Goal: Task Accomplishment & Management: Complete application form

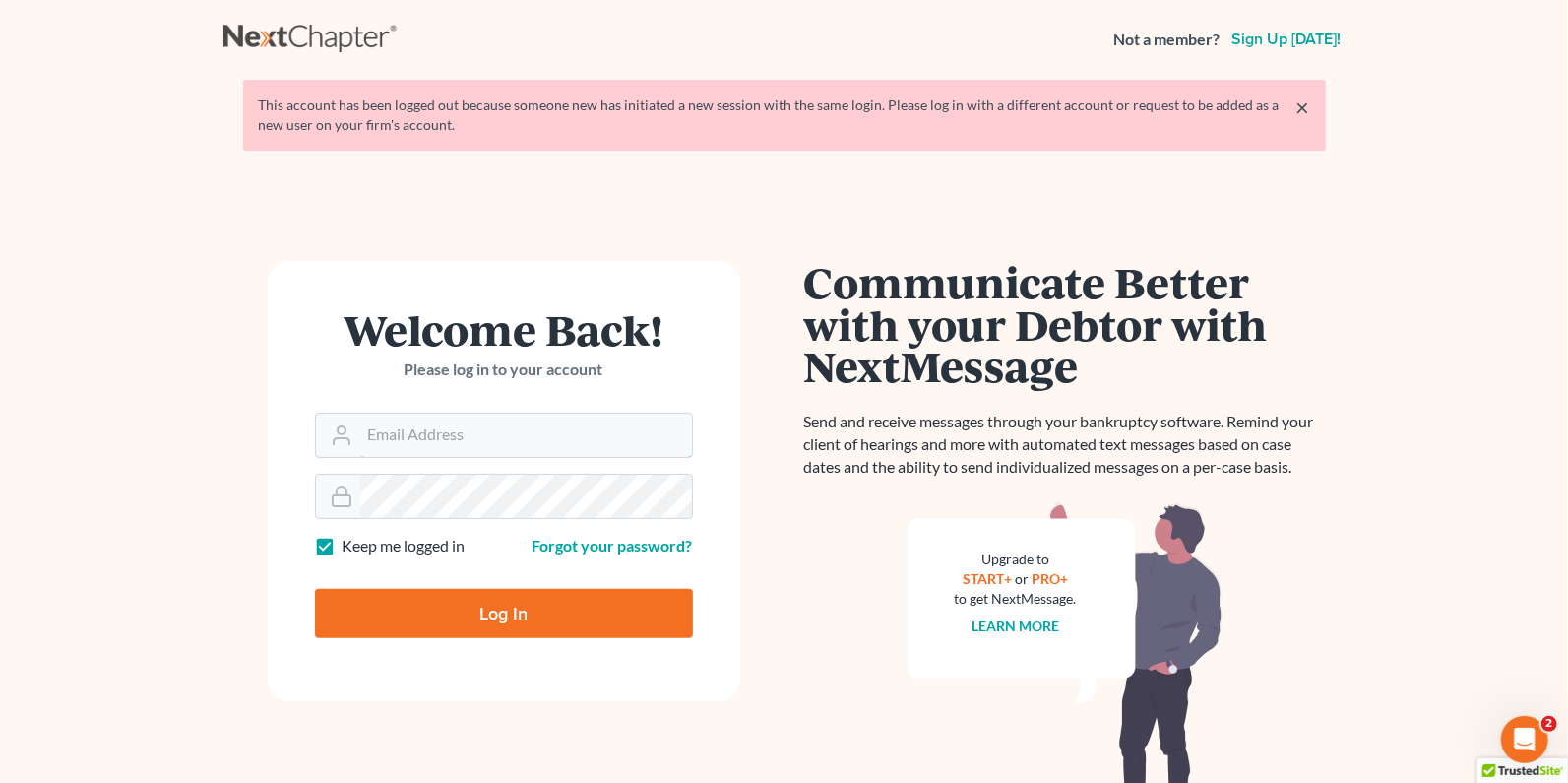
type input "[PERSON_NAME][EMAIL_ADDRESS][DOMAIN_NAME]"
click at [513, 612] on input "Log In" at bounding box center [503, 613] width 378 height 49
type input "Thinking..."
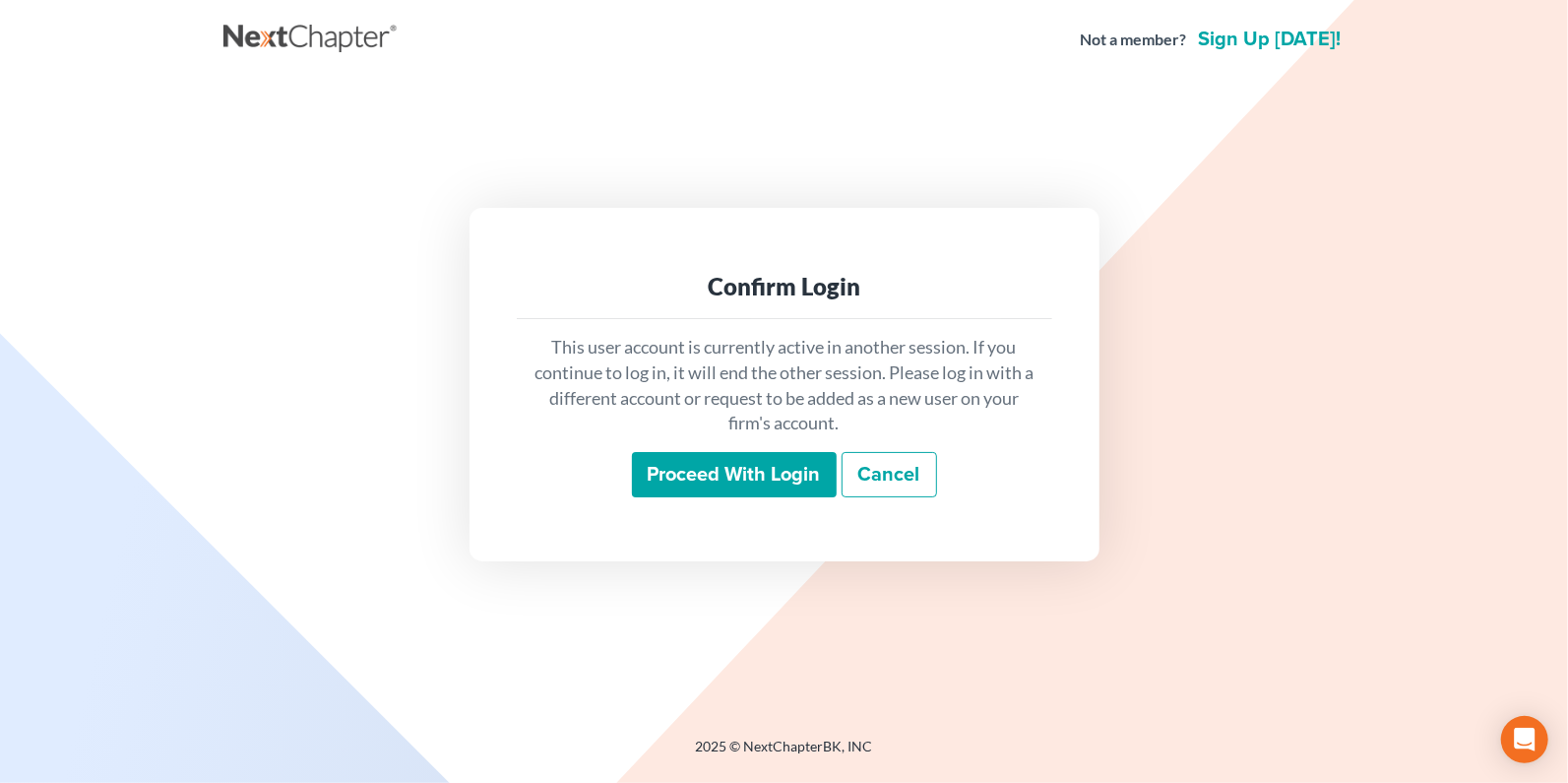
click at [749, 473] on input "Proceed with login" at bounding box center [734, 474] width 204 height 45
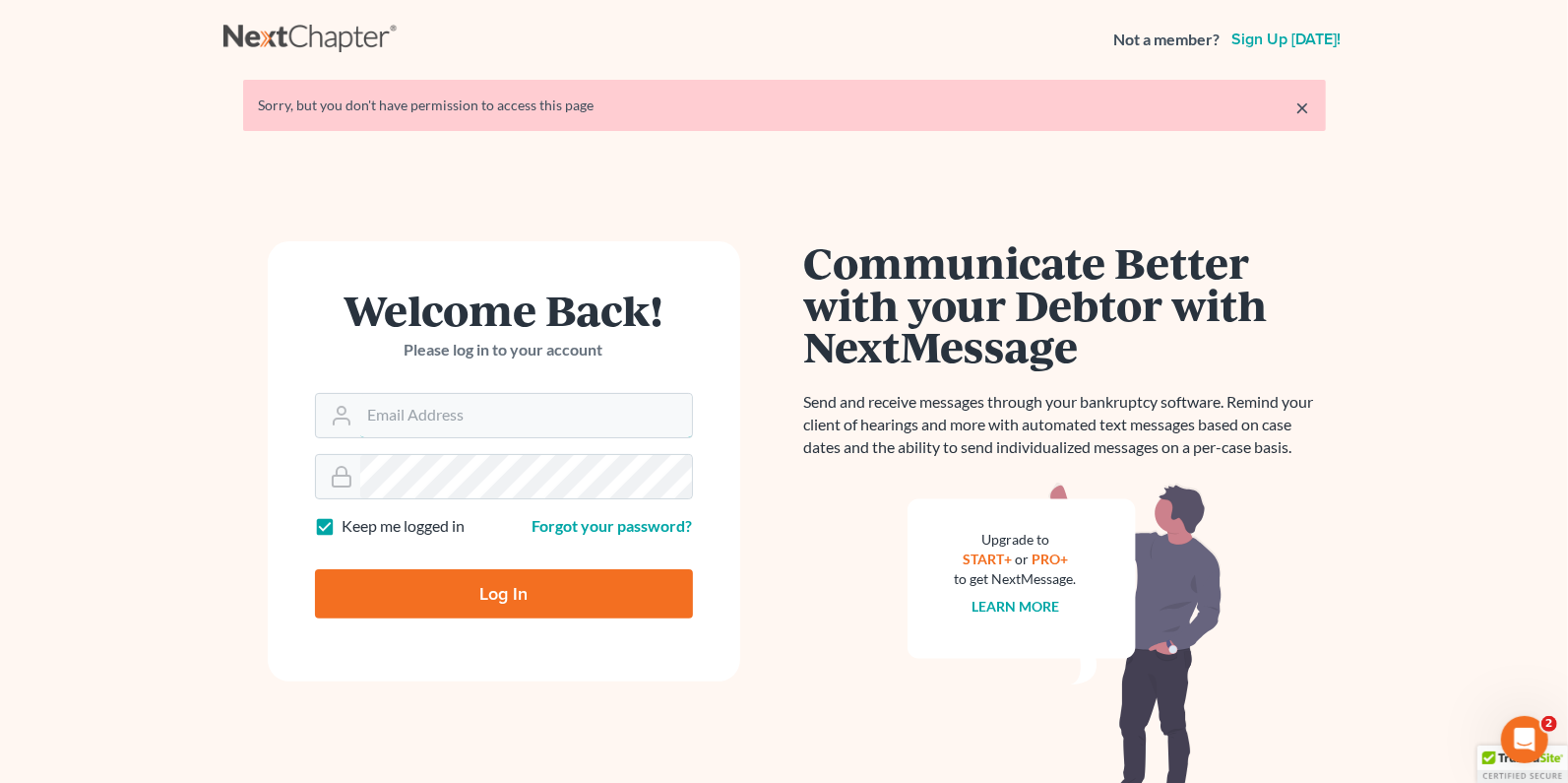
type input "[PERSON_NAME][EMAIL_ADDRESS][DOMAIN_NAME]"
click at [472, 599] on input "Log In" at bounding box center [503, 593] width 378 height 49
type input "Thinking..."
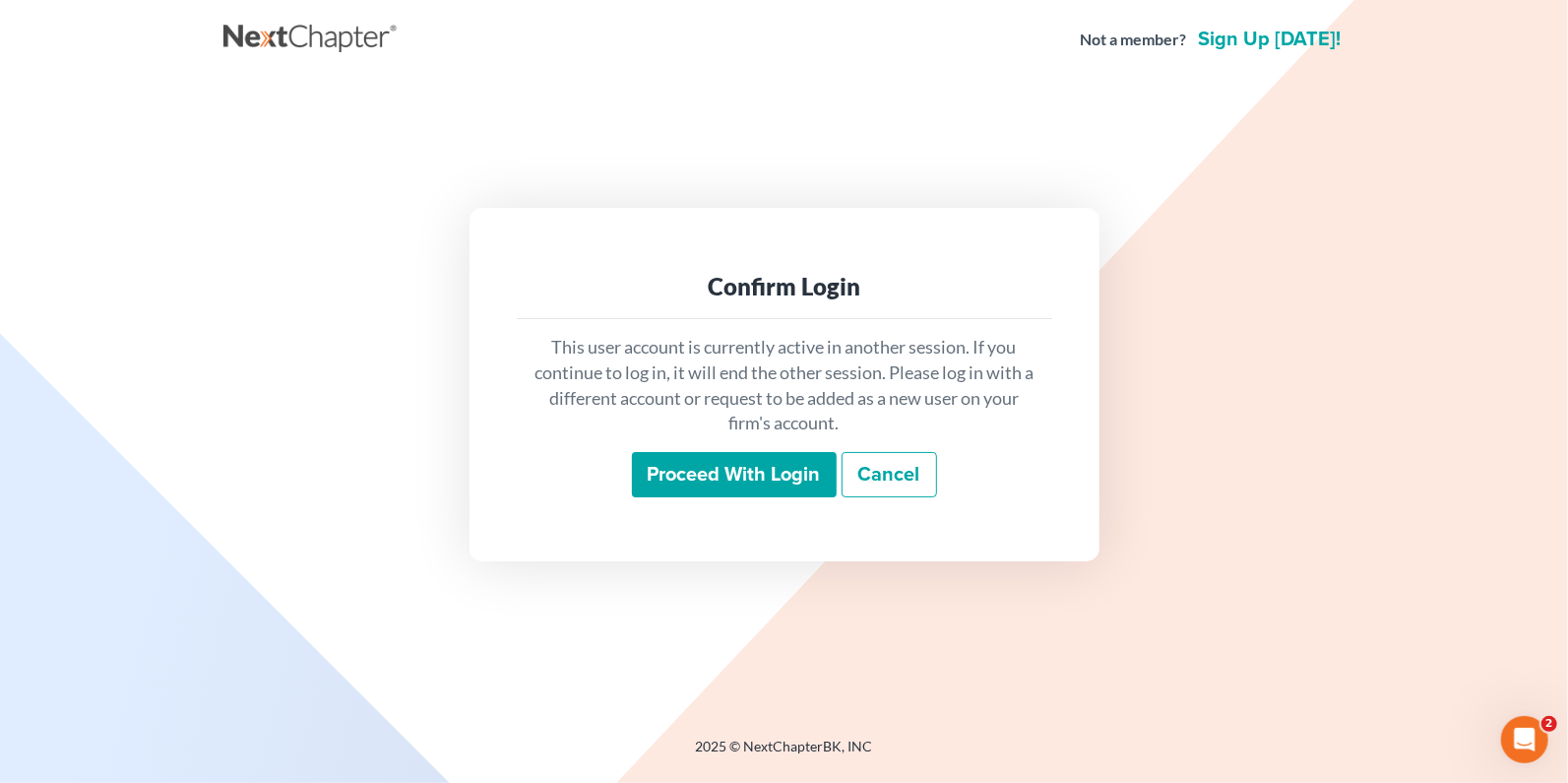
click at [689, 475] on input "Proceed with login" at bounding box center [734, 474] width 204 height 45
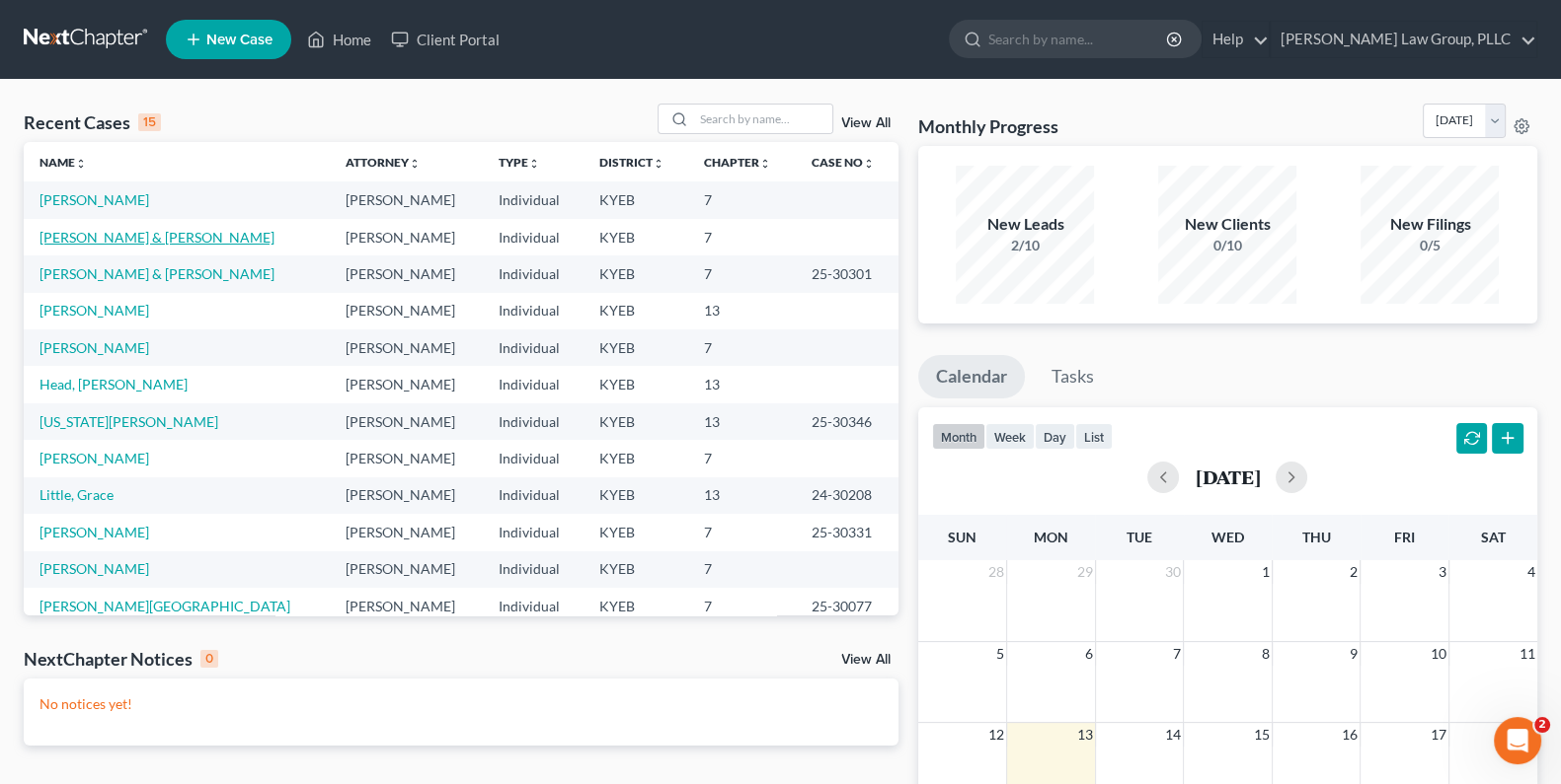
click at [145, 237] on link "[PERSON_NAME] & [PERSON_NAME]" at bounding box center [157, 237] width 235 height 17
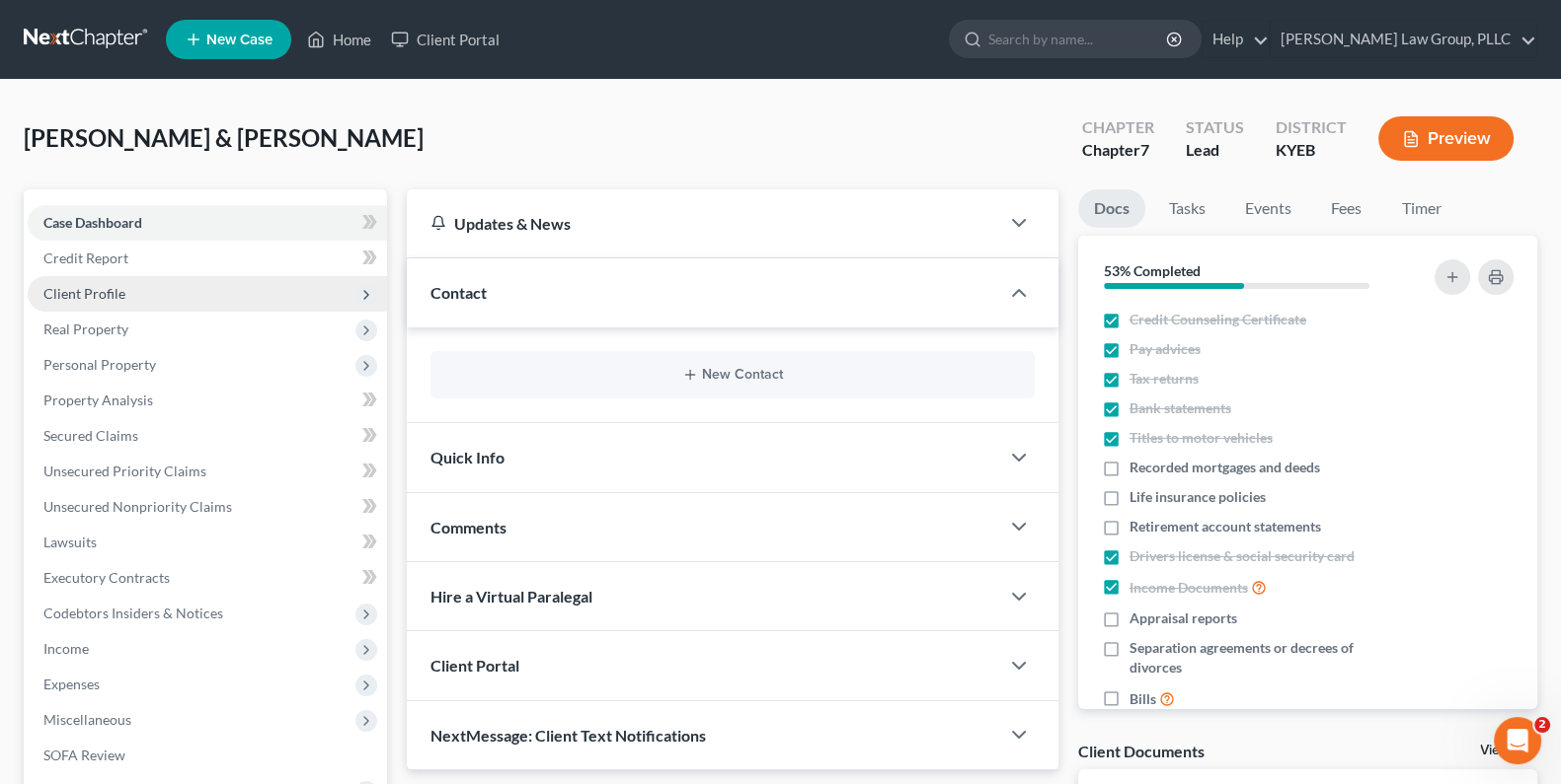
click at [97, 293] on span "Client Profile" at bounding box center [84, 293] width 82 height 17
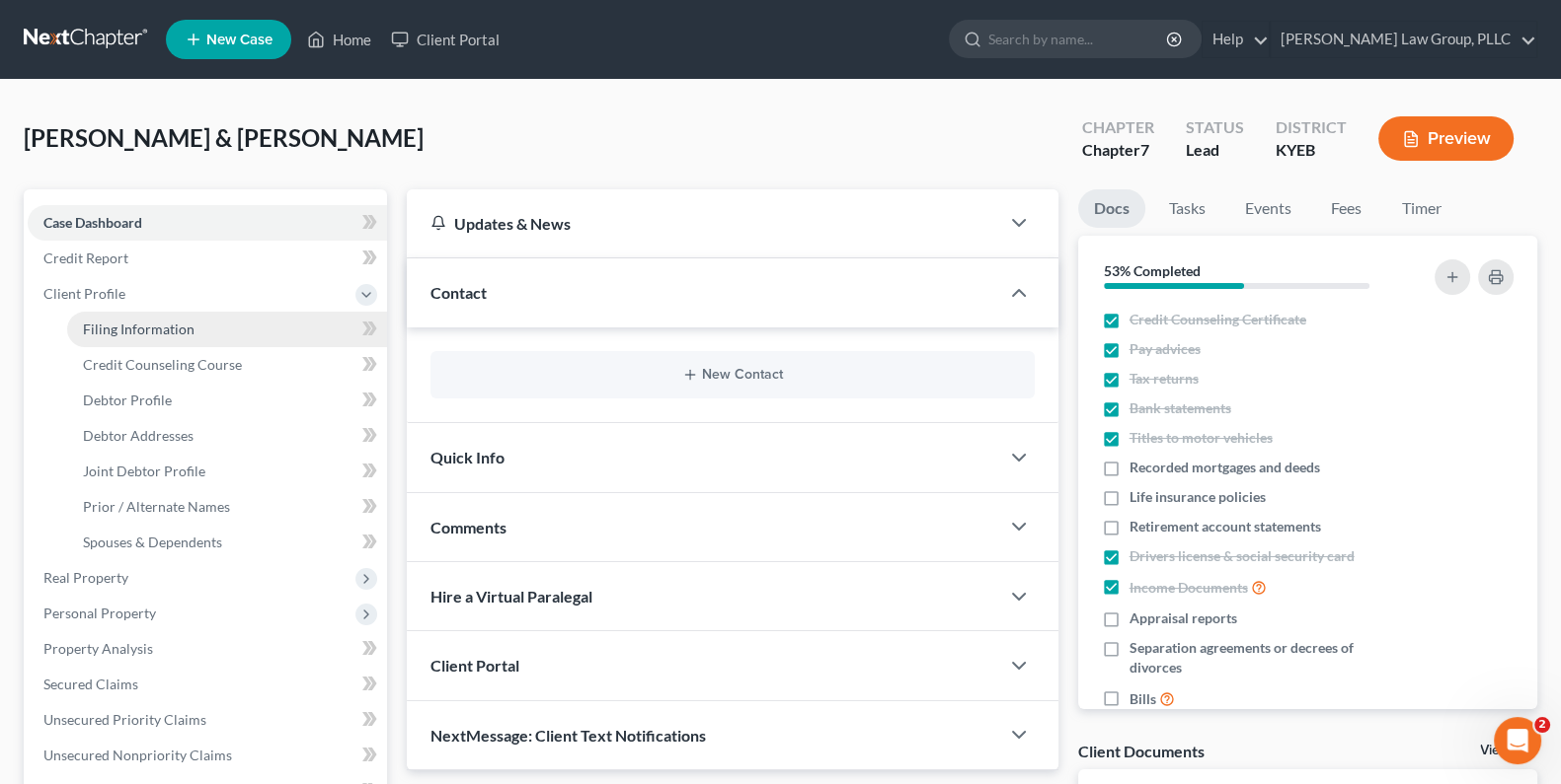
click at [169, 317] on link "Filing Information" at bounding box center [227, 330] width 320 height 36
select select "1"
select select "0"
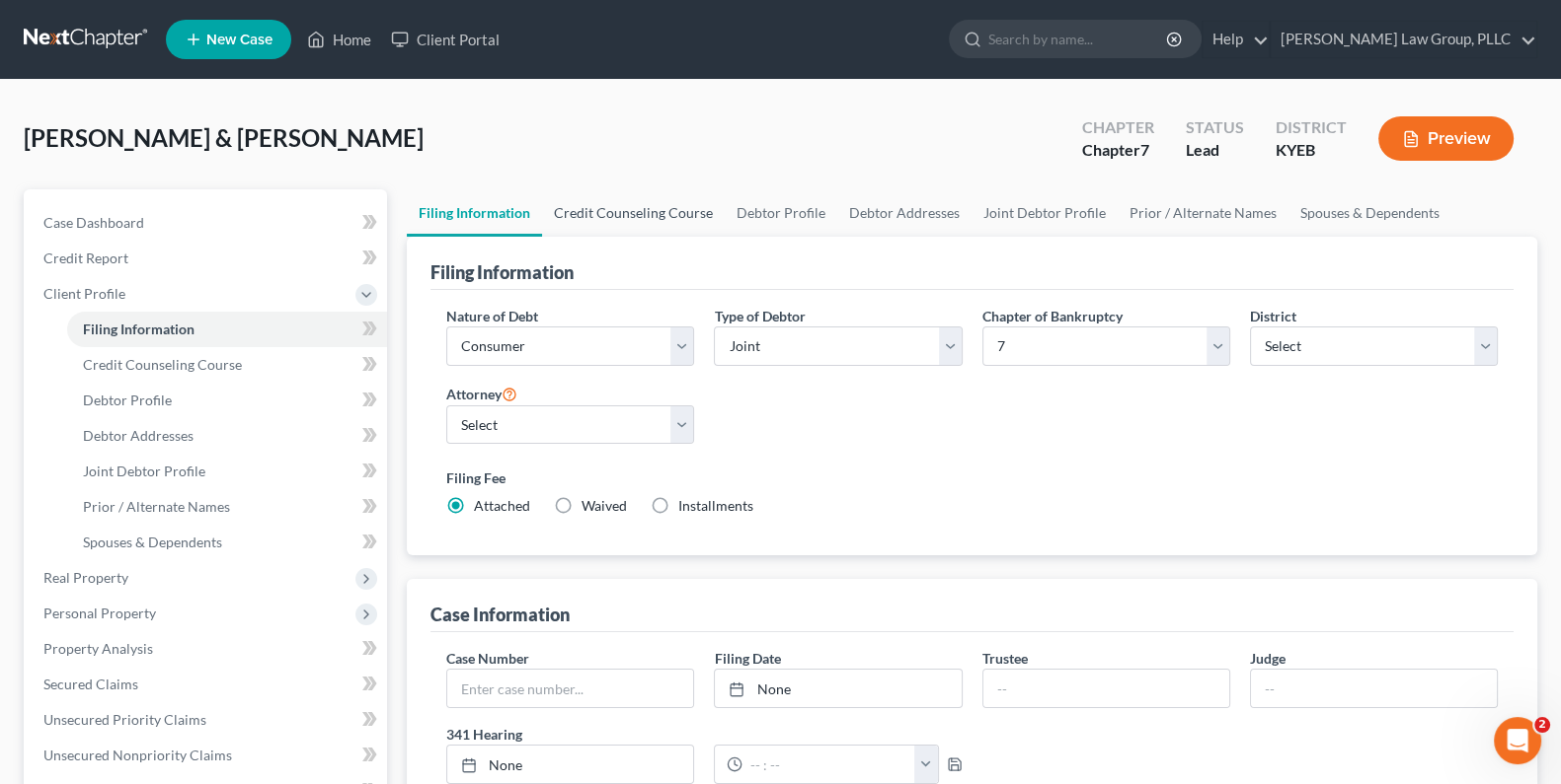
click at [670, 215] on link "Credit Counseling Course" at bounding box center [633, 213] width 183 height 47
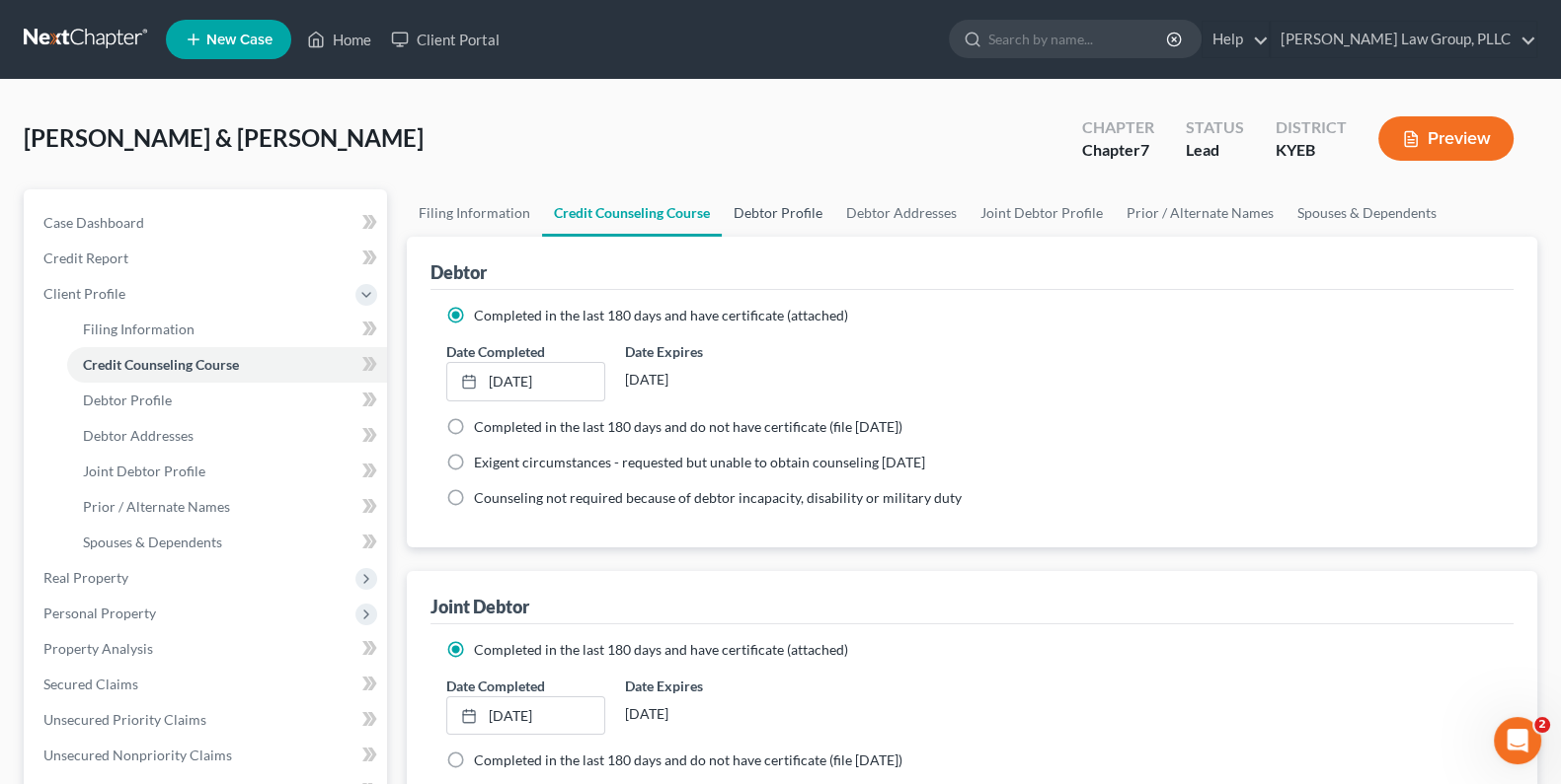
click at [784, 208] on link "Debtor Profile" at bounding box center [778, 213] width 113 height 47
select select "1"
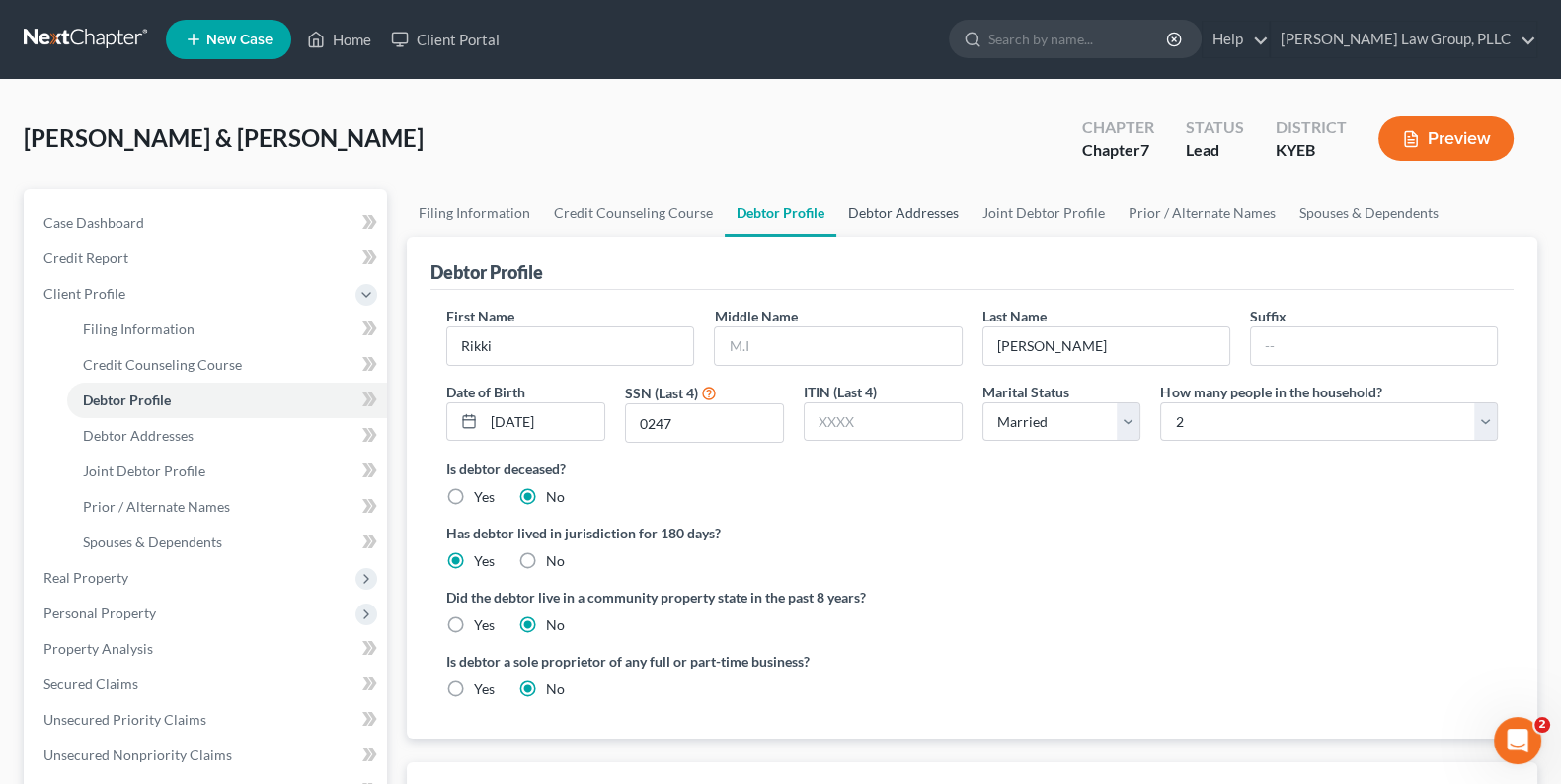
click at [863, 220] on link "Debtor Addresses" at bounding box center [903, 213] width 134 height 47
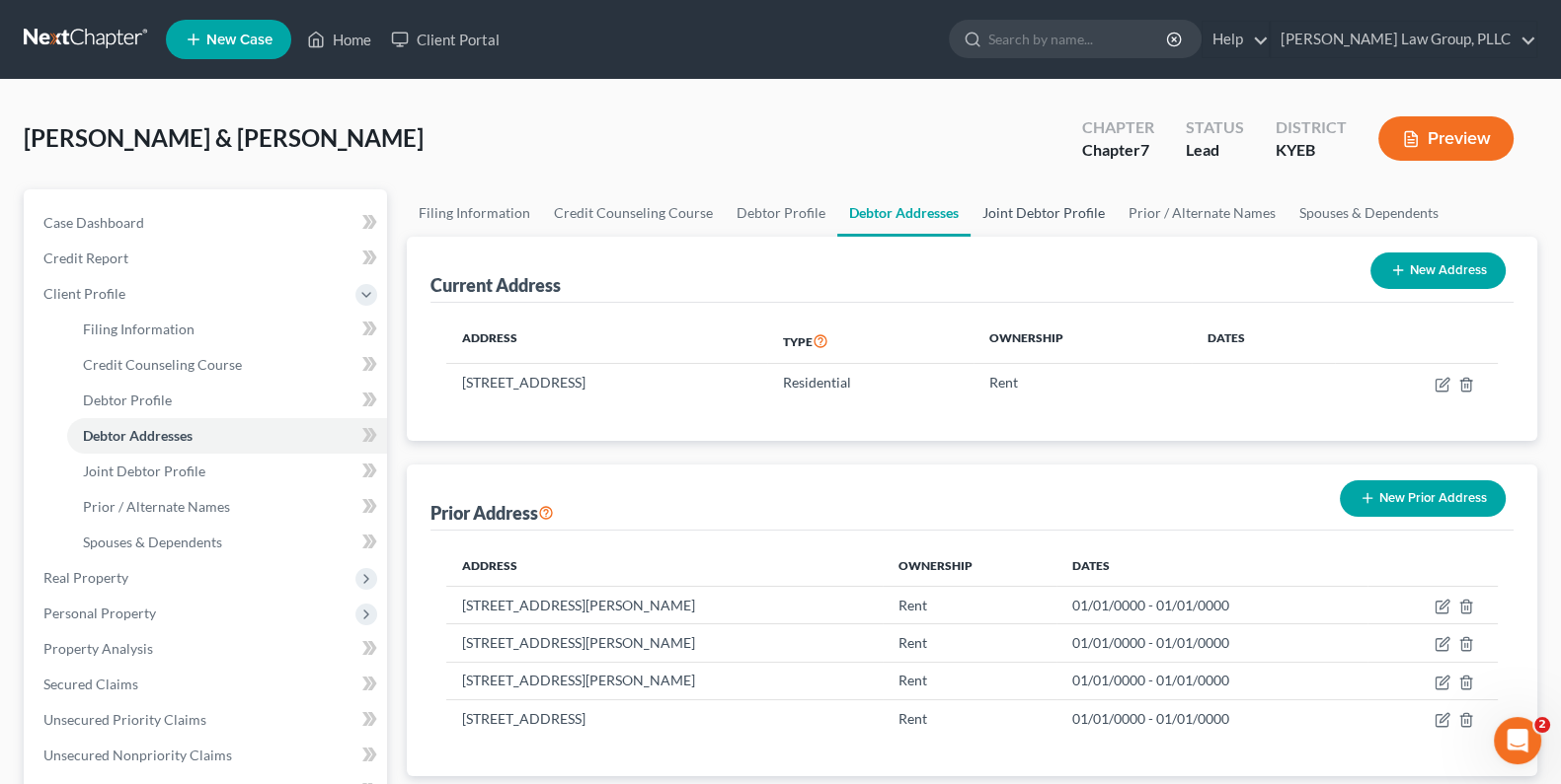
click at [1041, 217] on link "Joint Debtor Profile" at bounding box center [1043, 213] width 146 height 47
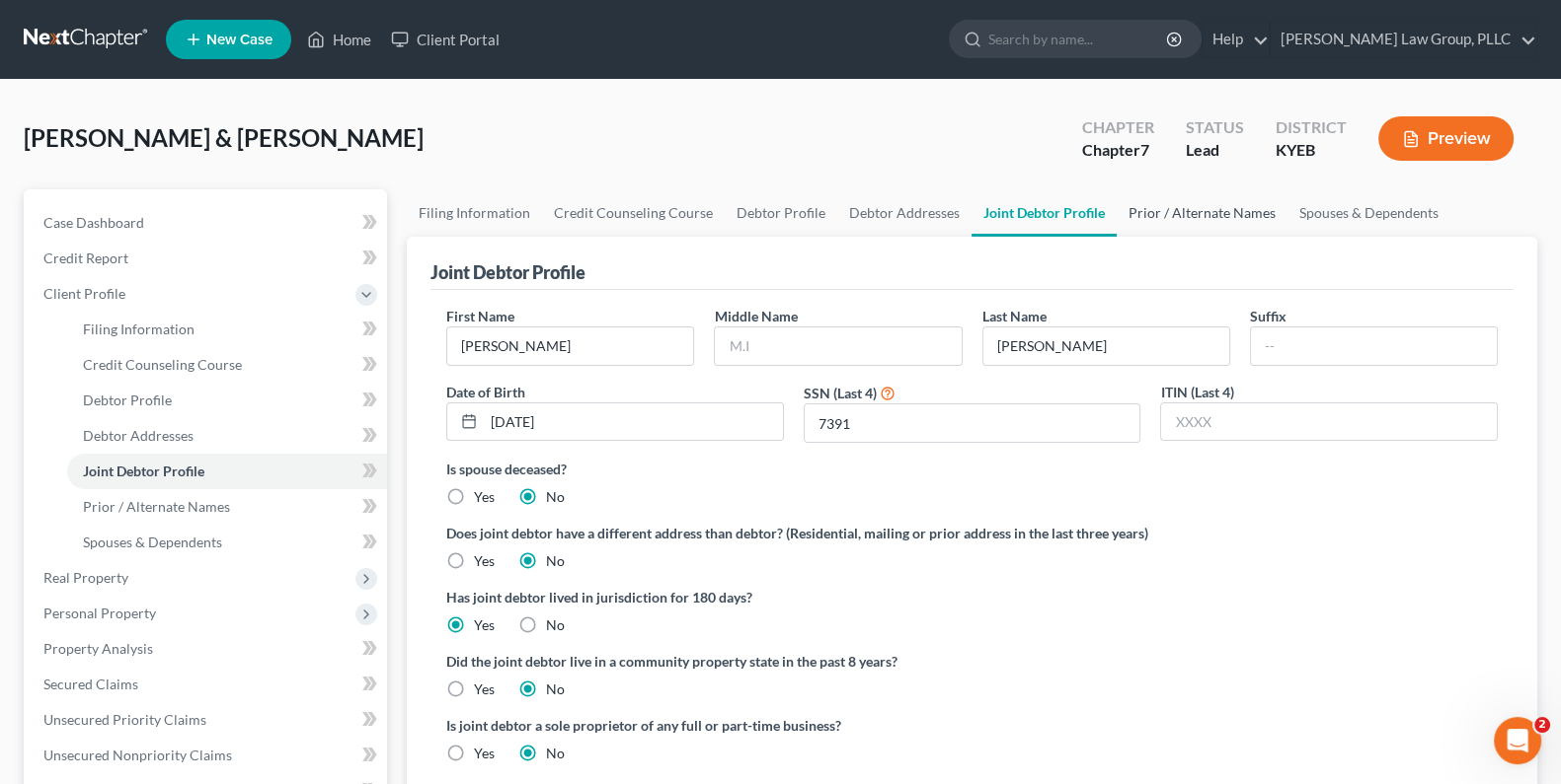
click at [1159, 203] on link "Prior / Alternate Names" at bounding box center [1201, 213] width 171 height 47
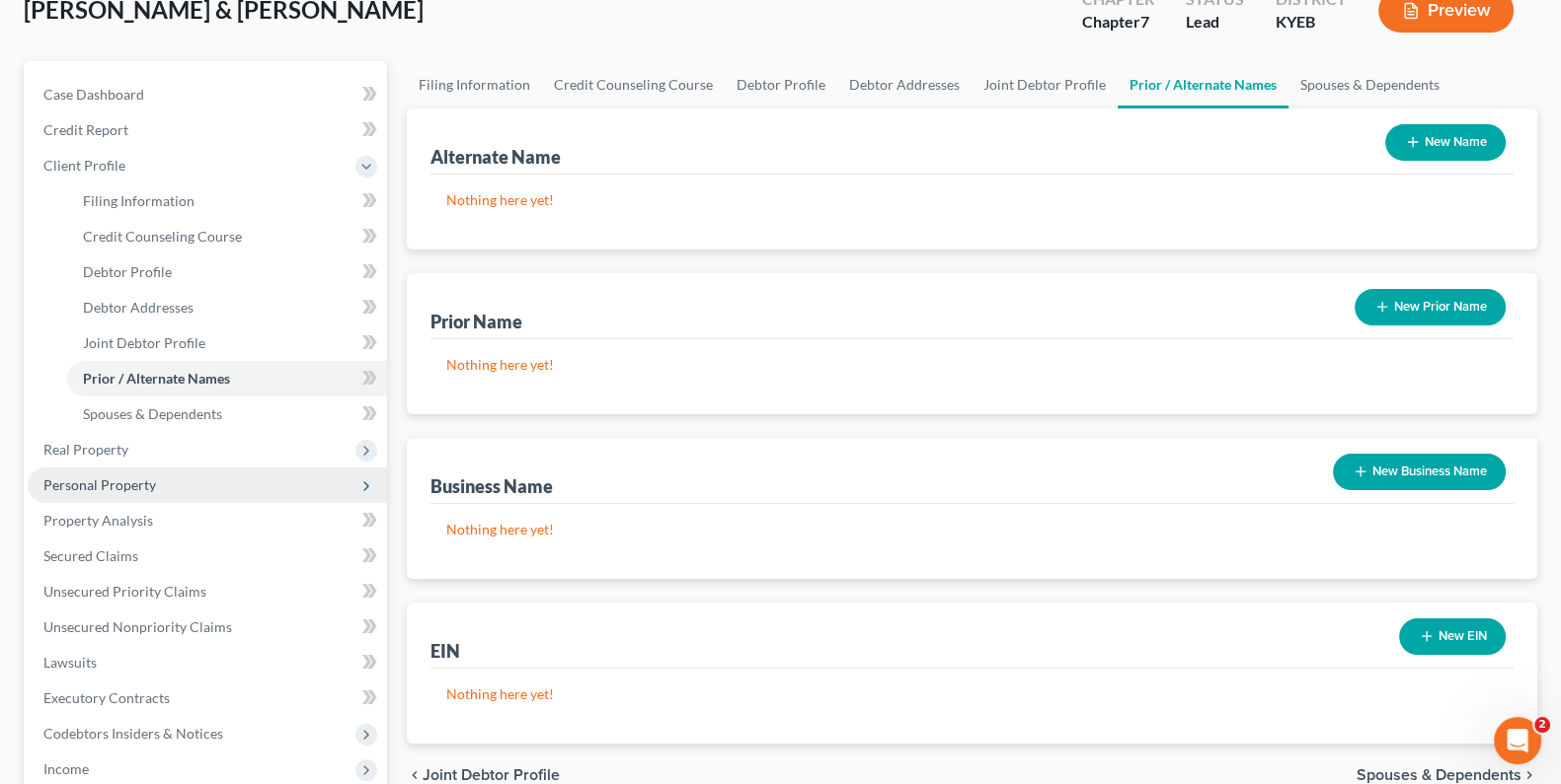
scroll to position [164, 0]
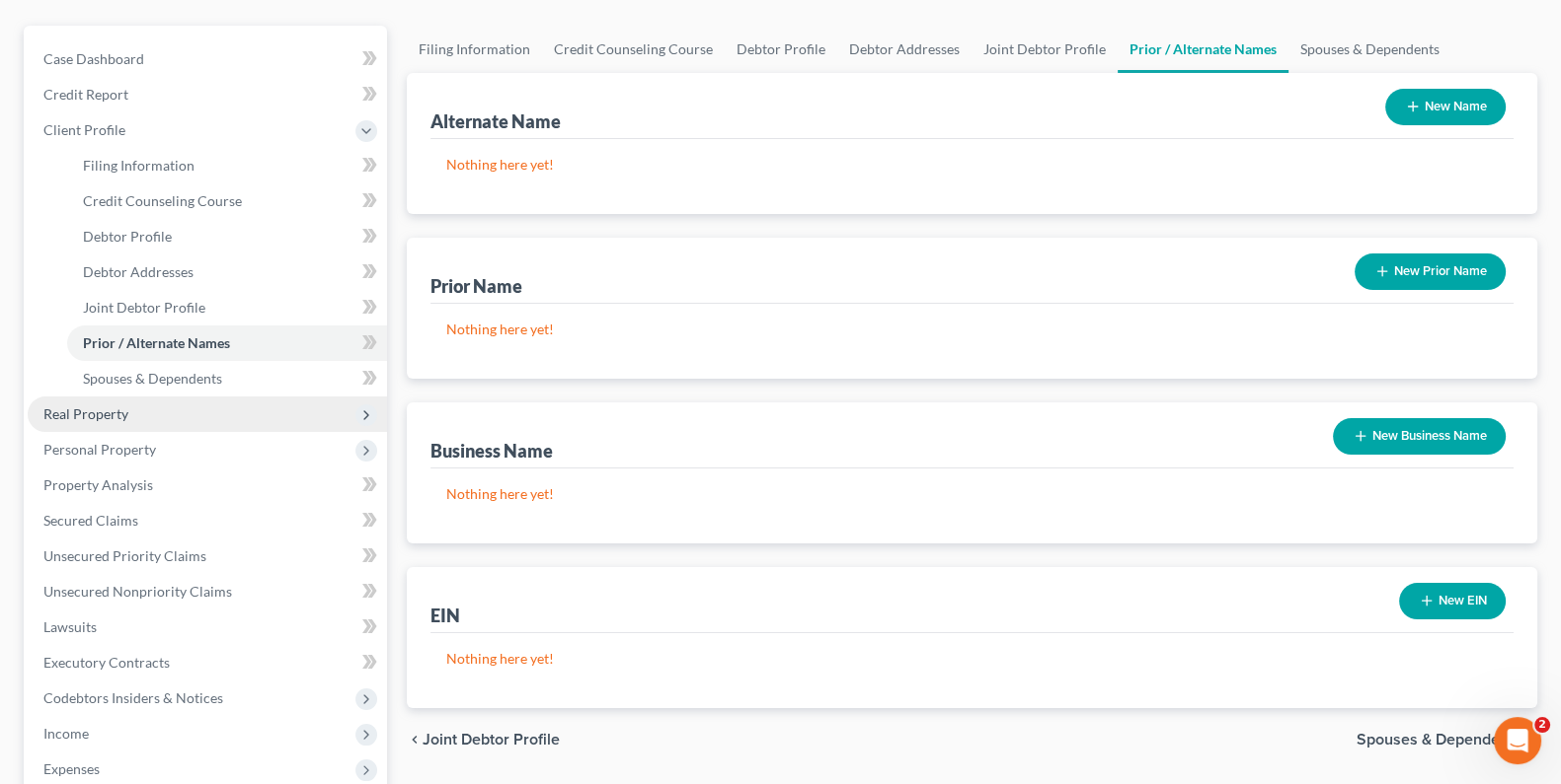
click at [138, 421] on span "Real Property" at bounding box center [208, 414] width 360 height 36
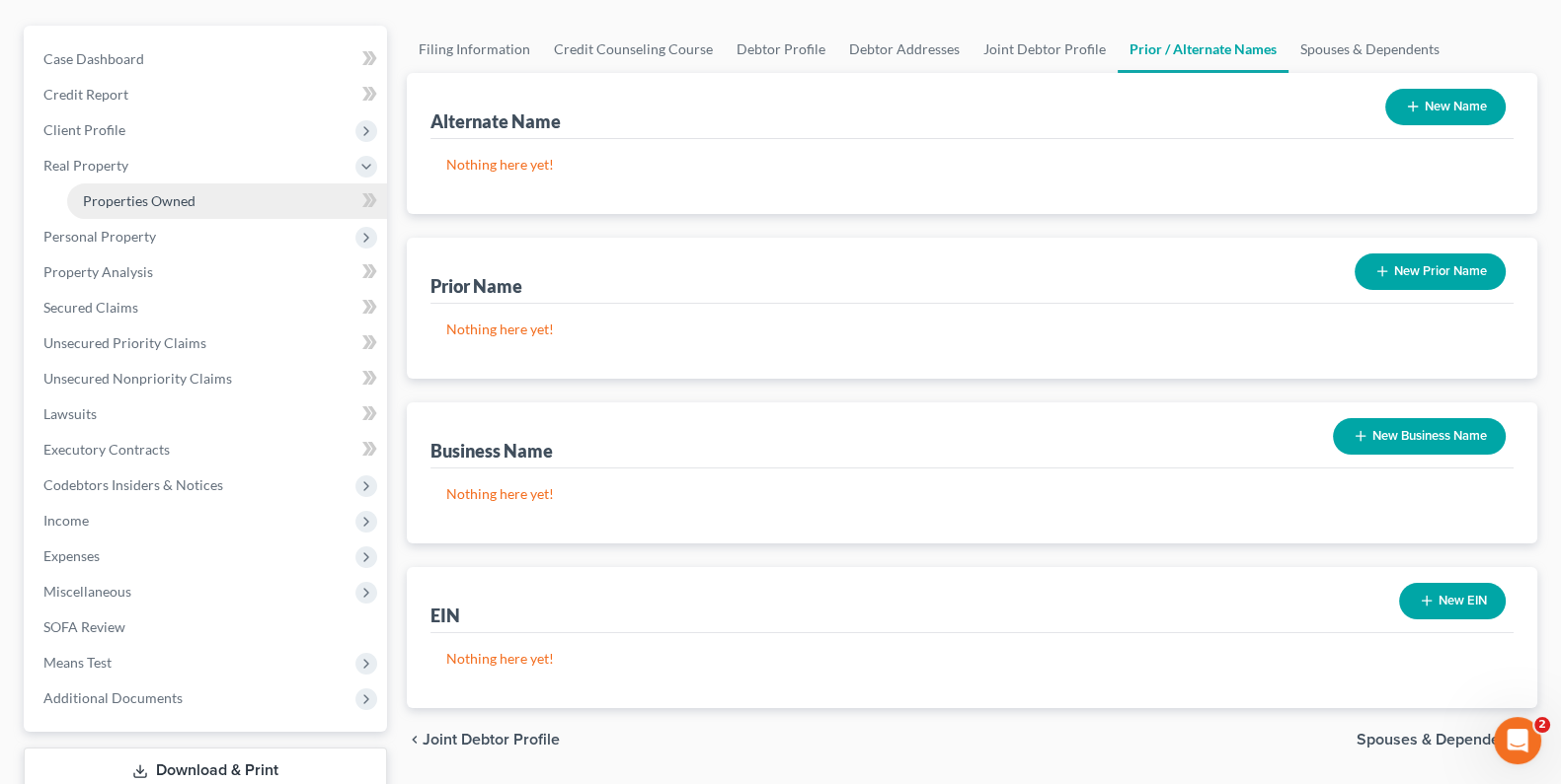
click at [199, 199] on link "Properties Owned" at bounding box center [227, 202] width 320 height 36
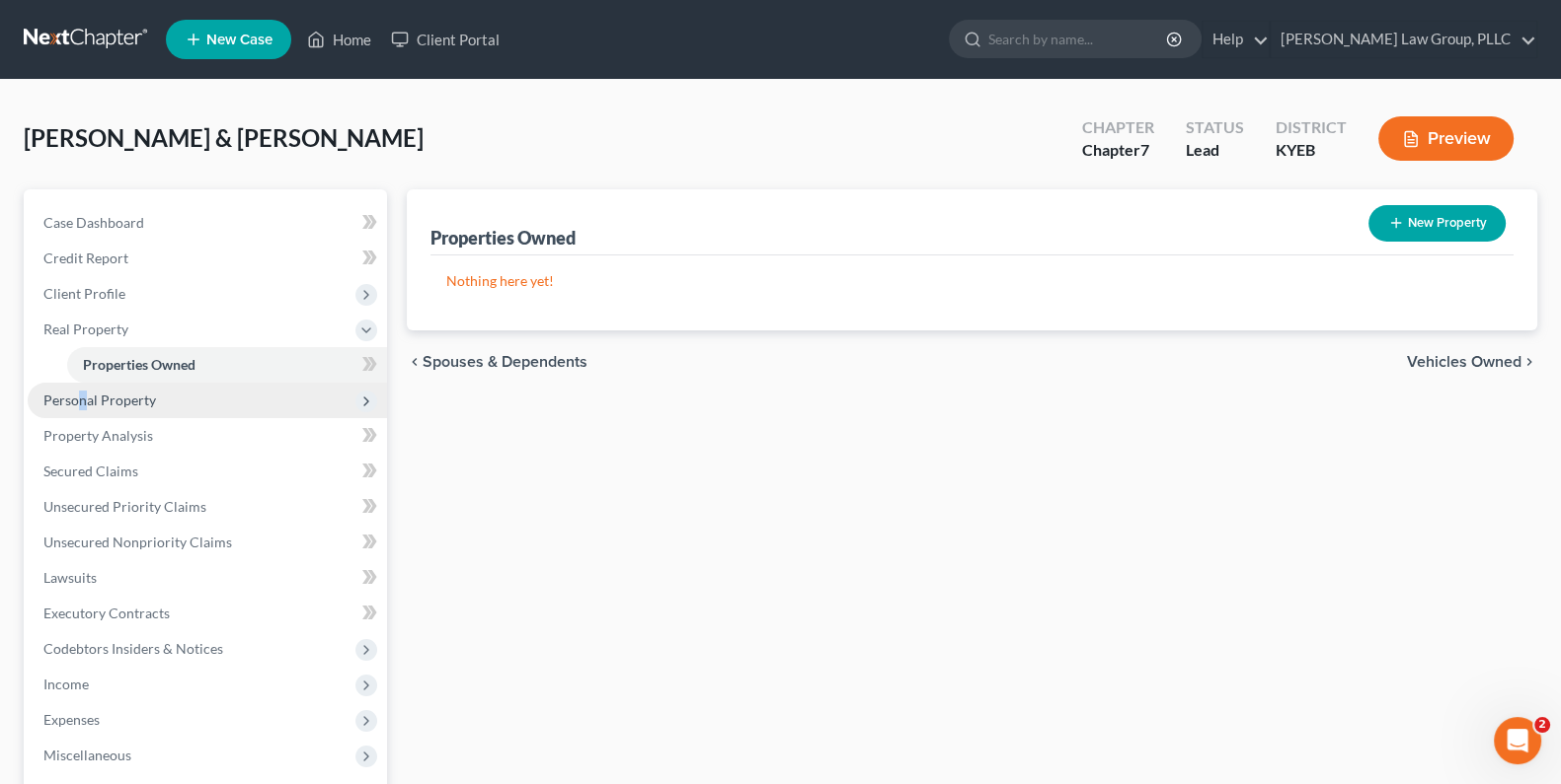
click at [84, 400] on span "Personal Property" at bounding box center [99, 399] width 113 height 17
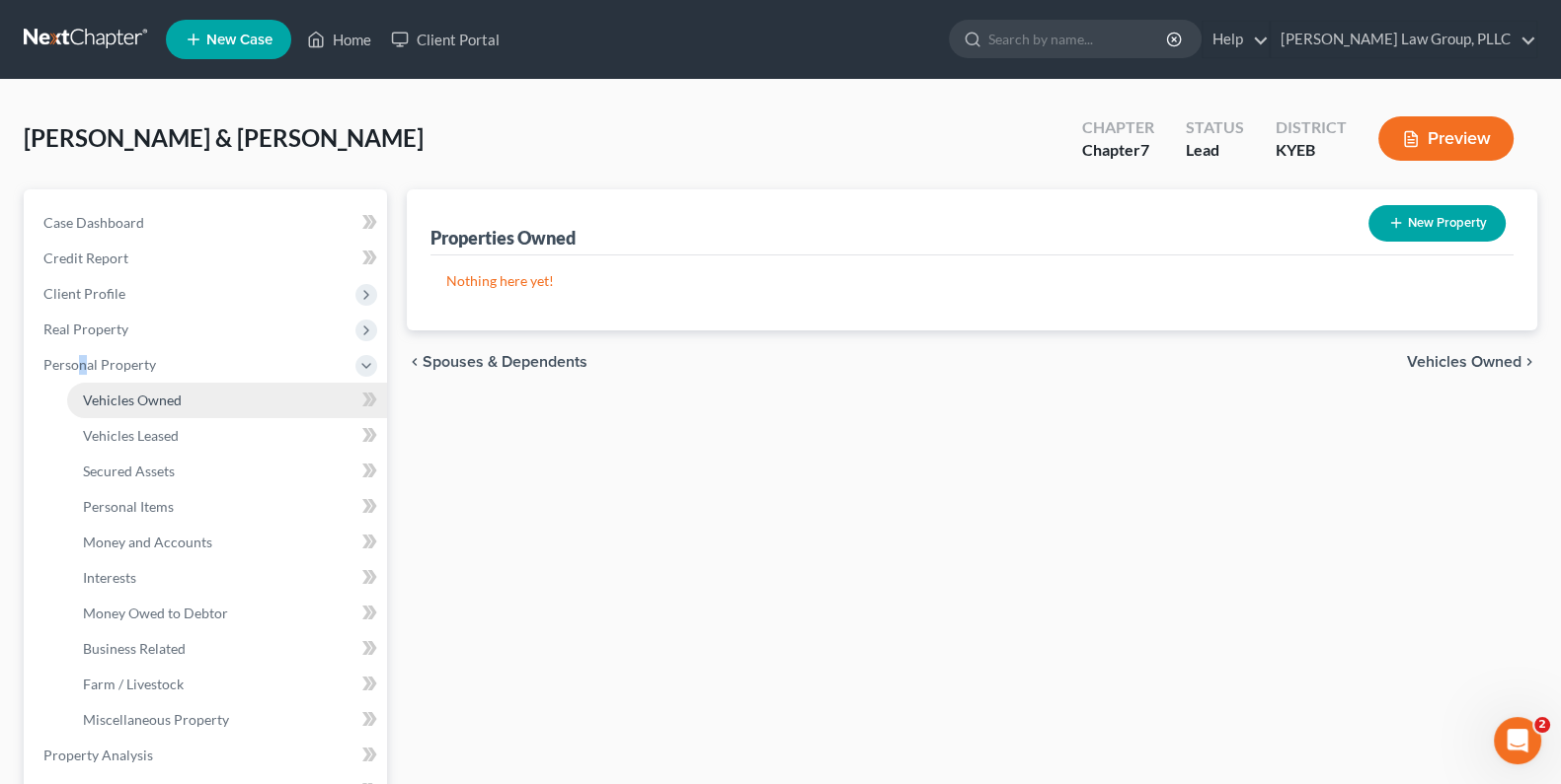
drag, startPoint x: 85, startPoint y: 399, endPoint x: 129, endPoint y: 414, distance: 46.5
click at [129, 414] on link "Vehicles Owned" at bounding box center [227, 400] width 320 height 36
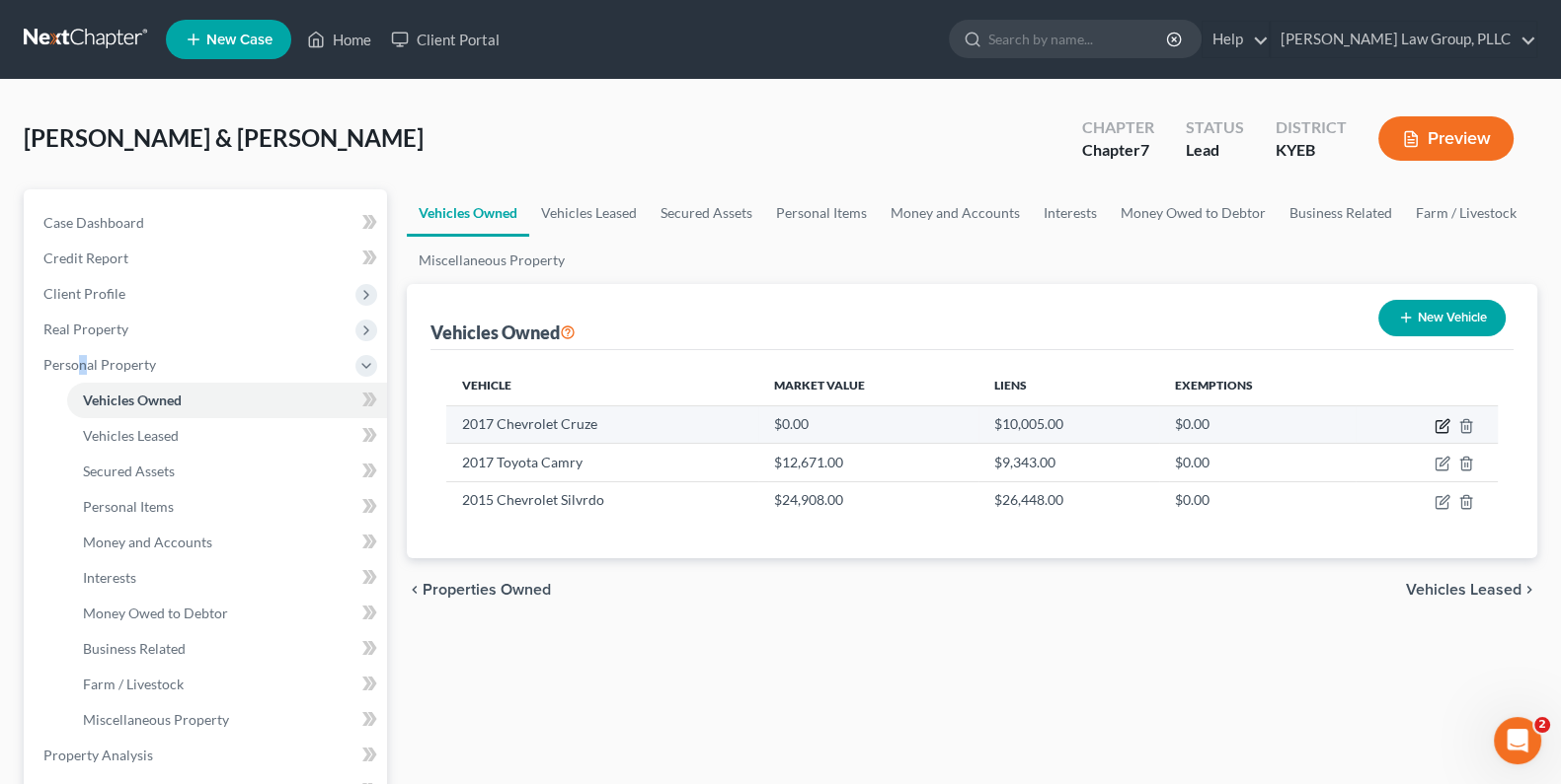
click at [1438, 429] on icon "button" at bounding box center [1442, 426] width 16 height 16
select select "0"
select select "9"
select select "2"
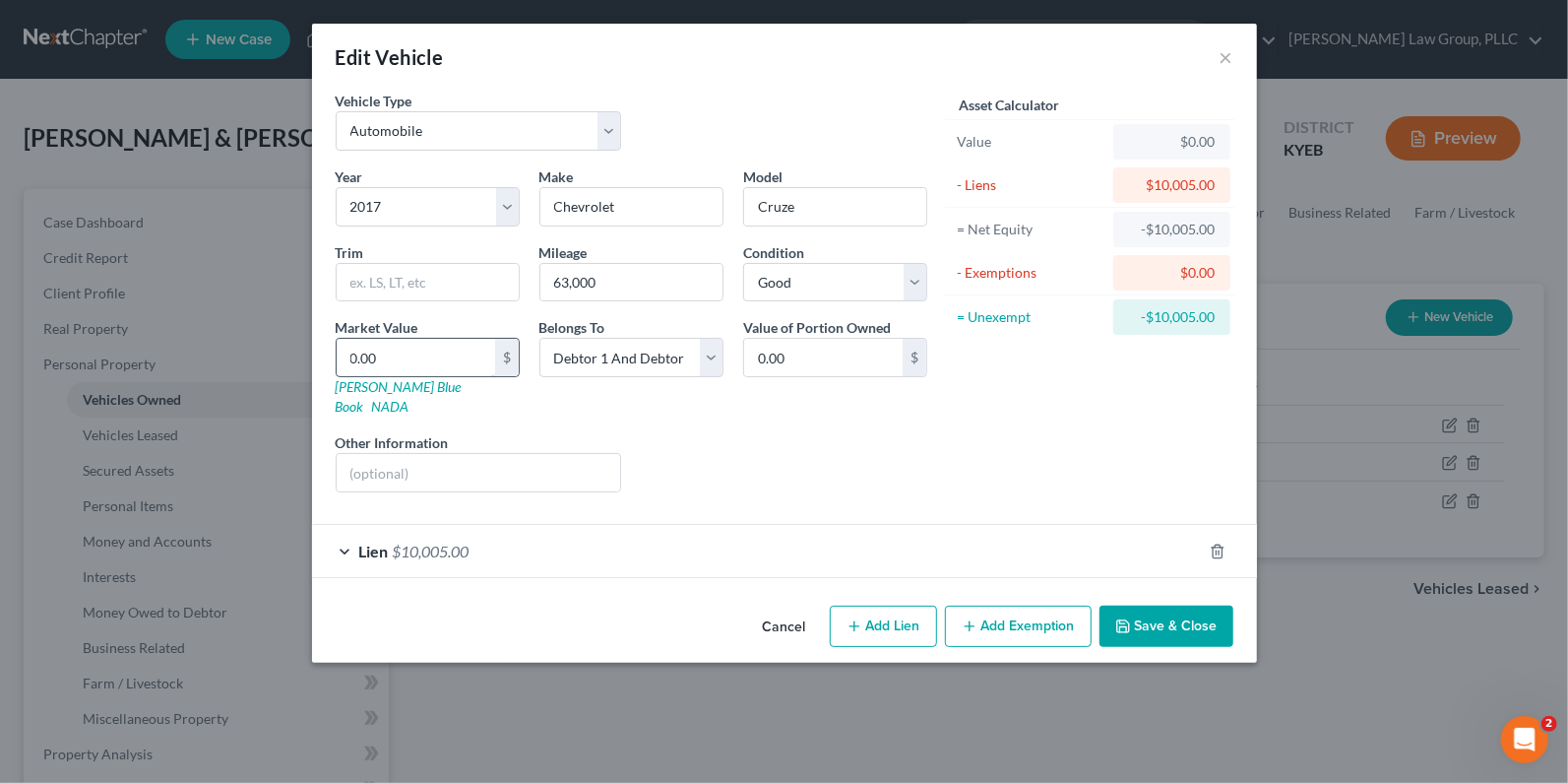
click at [448, 369] on input "0.00" at bounding box center [416, 358] width 158 height 38
type input "0"
type input "7"
type input "7.00"
type input "70"
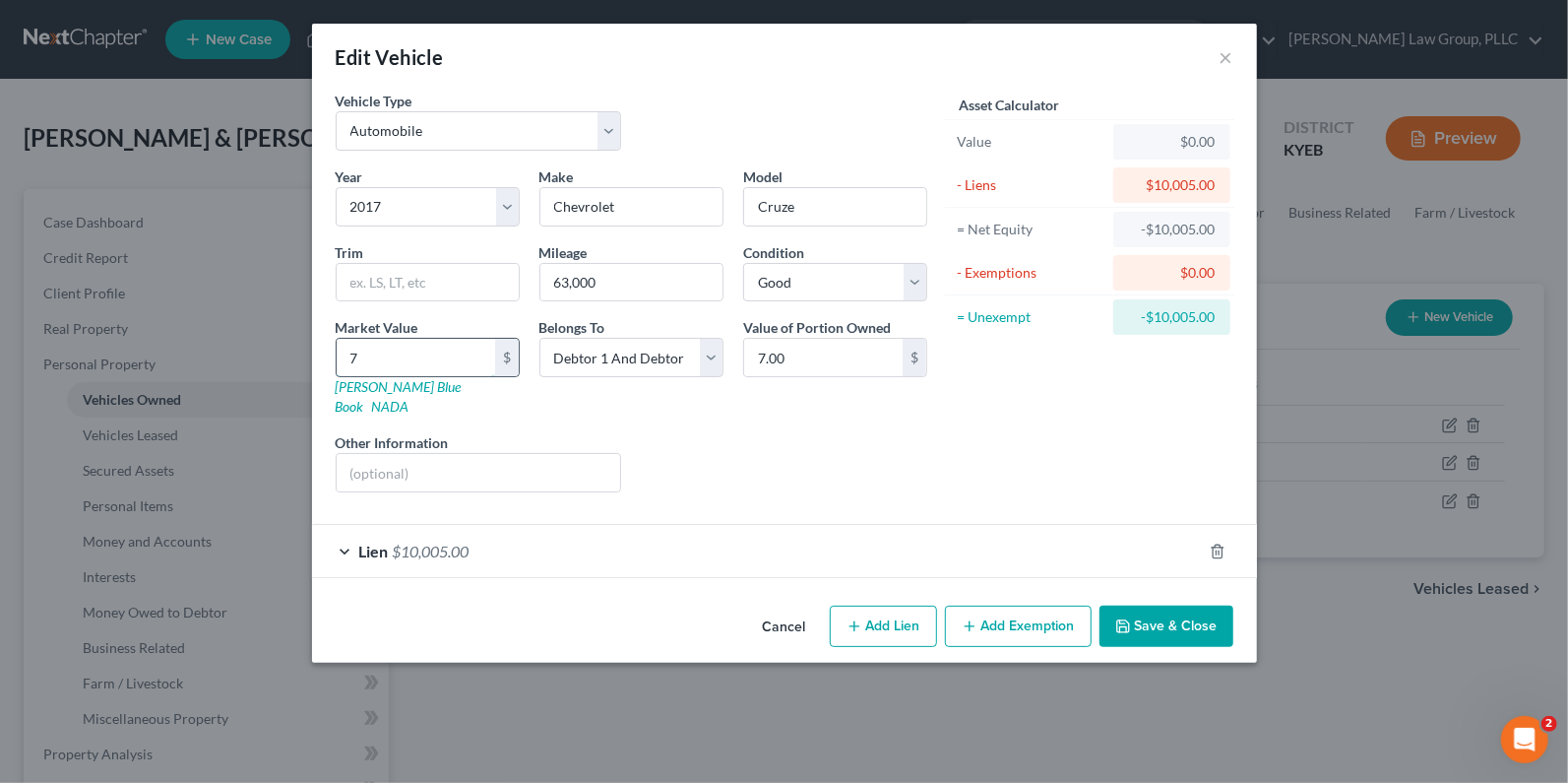
type input "70.00"
type input "700"
type input "700.00"
type input "7000"
type input "7,000.00"
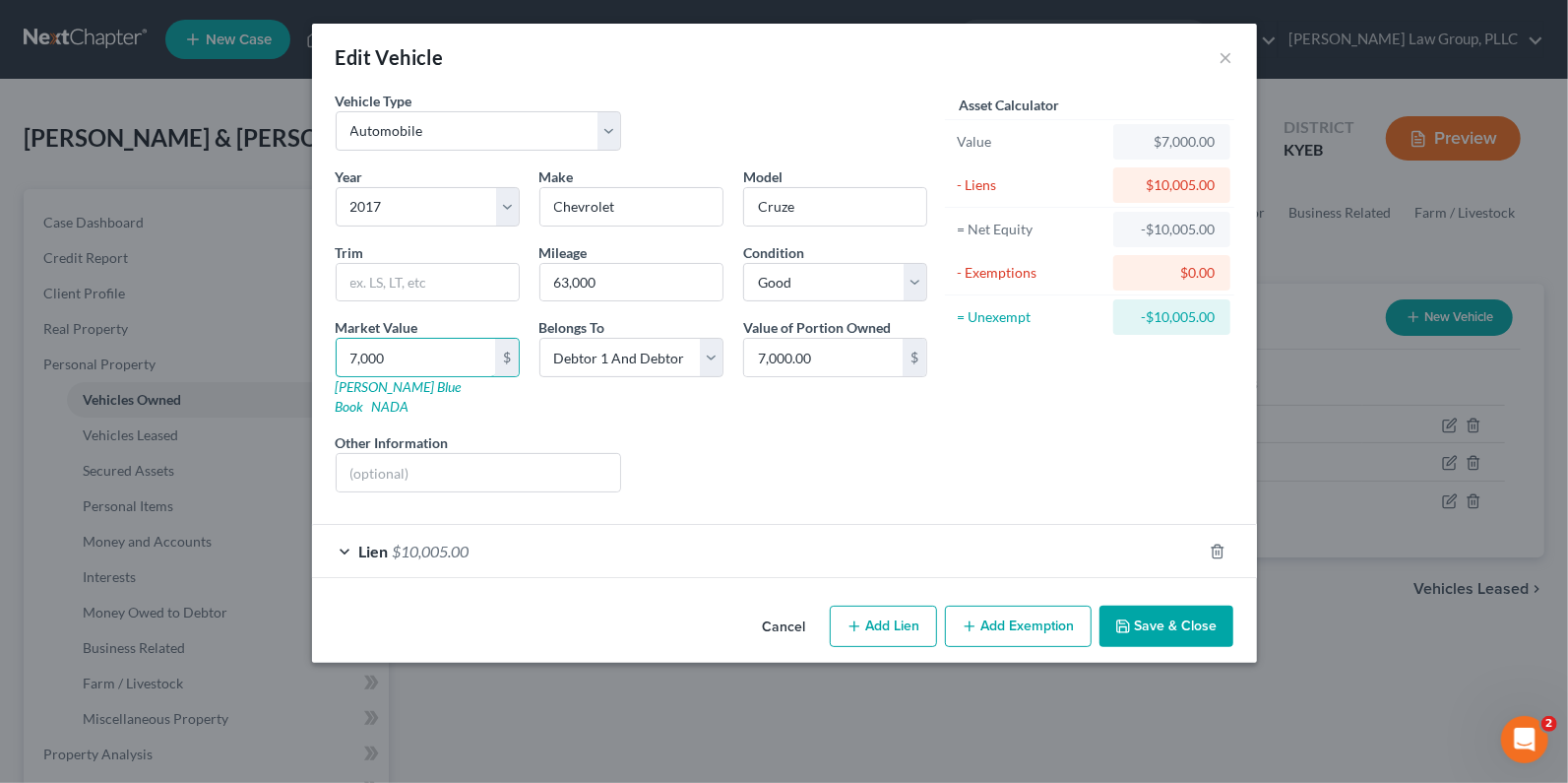
type input "7,000"
click at [1152, 607] on button "Save & Close" at bounding box center [1166, 625] width 134 height 41
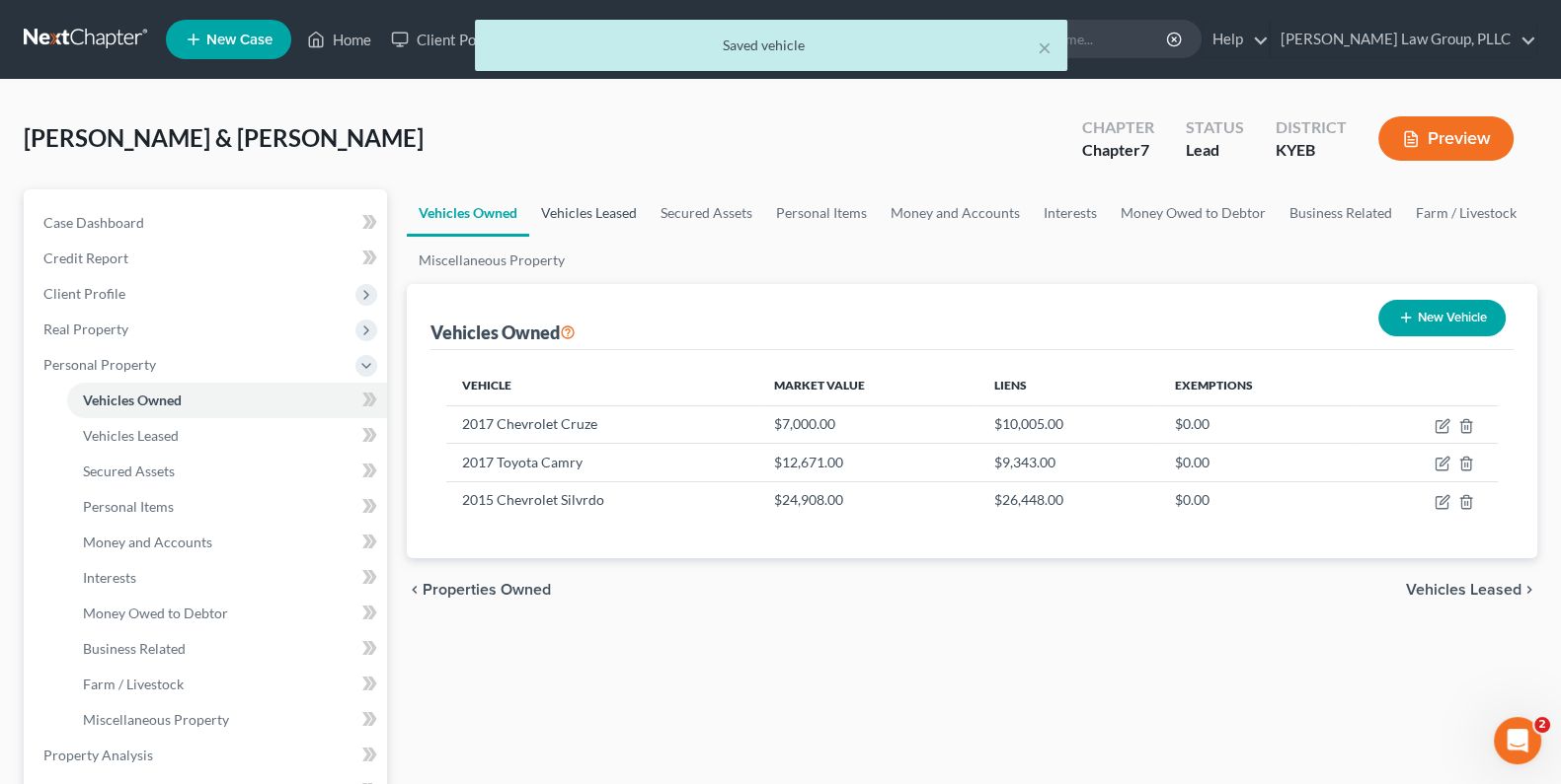
click at [621, 197] on link "Vehicles Leased" at bounding box center [589, 213] width 120 height 47
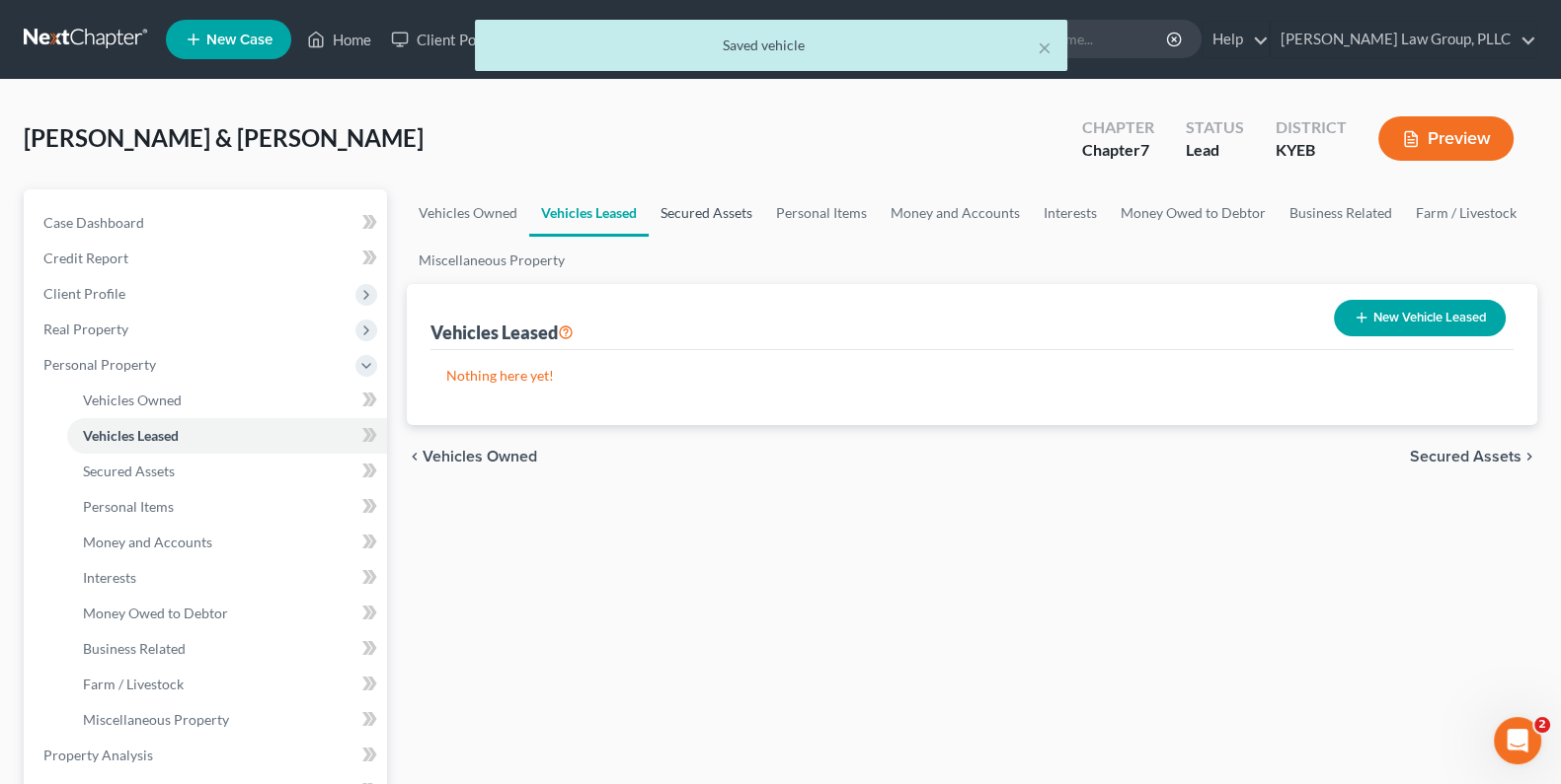
click at [744, 205] on link "Secured Assets" at bounding box center [707, 213] width 116 height 47
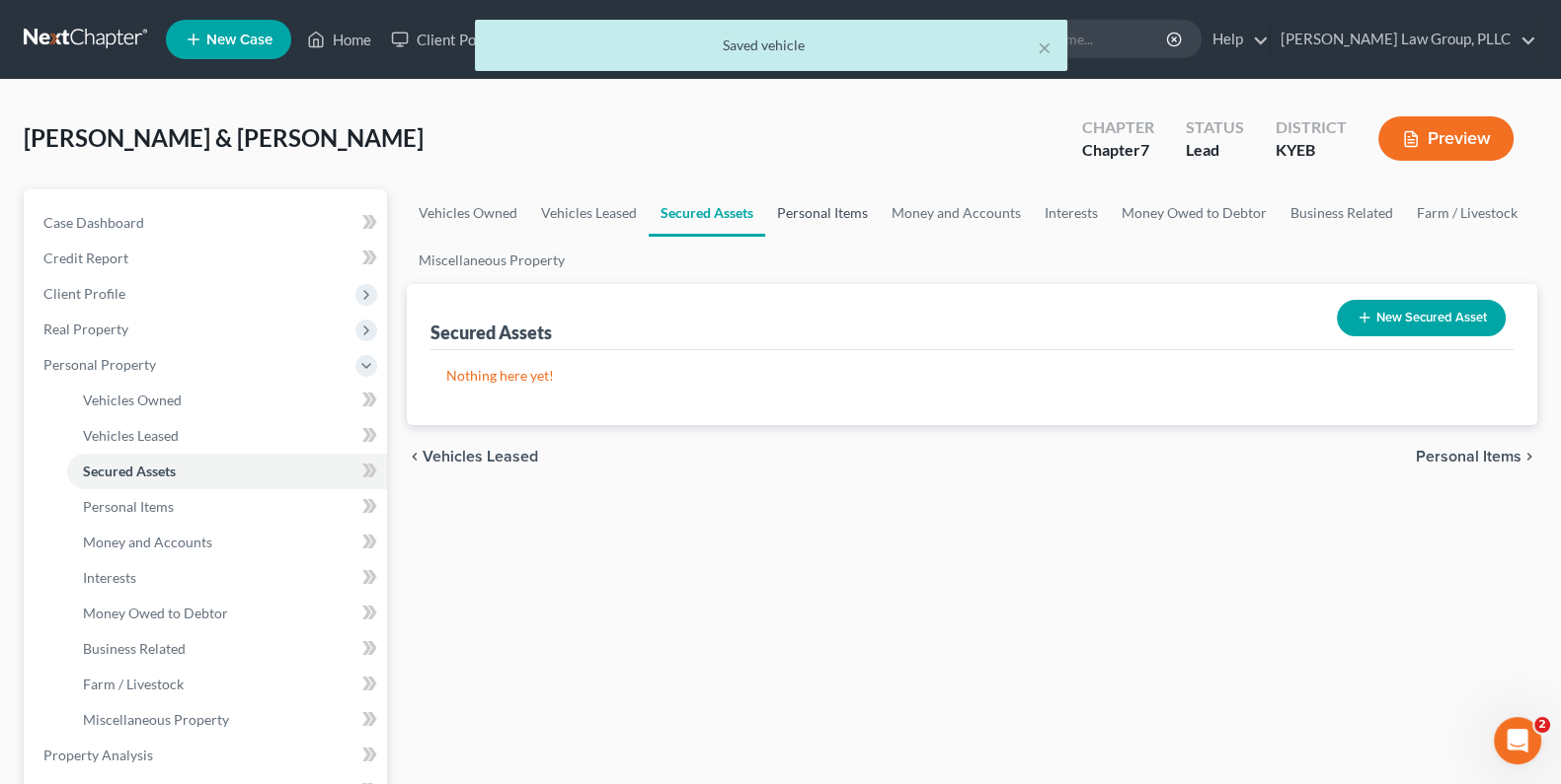
click at [854, 203] on link "Personal Items" at bounding box center [821, 213] width 115 height 47
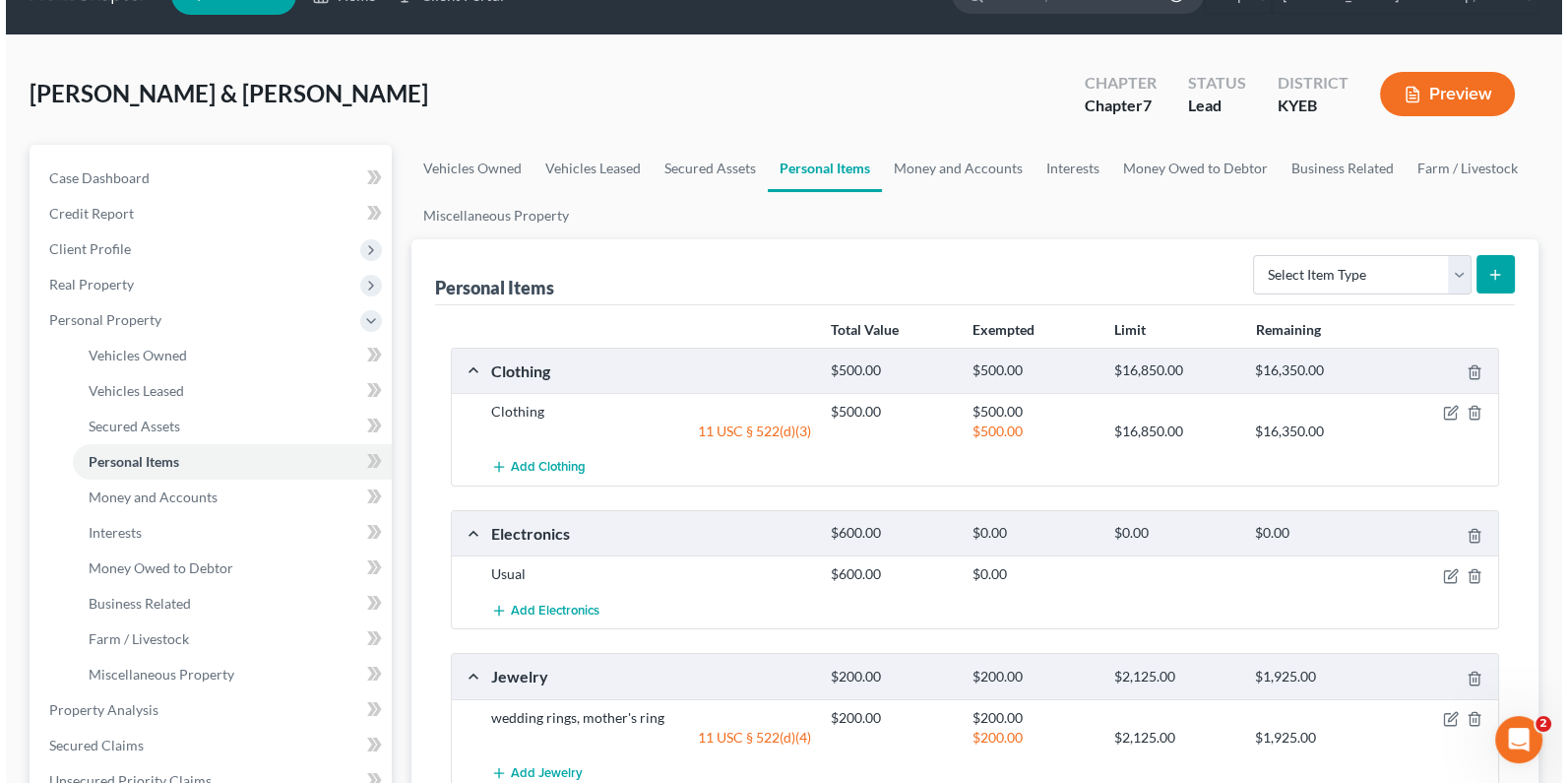
scroll to position [109, 0]
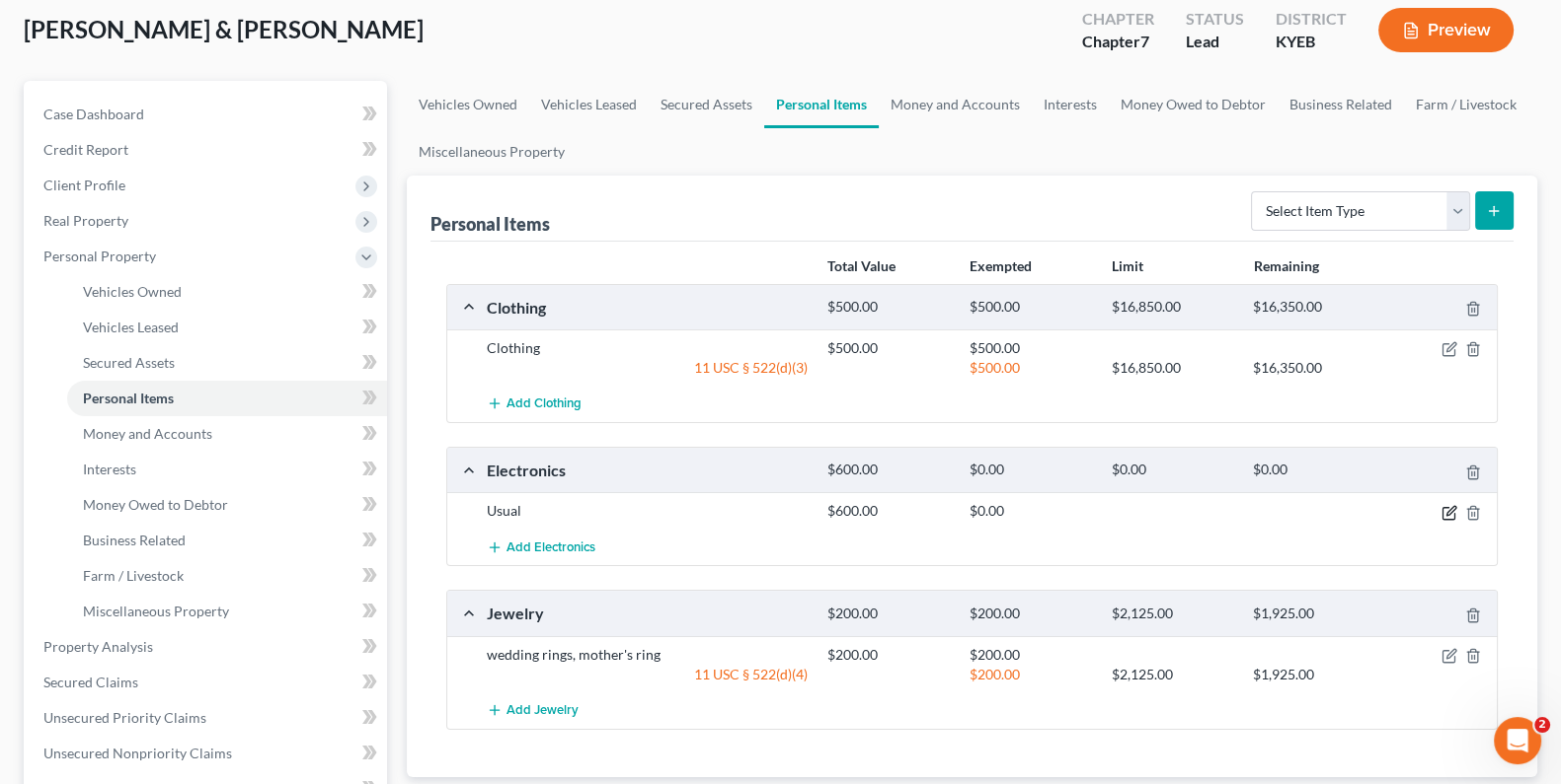
click at [1444, 505] on icon "button" at bounding box center [1449, 513] width 16 height 16
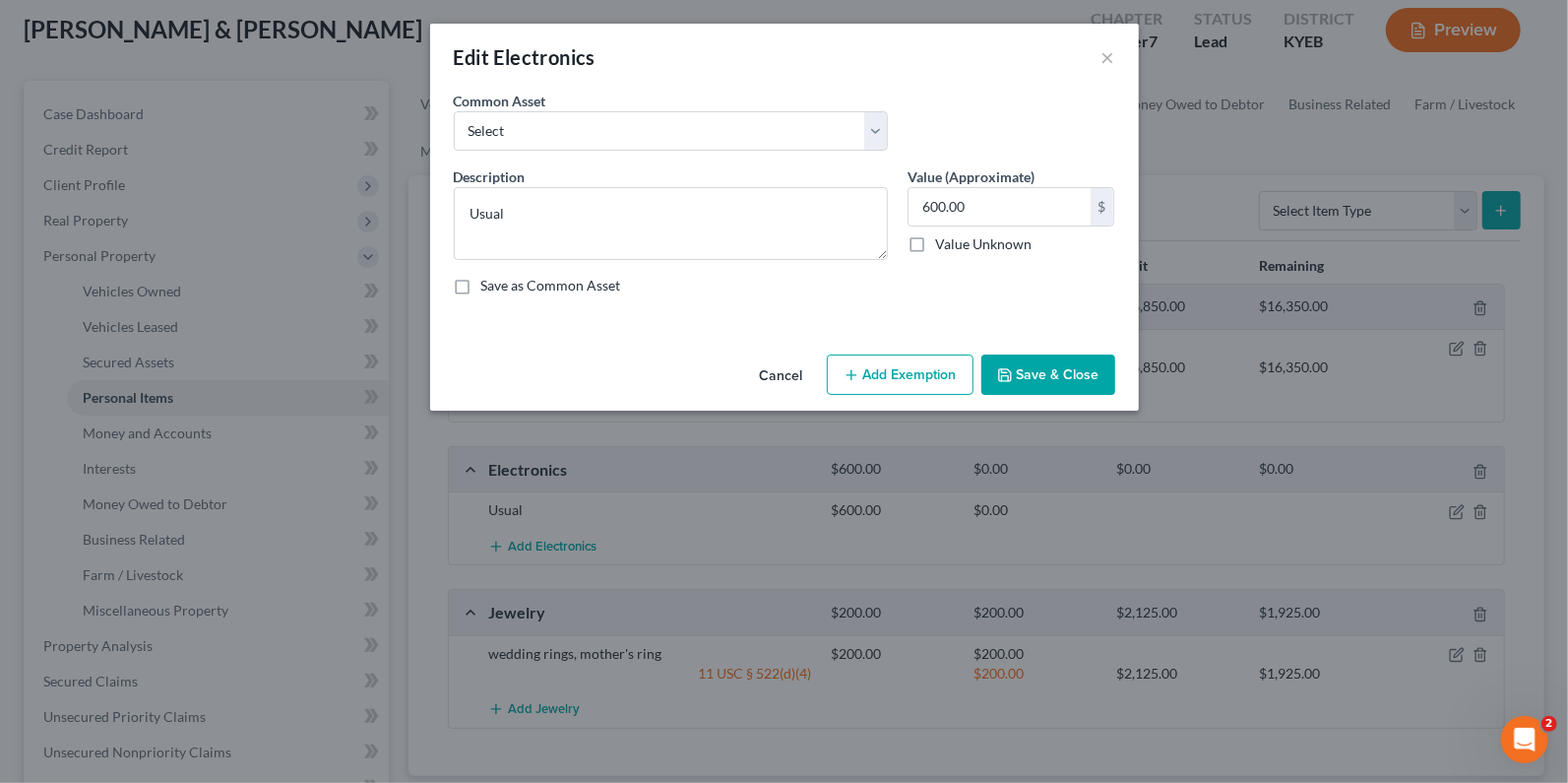
click at [894, 377] on button "Add Exemption" at bounding box center [900, 375] width 147 height 41
select select "2"
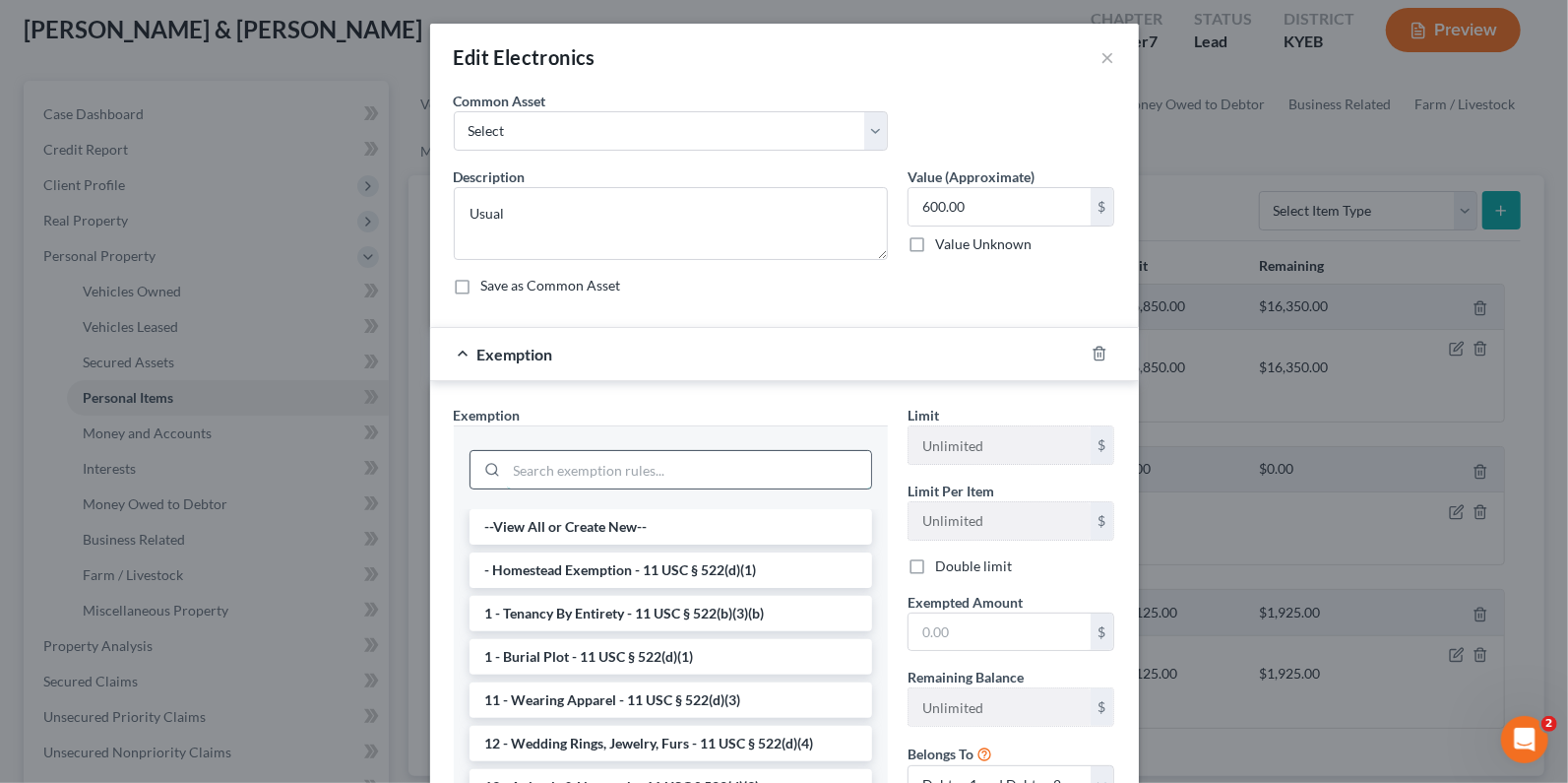
click at [566, 462] on input "search" at bounding box center [689, 470] width 364 height 38
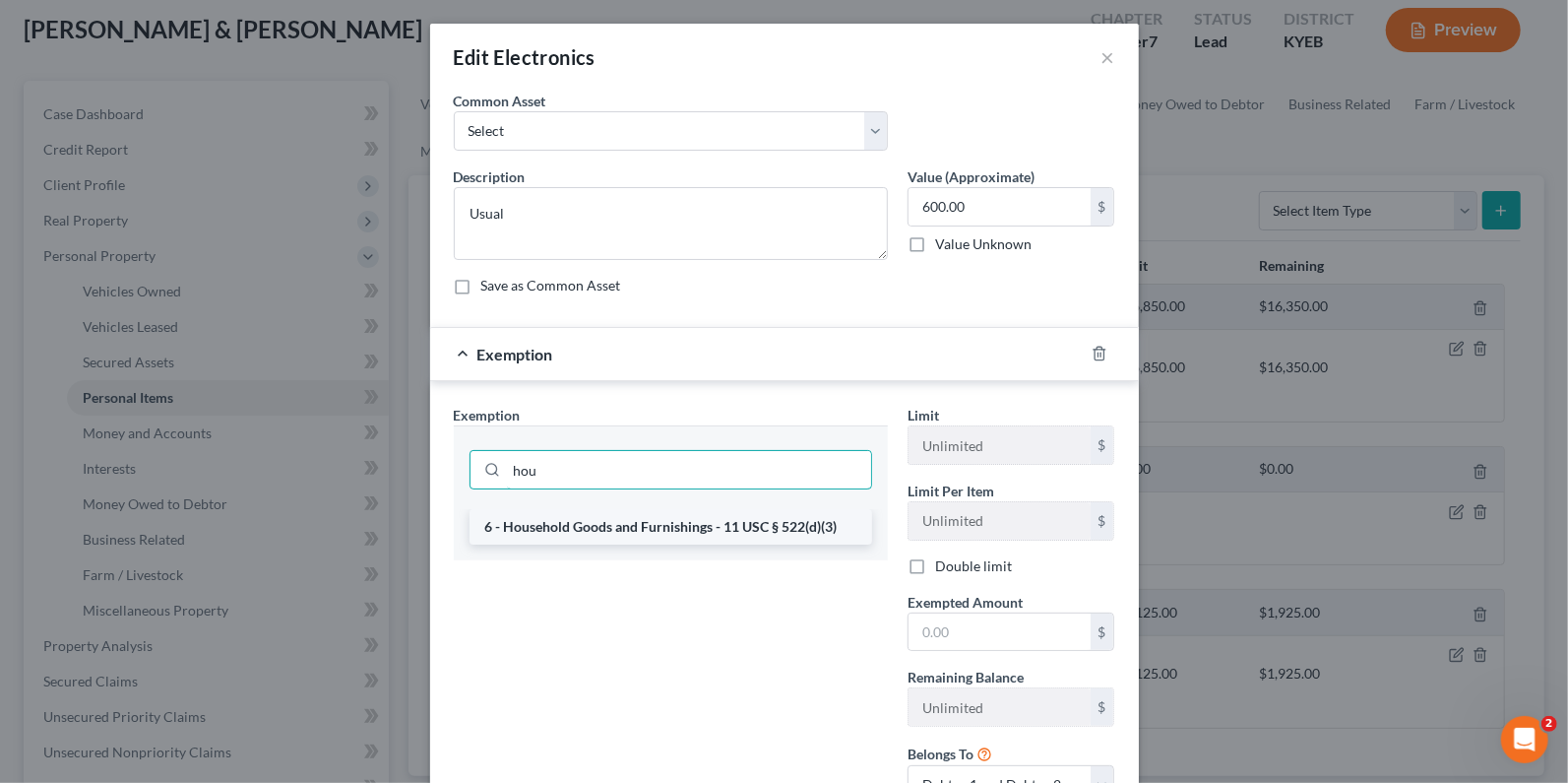
type input "hou"
click at [606, 528] on li "6 - Household Goods and Furnishings - 11 USC § 522(d)(3)" at bounding box center [671, 528] width 403 height 36
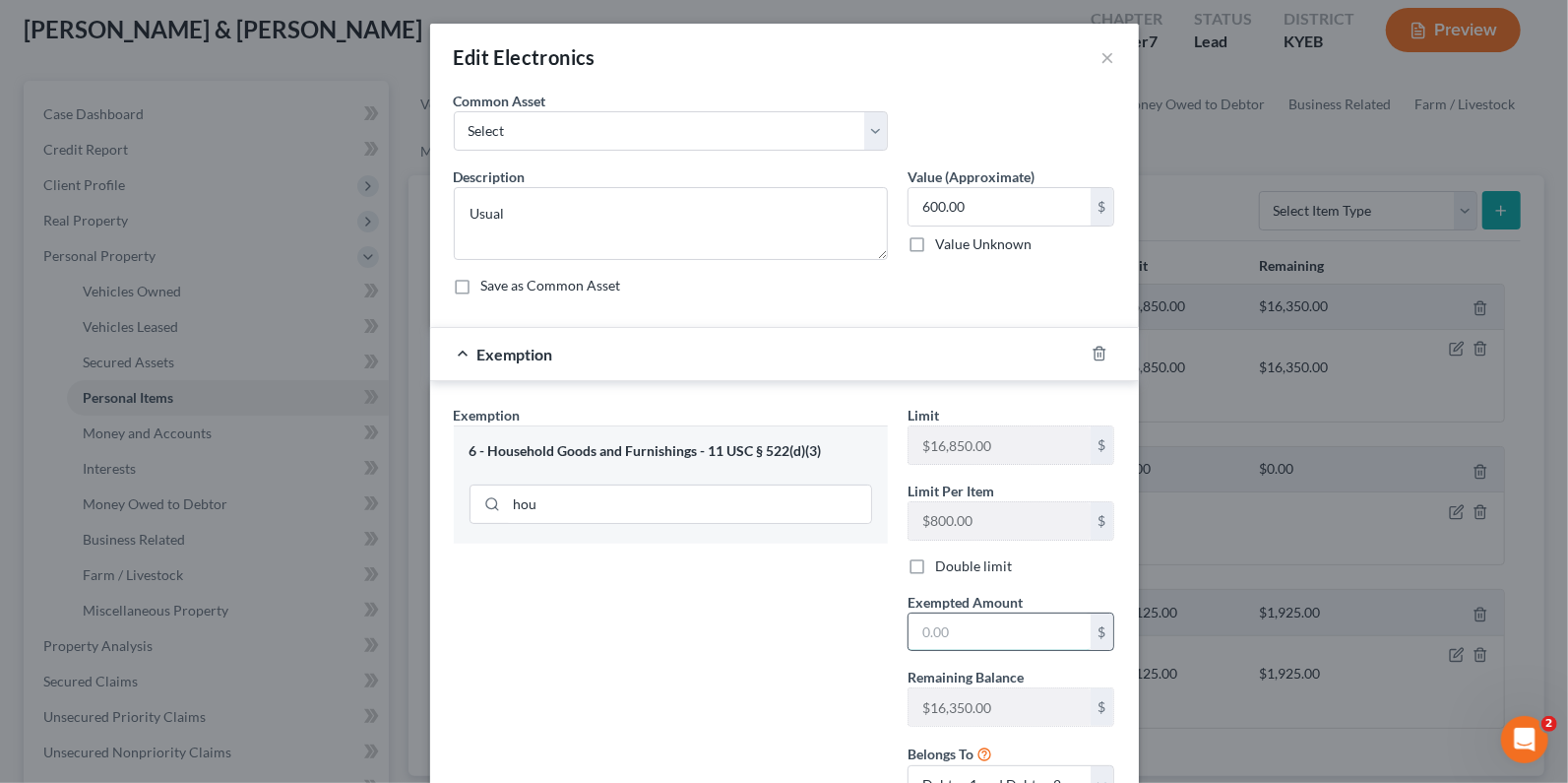
click at [990, 641] on input "text" at bounding box center [1000, 632] width 182 height 38
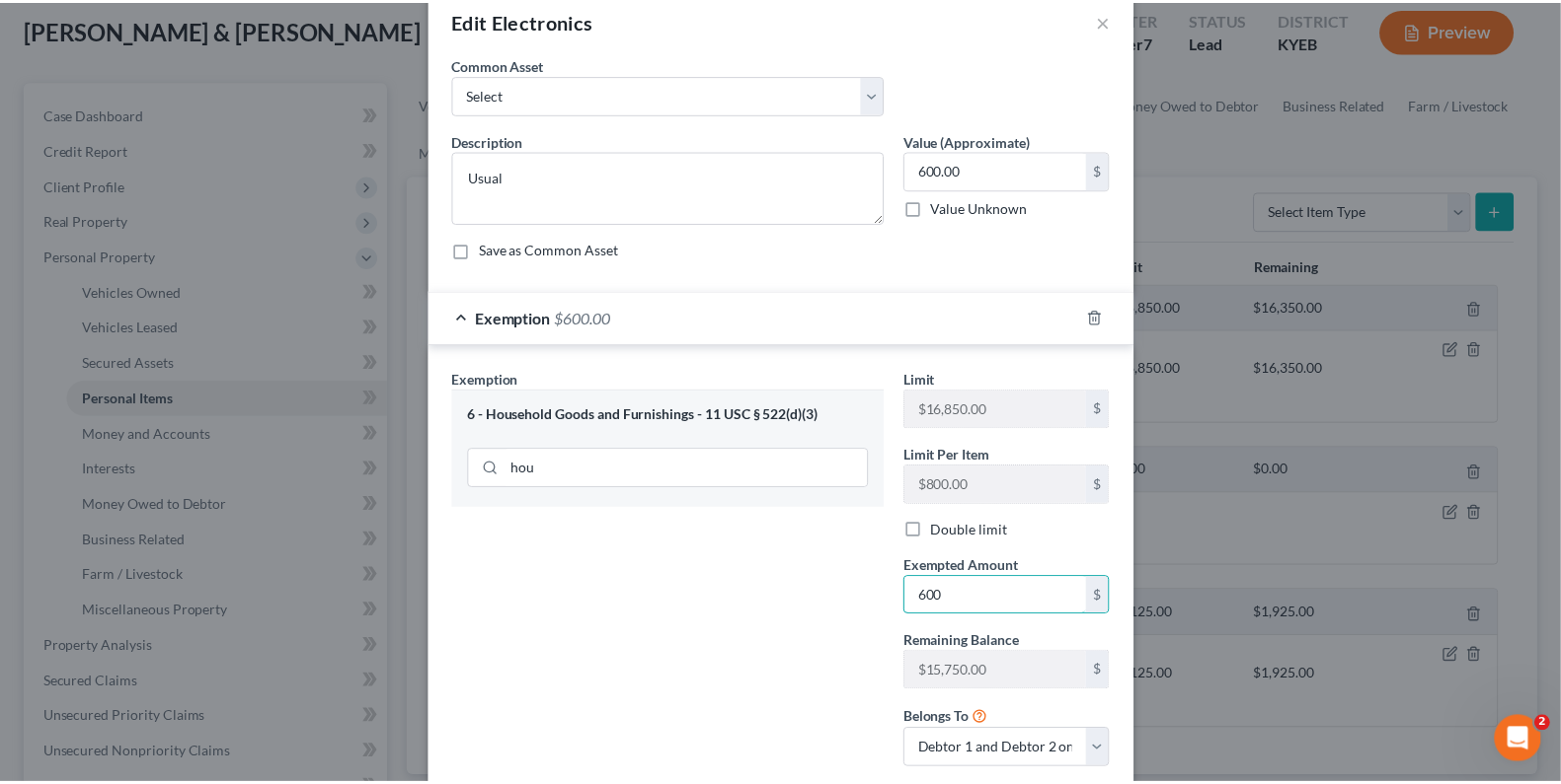
scroll to position [159, 0]
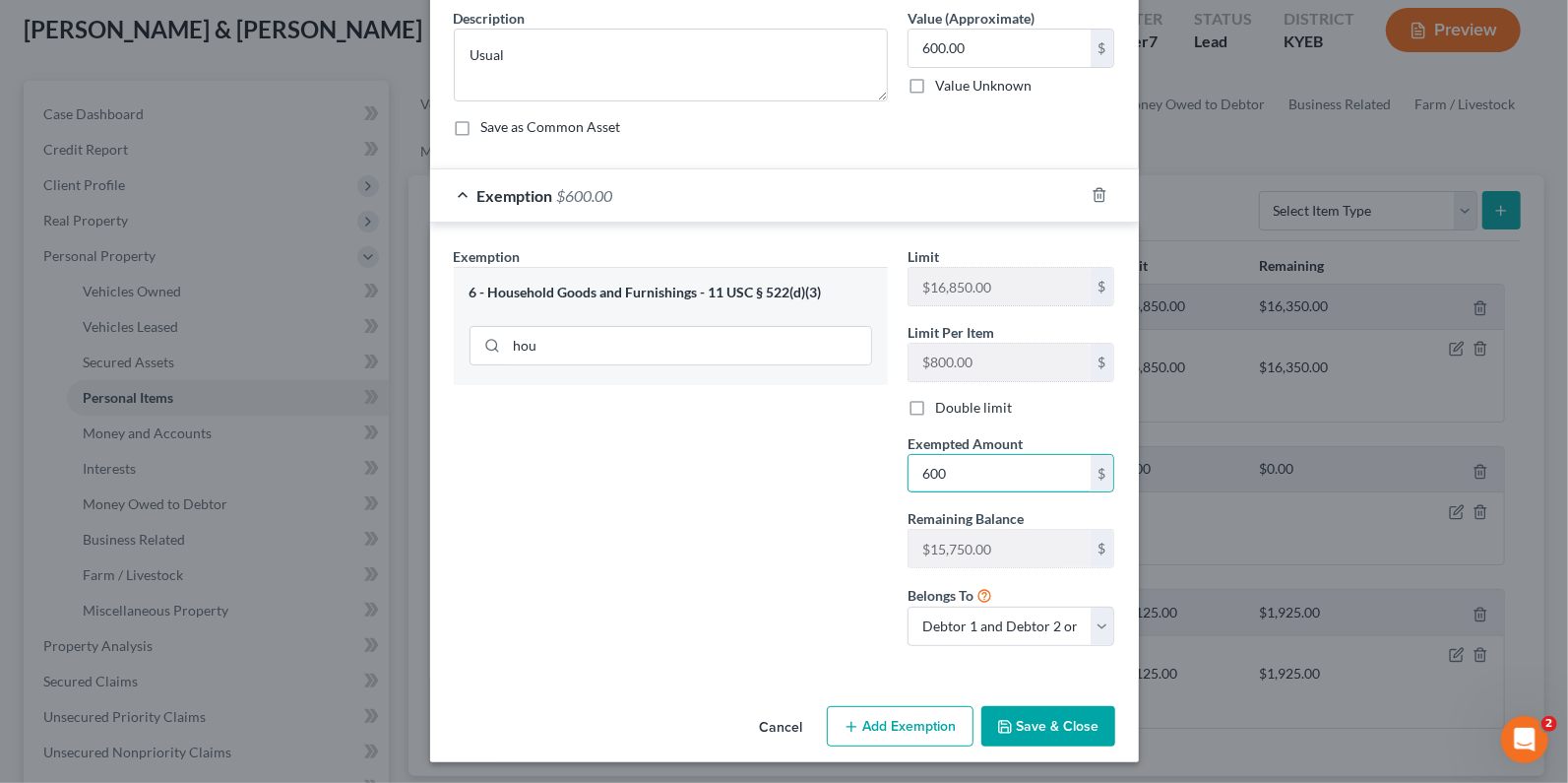
type input "600"
click at [1006, 730] on icon "button" at bounding box center [1006, 727] width 16 height 16
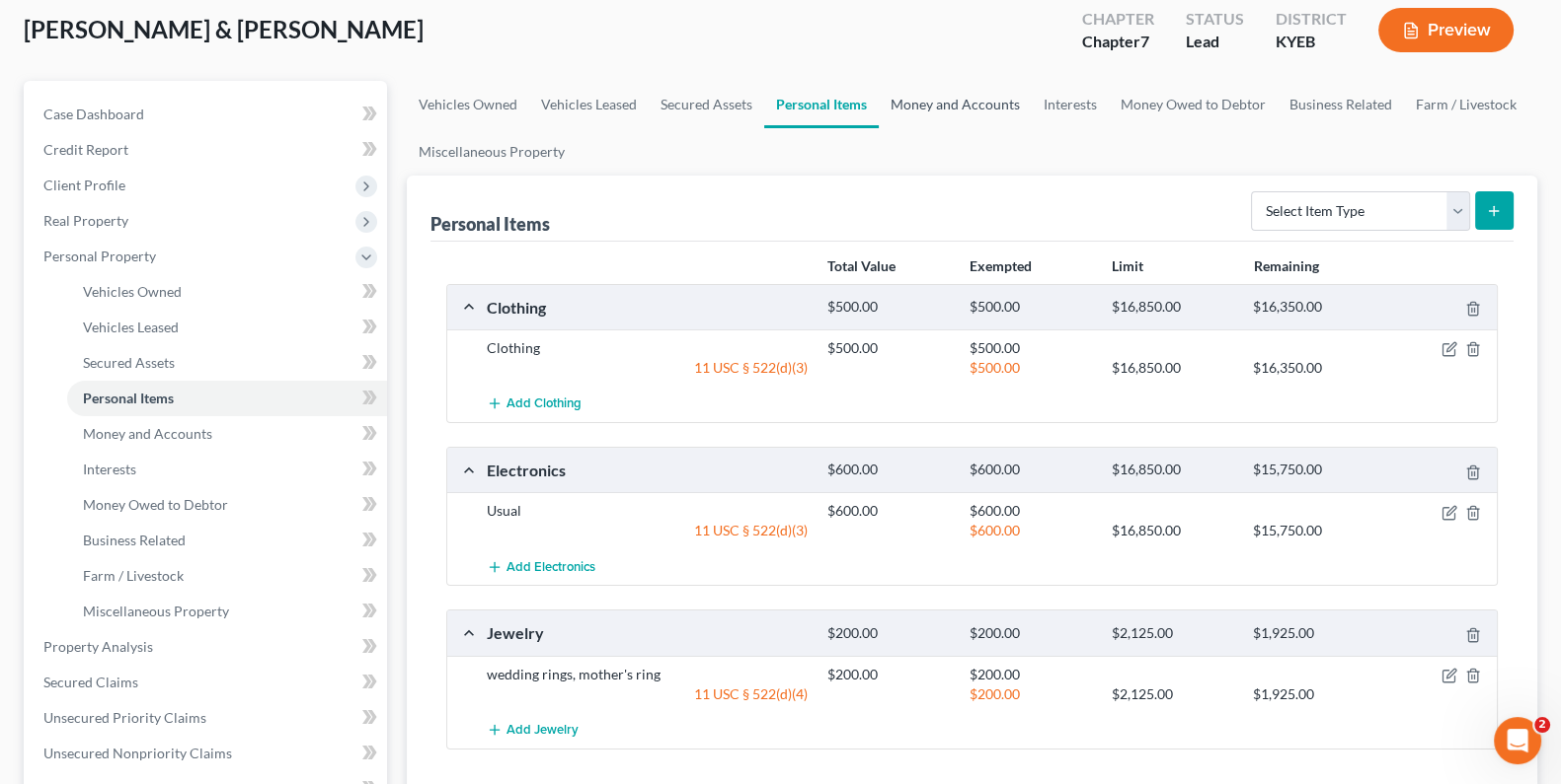
click at [986, 89] on link "Money and Accounts" at bounding box center [954, 104] width 153 height 47
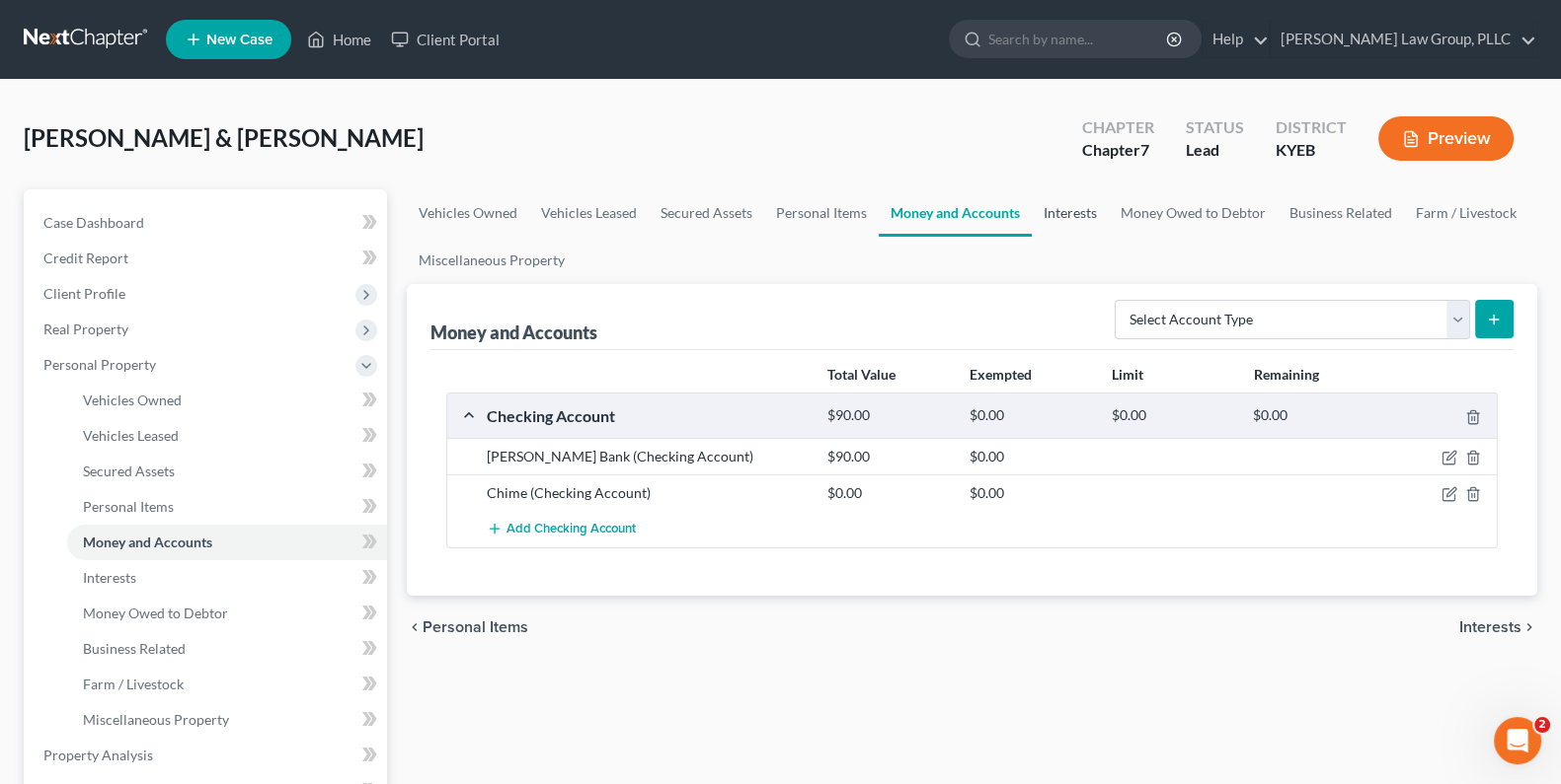
click at [1084, 209] on link "Interests" at bounding box center [1069, 213] width 77 height 47
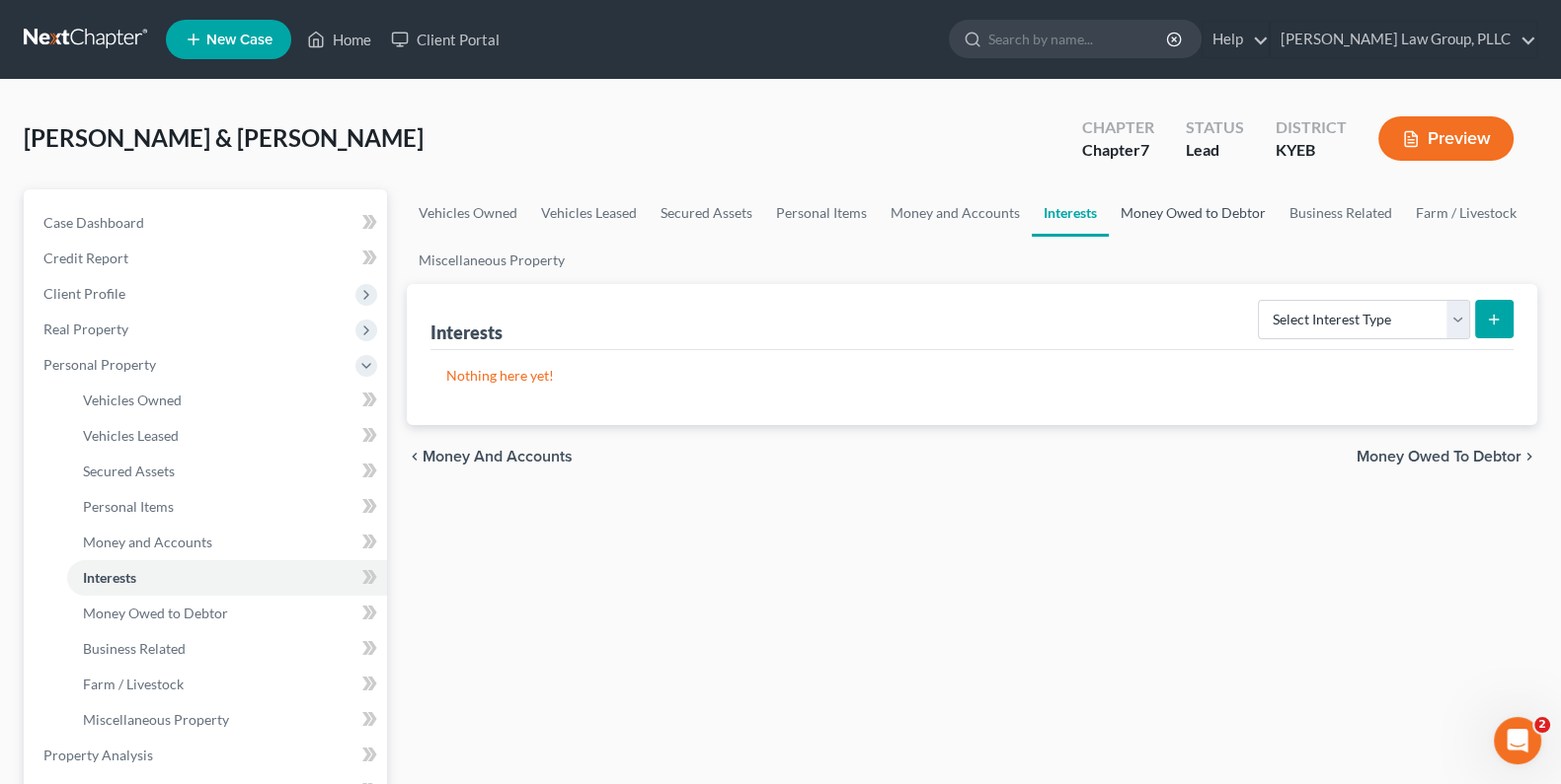
click at [1117, 207] on link "Money Owed to Debtor" at bounding box center [1192, 213] width 169 height 47
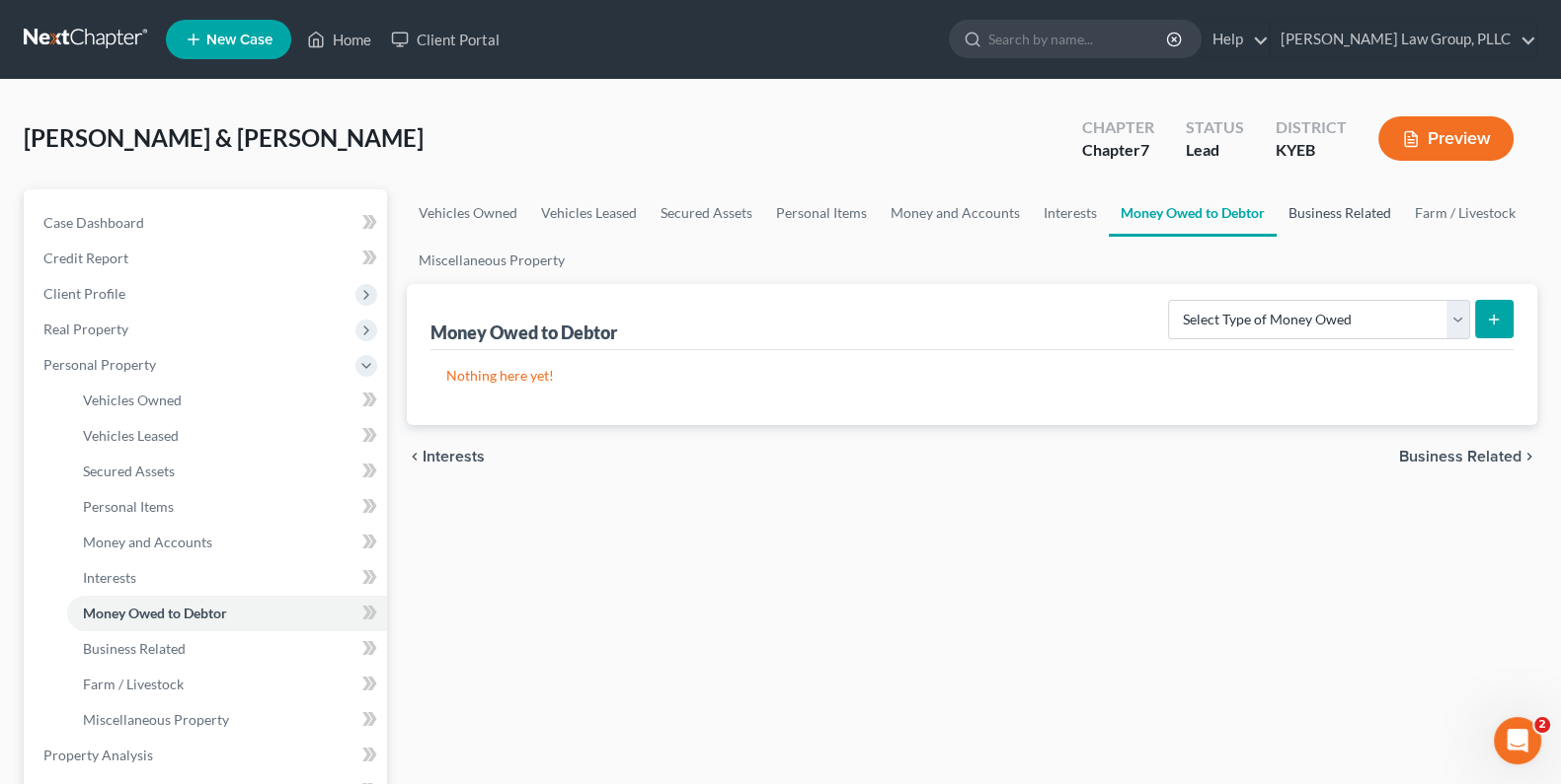
click at [1304, 214] on link "Business Related" at bounding box center [1339, 213] width 126 height 47
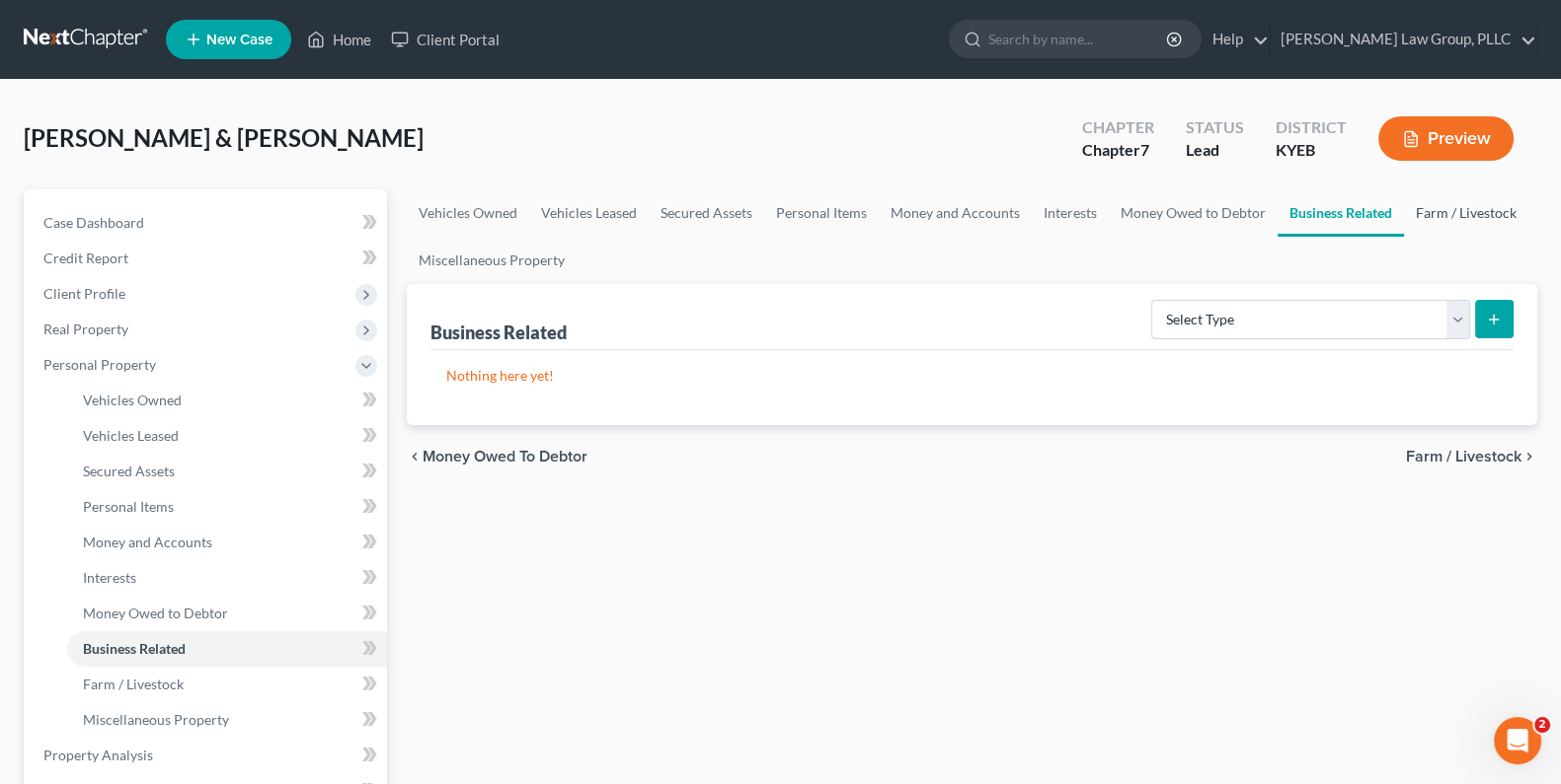
click at [1458, 218] on link "Farm / Livestock" at bounding box center [1466, 213] width 124 height 47
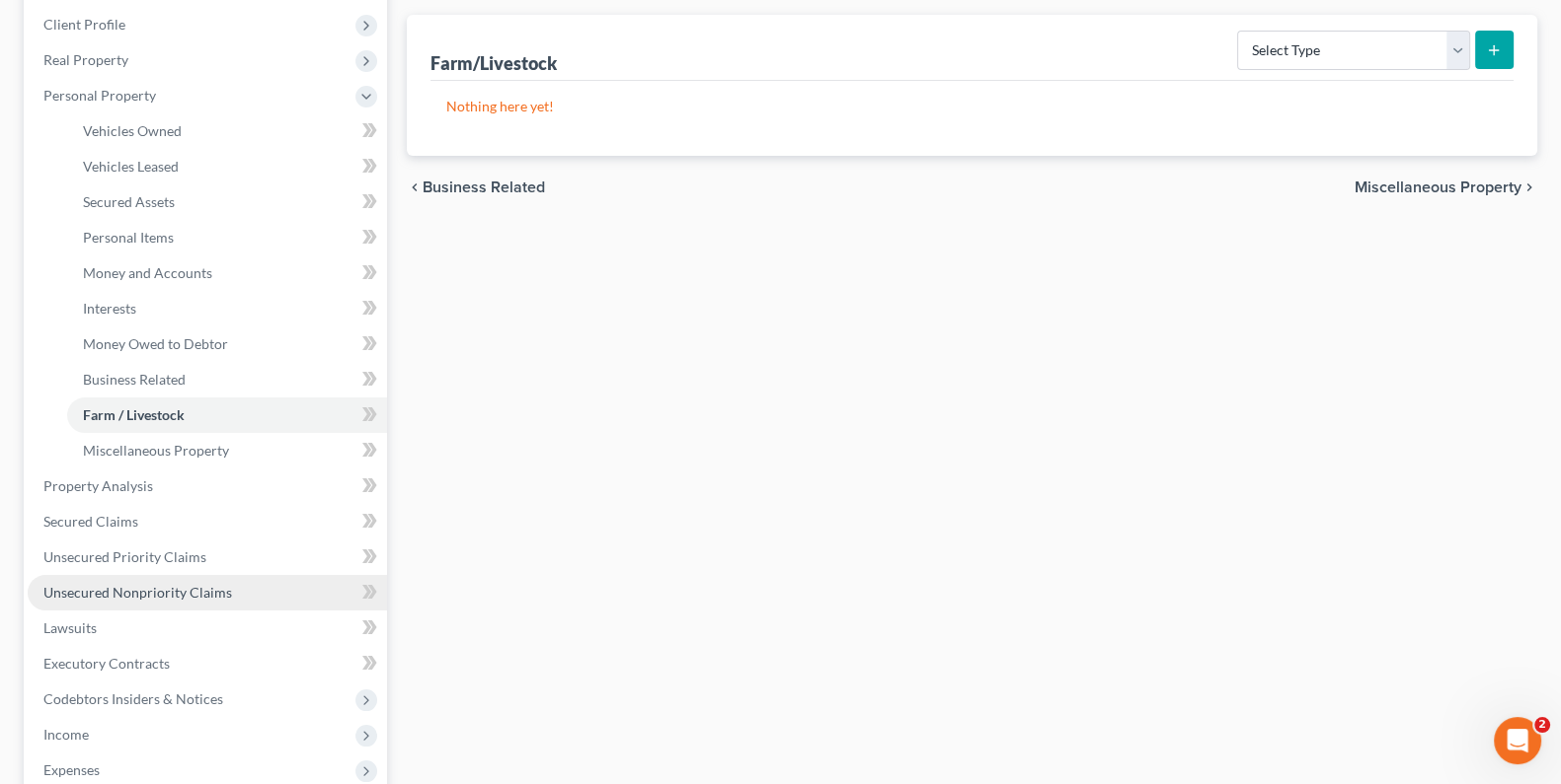
scroll to position [274, 0]
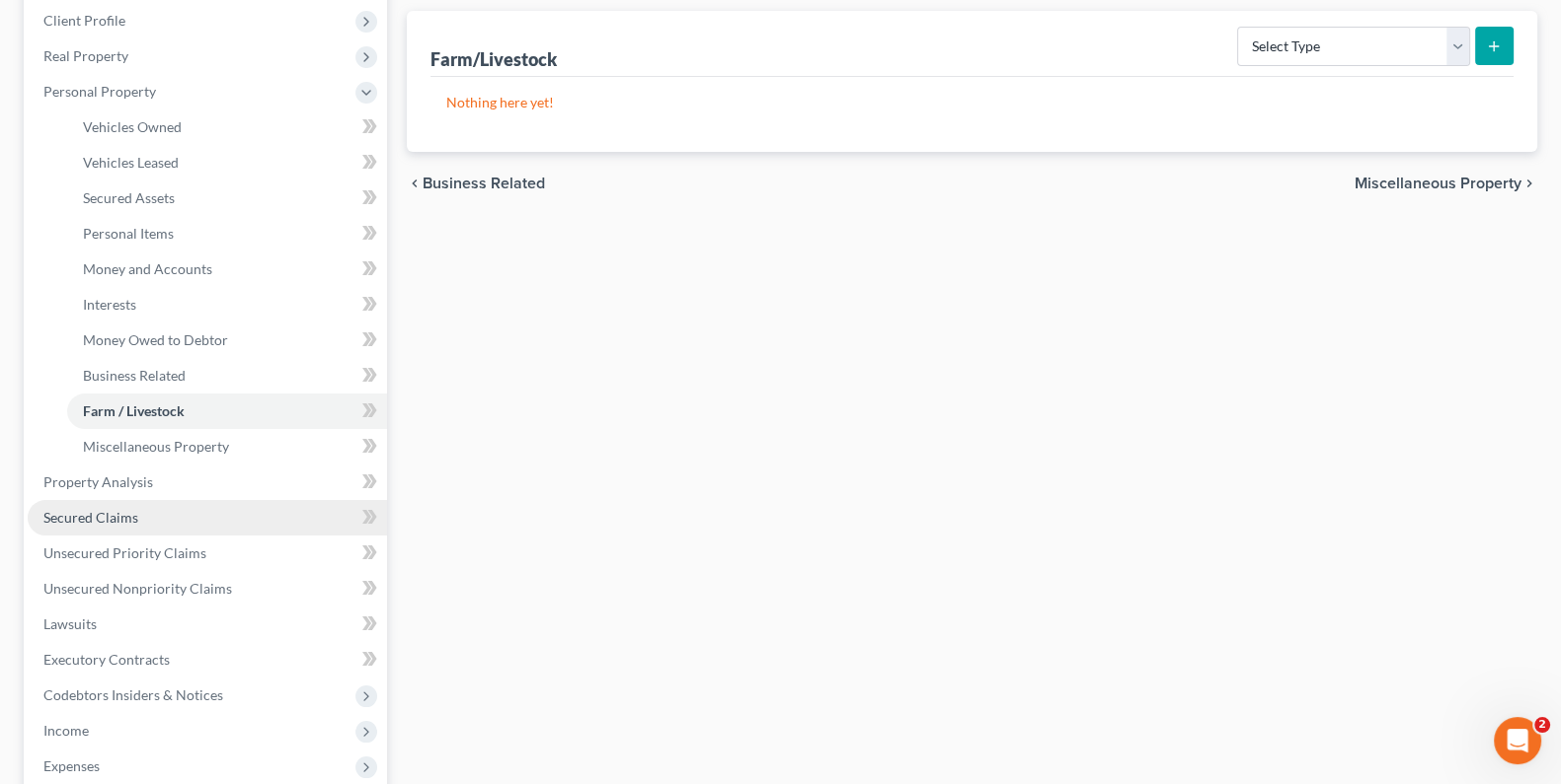
click at [114, 513] on span "Secured Claims" at bounding box center [90, 517] width 95 height 17
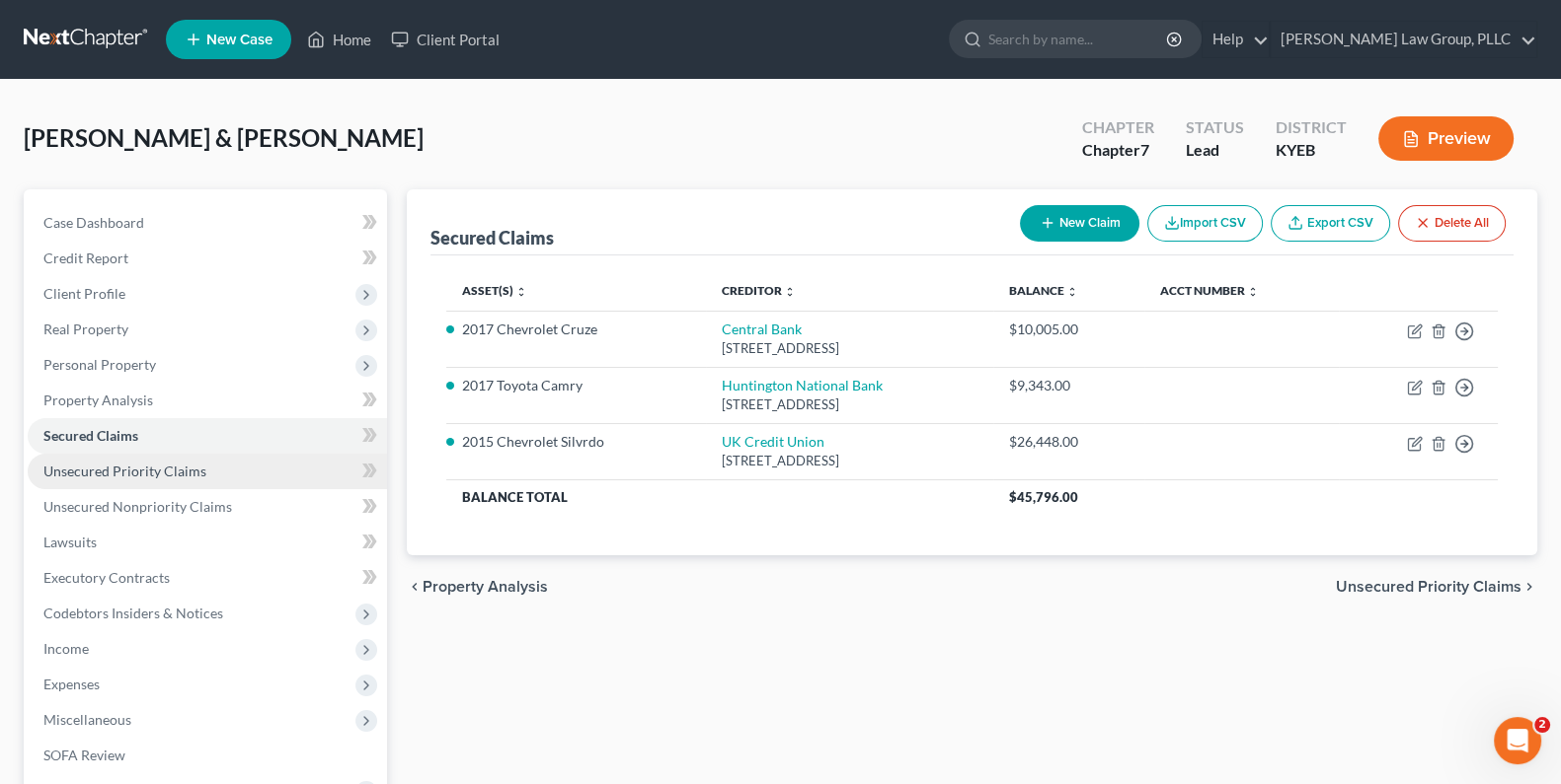
click at [123, 467] on span "Unsecured Priority Claims" at bounding box center [124, 470] width 163 height 17
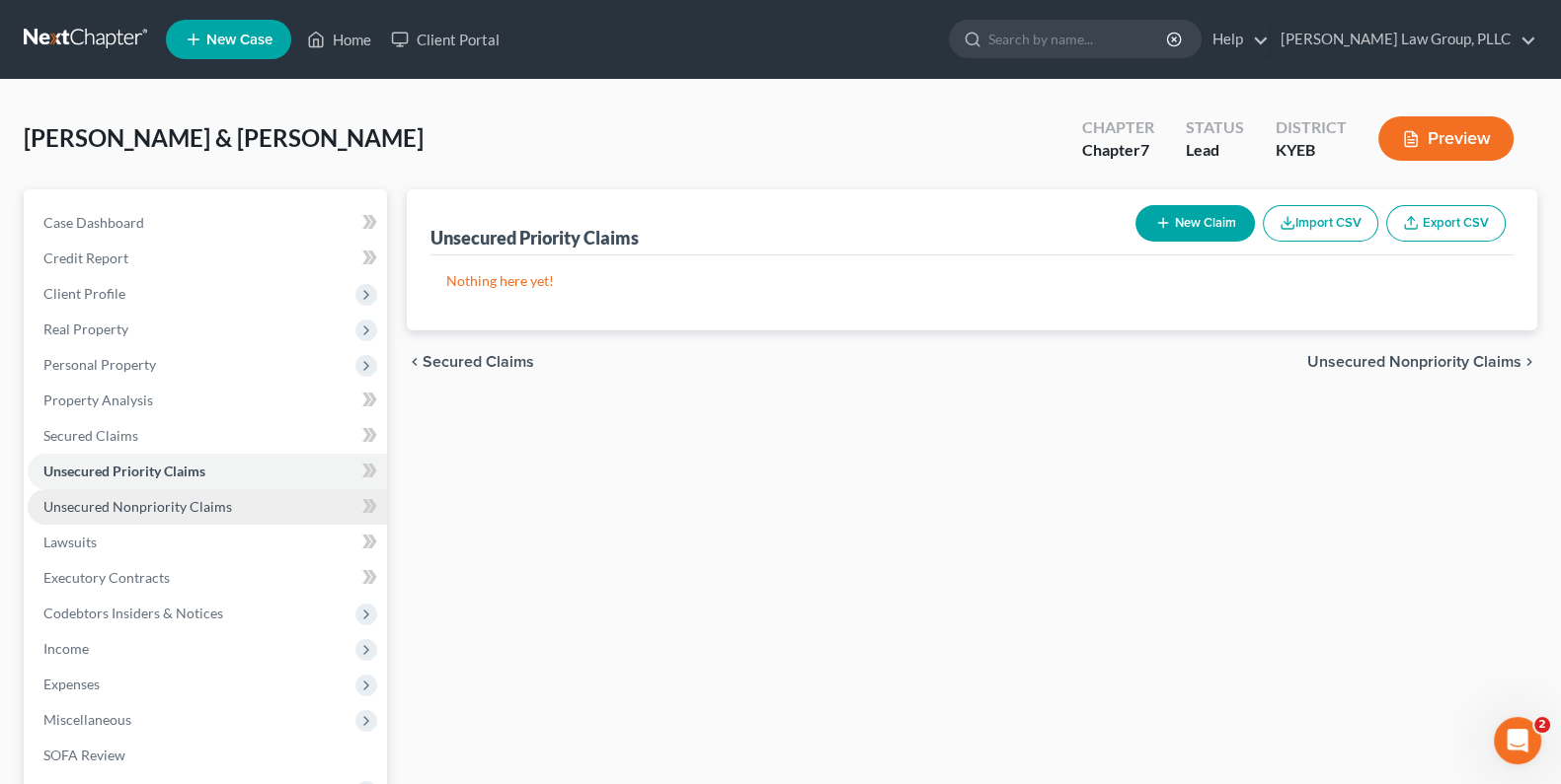
click at [121, 503] on span "Unsecured Nonpriority Claims" at bounding box center [137, 506] width 189 height 17
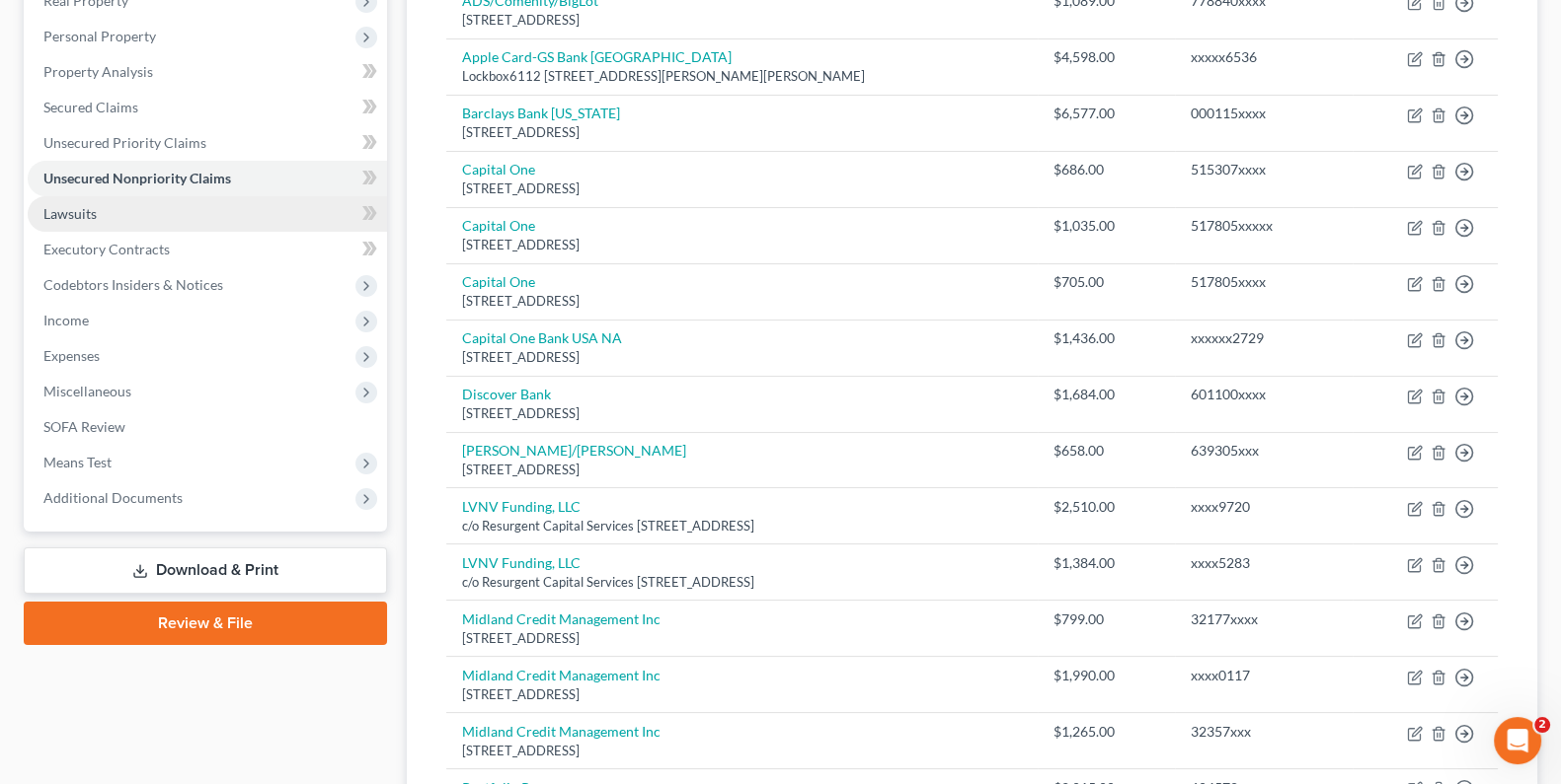
click at [108, 212] on link "Lawsuits" at bounding box center [208, 215] width 360 height 36
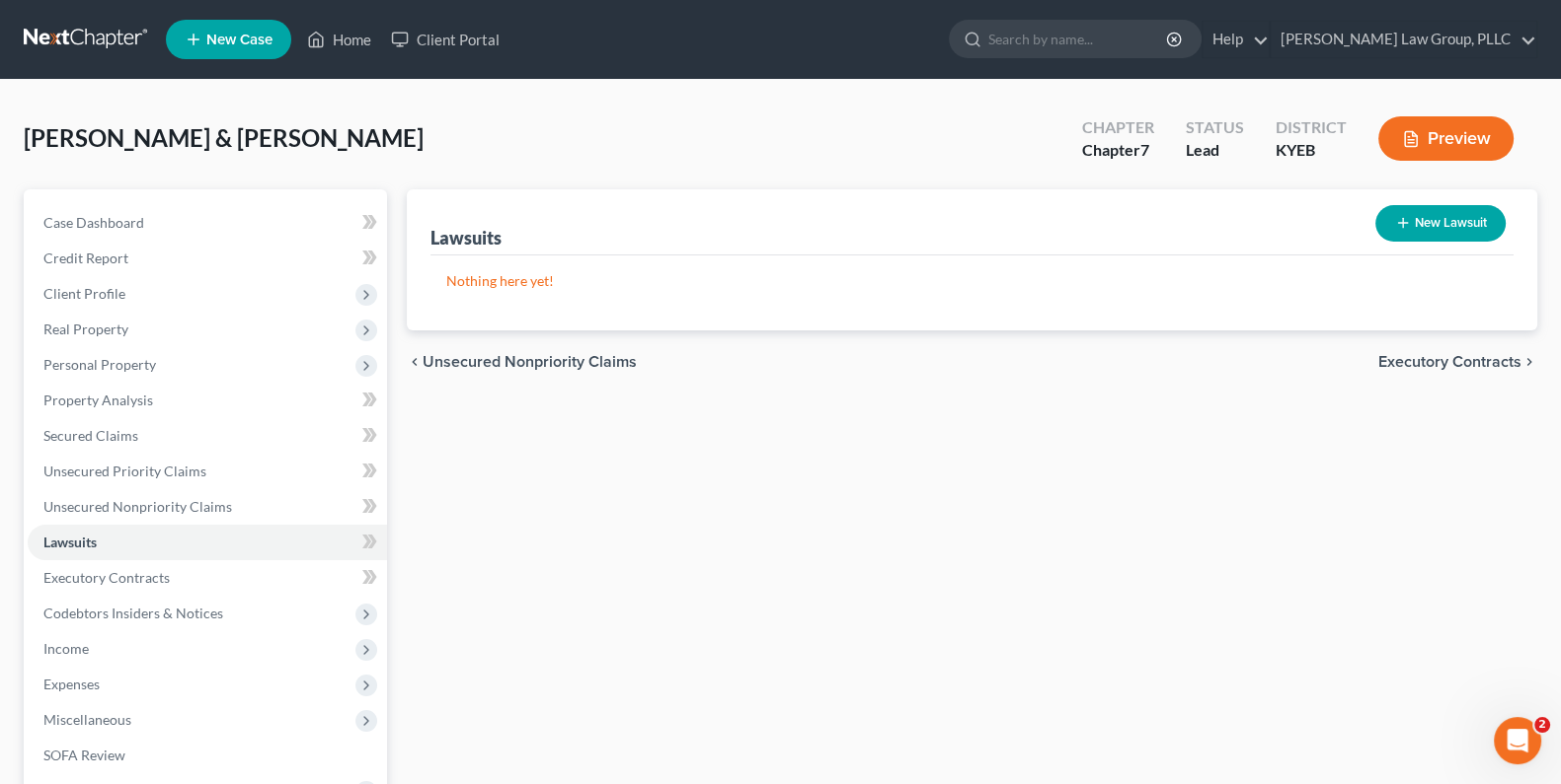
click at [1456, 217] on button "New Lawsuit" at bounding box center [1440, 223] width 130 height 37
select select "0"
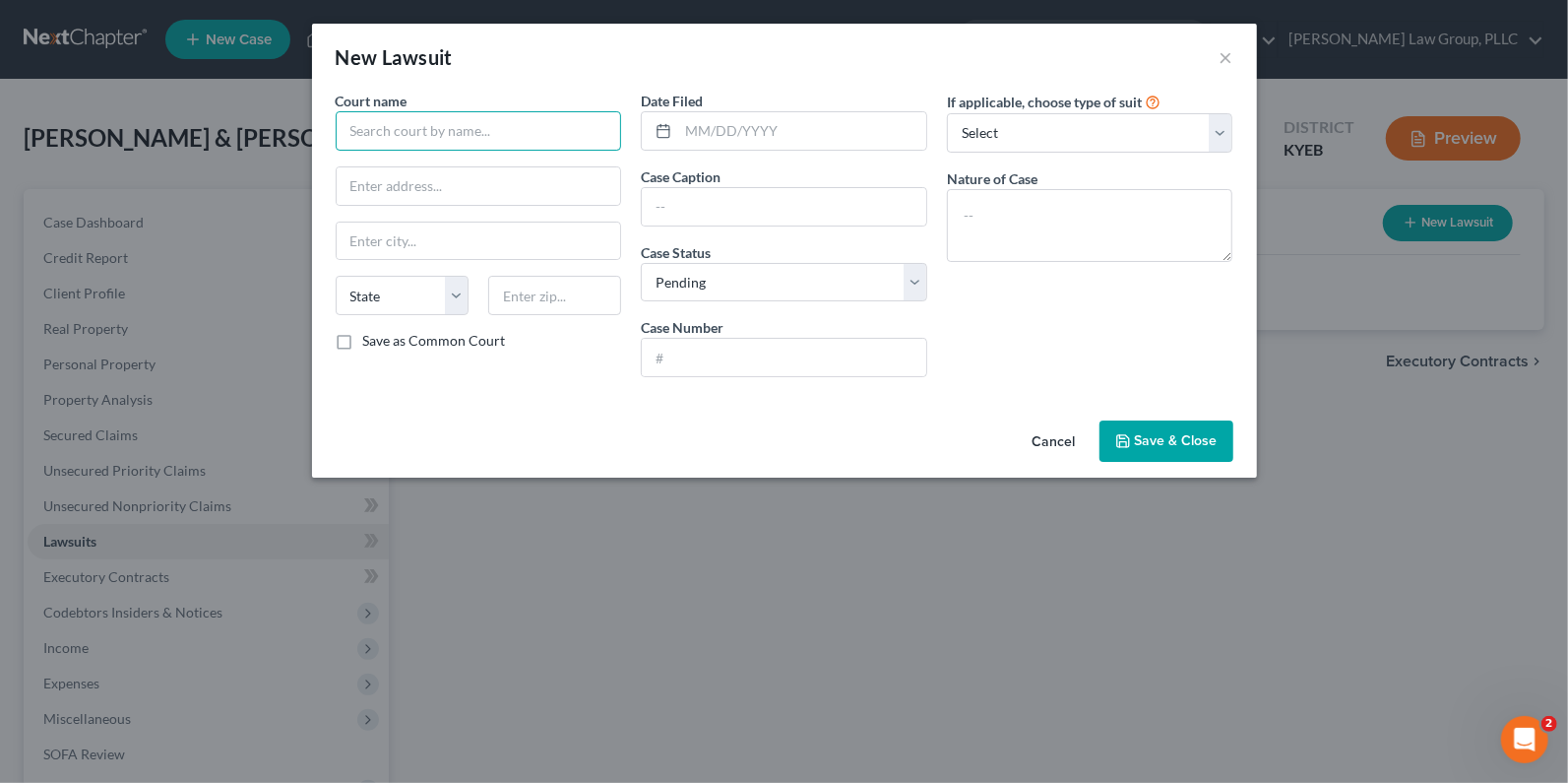
click at [424, 124] on input "text" at bounding box center [478, 132] width 286 height 40
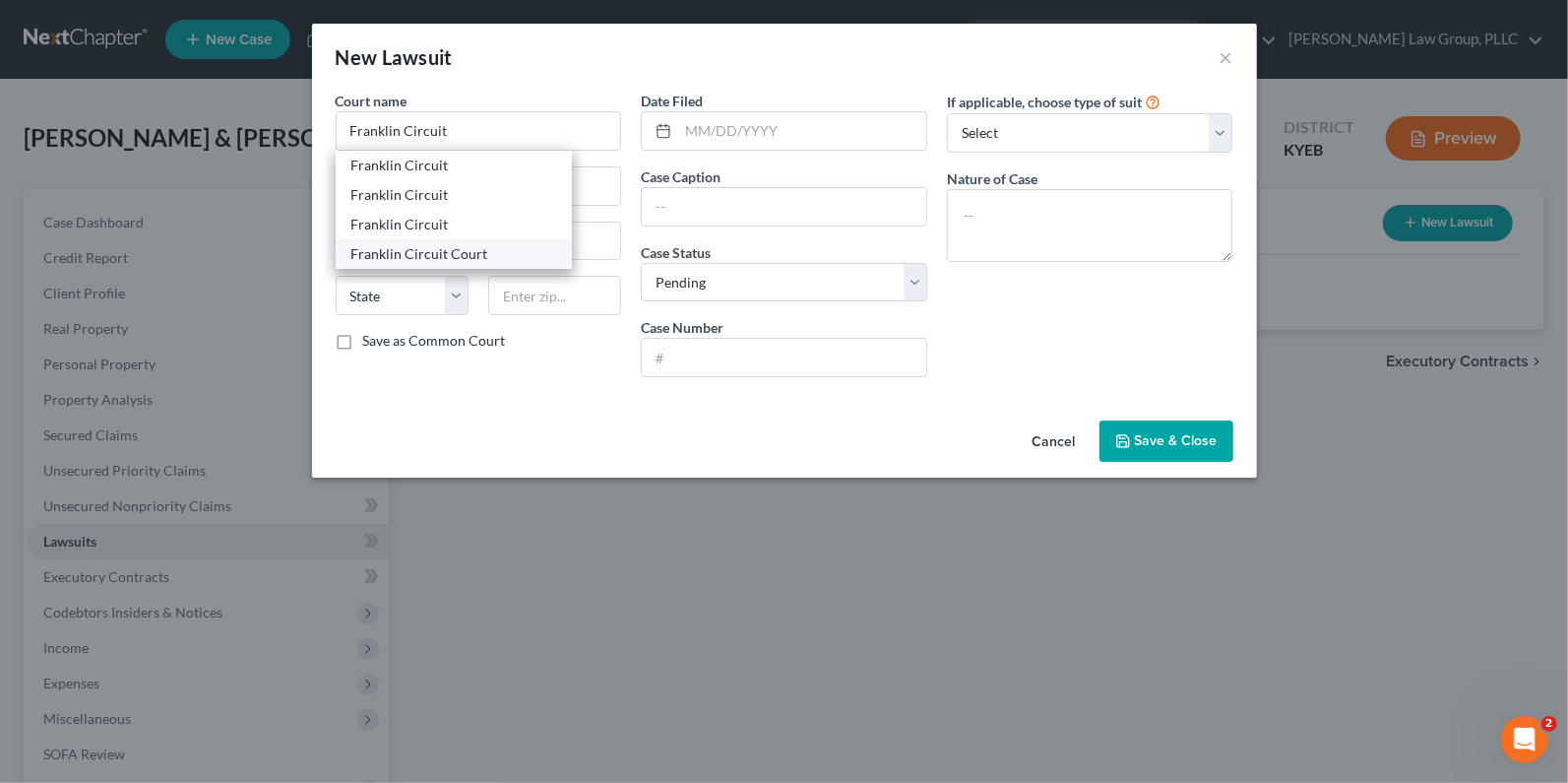
click at [384, 248] on div "Franklin Circuit Court" at bounding box center [454, 254] width 204 height 20
type input "Franklin Circuit Court"
type input "[STREET_ADDRESS]"
type input "Frankfort"
select select "18"
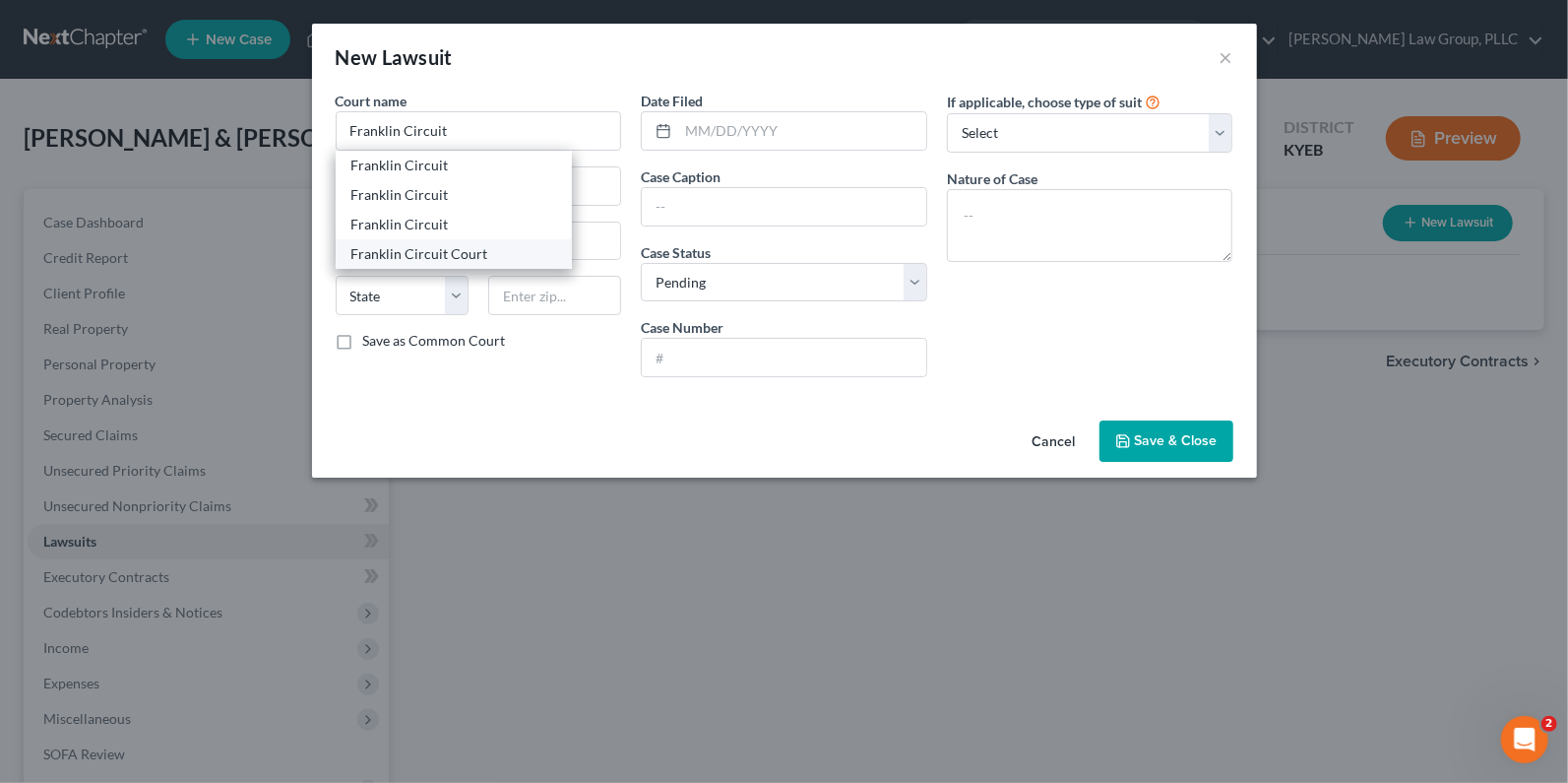
type input "40601"
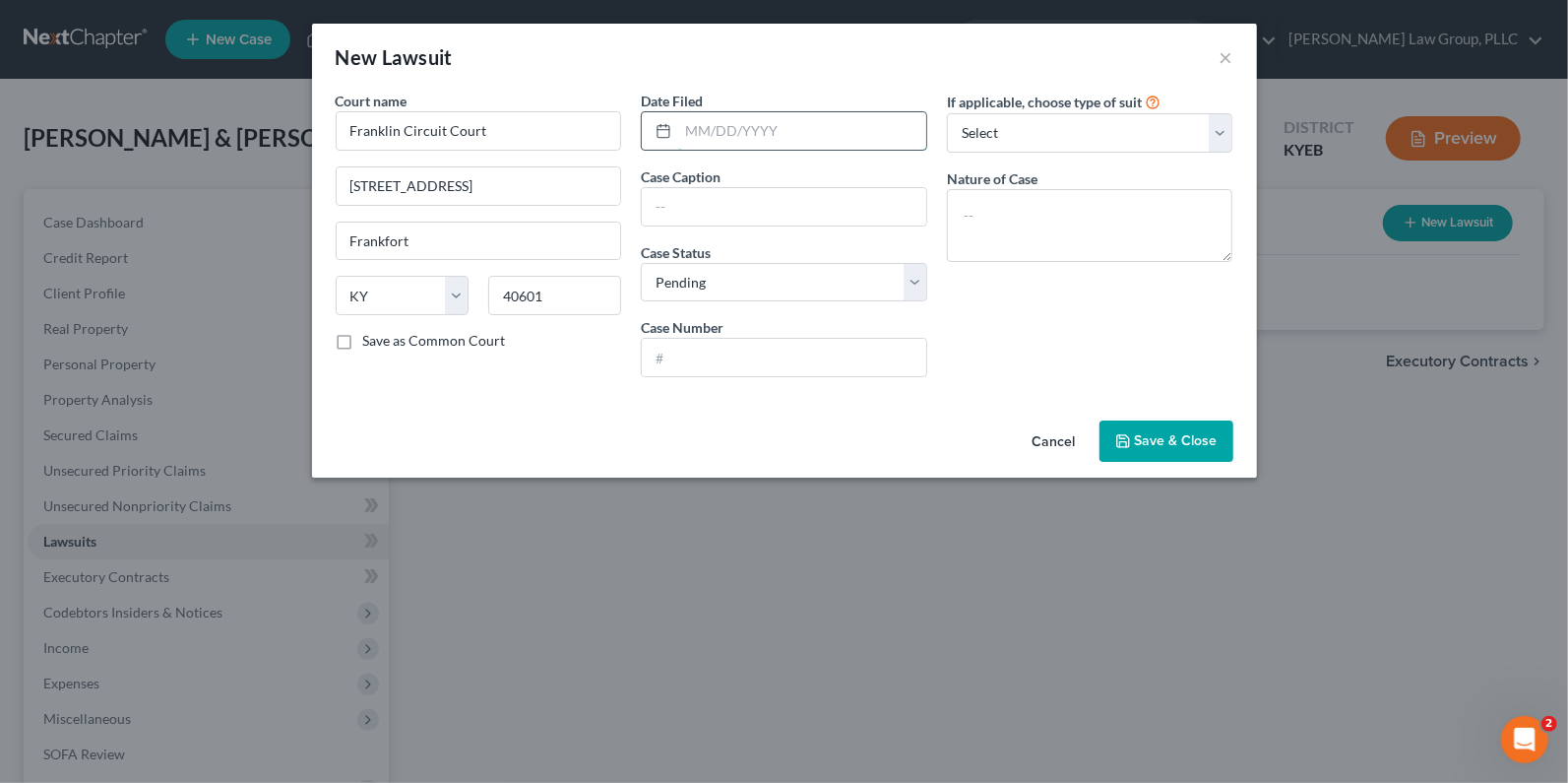
click at [752, 128] on input "text" at bounding box center [802, 132] width 248 height 38
click at [808, 137] on input "text" at bounding box center [802, 132] width 248 height 38
type input "[DATE]"
click at [1214, 141] on select "Select Repossession Garnishment Foreclosure Attached, Seized, Or Levied Other" at bounding box center [1090, 134] width 286 height 40
select select "1"
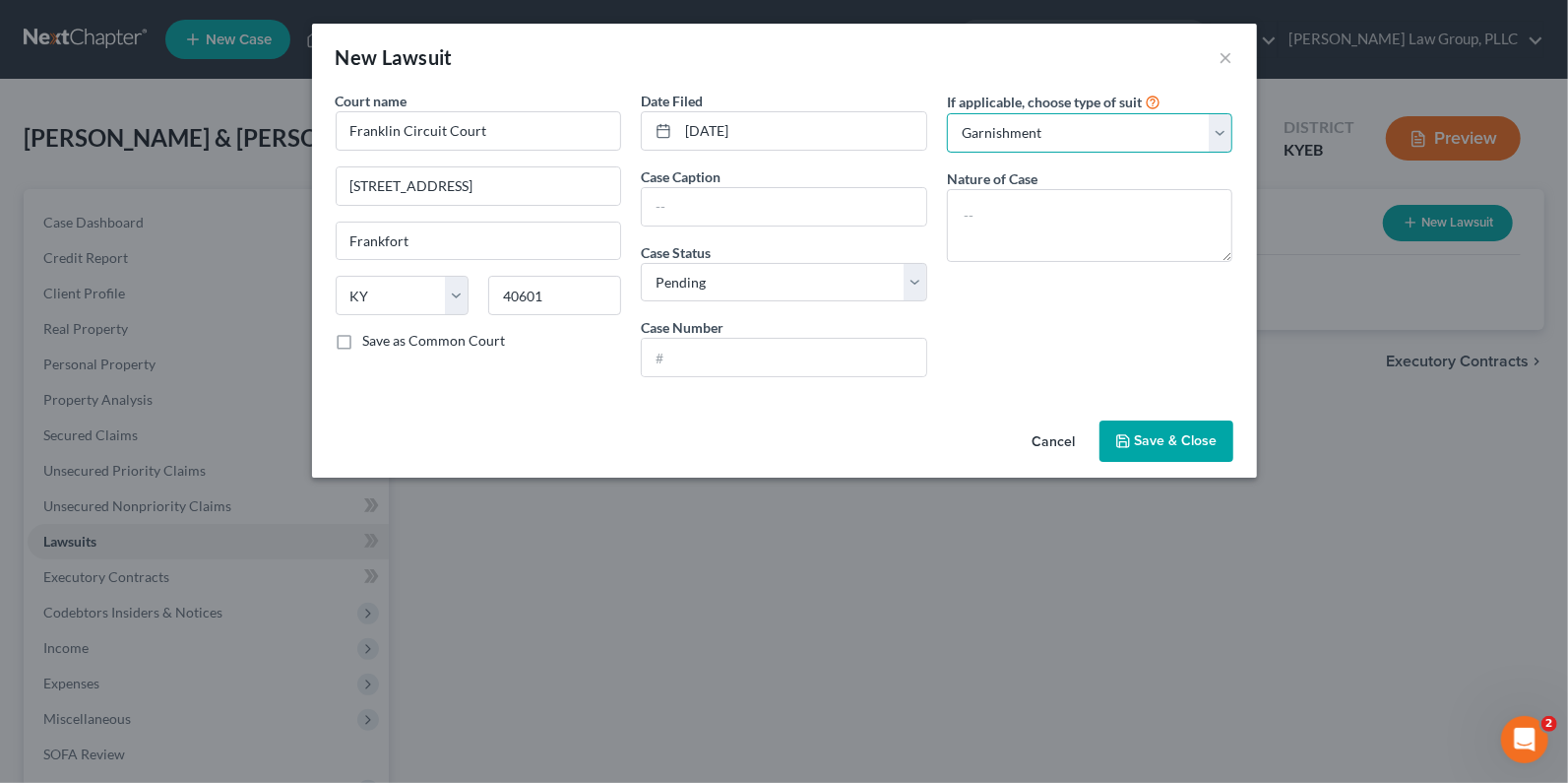
click at [947, 114] on select "Select Repossession Garnishment Foreclosure Attached, Seized, Or Levied Other" at bounding box center [1090, 134] width 286 height 40
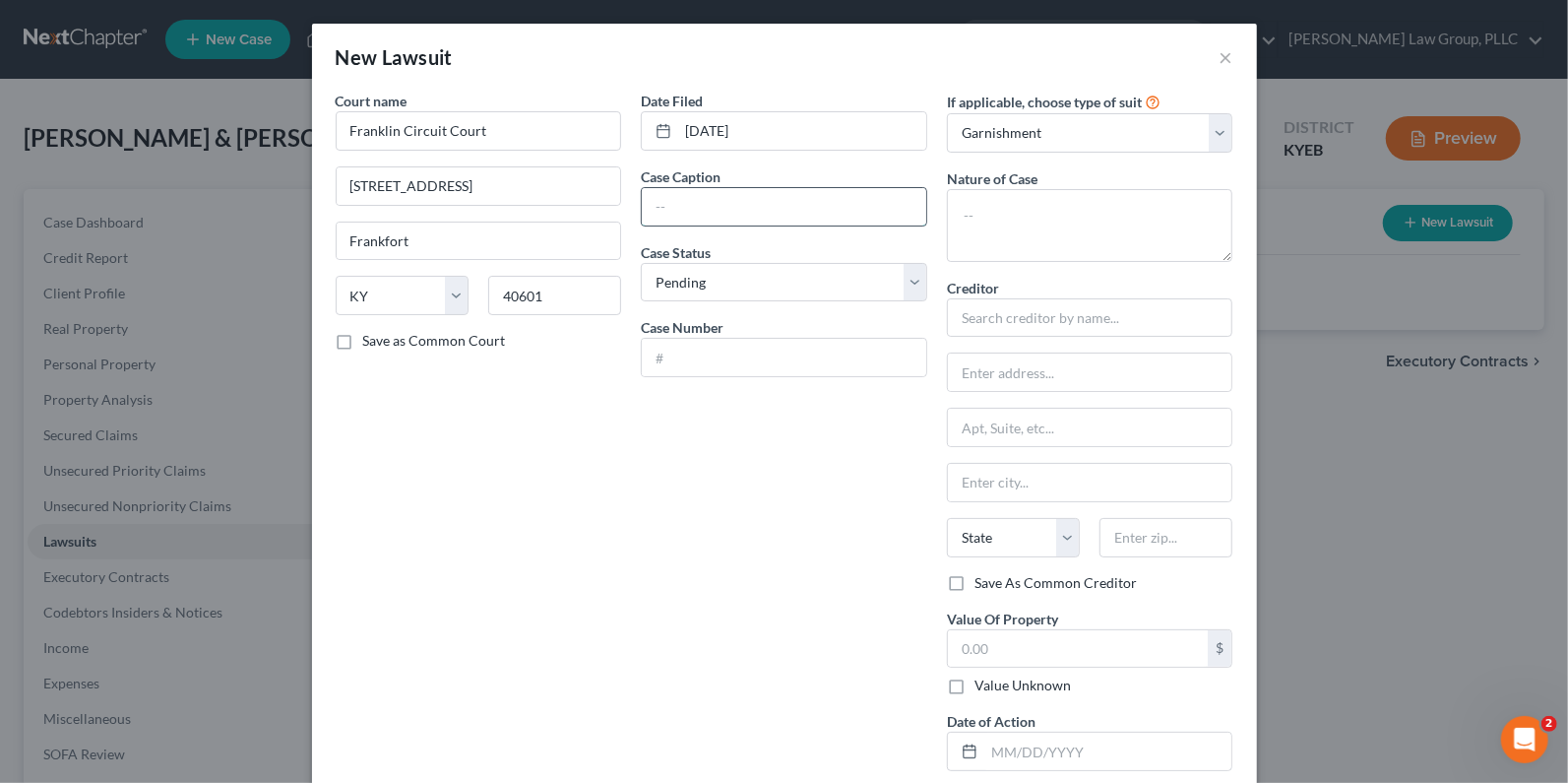
click at [797, 216] on input "text" at bounding box center [784, 207] width 284 height 38
type input "Central Bank v [PERSON_NAME]"
type input "24-CI-00144"
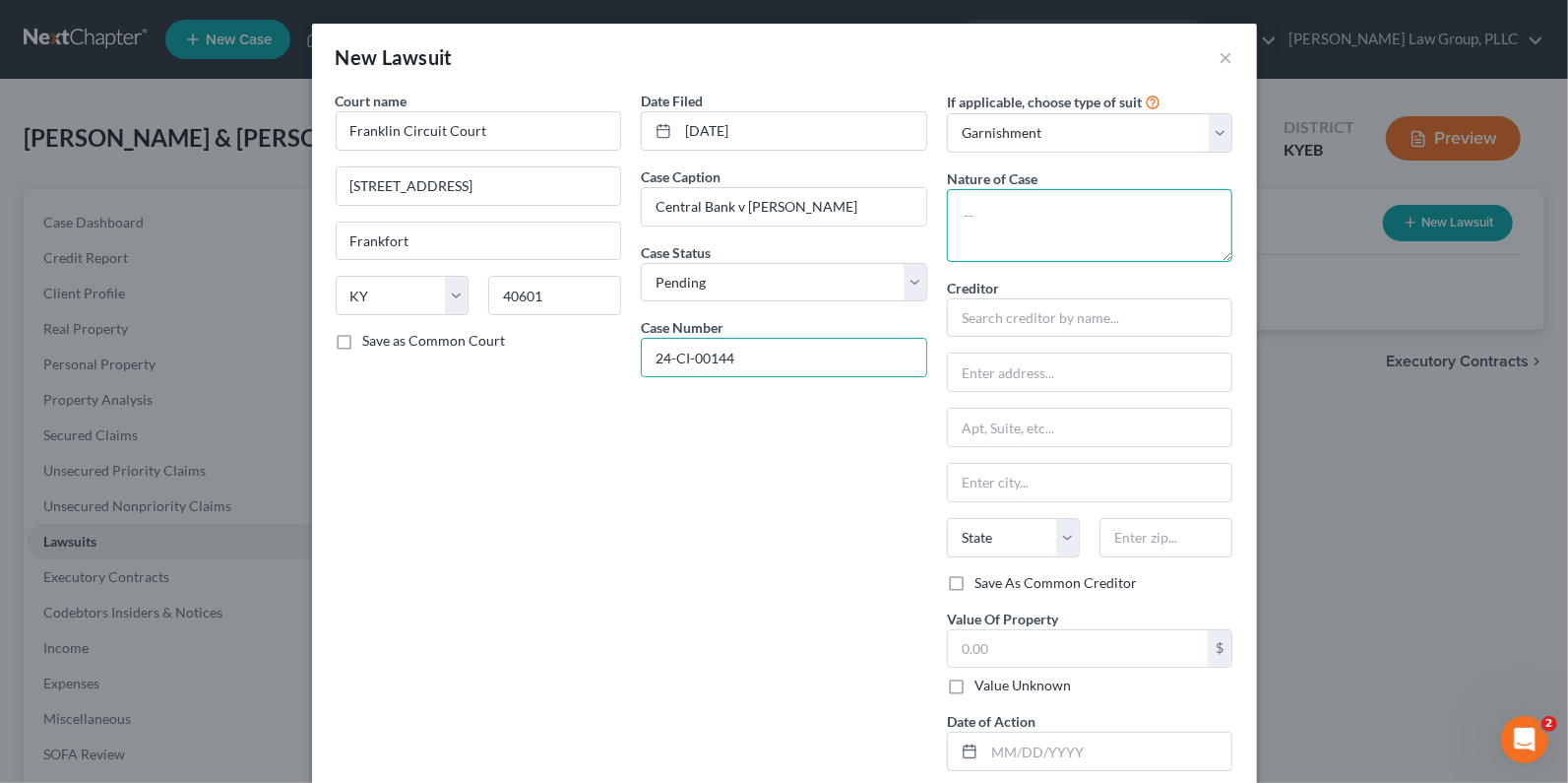
click at [1119, 226] on textarea at bounding box center [1090, 225] width 286 height 73
type textarea "Collection"
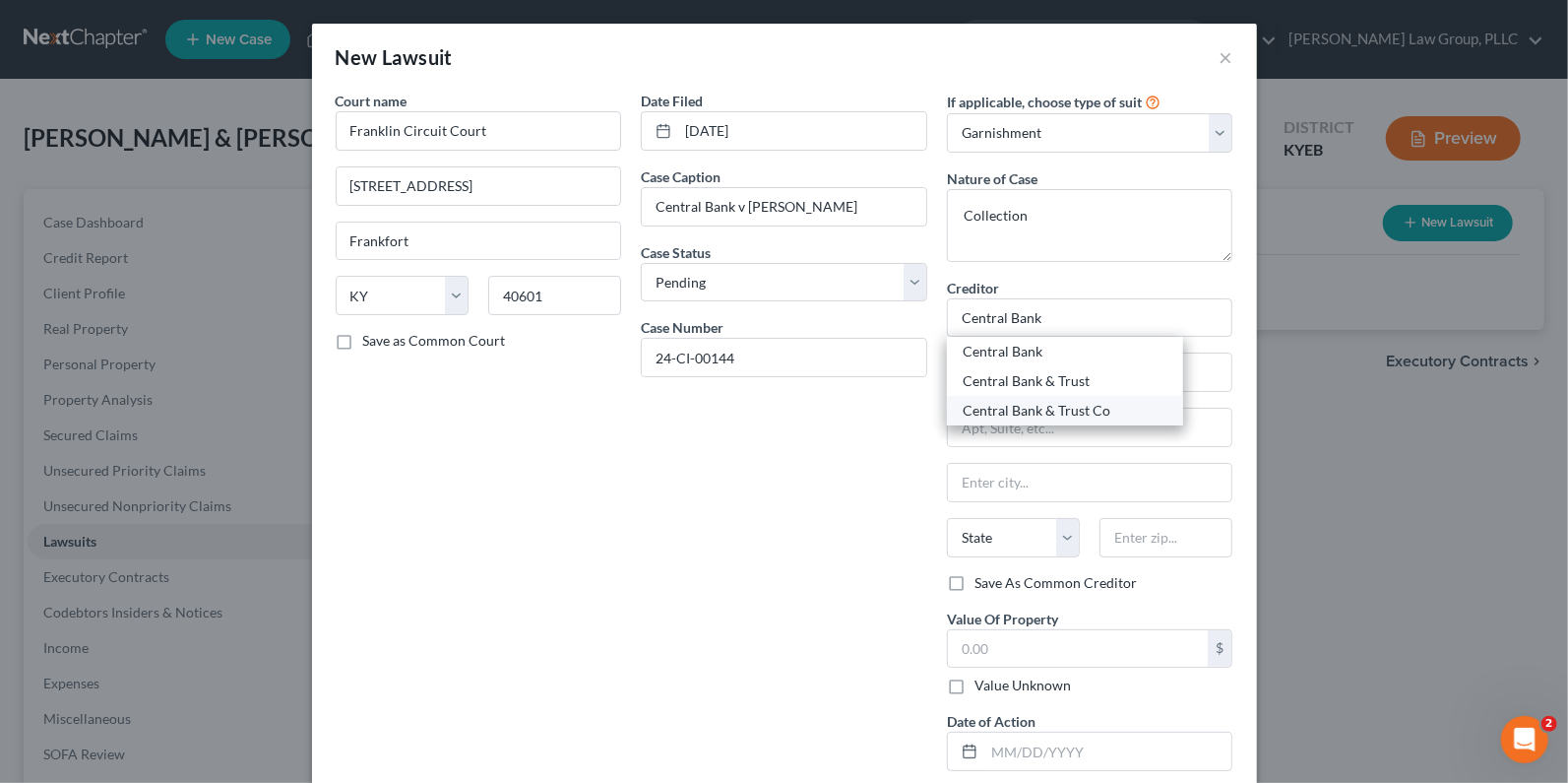
click at [1004, 413] on div "Central Bank & Trust Co" at bounding box center [1065, 411] width 204 height 20
type input "Central Bank & Trust Co"
type input "[GEOGRAPHIC_DATA][PERSON_NAME]"
type input "[GEOGRAPHIC_DATA]"
select select "18"
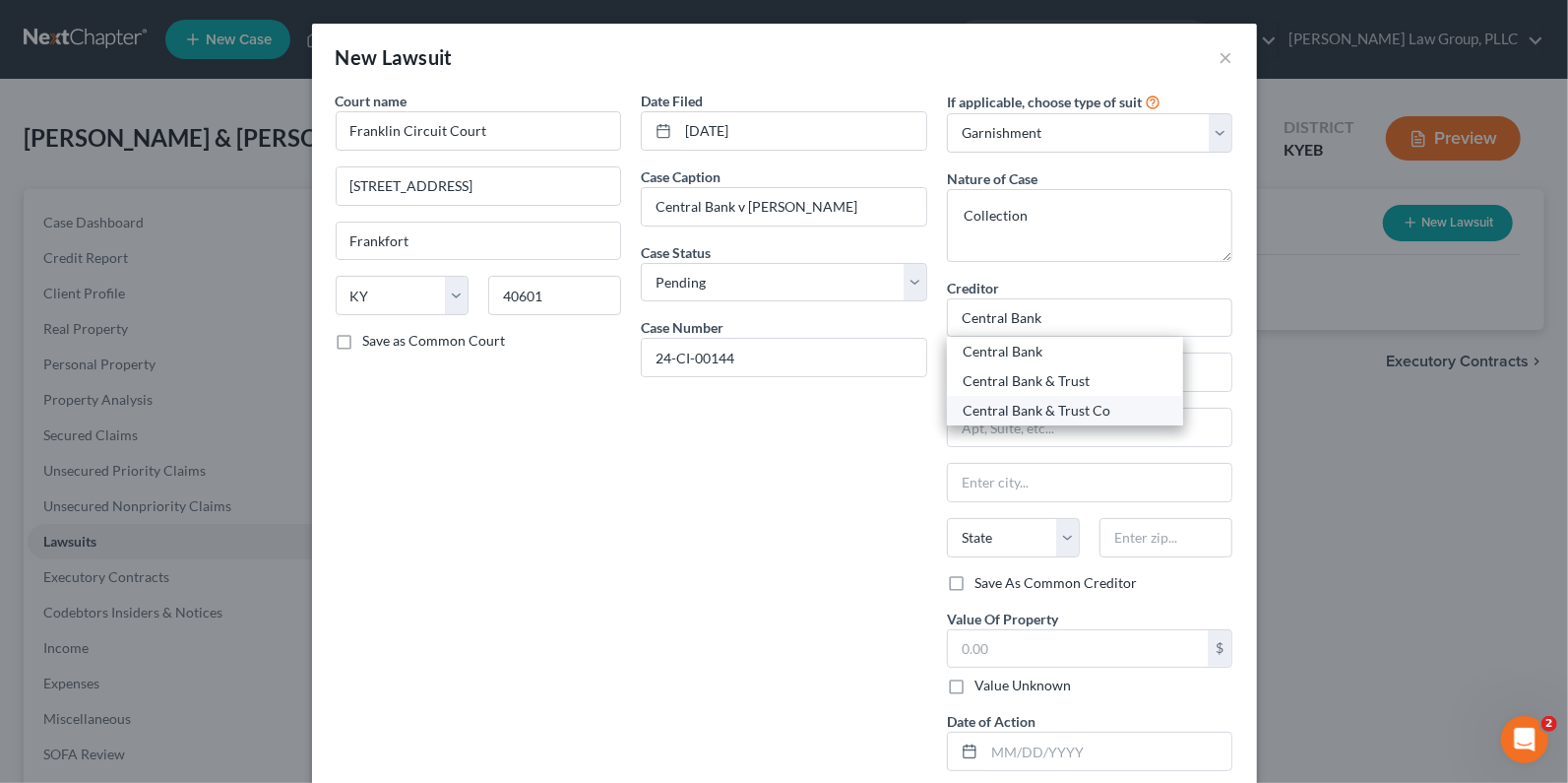
type input "40507"
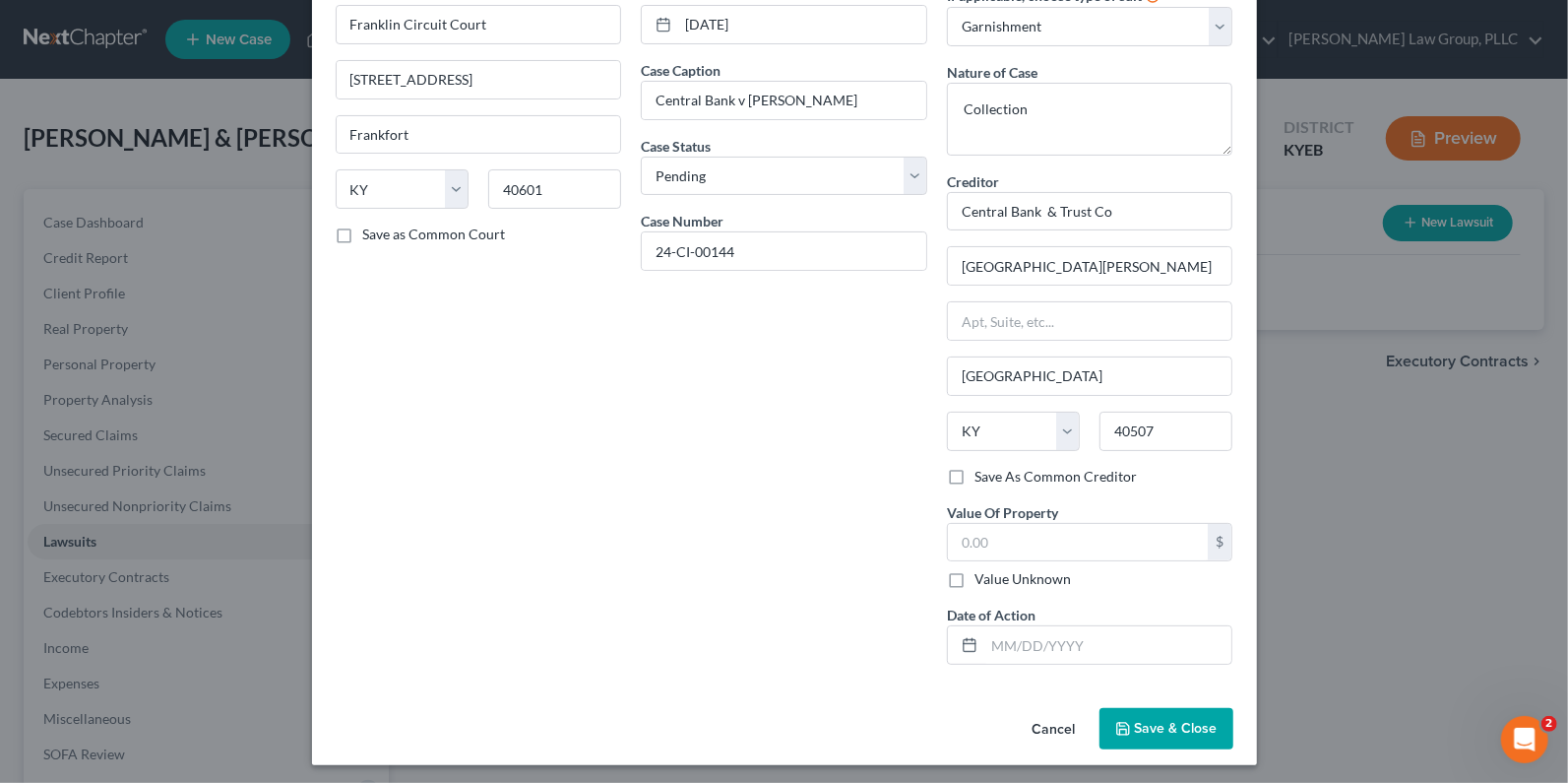
scroll to position [109, 0]
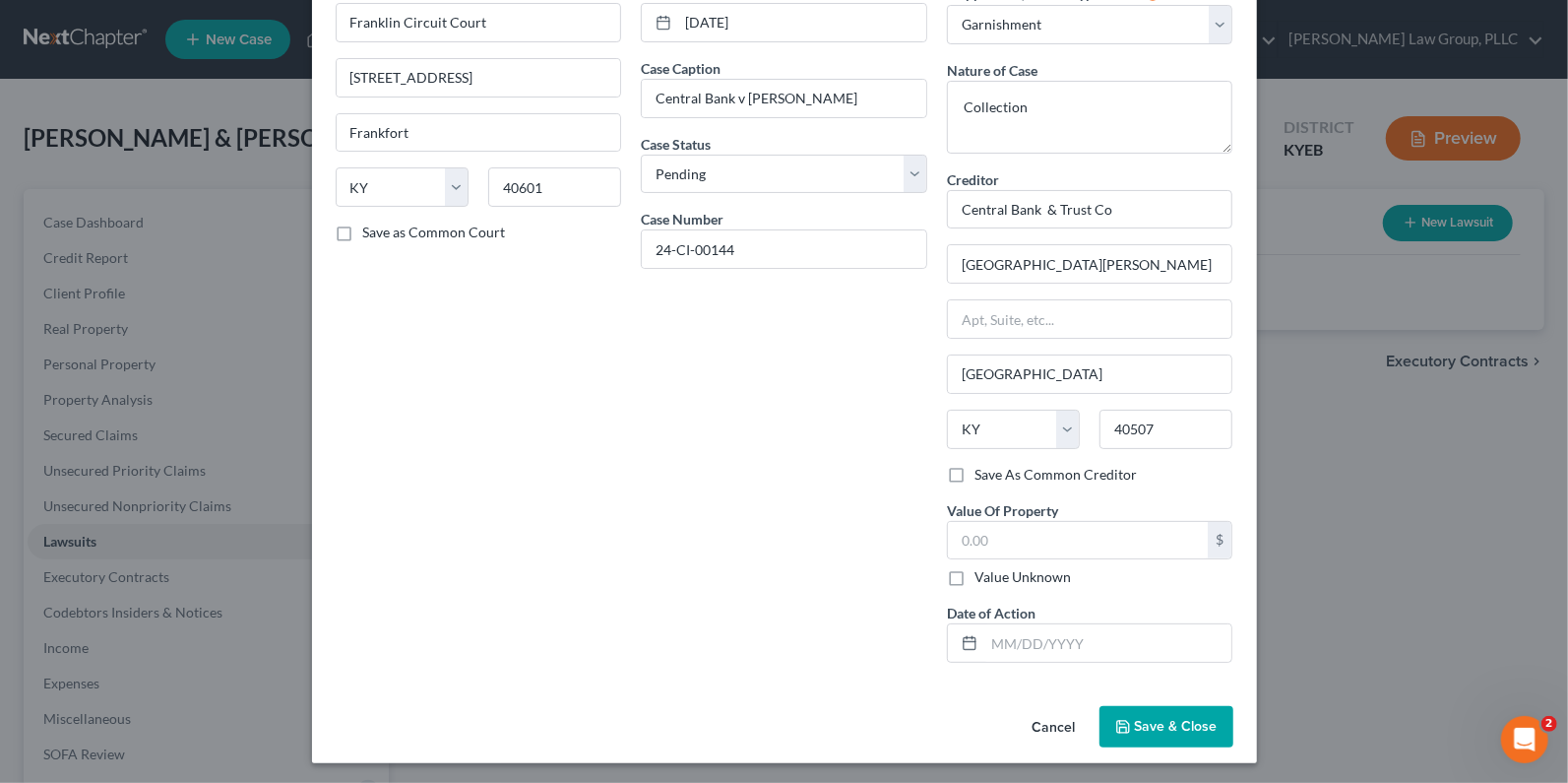
click at [1154, 718] on span "Save & Close" at bounding box center [1176, 726] width 83 height 17
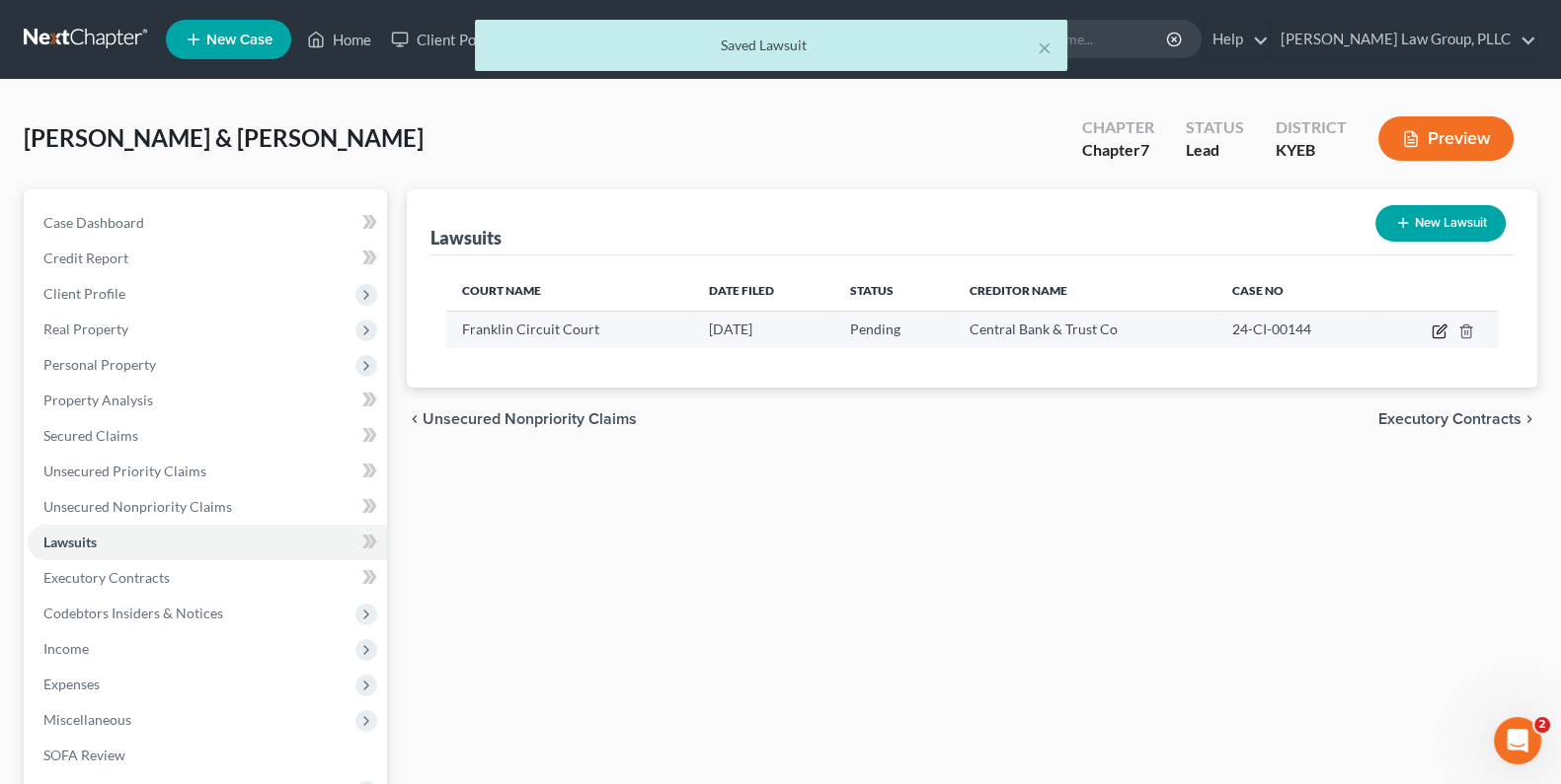
click at [1434, 324] on icon "button" at bounding box center [1439, 332] width 16 height 16
select select "18"
select select "0"
select select "1"
select select "18"
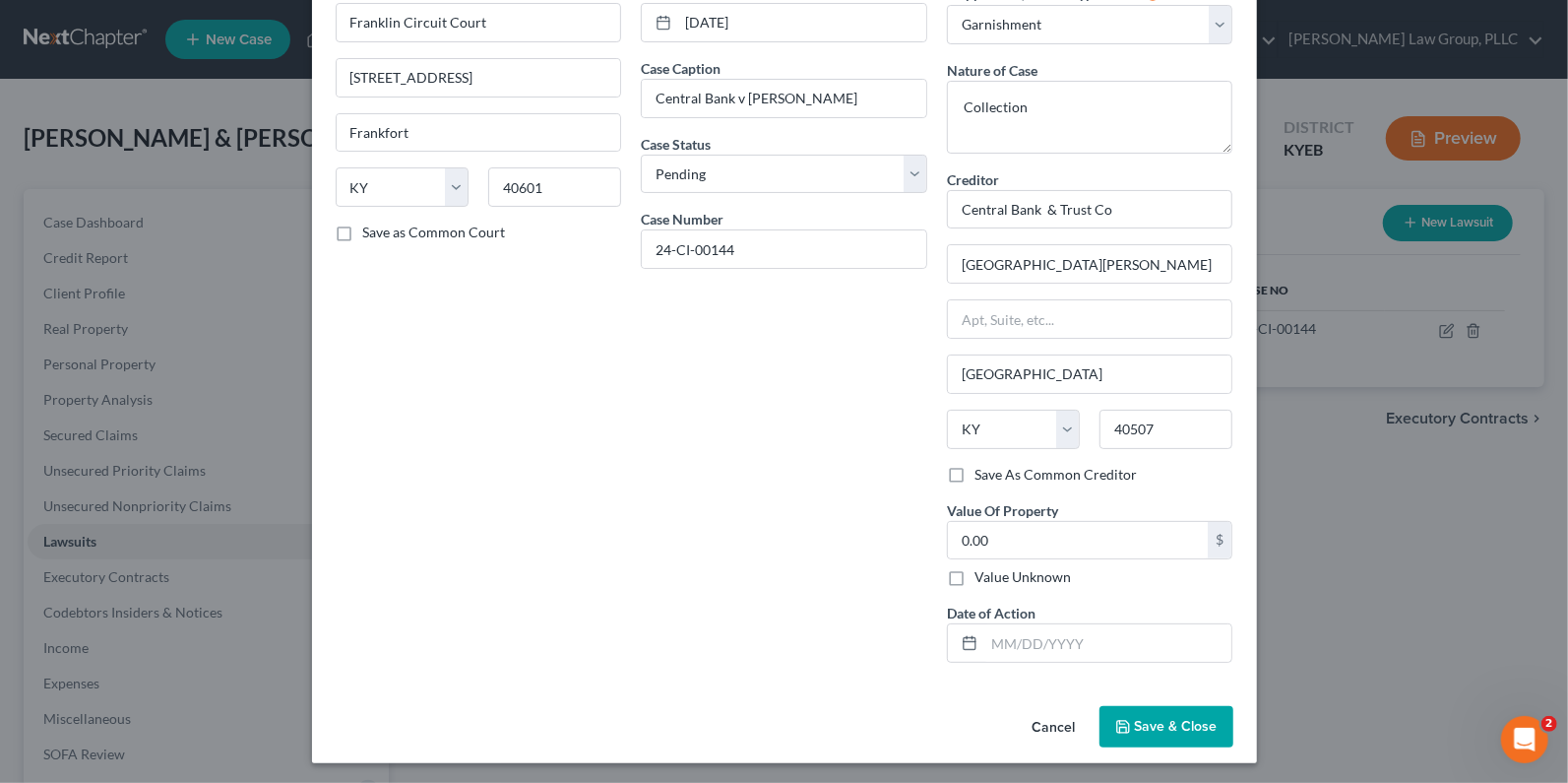
click at [1147, 709] on button "Save & Close" at bounding box center [1166, 726] width 134 height 41
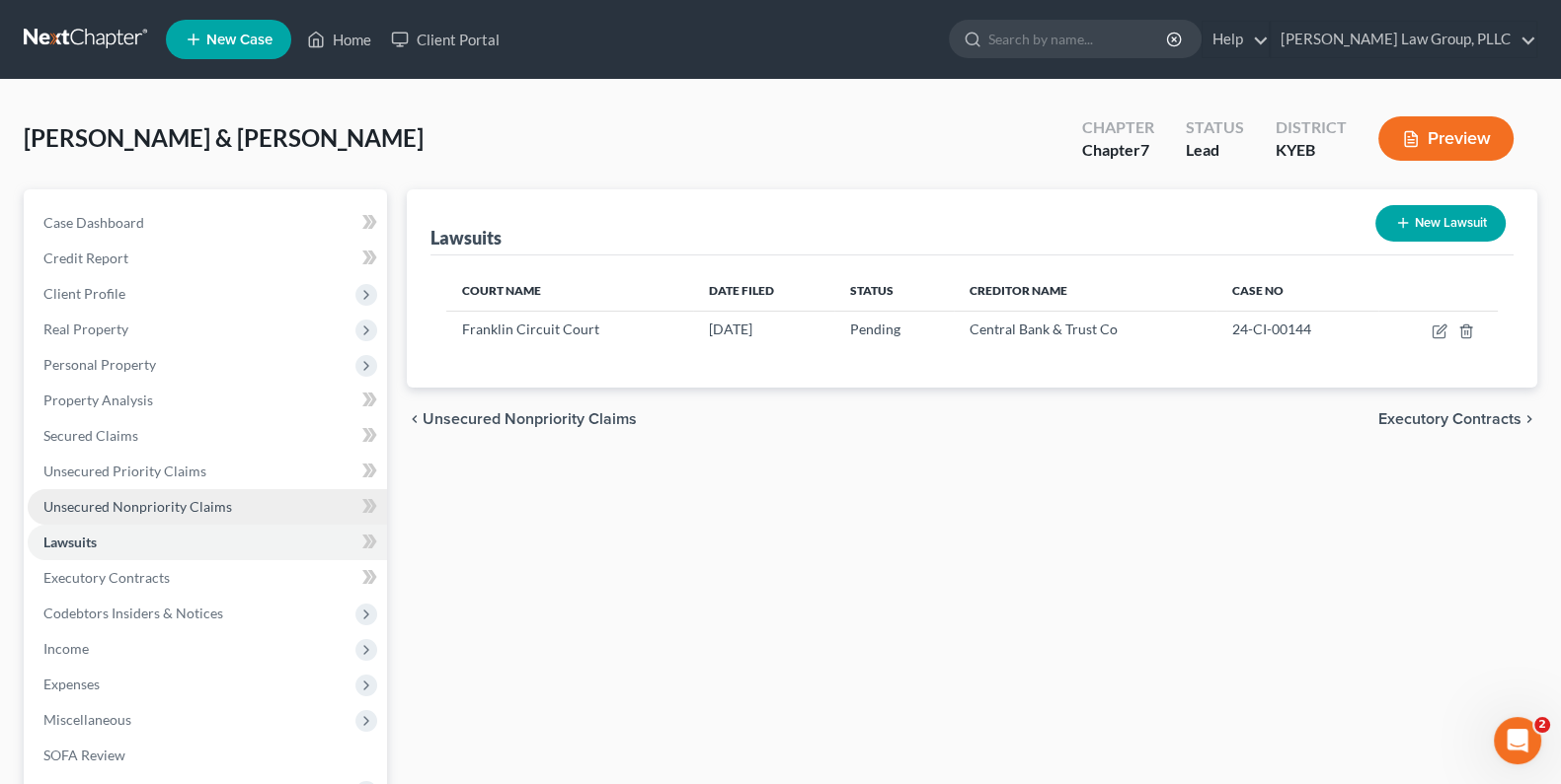
click at [93, 503] on span "Unsecured Nonpriority Claims" at bounding box center [137, 506] width 189 height 17
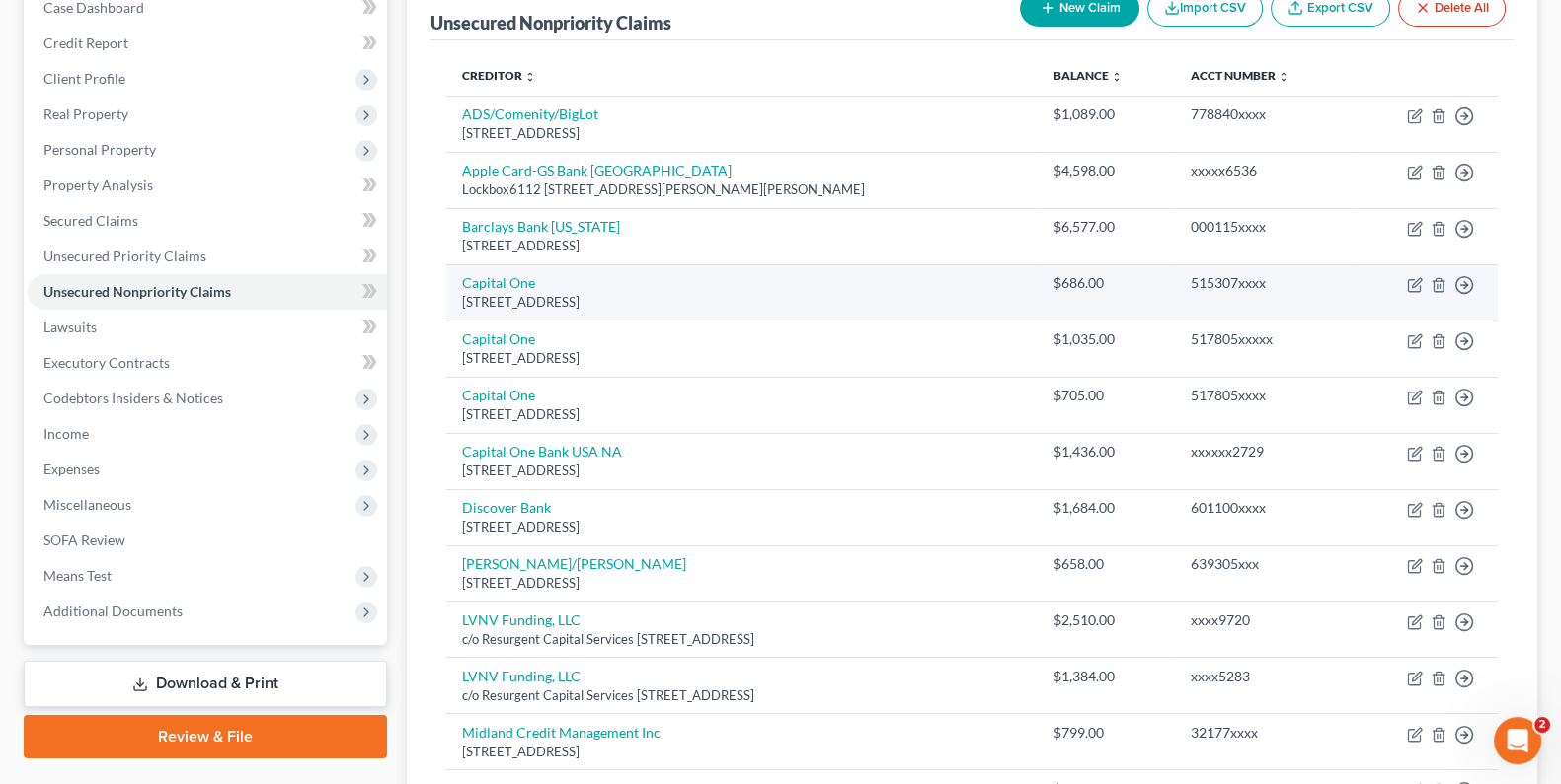
scroll to position [219, 0]
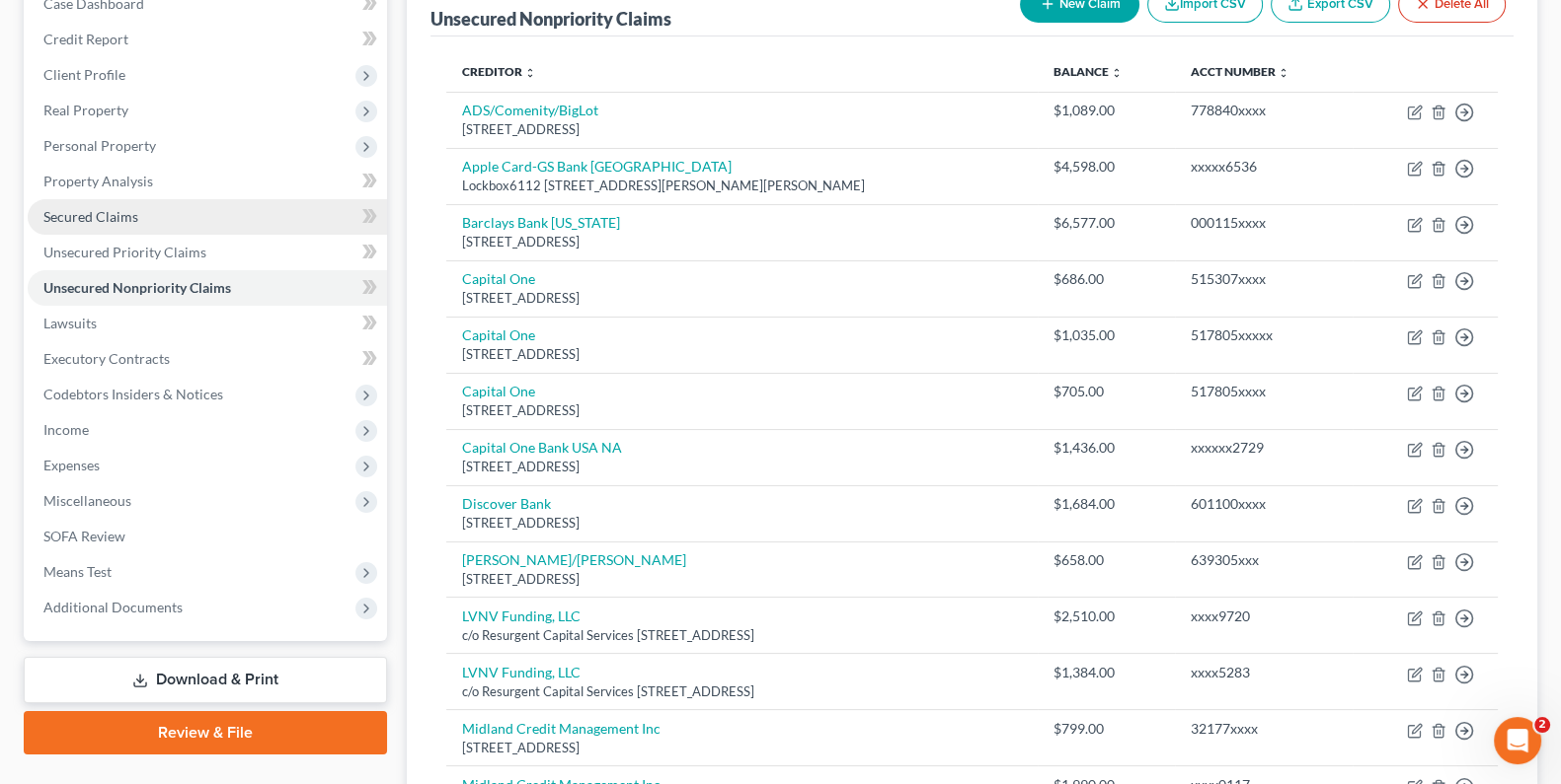
click at [112, 218] on span "Secured Claims" at bounding box center [90, 216] width 95 height 17
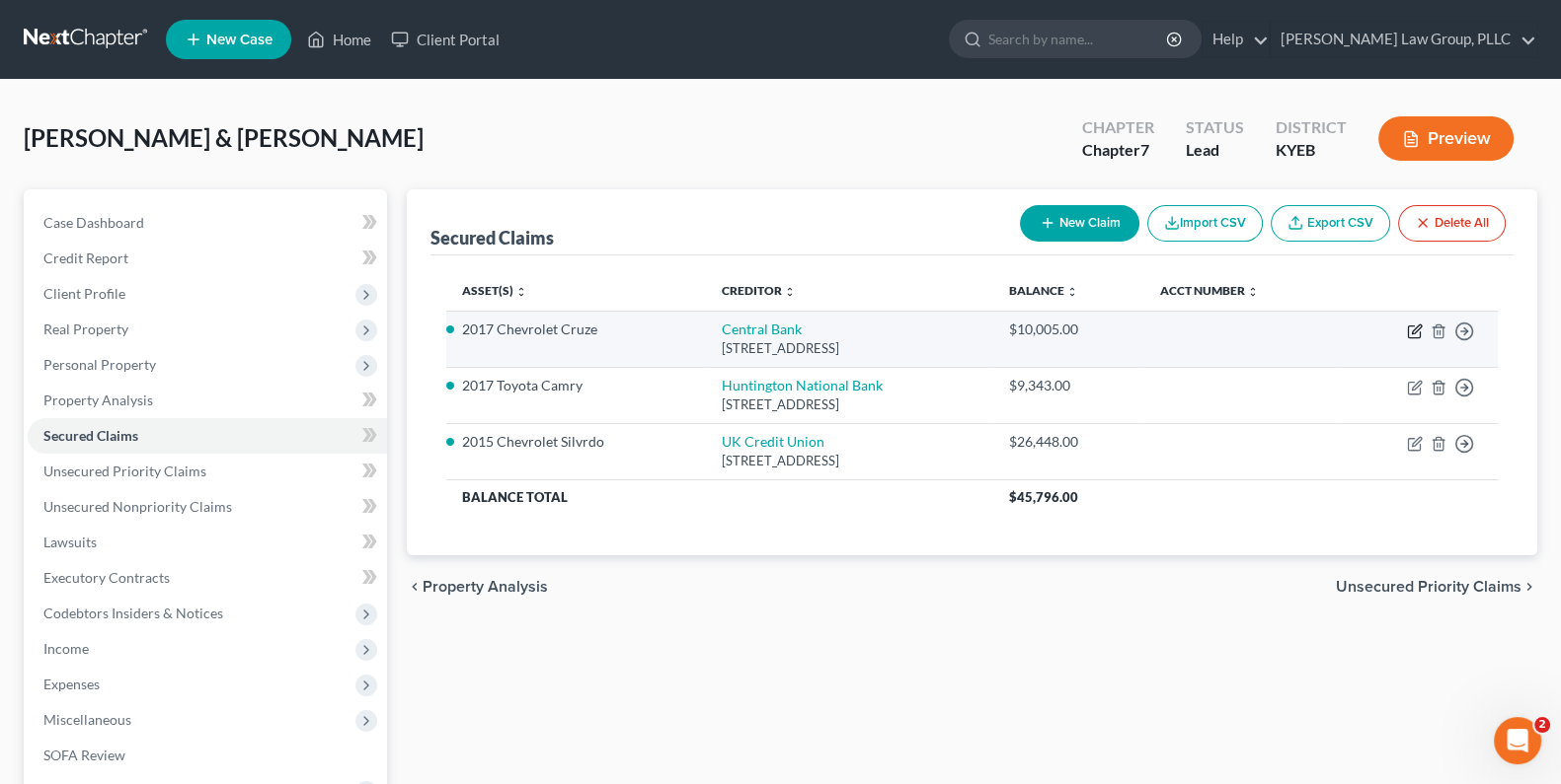
click at [1415, 327] on icon "button" at bounding box center [1415, 329] width 9 height 9
select select "18"
select select "2"
select select "0"
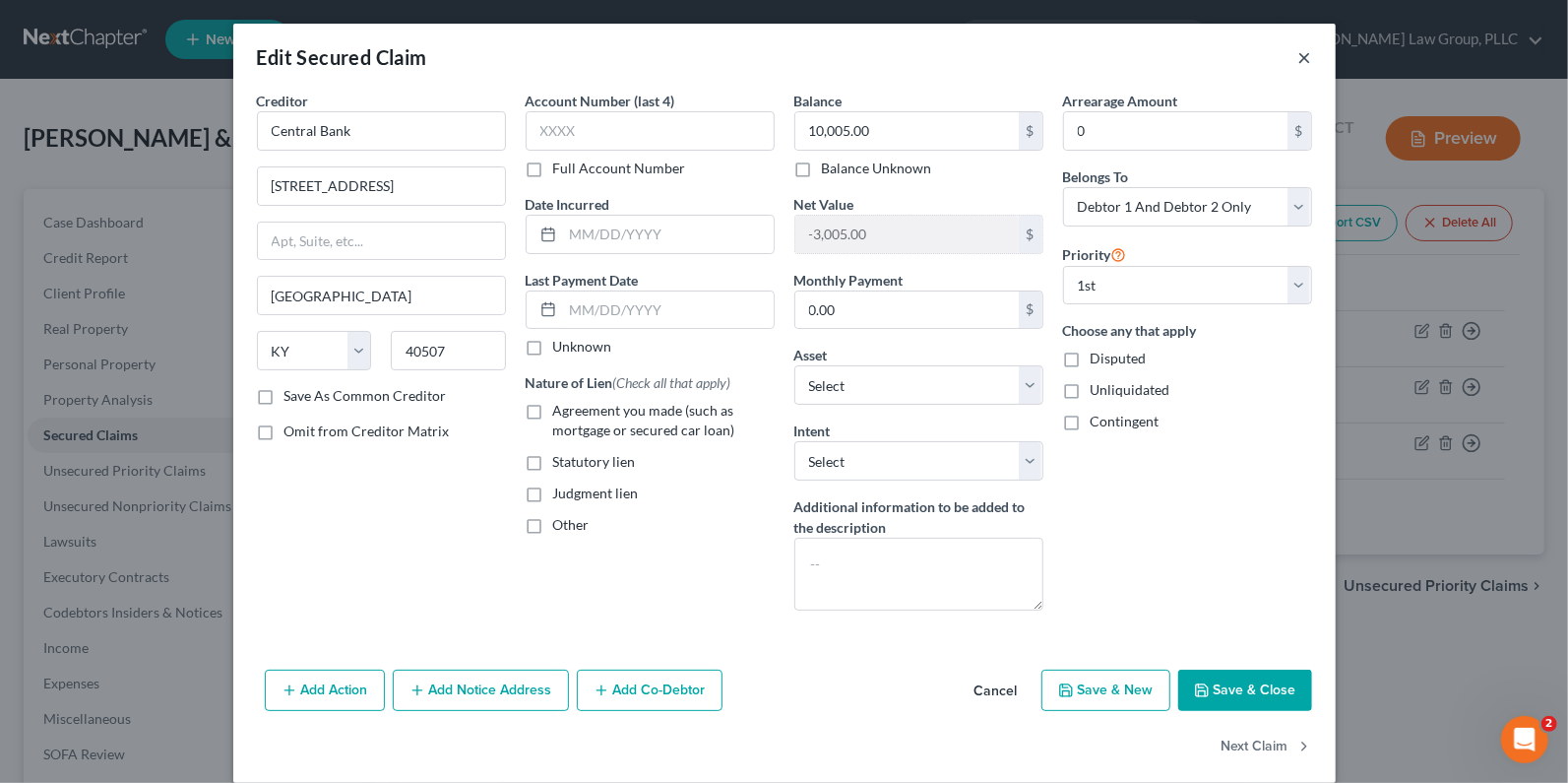
click at [1299, 55] on button "×" at bounding box center [1306, 57] width 14 height 24
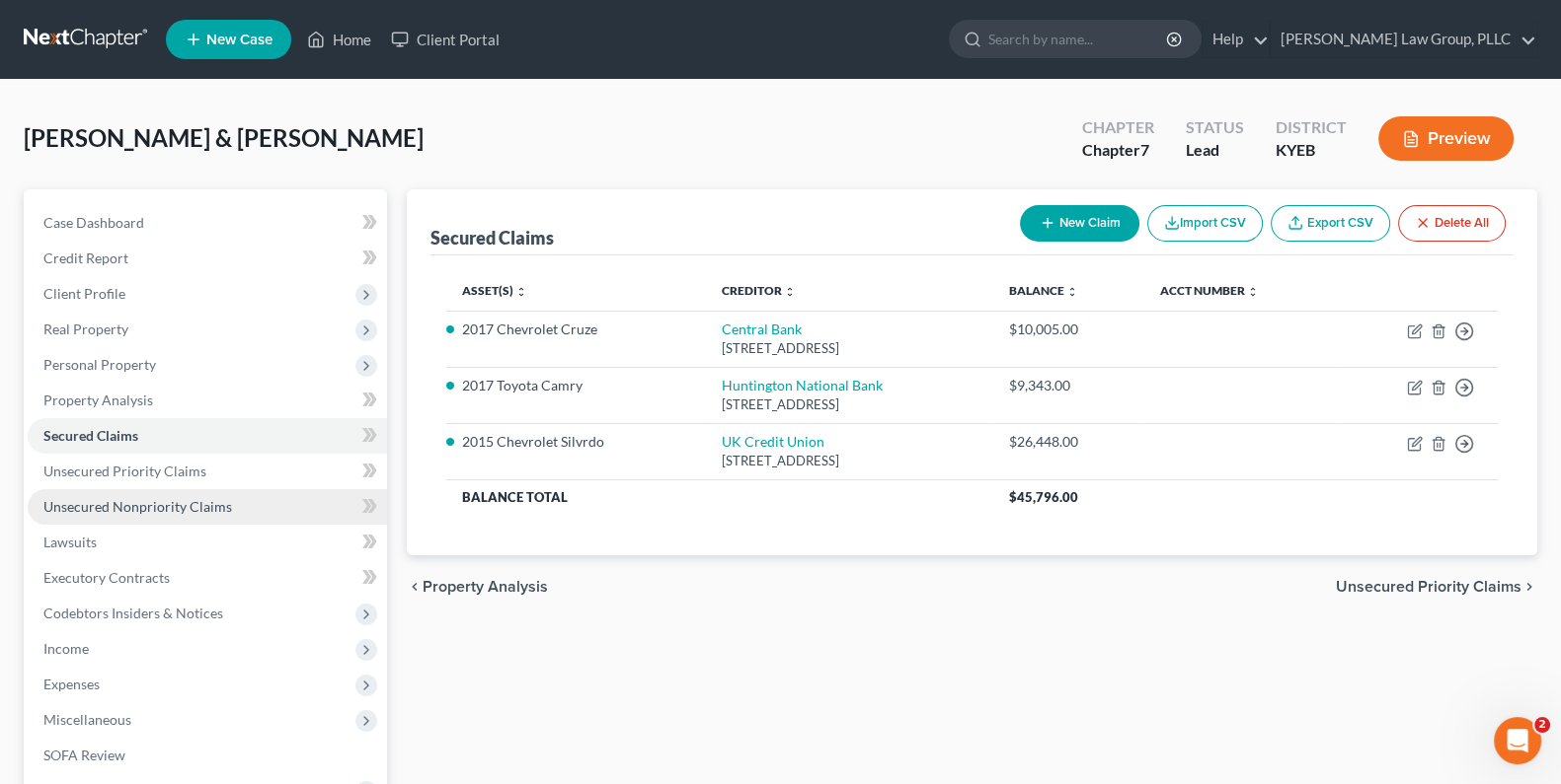
click at [115, 504] on span "Unsecured Nonpriority Claims" at bounding box center [137, 506] width 189 height 17
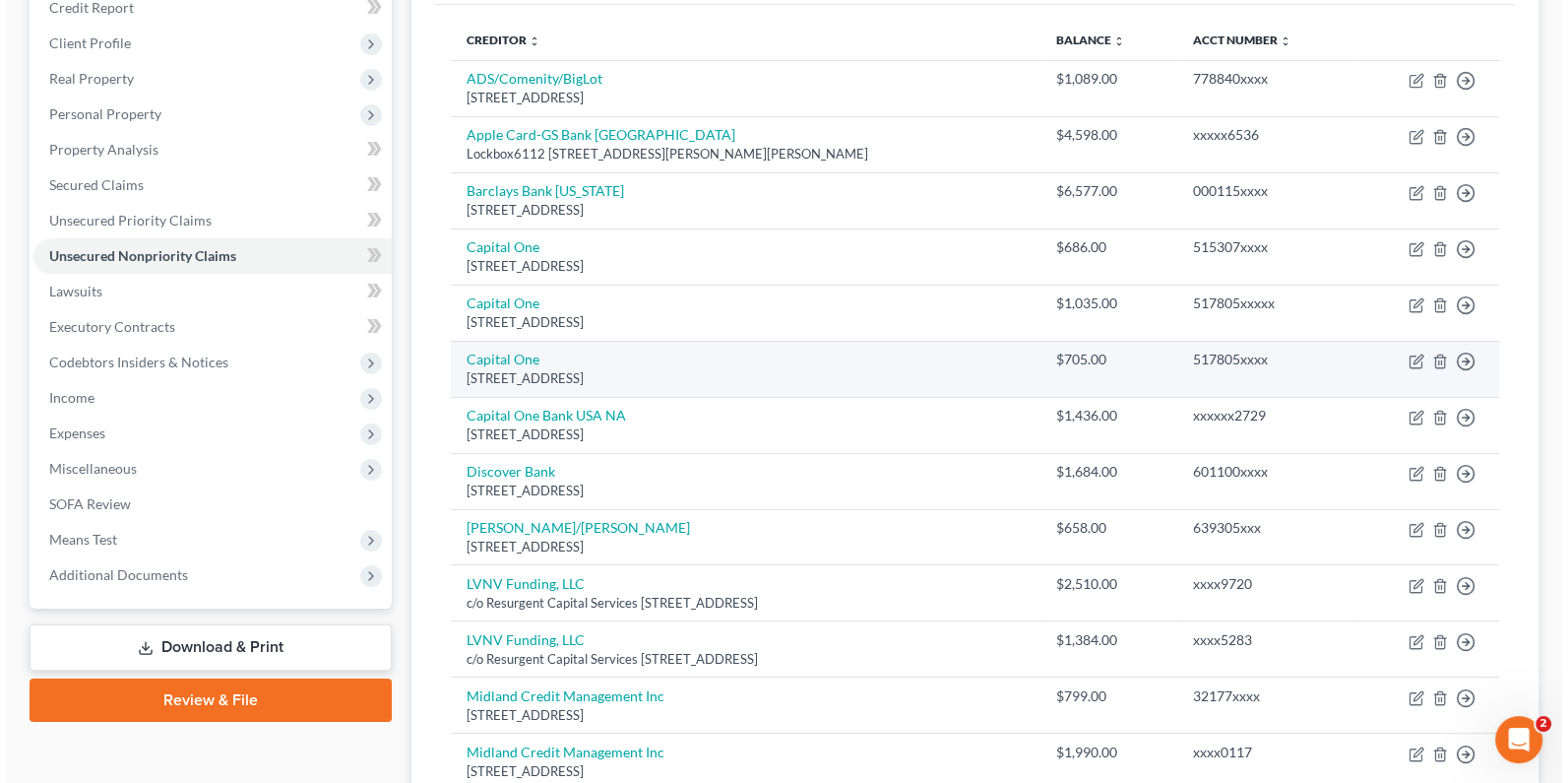
scroll to position [109, 0]
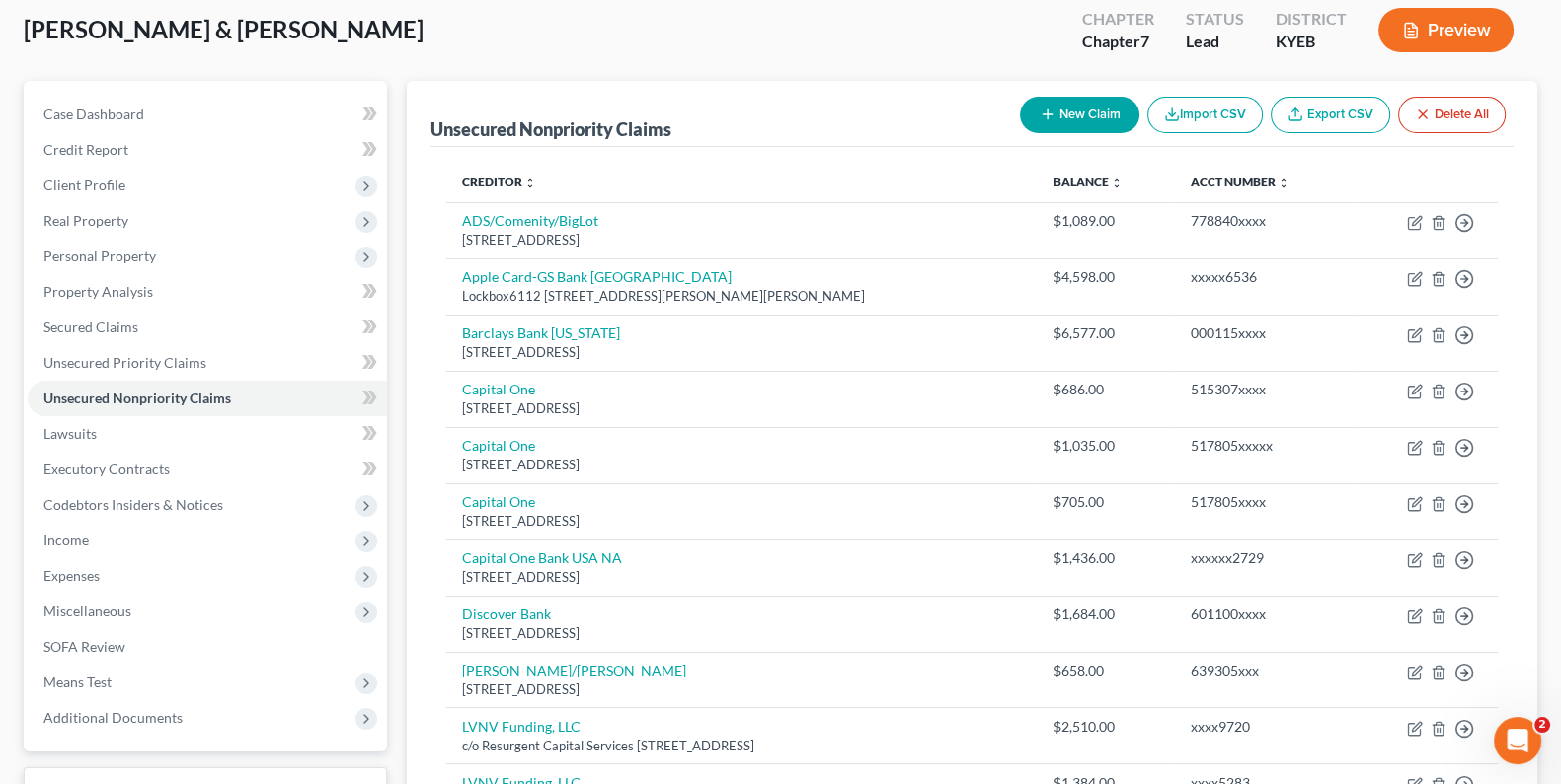
click at [1061, 111] on button "New Claim" at bounding box center [1079, 115] width 120 height 37
select select "2"
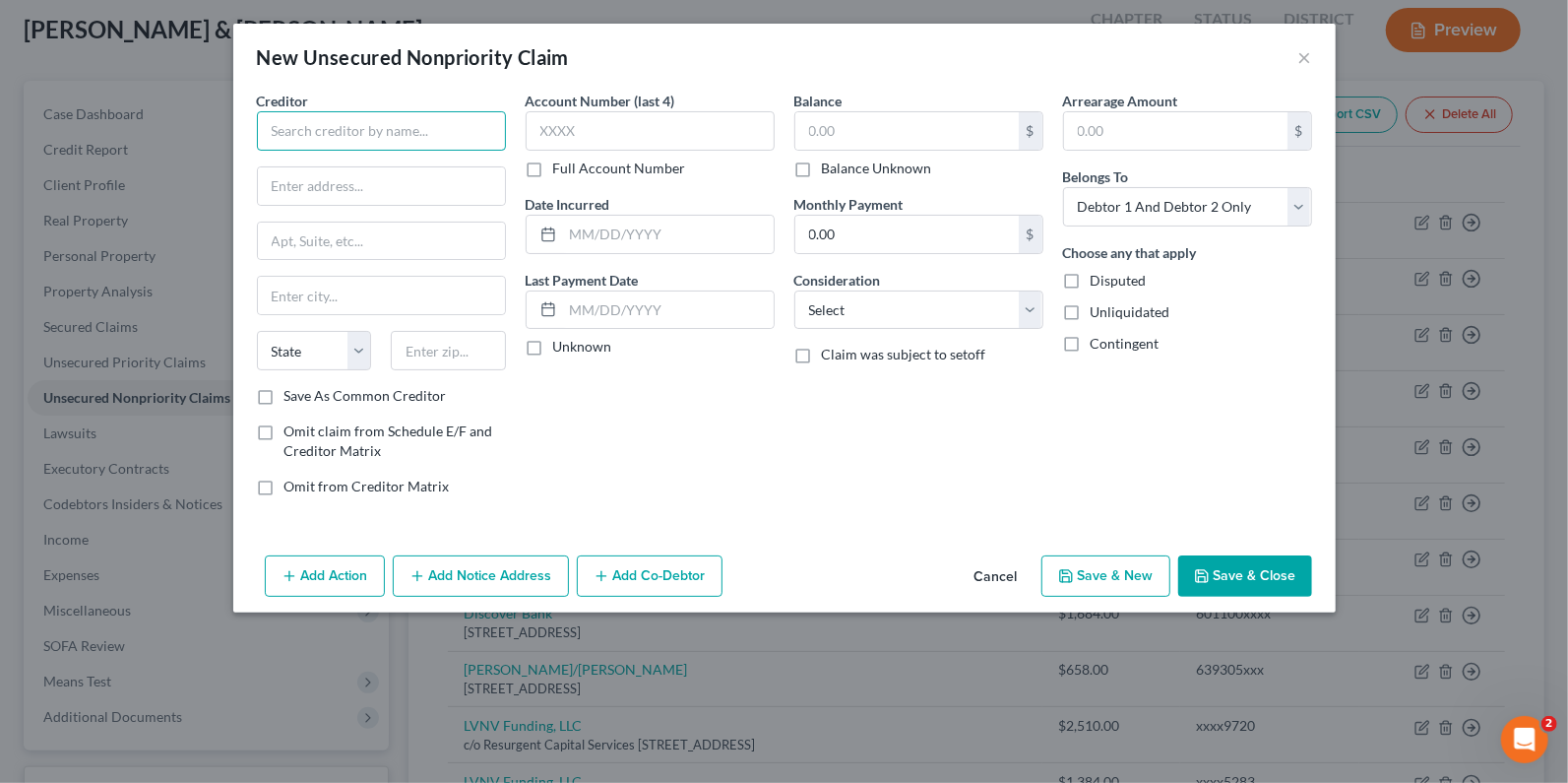
click at [434, 135] on input "text" at bounding box center [382, 132] width 249 height 40
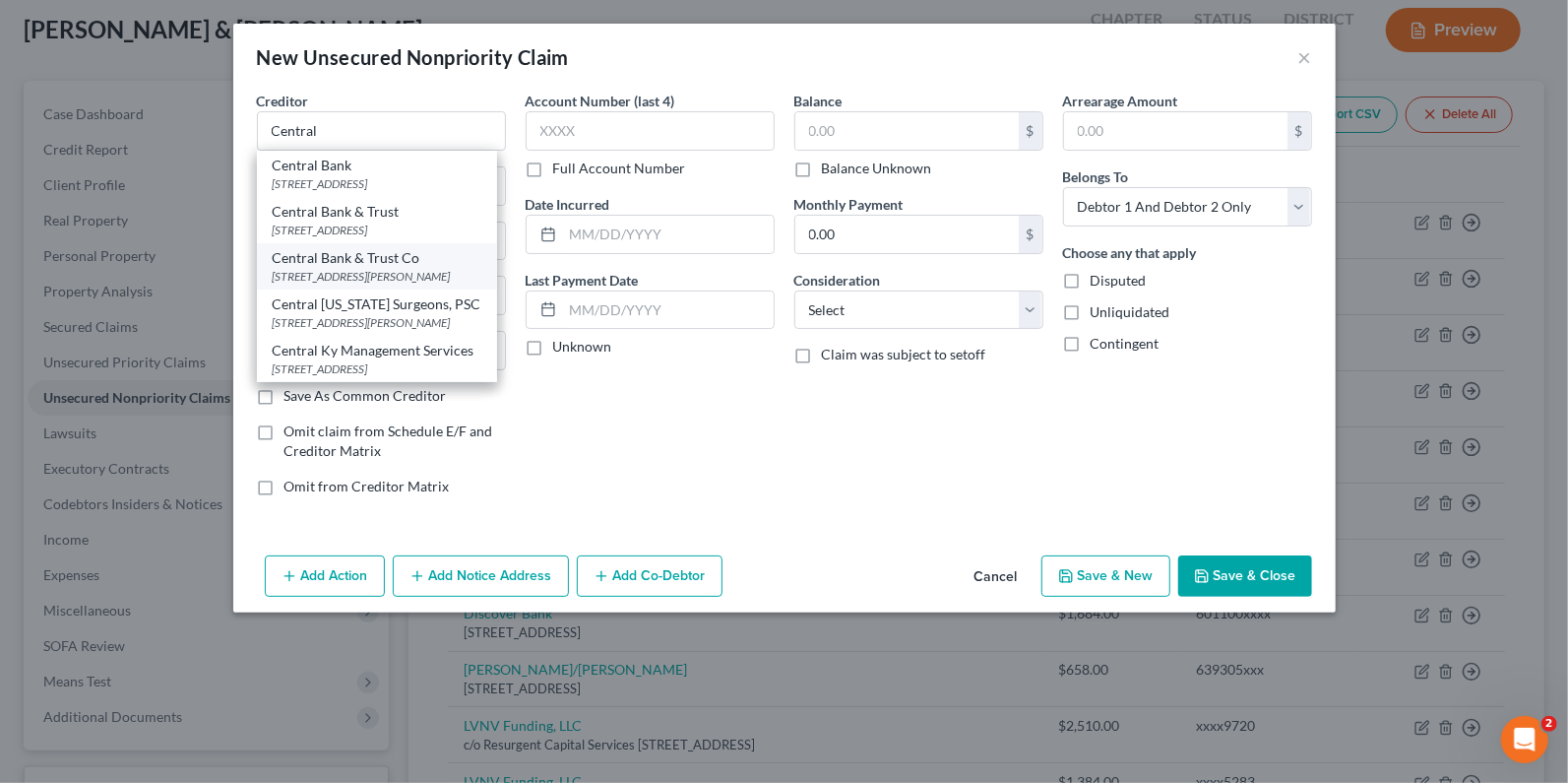
click at [358, 261] on div "Central Bank & Trust Co" at bounding box center [377, 258] width 208 height 20
type input "Central Bank & Trust Co"
type input "[GEOGRAPHIC_DATA][PERSON_NAME]"
type input "[GEOGRAPHIC_DATA]"
select select "18"
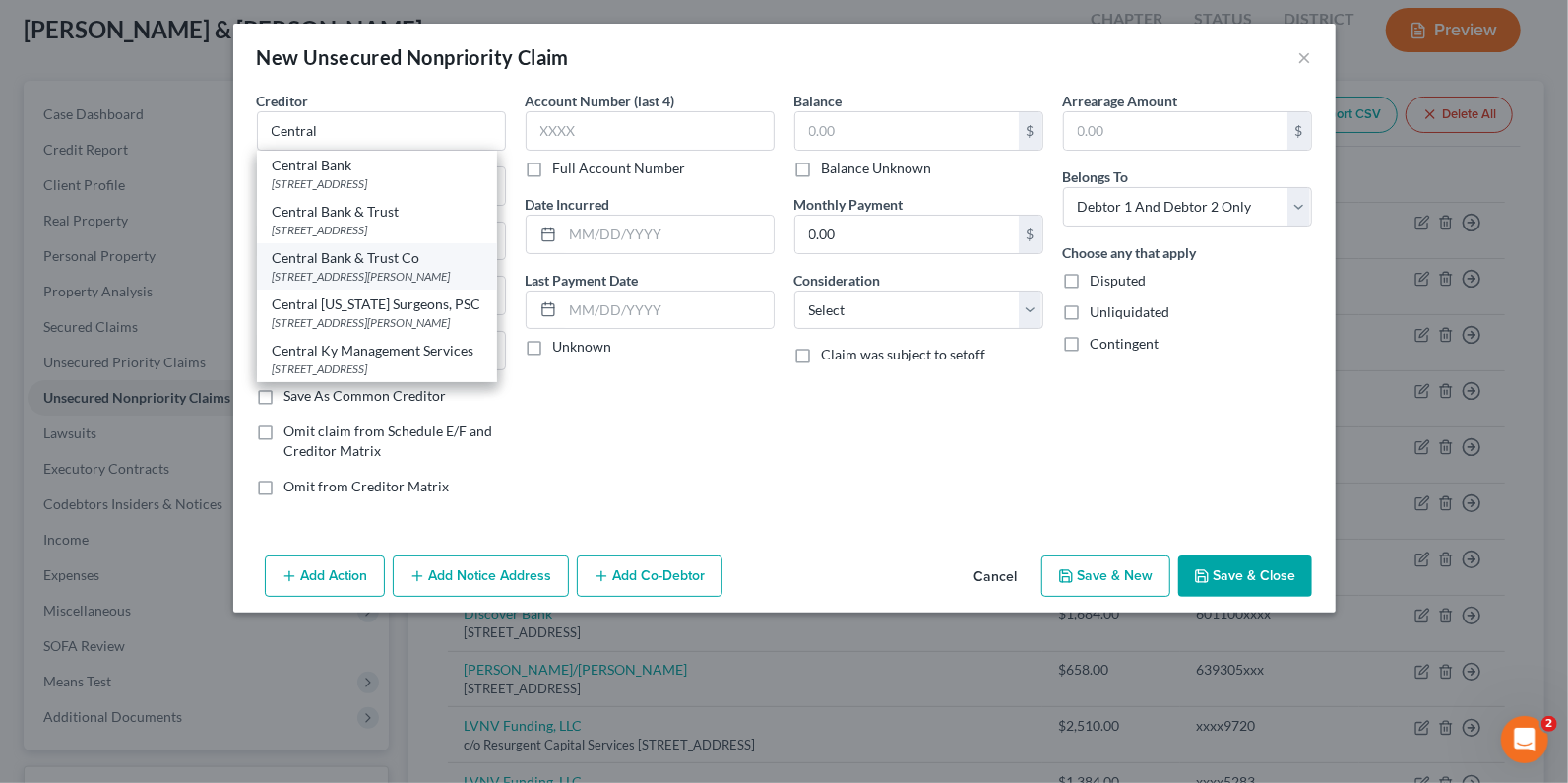
type input "40507"
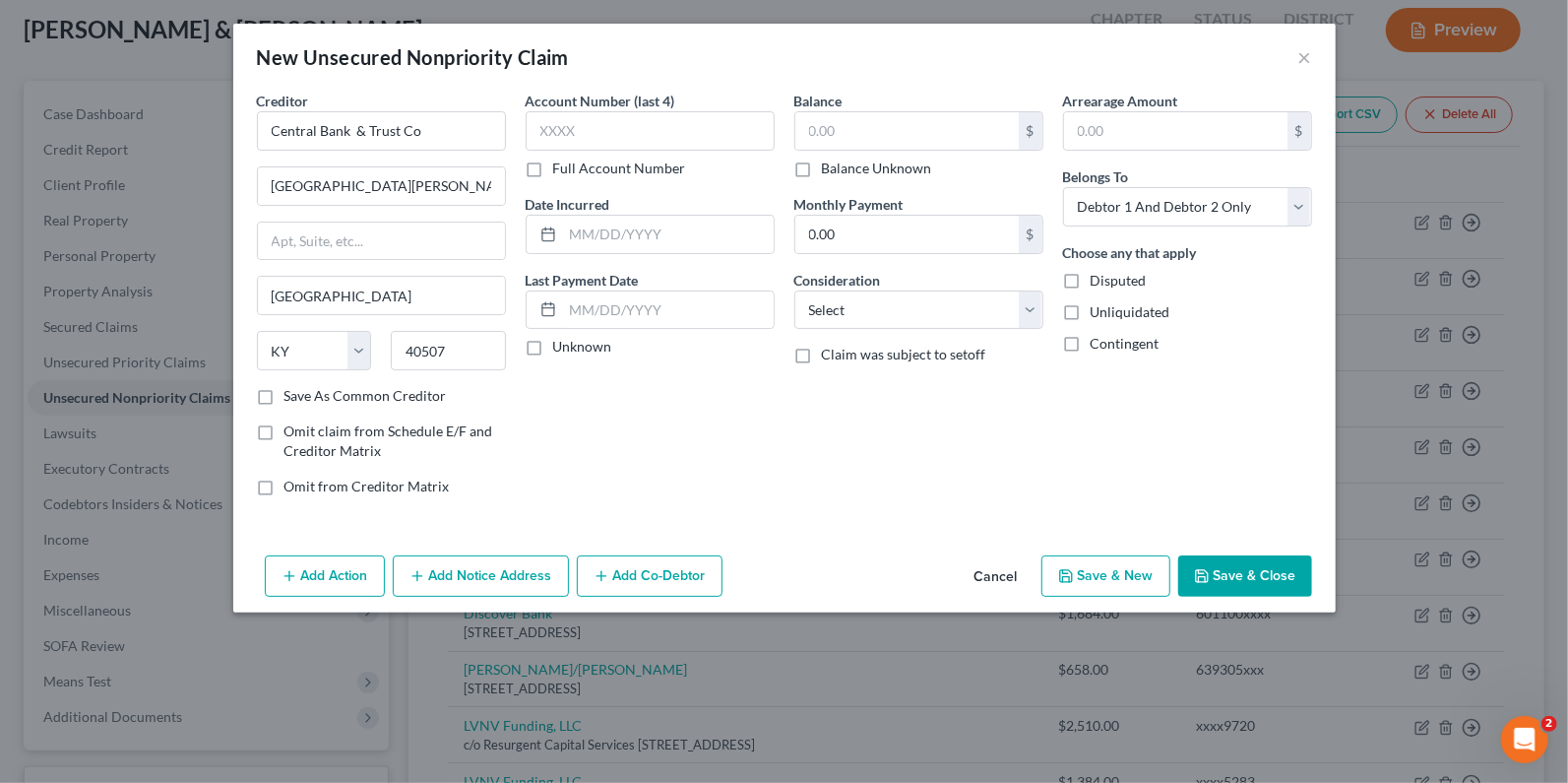
click at [488, 571] on button "Add Notice Address" at bounding box center [480, 576] width 176 height 41
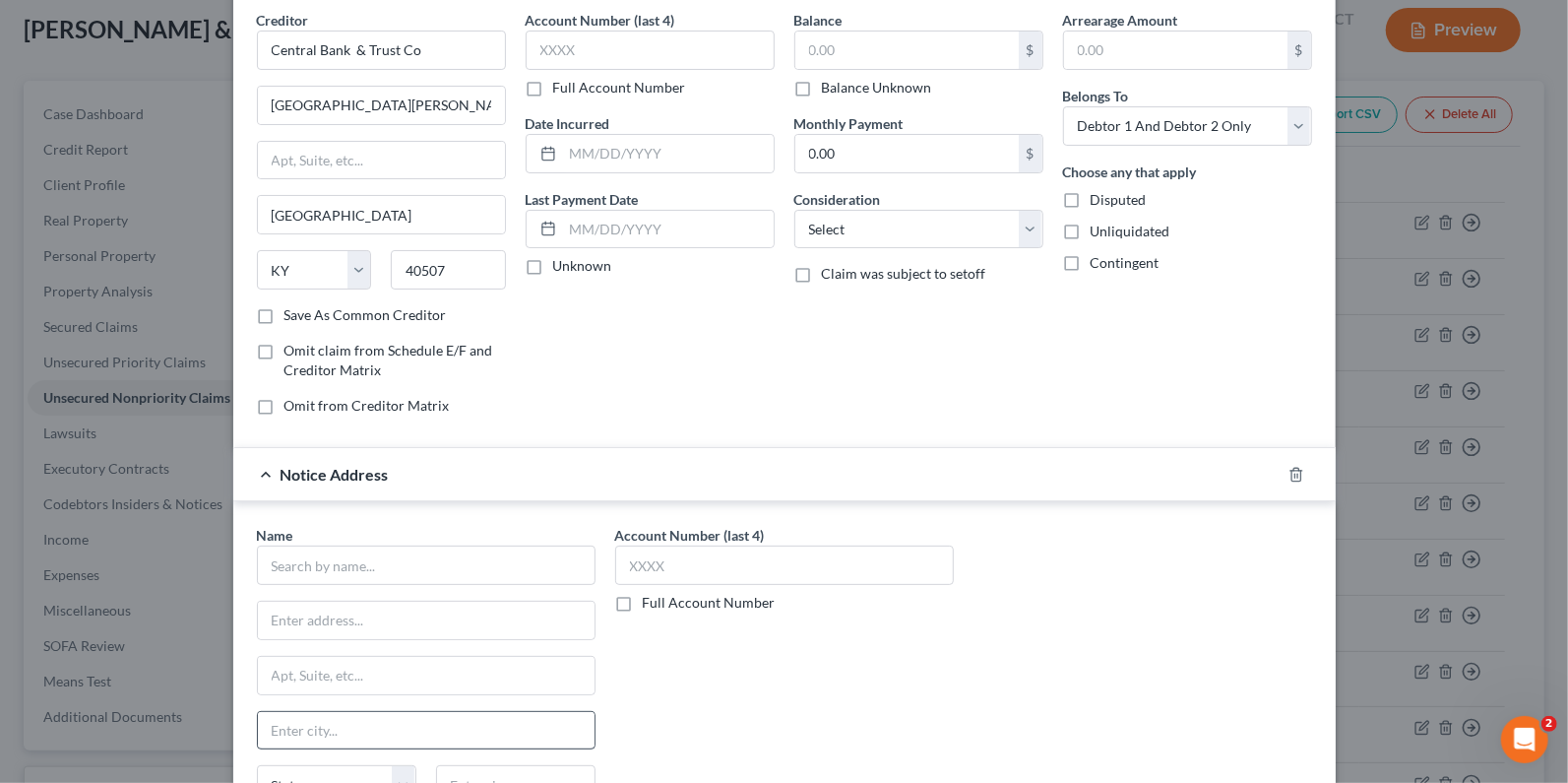
scroll to position [273, 0]
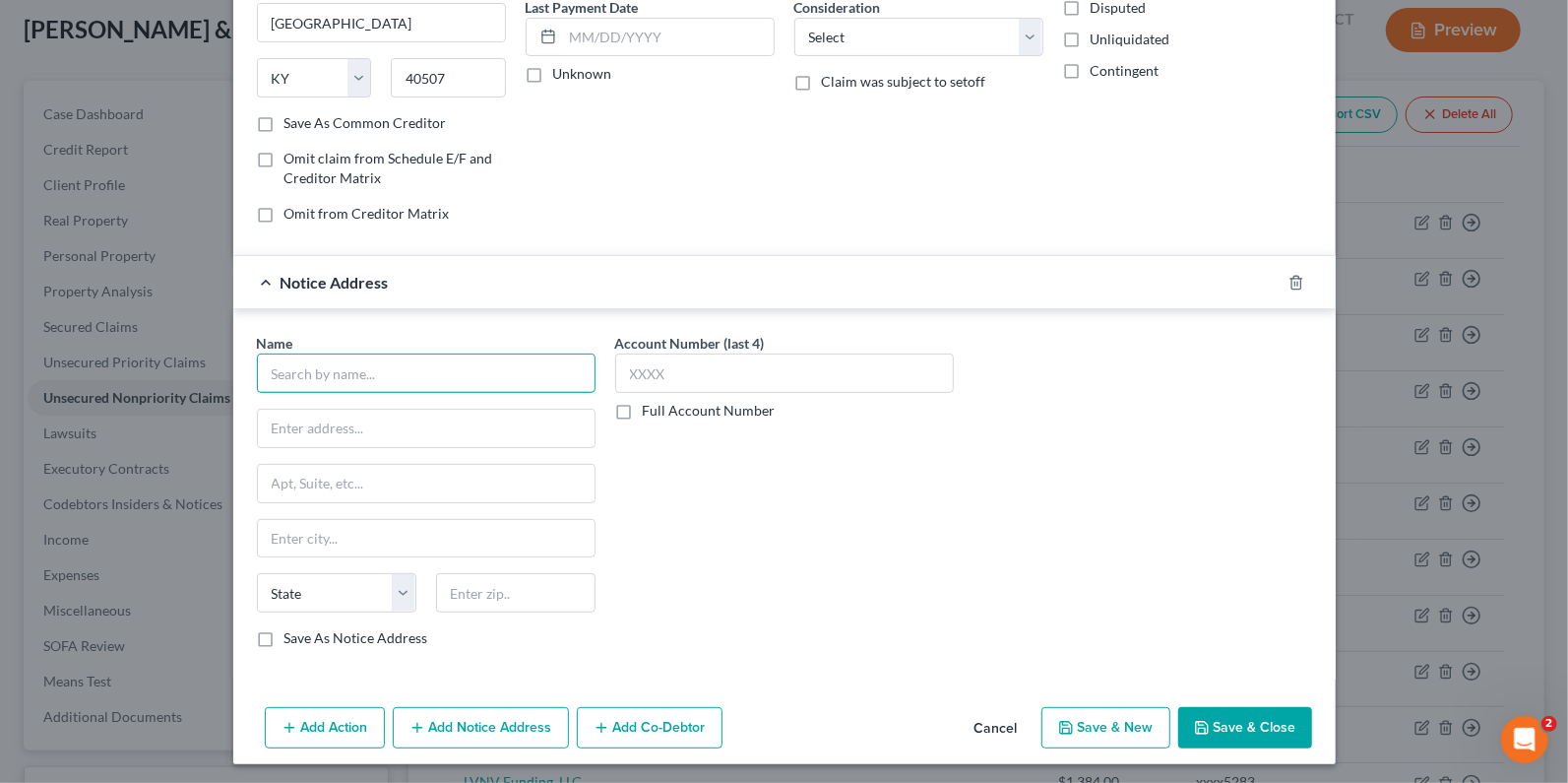
click at [335, 369] on input "text" at bounding box center [427, 374] width 339 height 40
type input "s"
type input "G"
type input "[PERSON_NAME] Ogdne"
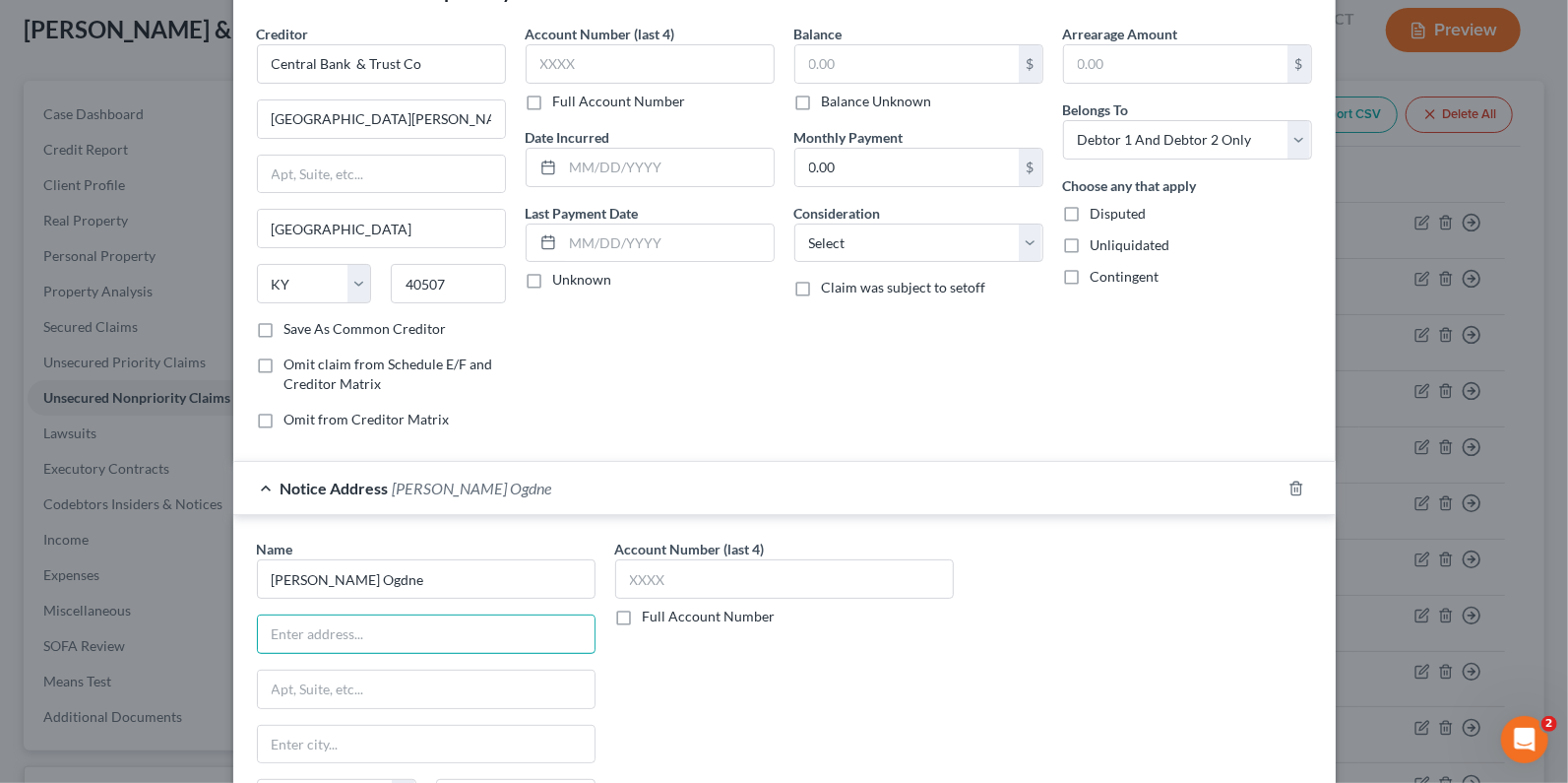
scroll to position [53, 0]
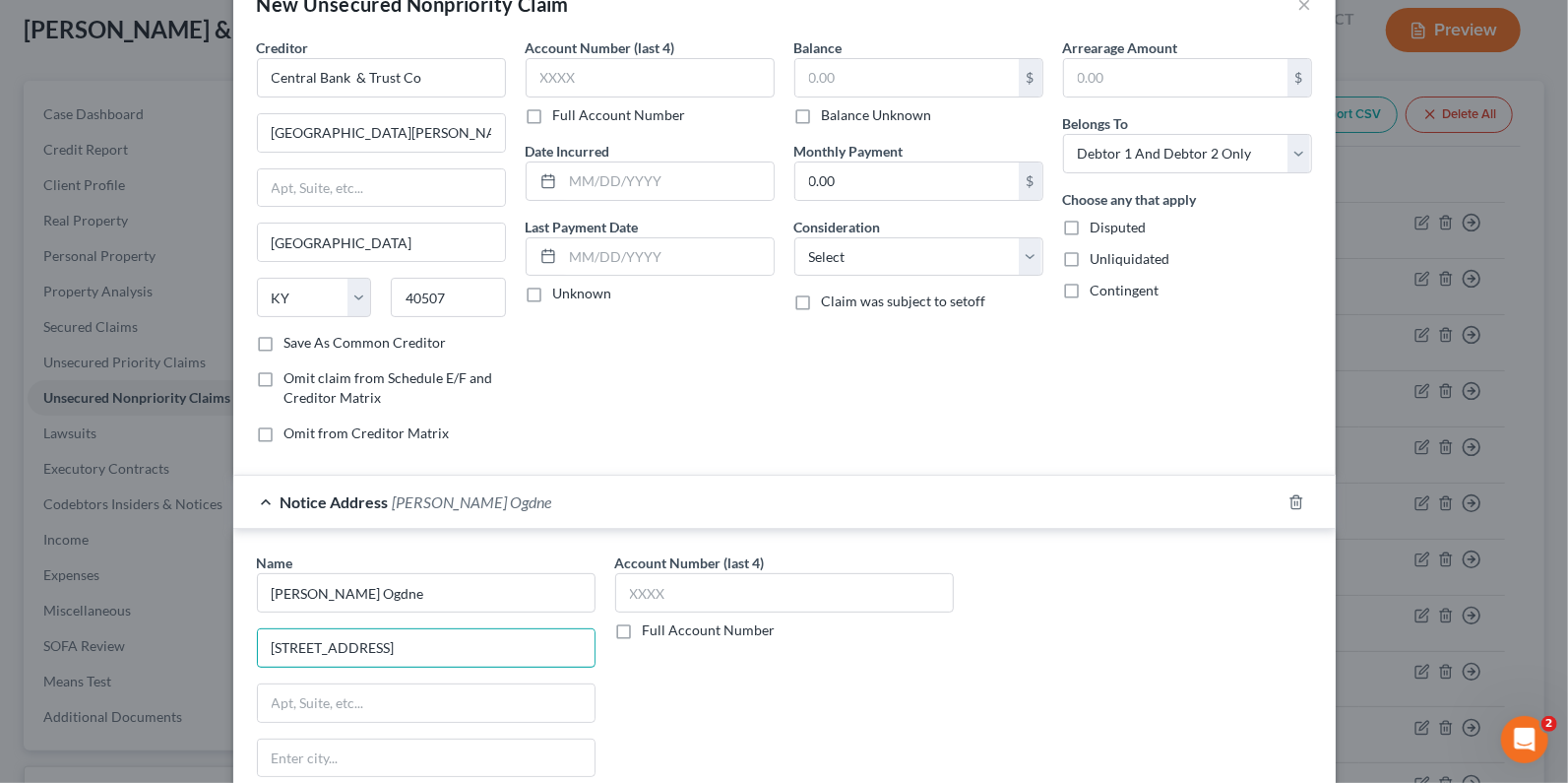
type input "[STREET_ADDRESS]"
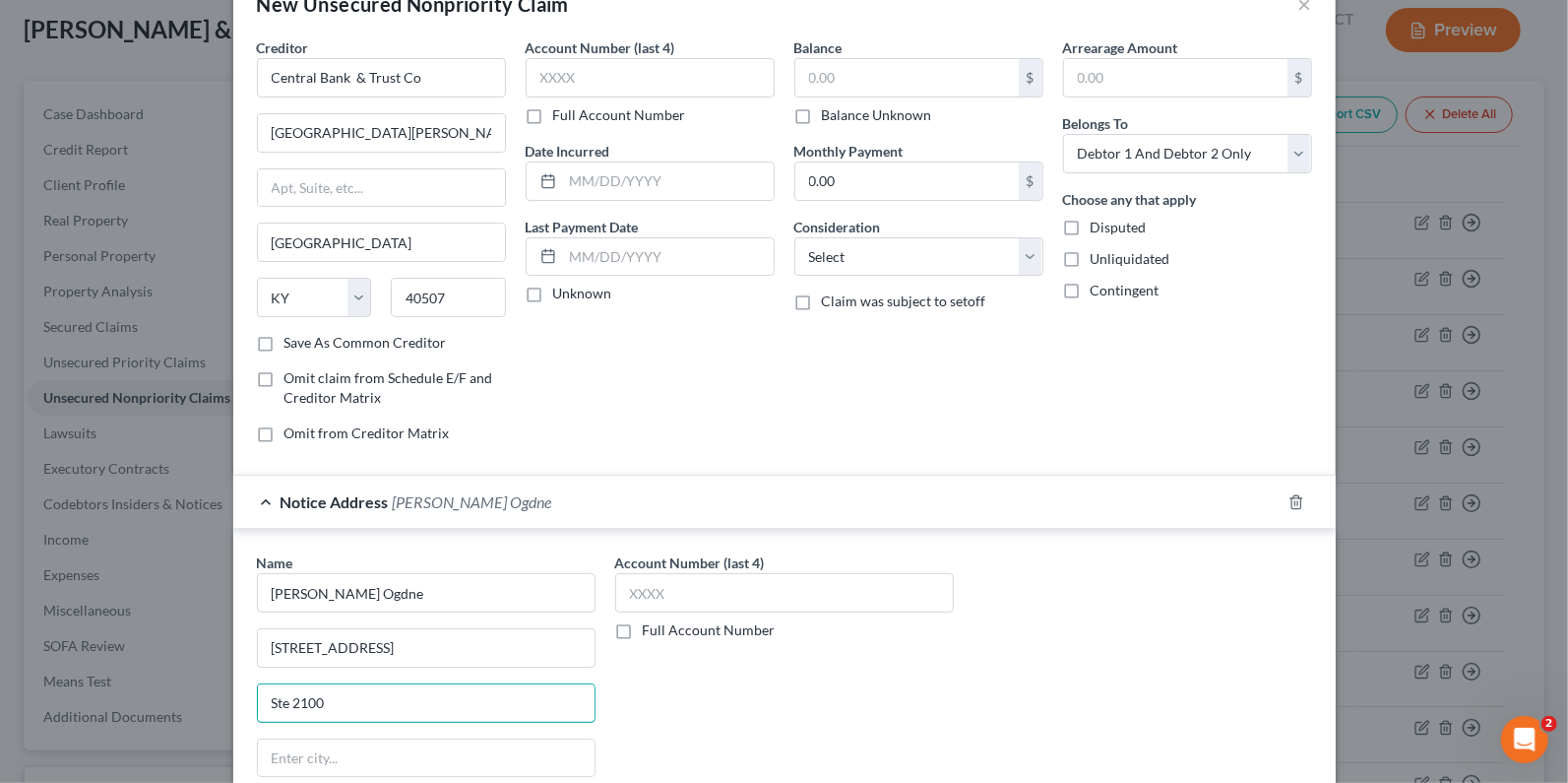
type input "Ste 2100"
type input "[GEOGRAPHIC_DATA]"
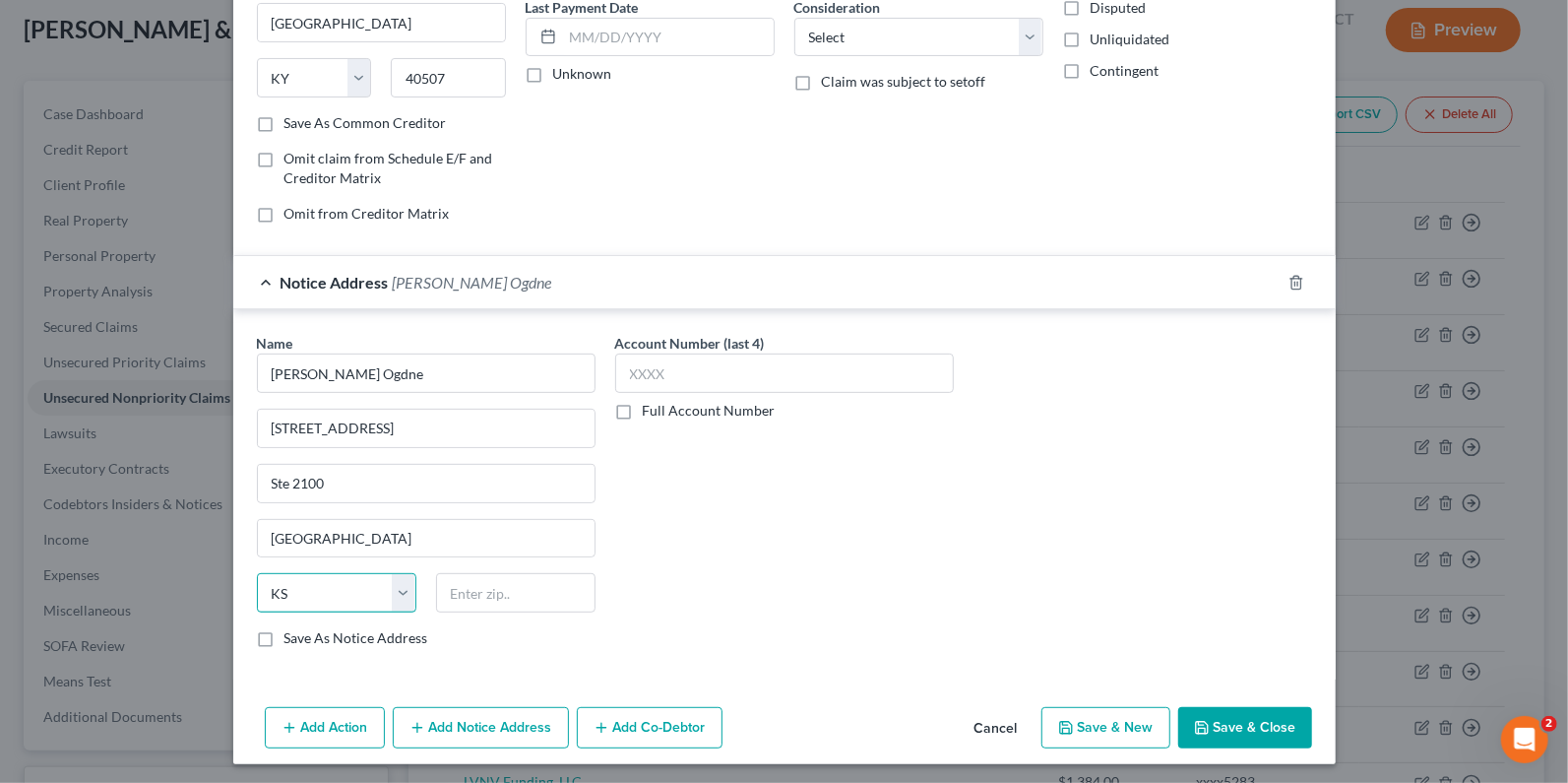
select select "18"
type input "40507"
click at [284, 633] on label "Save As Notice Address" at bounding box center [356, 638] width 144 height 20
click at [292, 633] on input "Save As Notice Address" at bounding box center [298, 634] width 13 height 13
checkbox input "true"
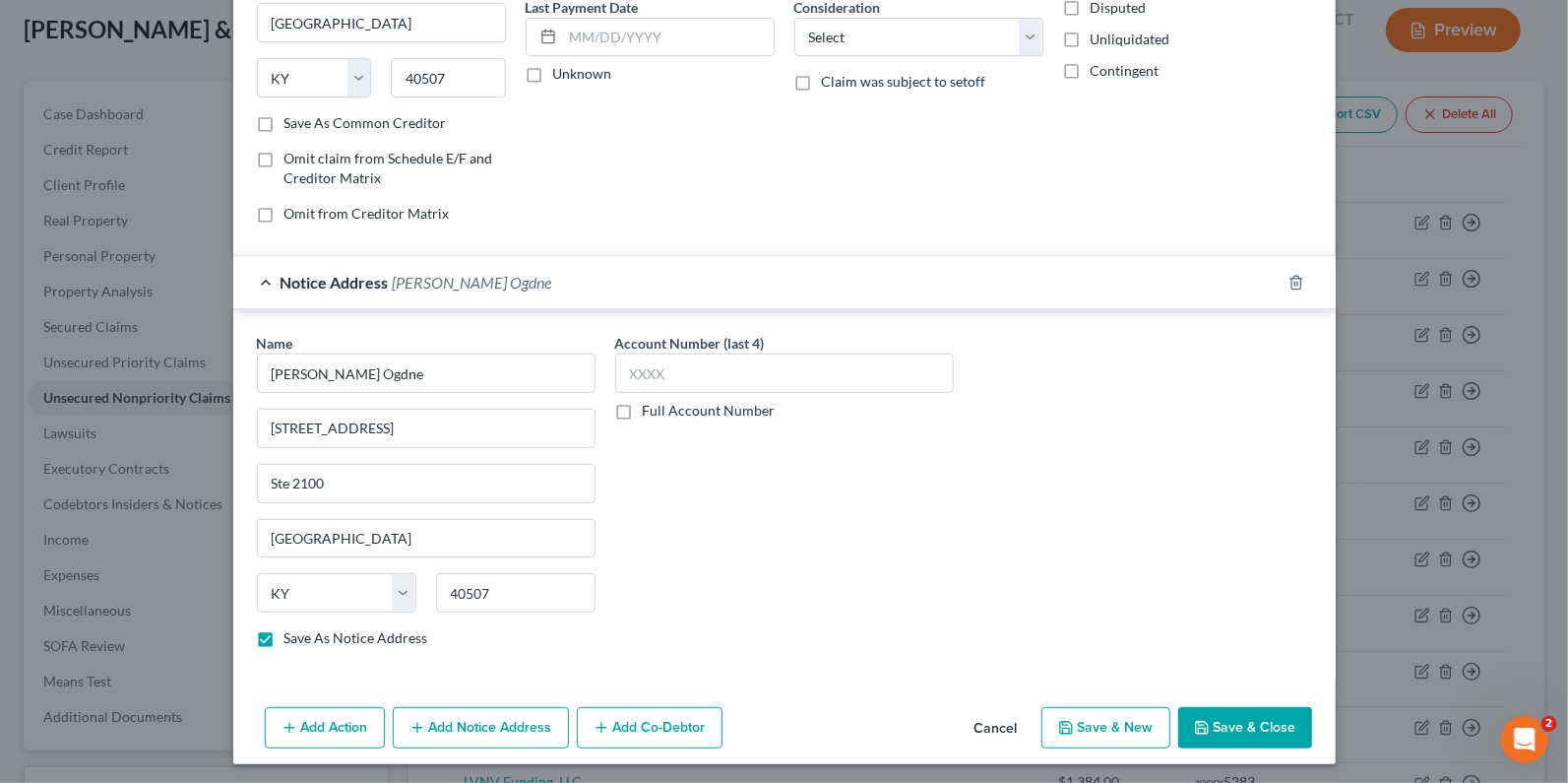
type input "[GEOGRAPHIC_DATA]"
click at [426, 377] on input "[PERSON_NAME] Ogdne" at bounding box center [427, 374] width 339 height 40
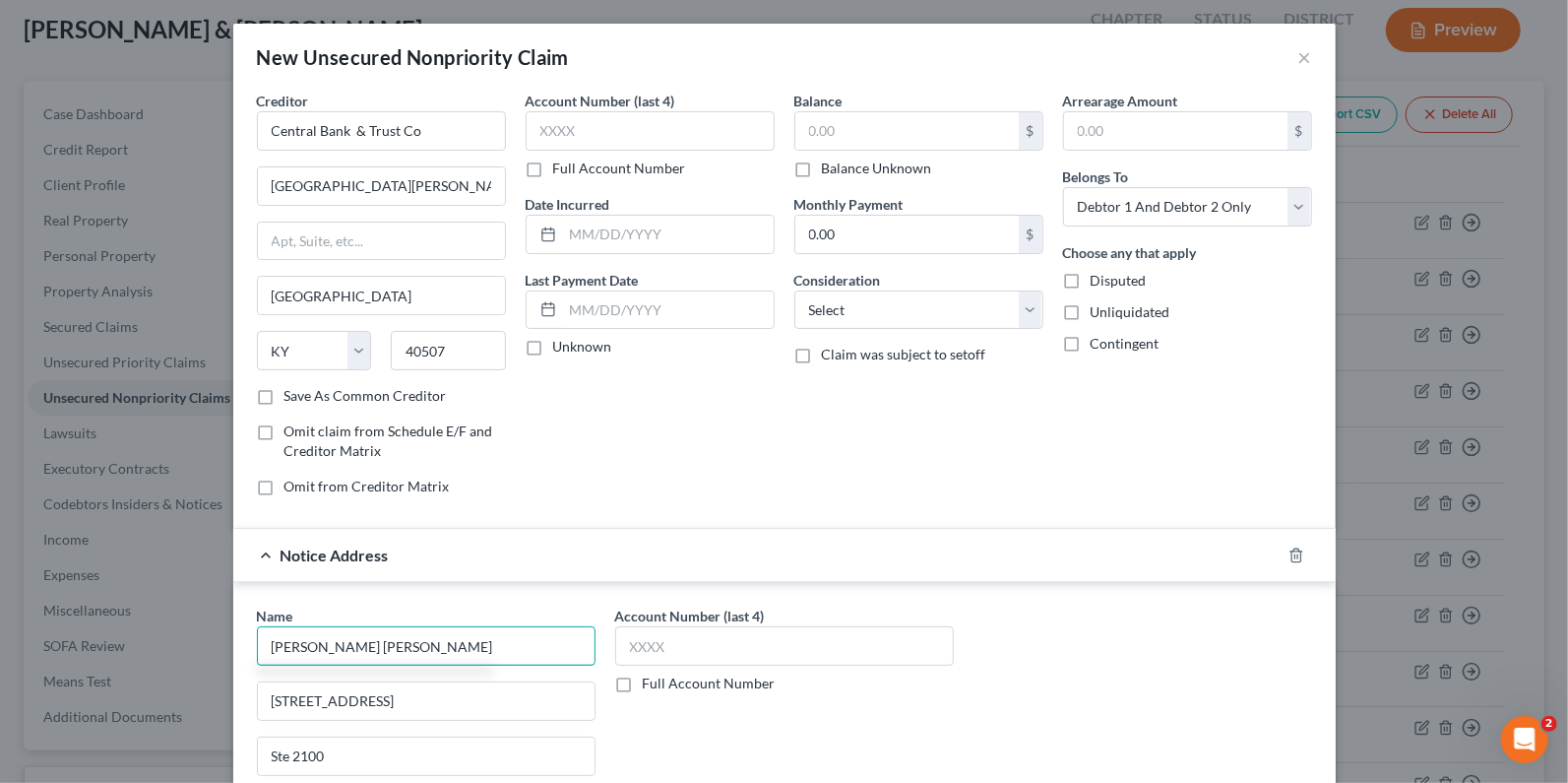
scroll to position [0, 0]
type input "[PERSON_NAME] [PERSON_NAME]"
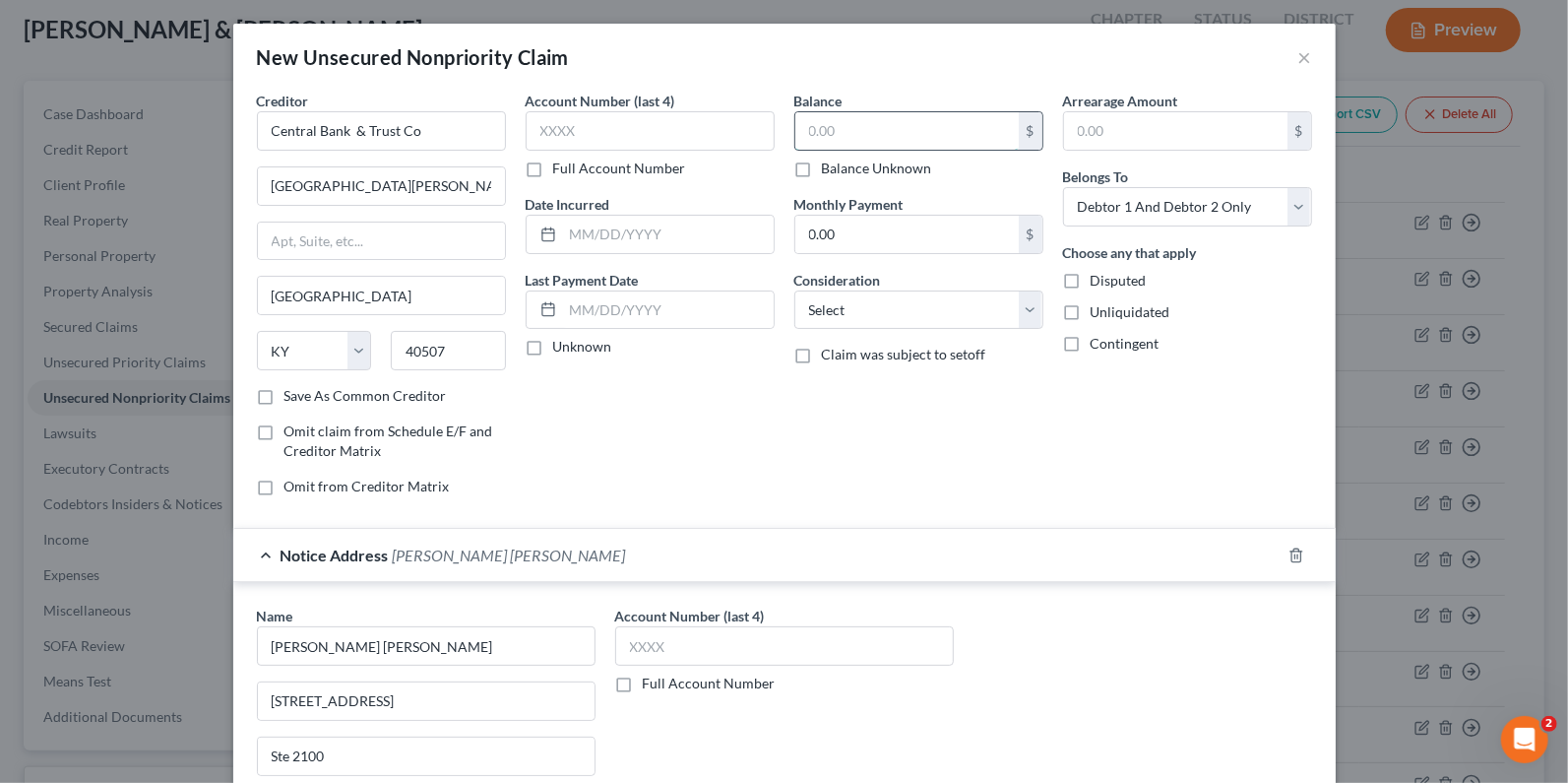
click at [881, 120] on input "text" at bounding box center [907, 132] width 223 height 38
type input "10,079.80"
click at [1028, 307] on select "Select Cable / Satellite Services Collection Agency Credit Card Debt Debt Couns…" at bounding box center [919, 310] width 249 height 40
select select "14"
click at [794, 290] on select "Select Cable / Satellite Services Collection Agency Credit Card Debt Debt Couns…" at bounding box center [919, 310] width 249 height 40
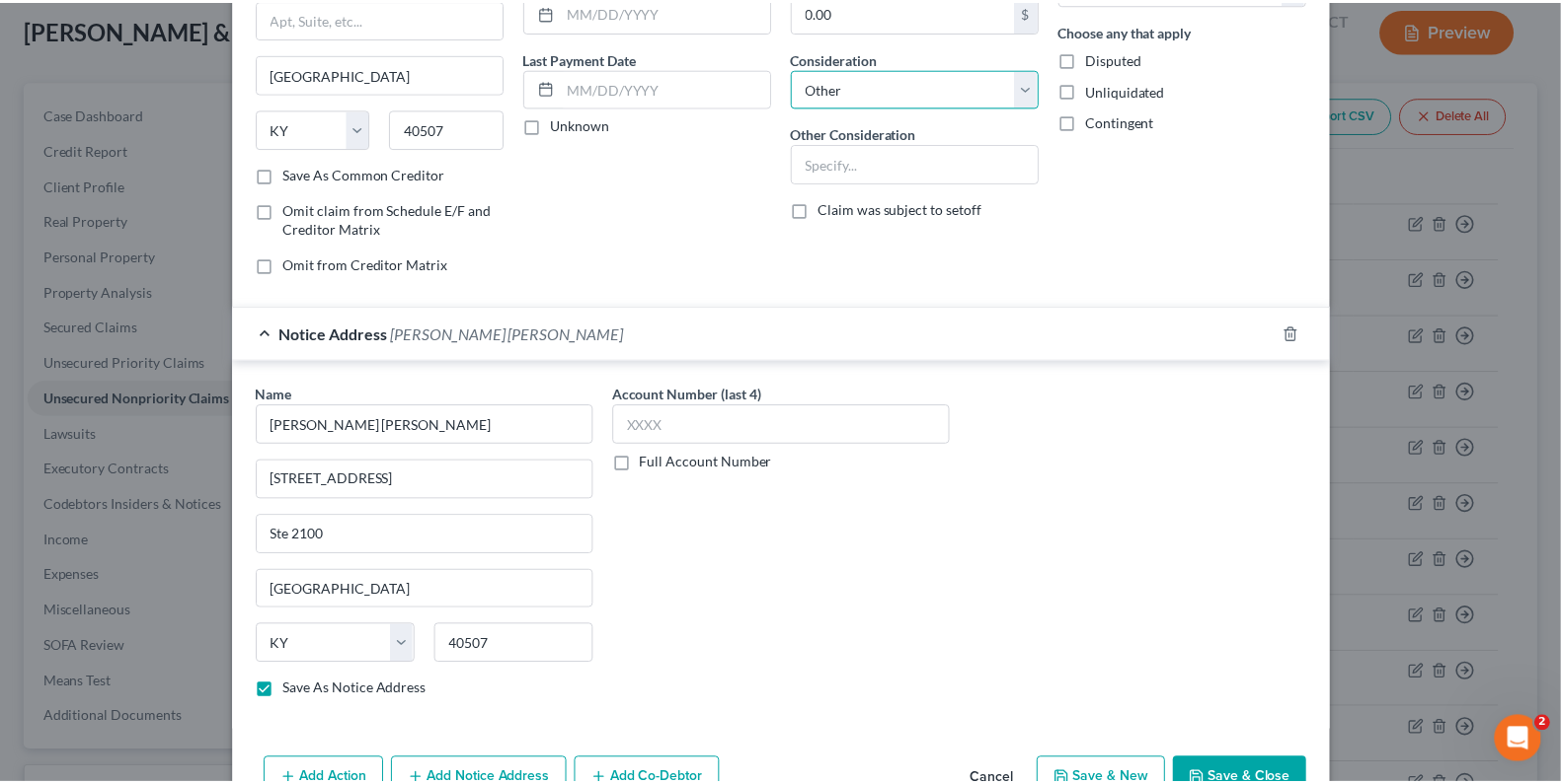
scroll to position [274, 0]
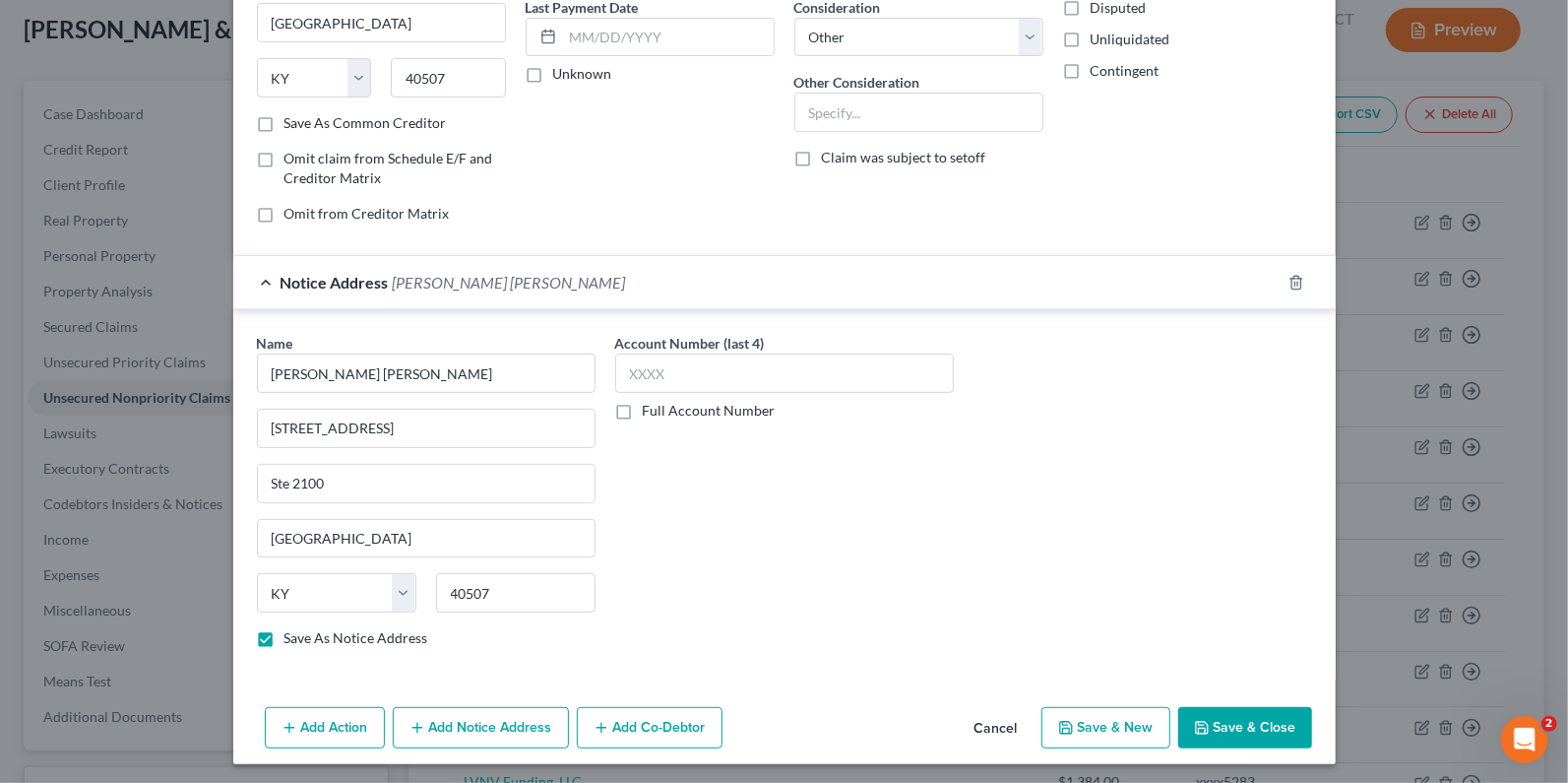
click at [1227, 712] on button "Save & Close" at bounding box center [1245, 727] width 134 height 41
checkbox input "false"
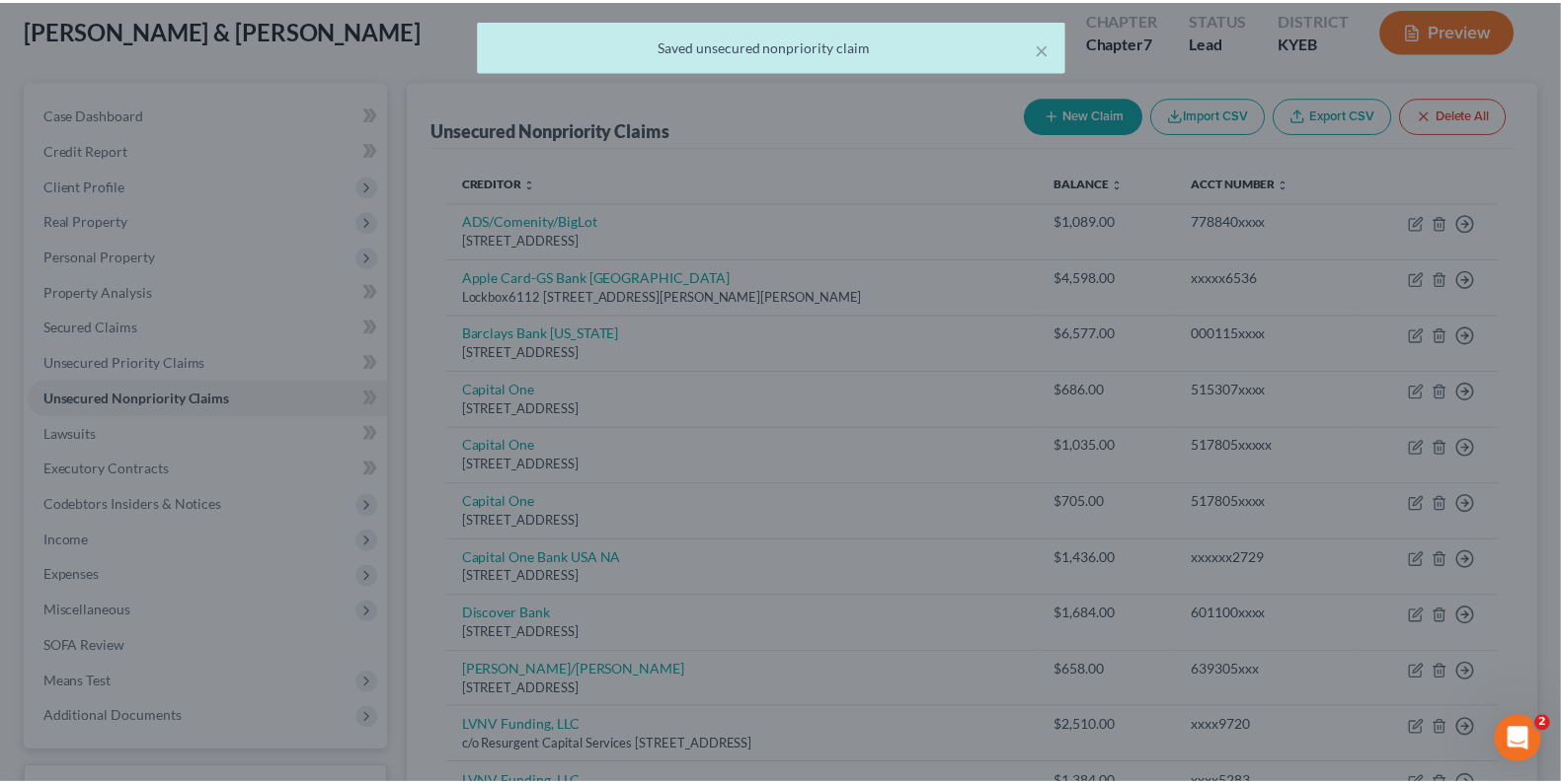
scroll to position [0, 0]
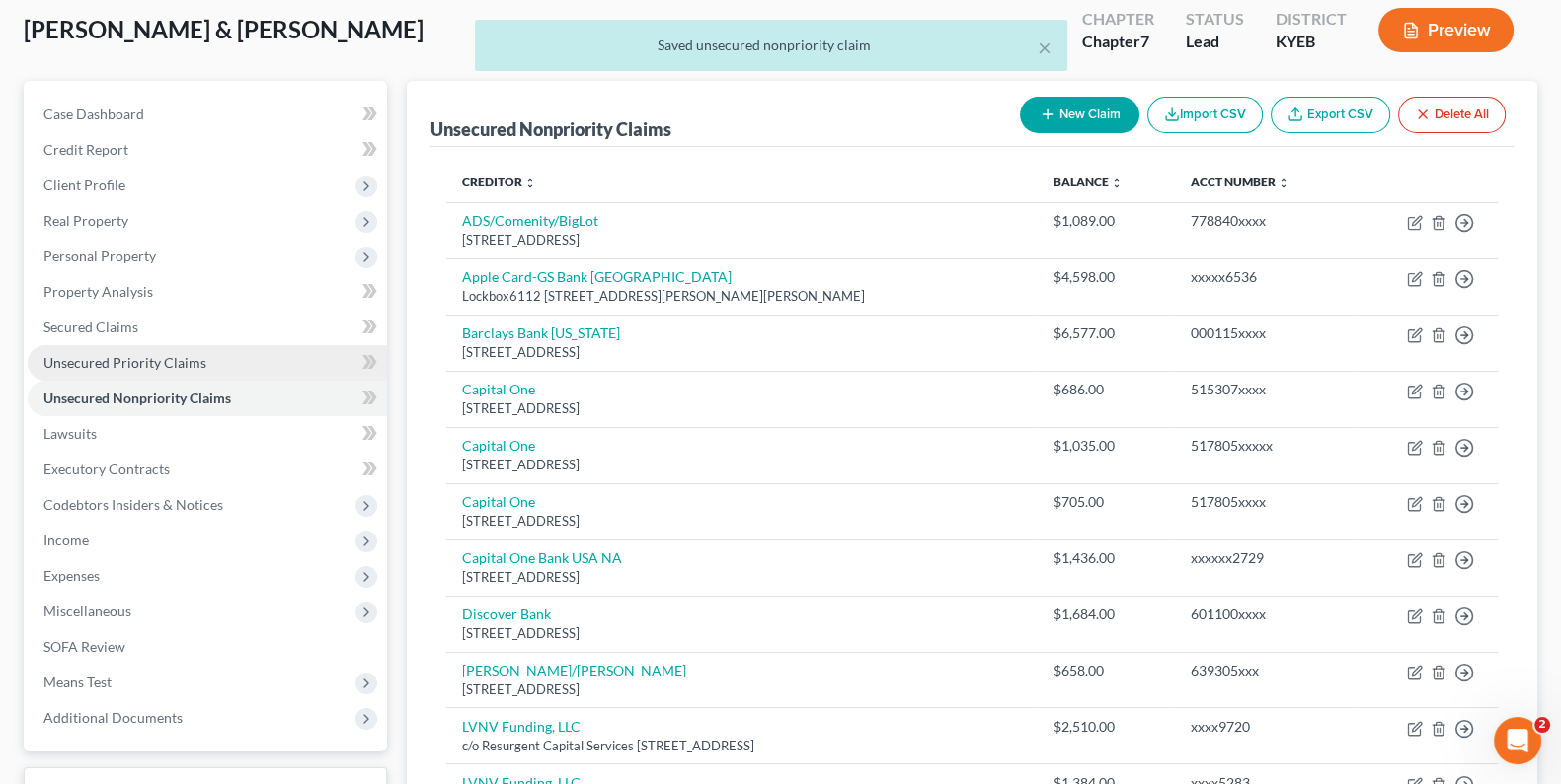
drag, startPoint x: 128, startPoint y: 354, endPoint x: 142, endPoint y: 357, distance: 14.3
click at [128, 355] on span "Unsecured Priority Claims" at bounding box center [124, 363] width 163 height 17
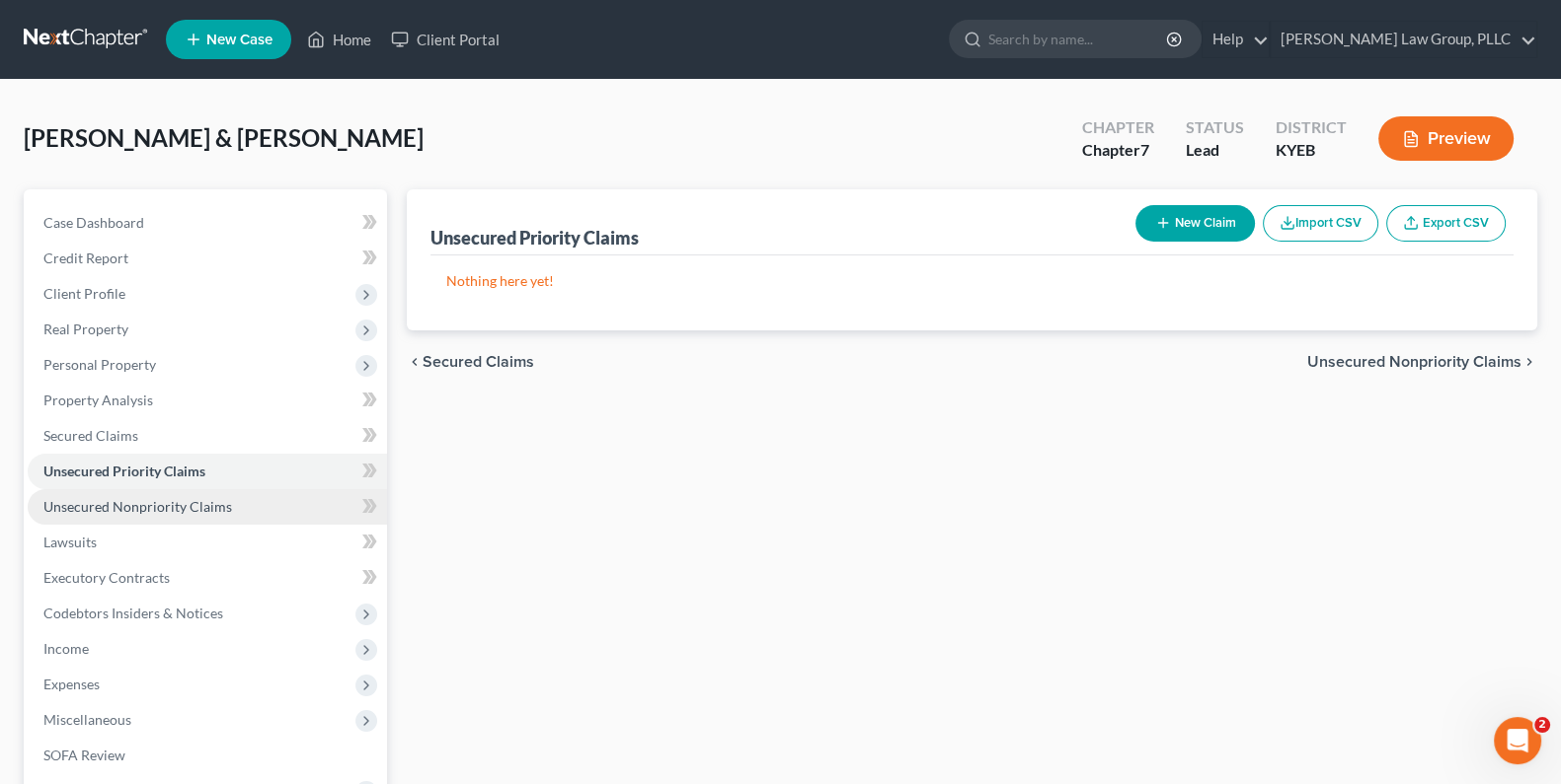
click at [101, 500] on span "Unsecured Nonpriority Claims" at bounding box center [137, 506] width 189 height 17
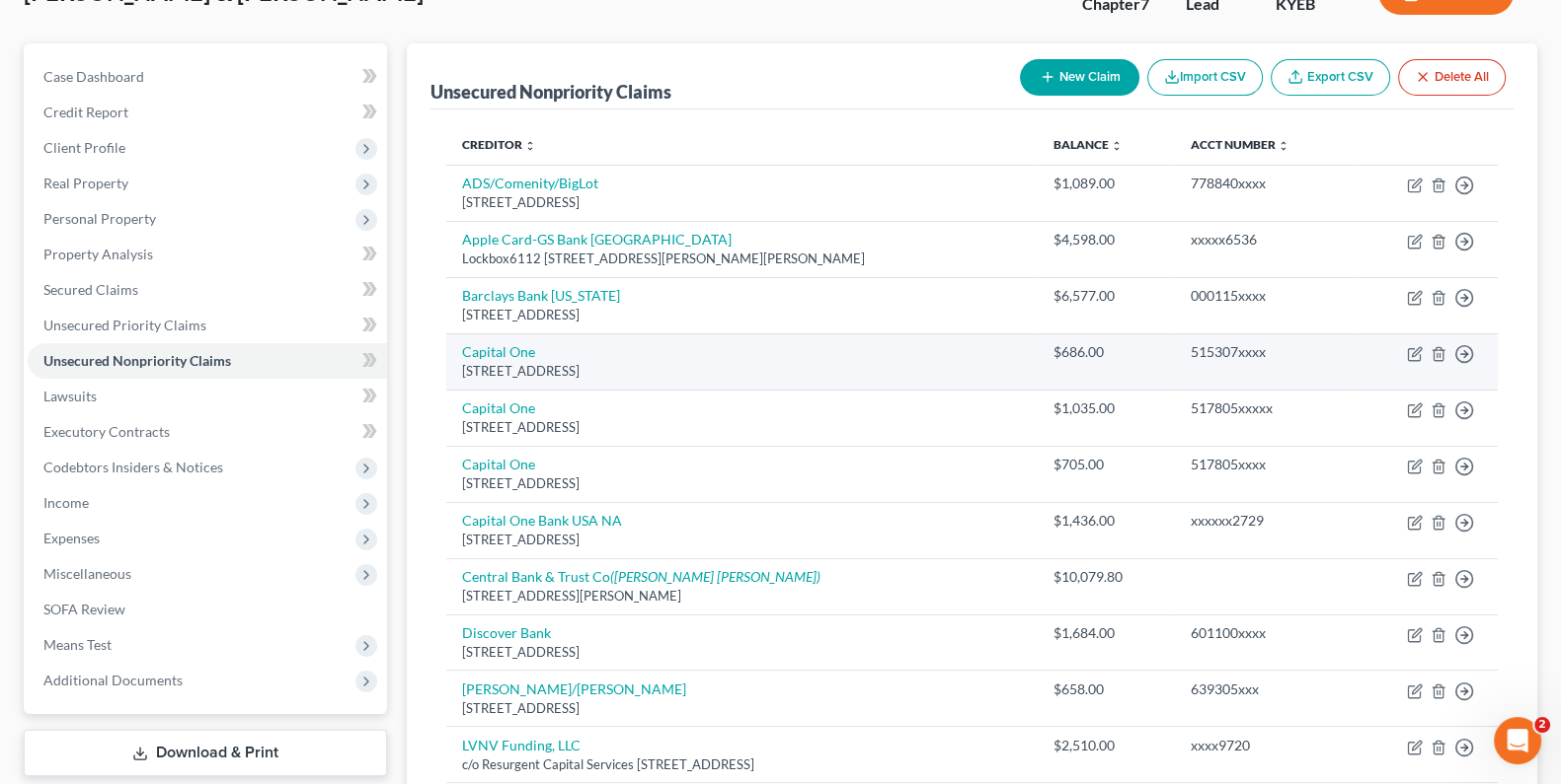
scroll to position [164, 0]
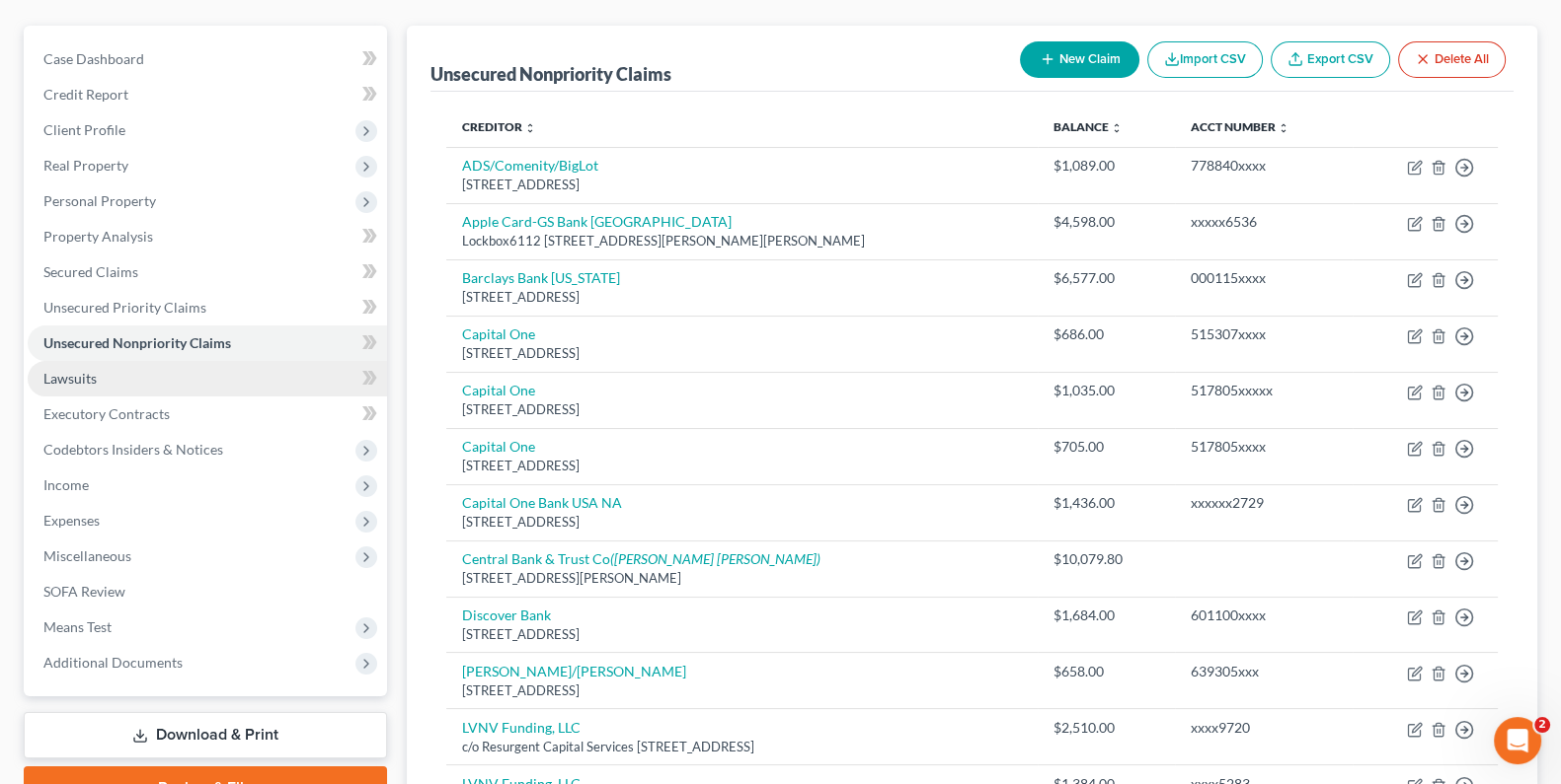
click at [100, 375] on link "Lawsuits" at bounding box center [208, 380] width 360 height 36
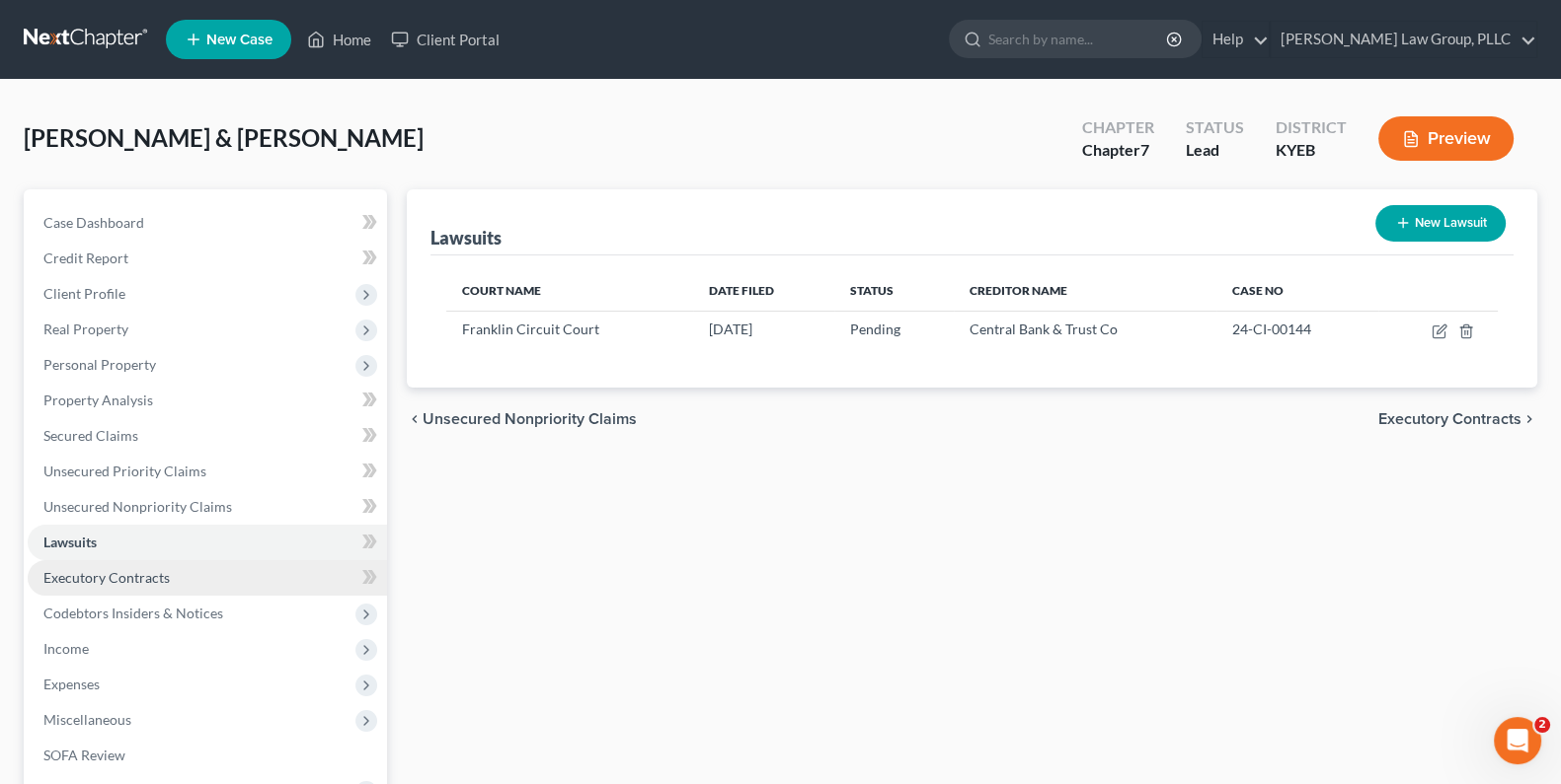
click at [102, 574] on span "Executory Contracts" at bounding box center [106, 577] width 126 height 17
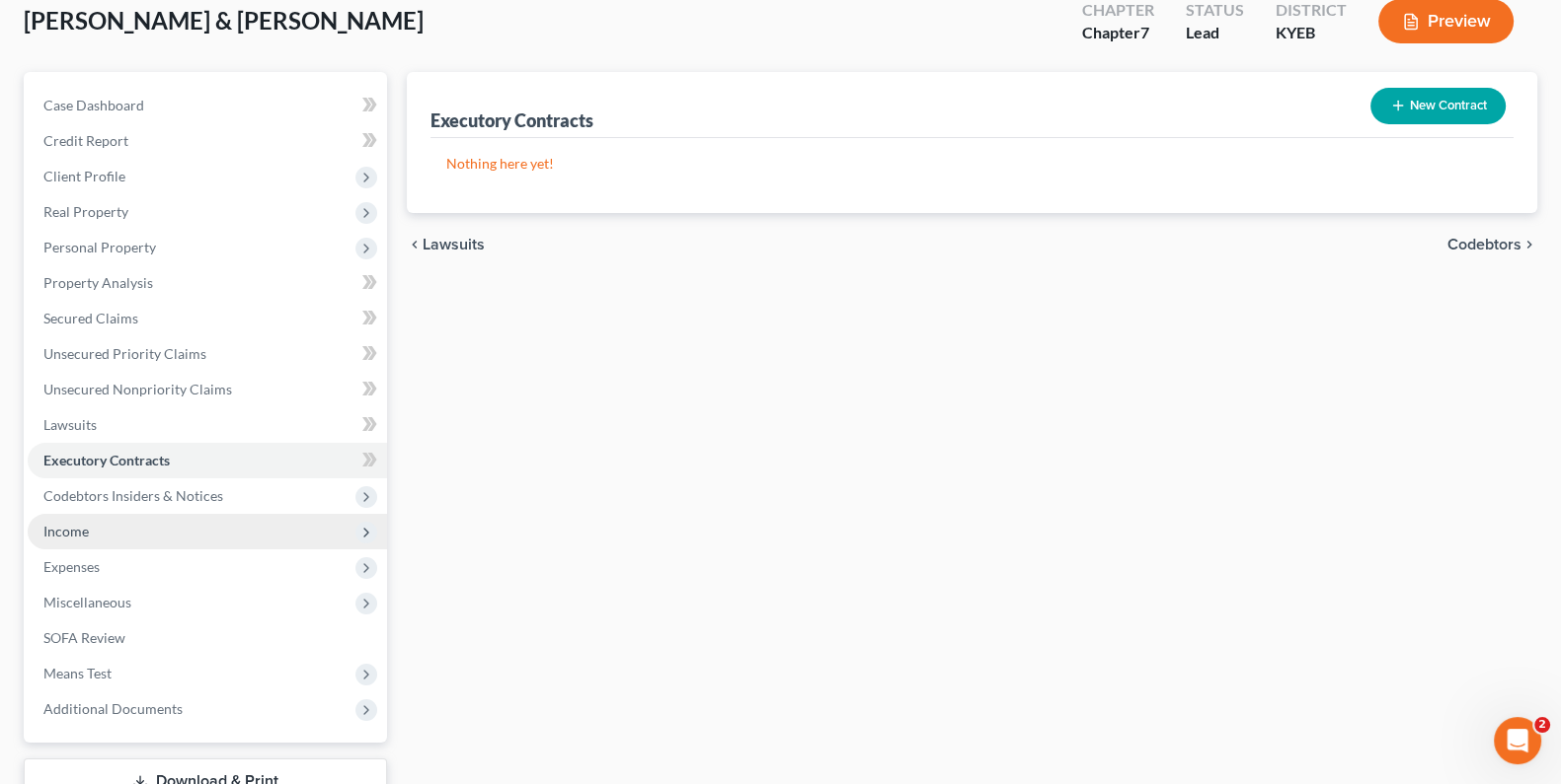
scroll to position [164, 0]
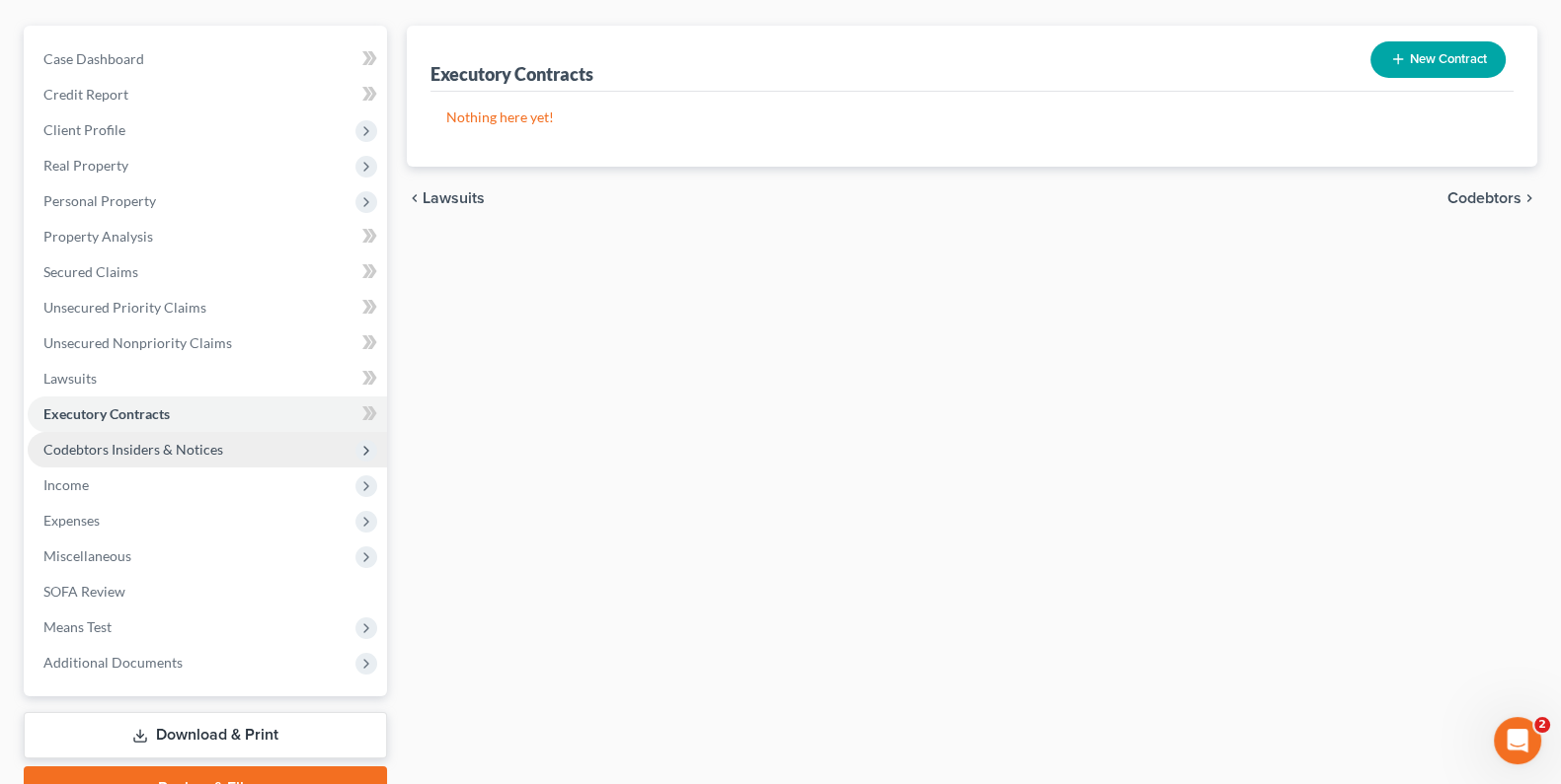
click at [145, 451] on span "Codebtors Insiders & Notices" at bounding box center [133, 449] width 180 height 17
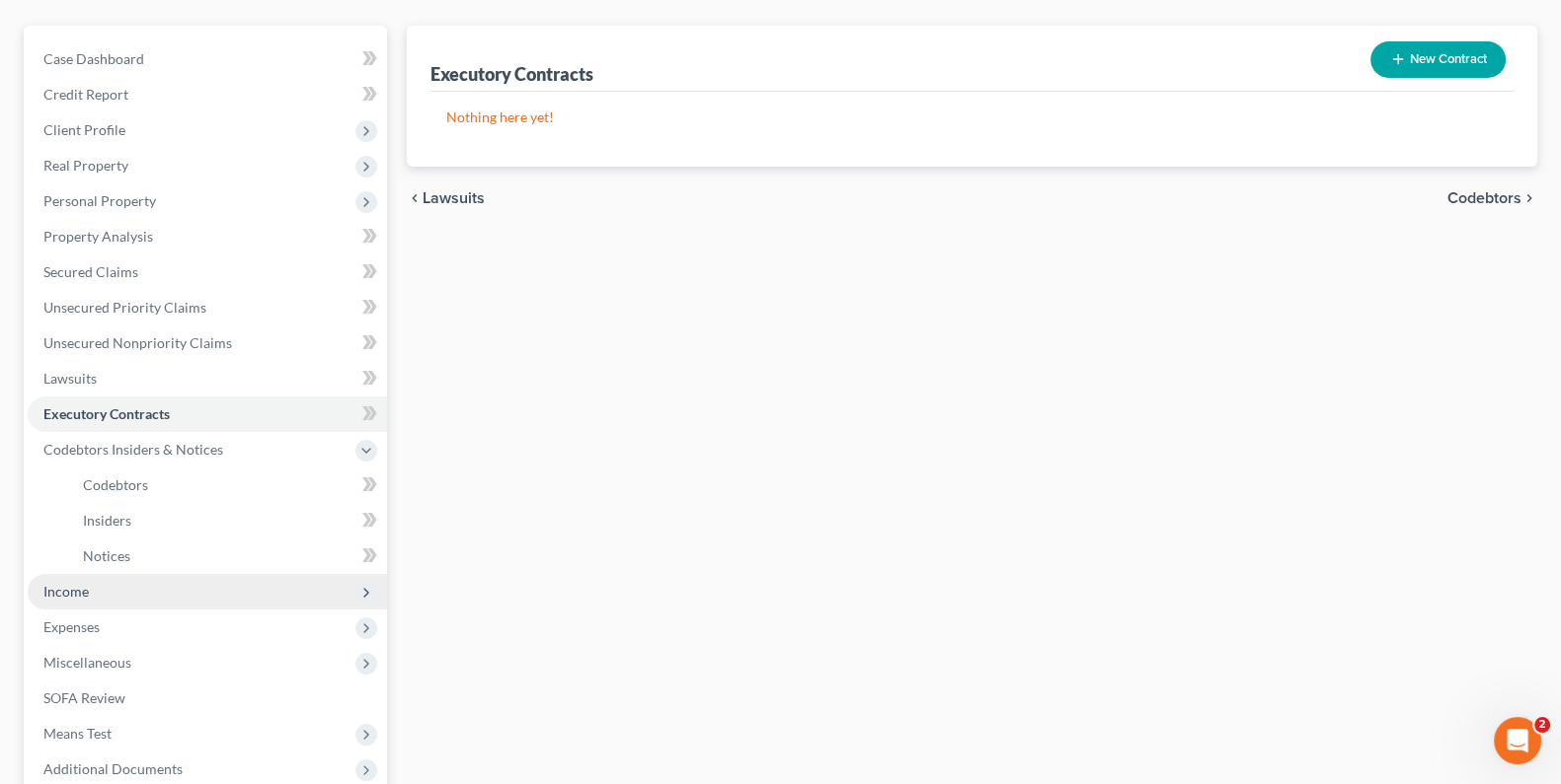
click at [83, 597] on span "Income" at bounding box center [65, 591] width 45 height 17
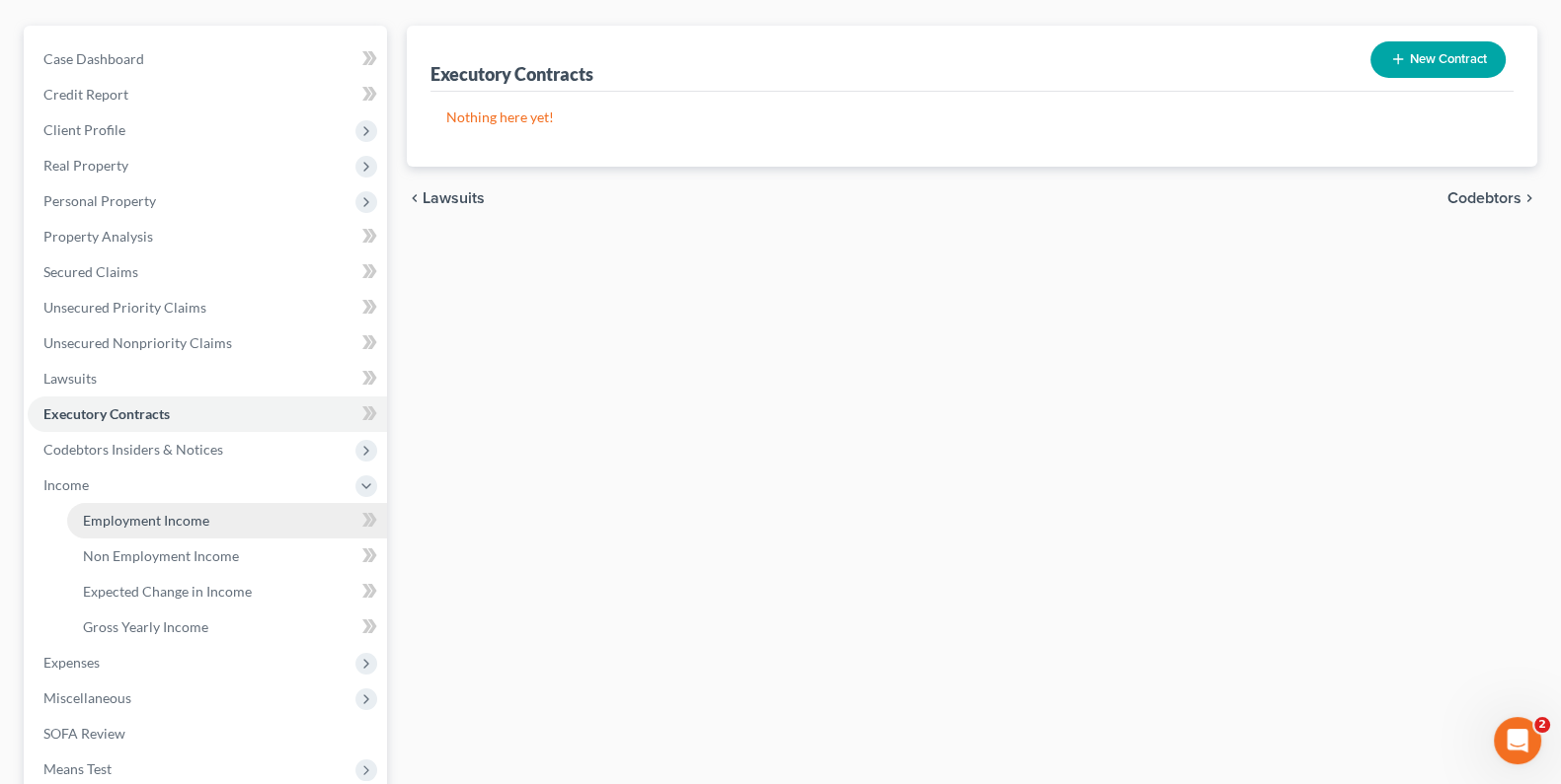
click at [145, 528] on link "Employment Income" at bounding box center [227, 521] width 320 height 36
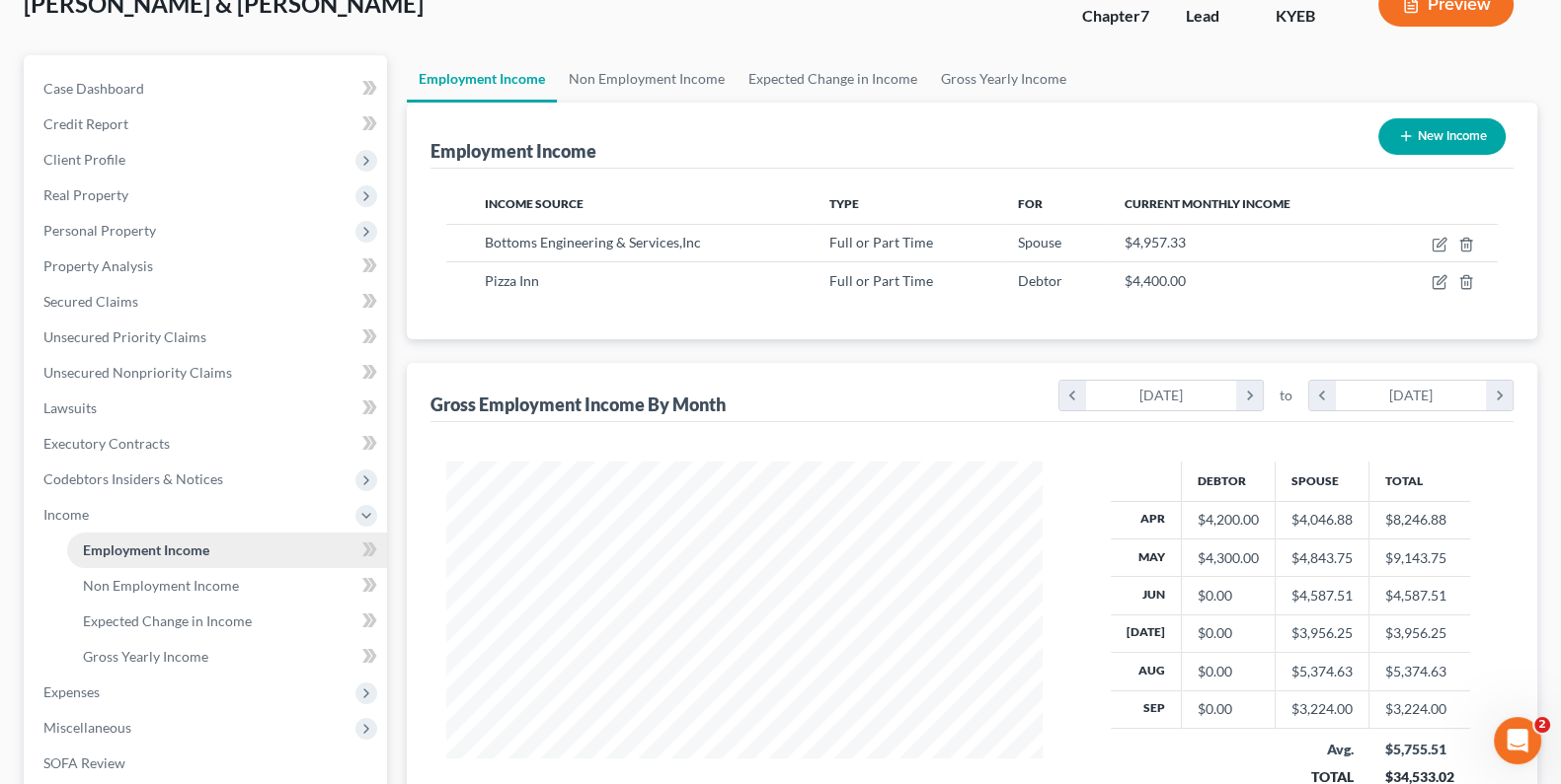
scroll to position [164, 0]
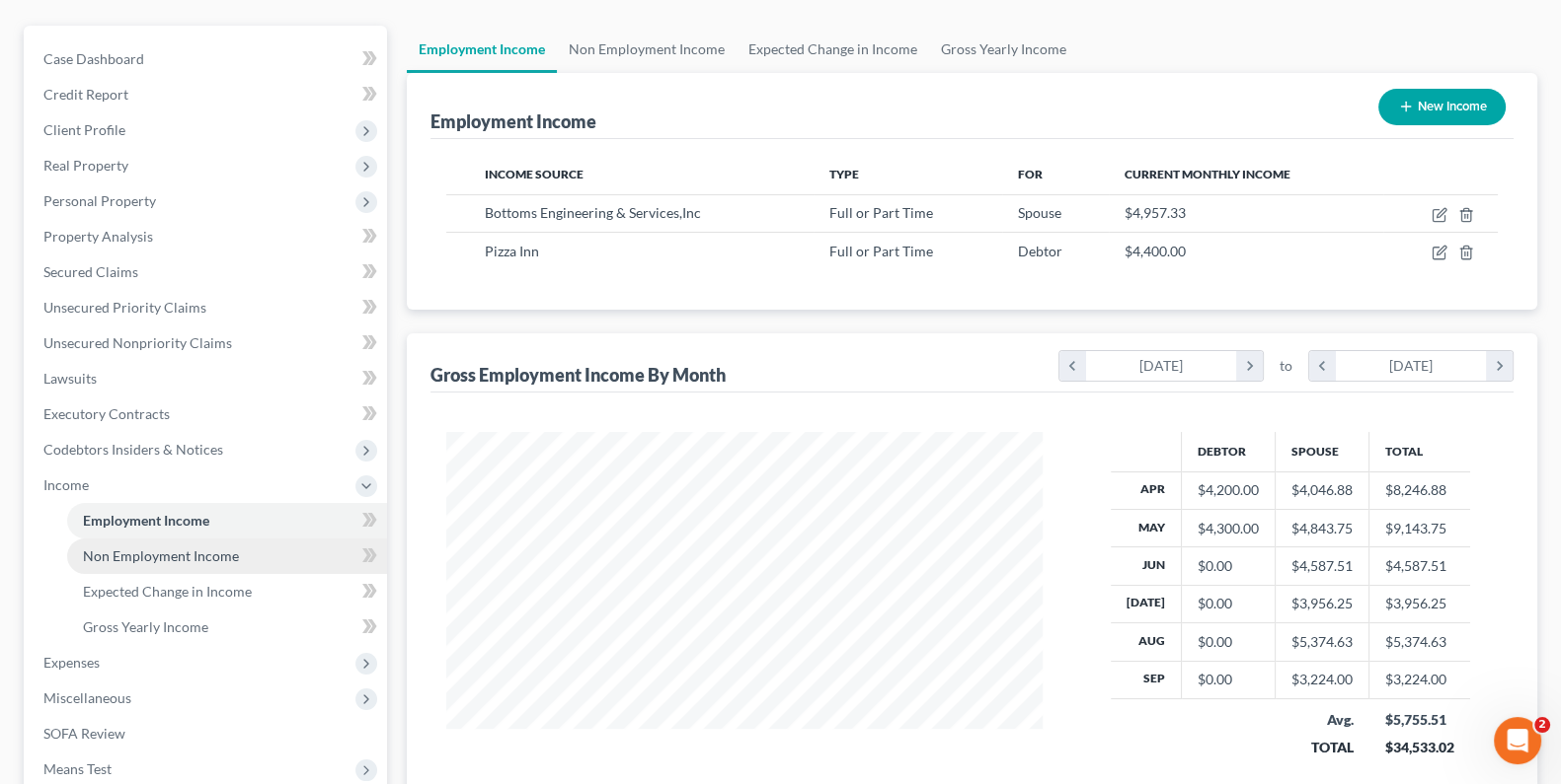
click at [148, 552] on span "Non Employment Income" at bounding box center [161, 555] width 156 height 17
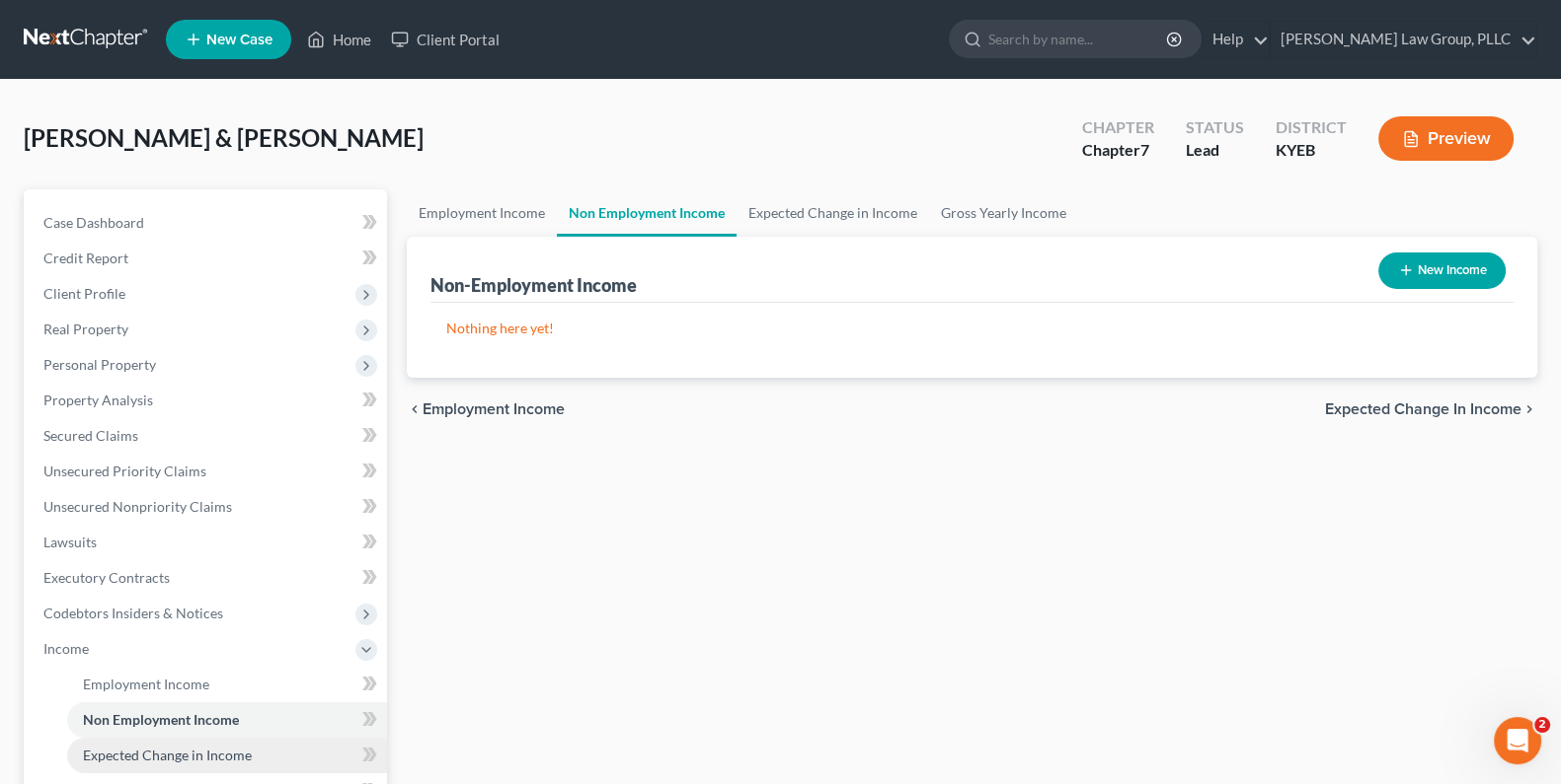
click at [122, 757] on span "Expected Change in Income" at bounding box center [167, 755] width 169 height 17
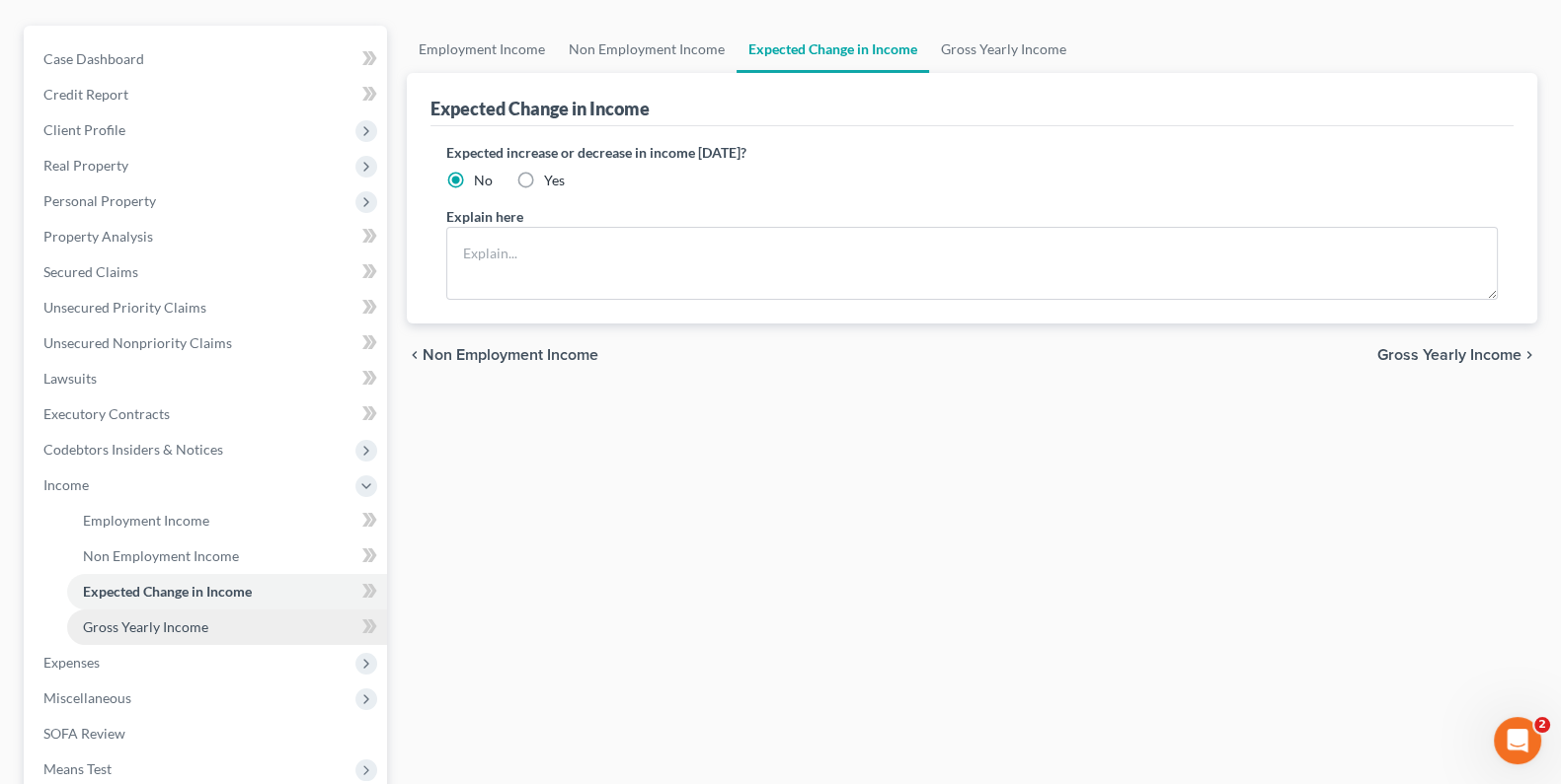
scroll to position [219, 0]
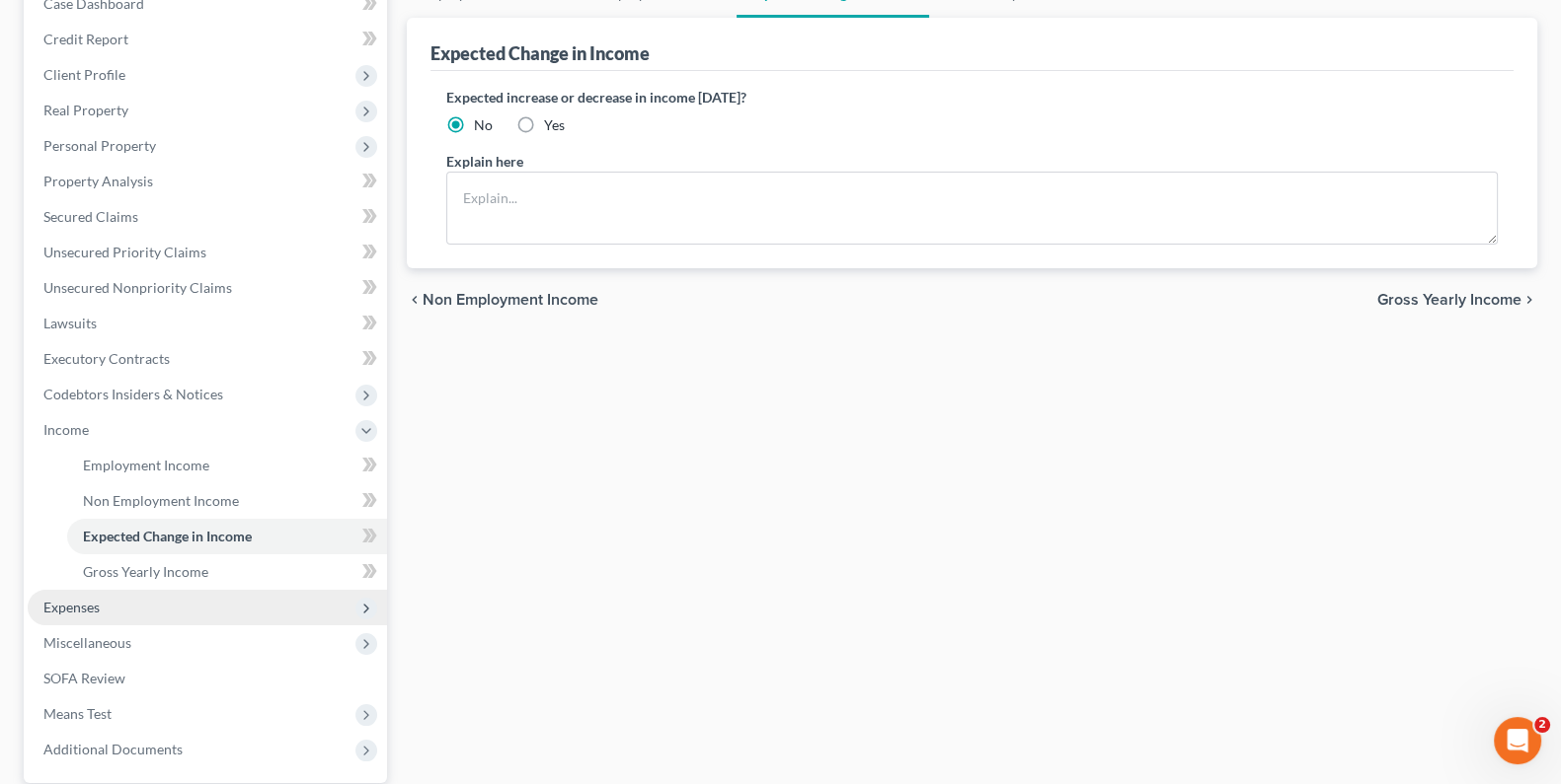
click at [101, 604] on span "Expenses" at bounding box center [208, 608] width 360 height 36
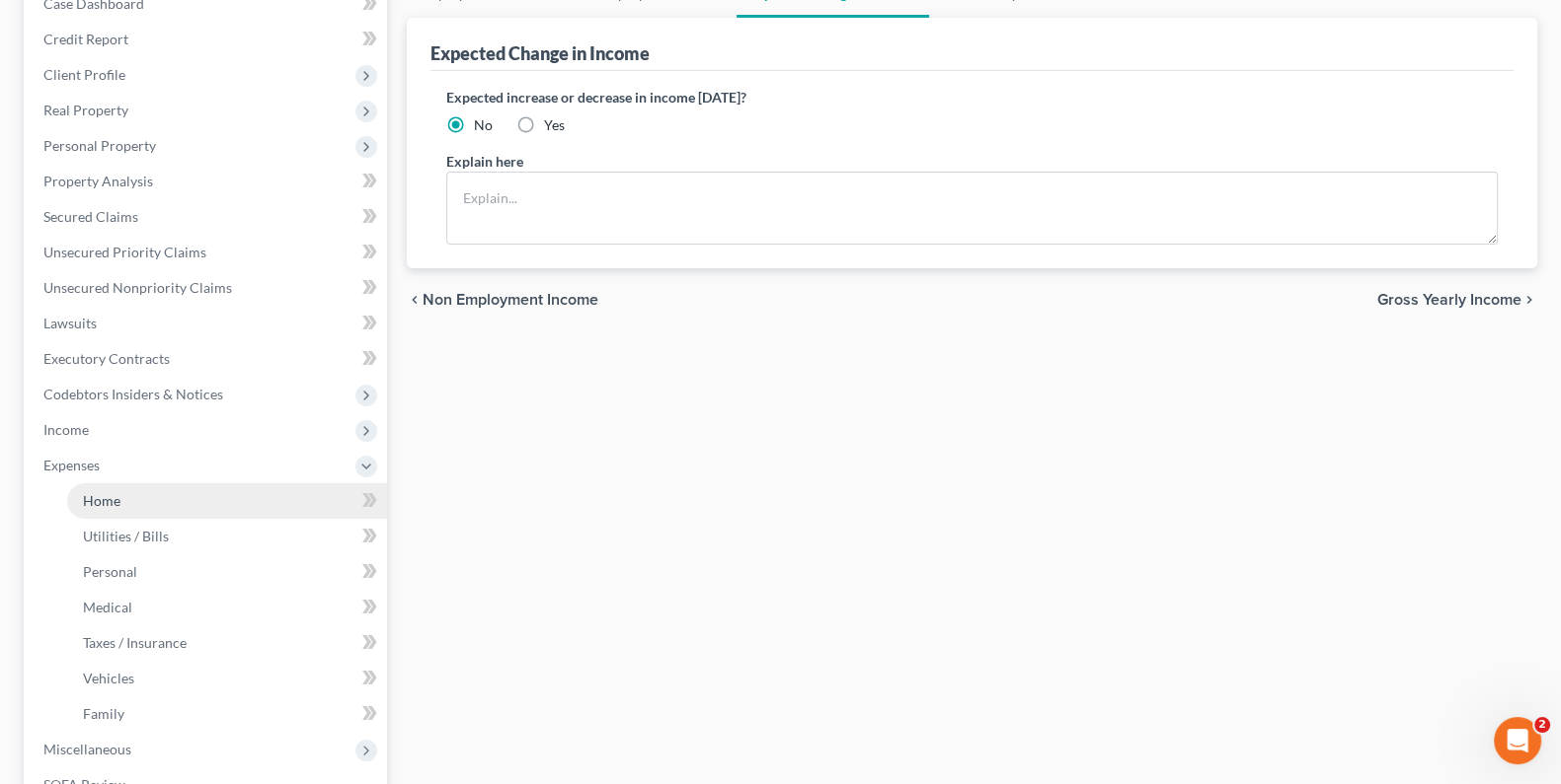
click at [138, 495] on link "Home" at bounding box center [227, 501] width 320 height 36
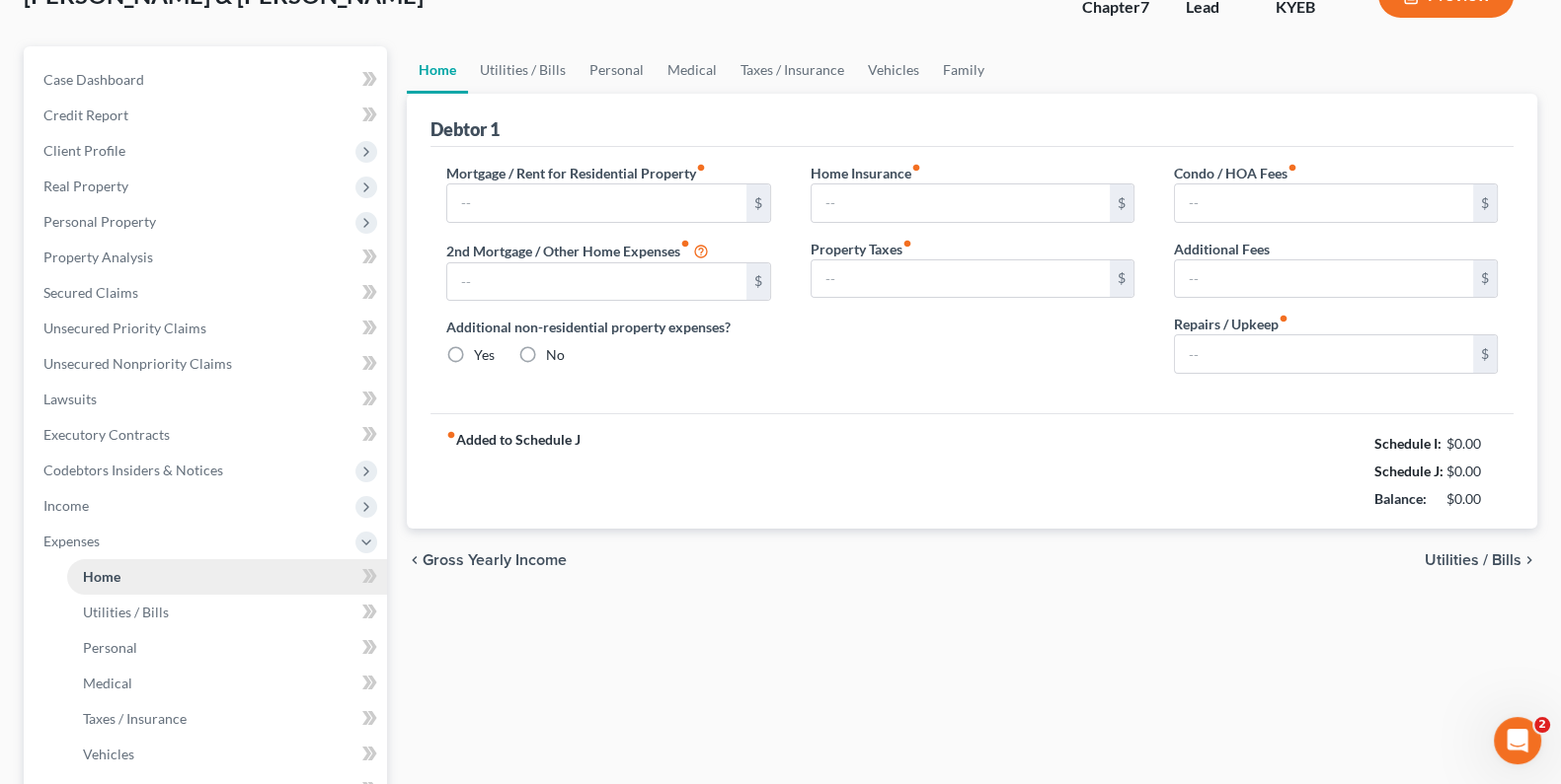
type input "1,095.00"
type input "0.00"
radio input "true"
type input "0.00"
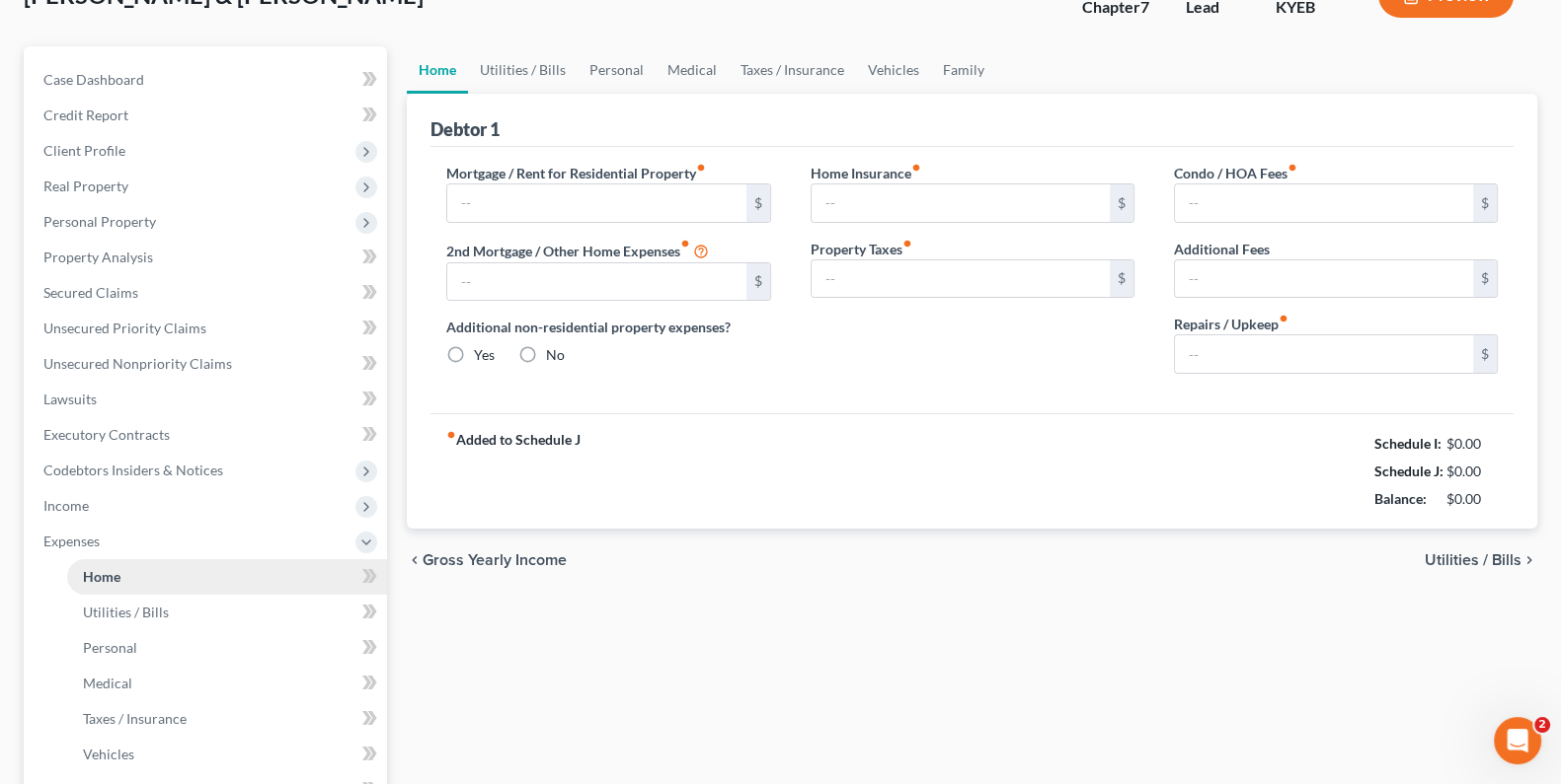
type input "0.00"
type input "20.00"
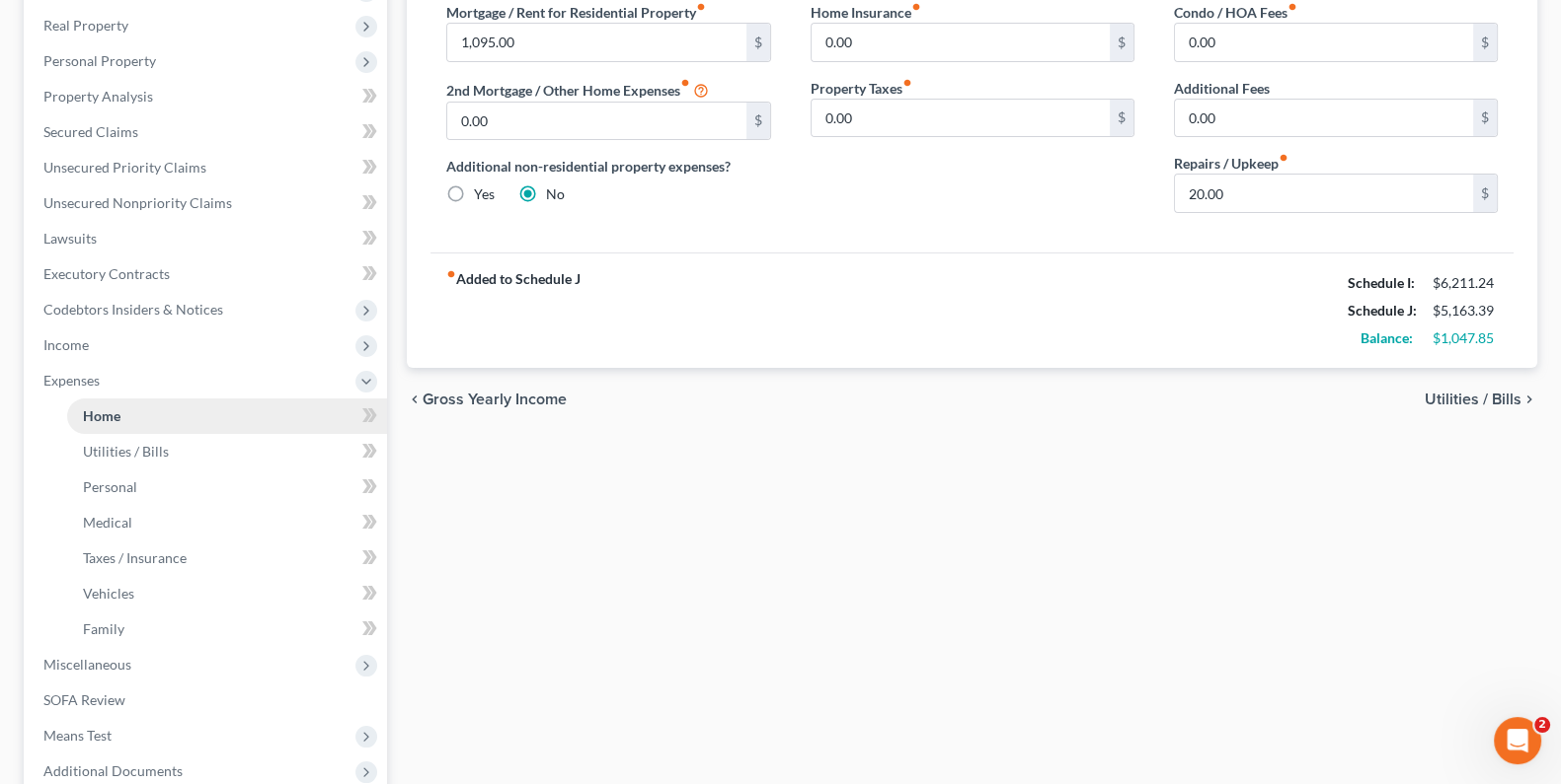
scroll to position [384, 0]
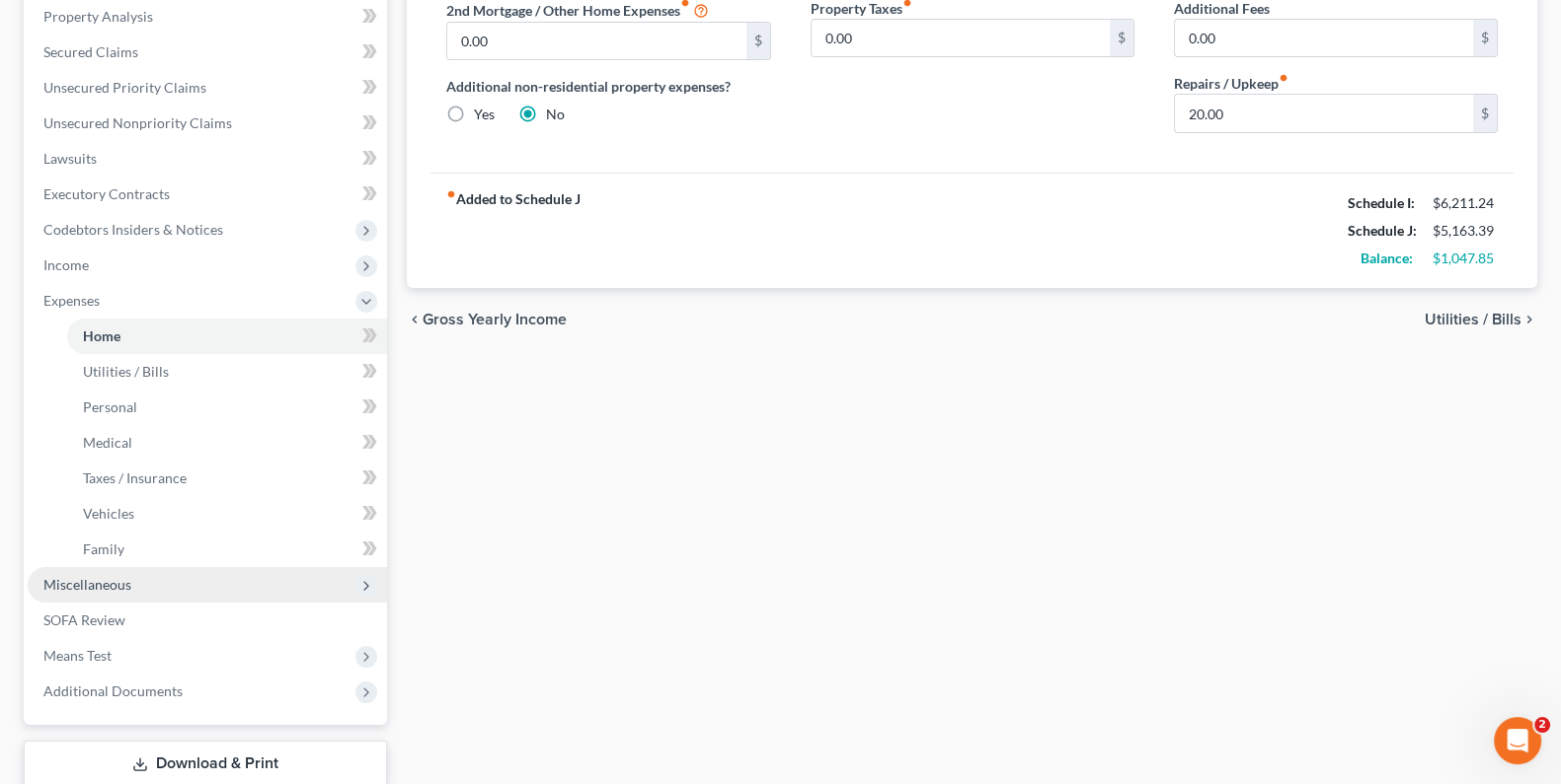
click at [95, 587] on span "Miscellaneous" at bounding box center [87, 584] width 88 height 17
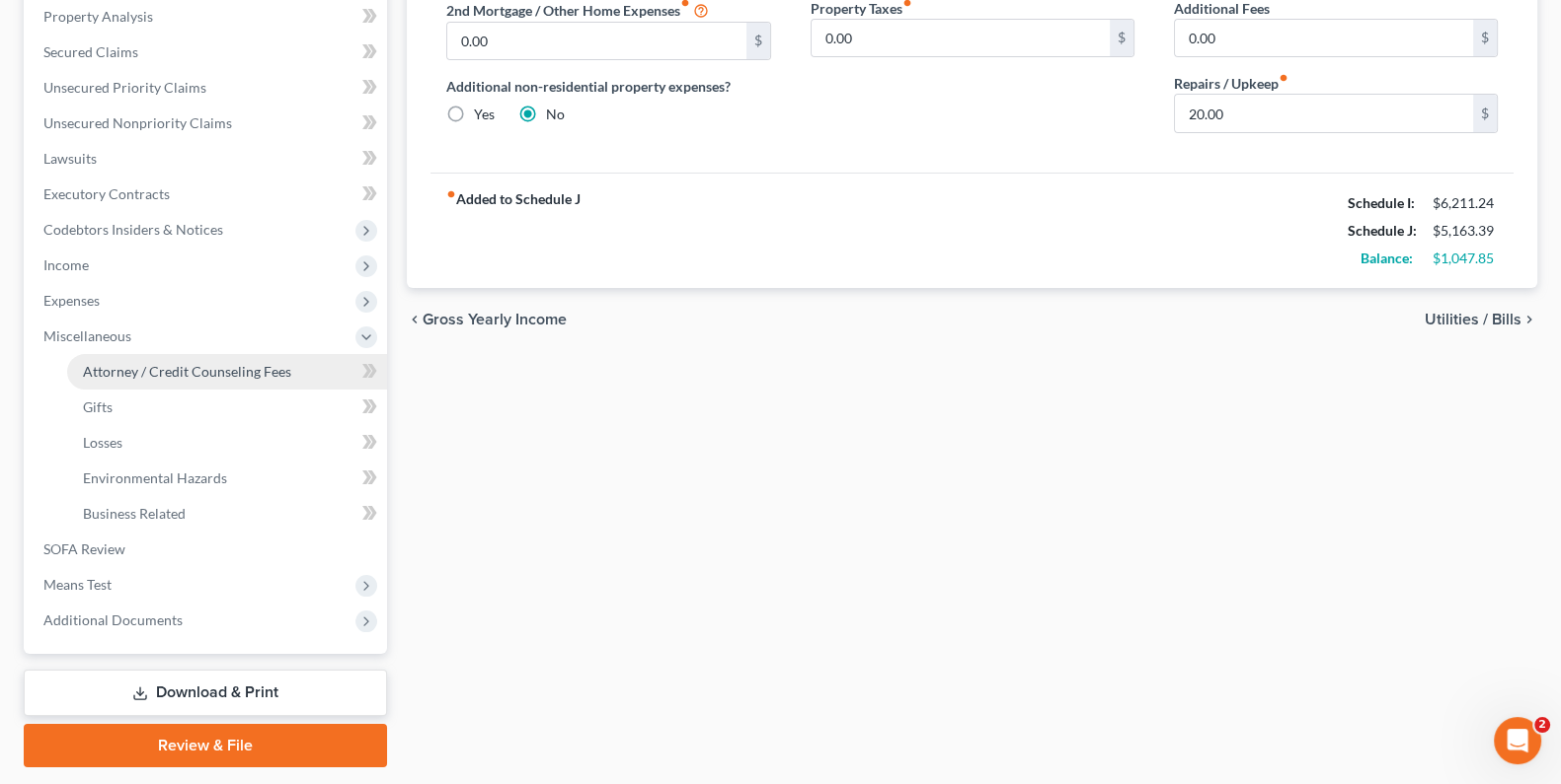
click at [137, 377] on span "Attorney / Credit Counseling Fees" at bounding box center [187, 371] width 208 height 17
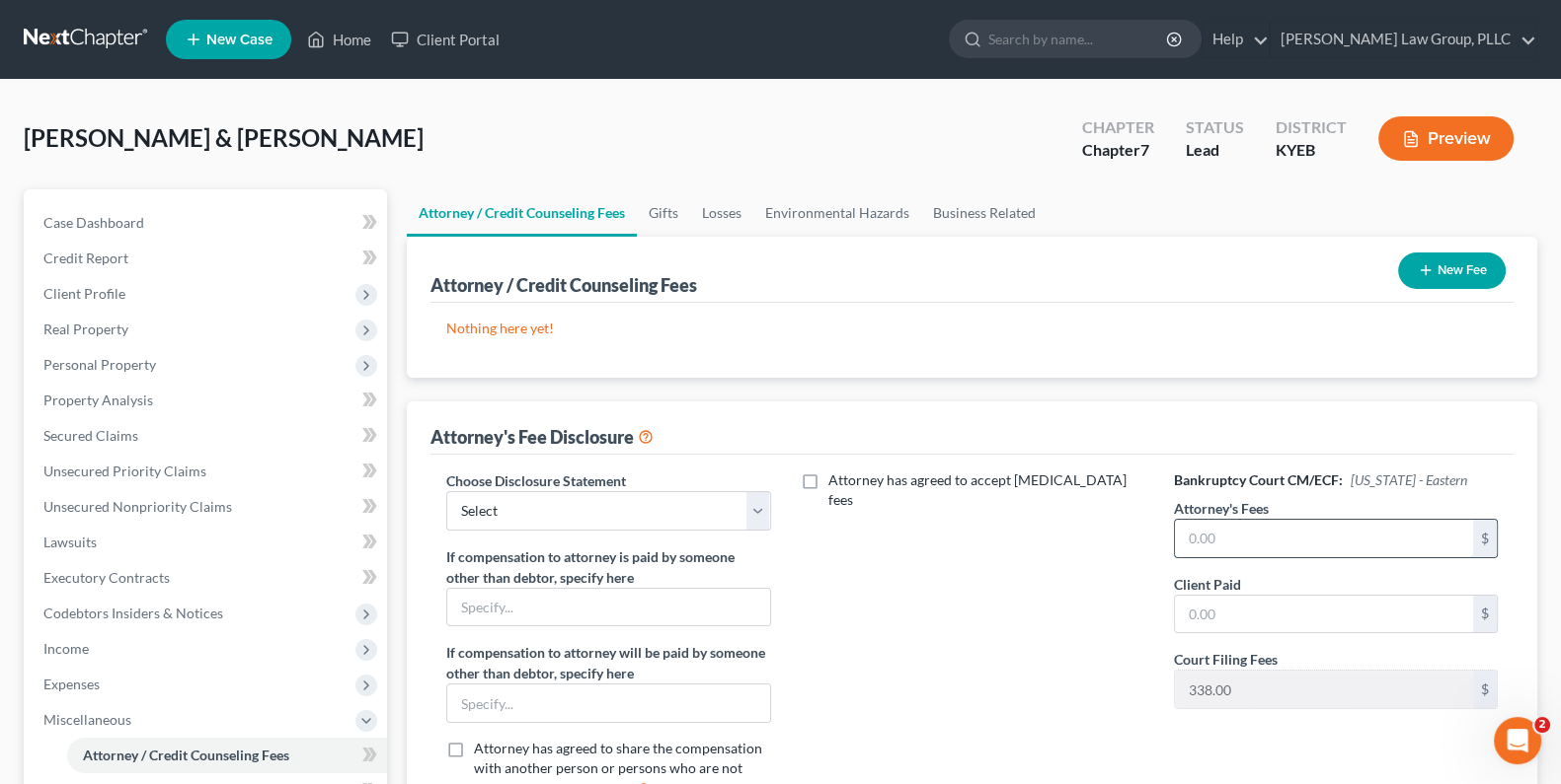
click at [1223, 542] on input "text" at bounding box center [1323, 539] width 298 height 38
type input "1,500"
click at [1215, 620] on input "text" at bounding box center [1323, 615] width 298 height 38
type input "1,500"
click at [1461, 267] on button "New Fee" at bounding box center [1452, 271] width 108 height 37
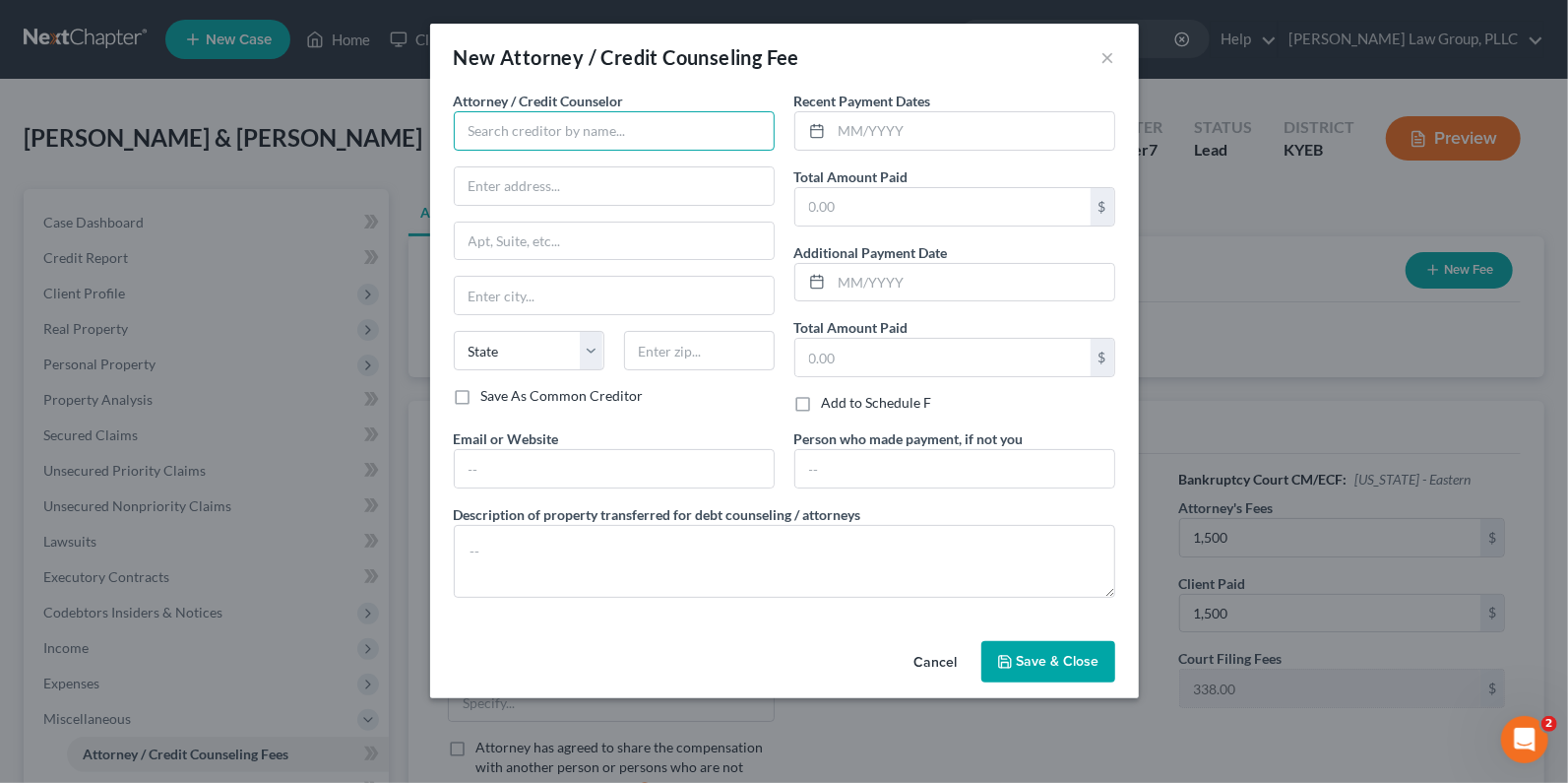
click at [536, 123] on input "text" at bounding box center [614, 132] width 321 height 40
type input "[PERSON_NAME] Law Group, PLLC"
type input "[STREET_ADDRESS]"
type input "Frankfort"
select select "18"
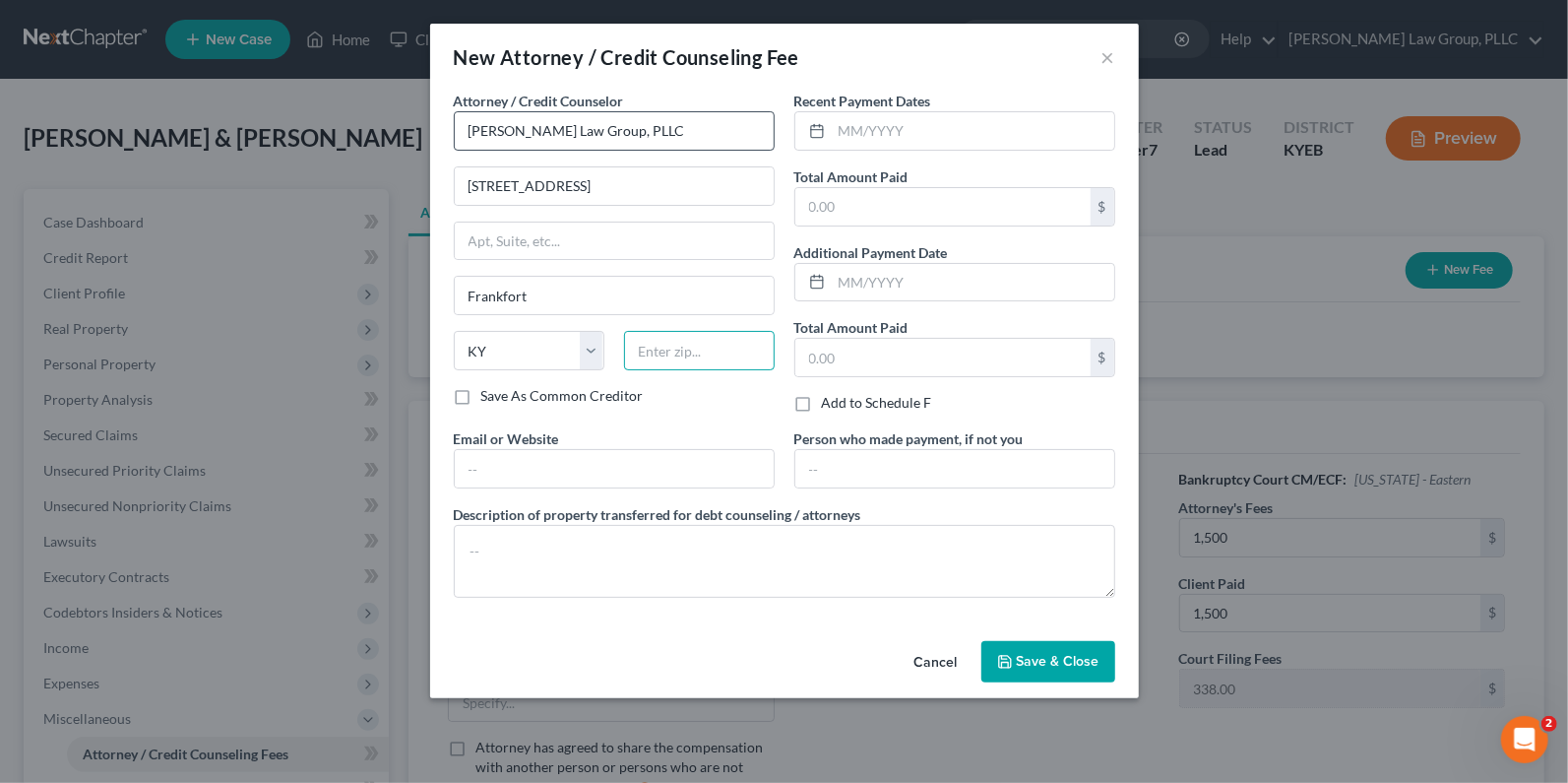
type input "40601"
type input "[PERSON_NAME][EMAIL_ADDRESS][DOMAIN_NAME]"
click at [903, 209] on input "text" at bounding box center [943, 207] width 295 height 38
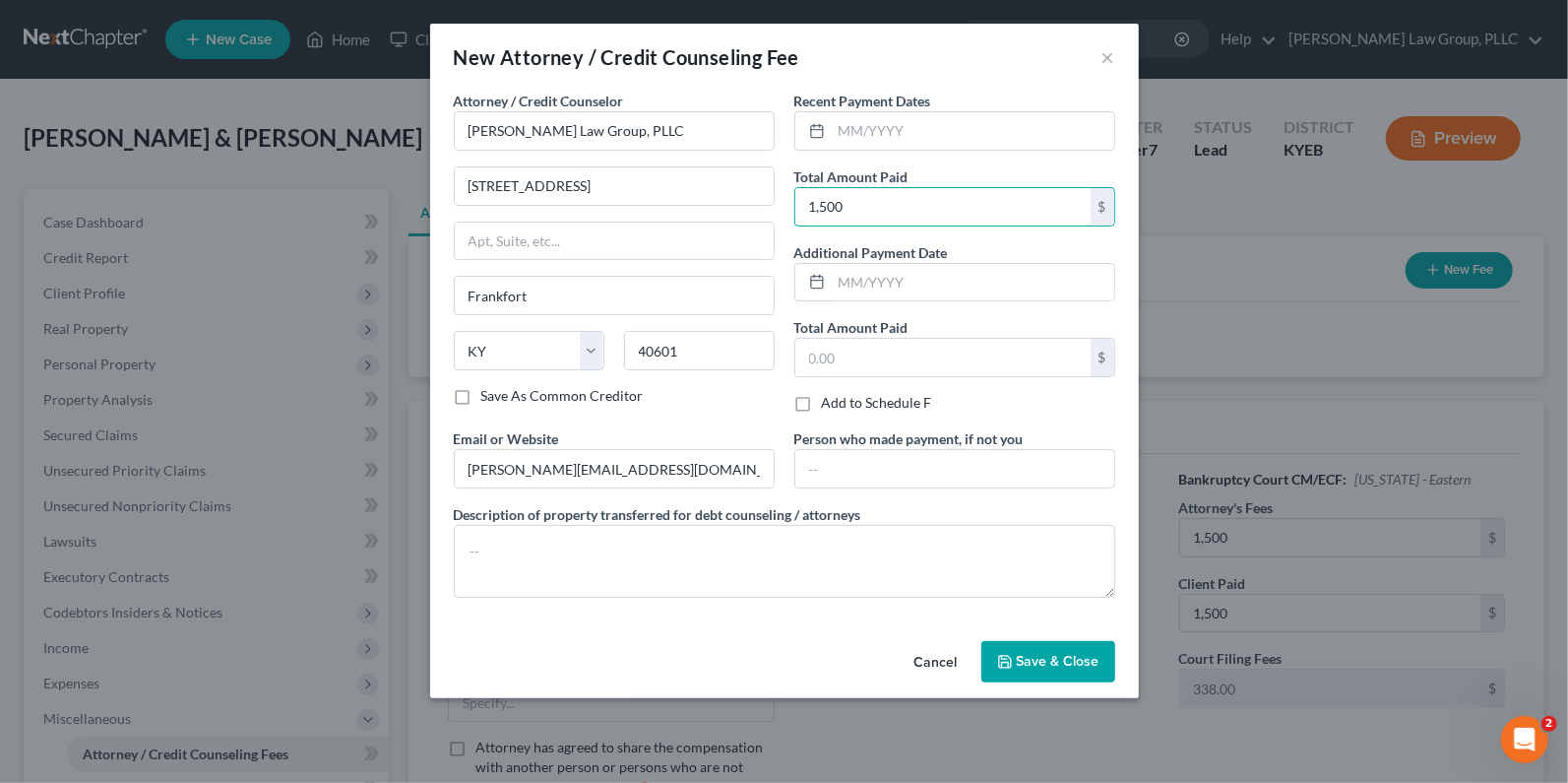
type input "1,500"
click at [1042, 664] on span "Save & Close" at bounding box center [1058, 661] width 83 height 17
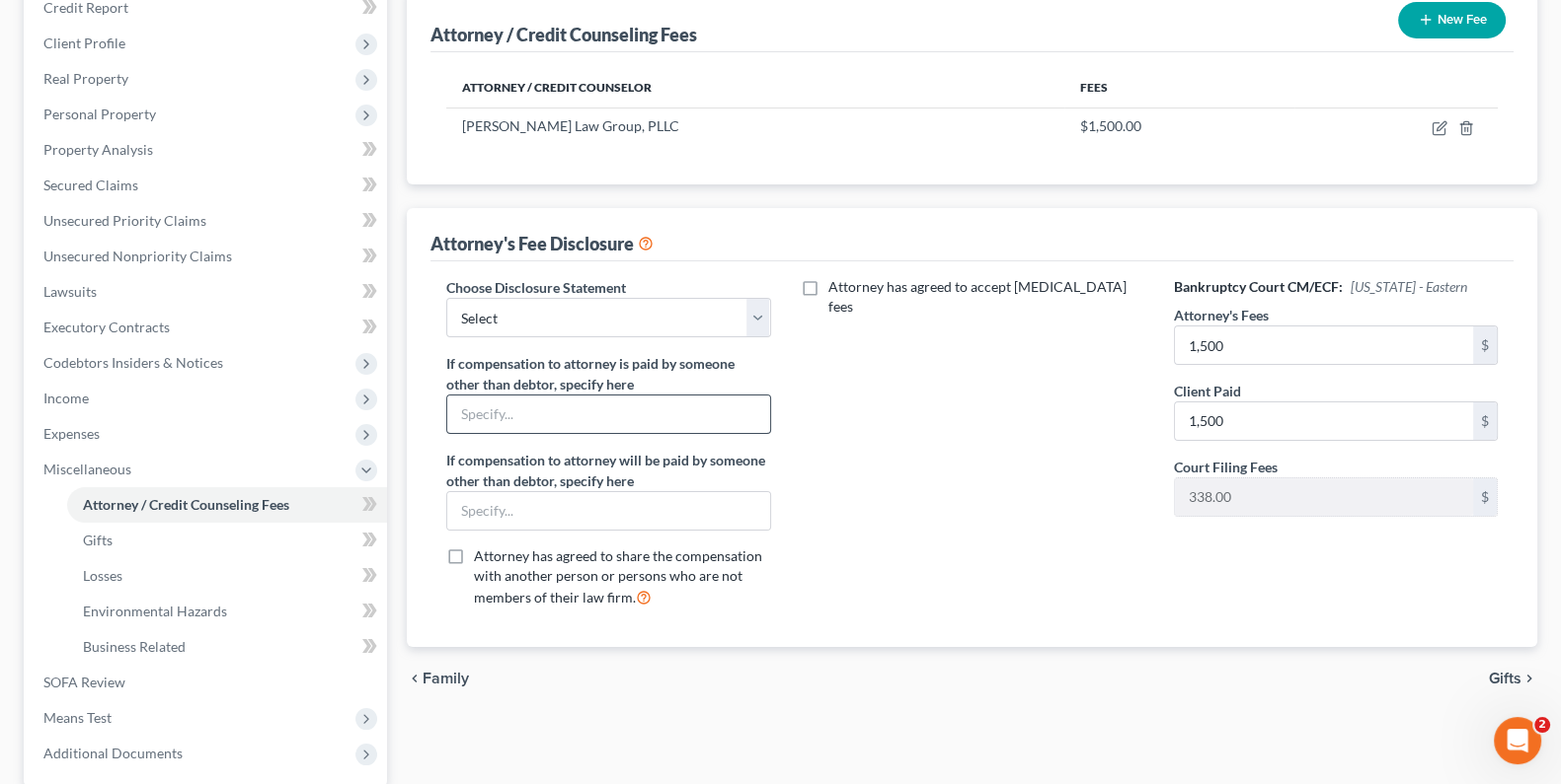
scroll to position [274, 0]
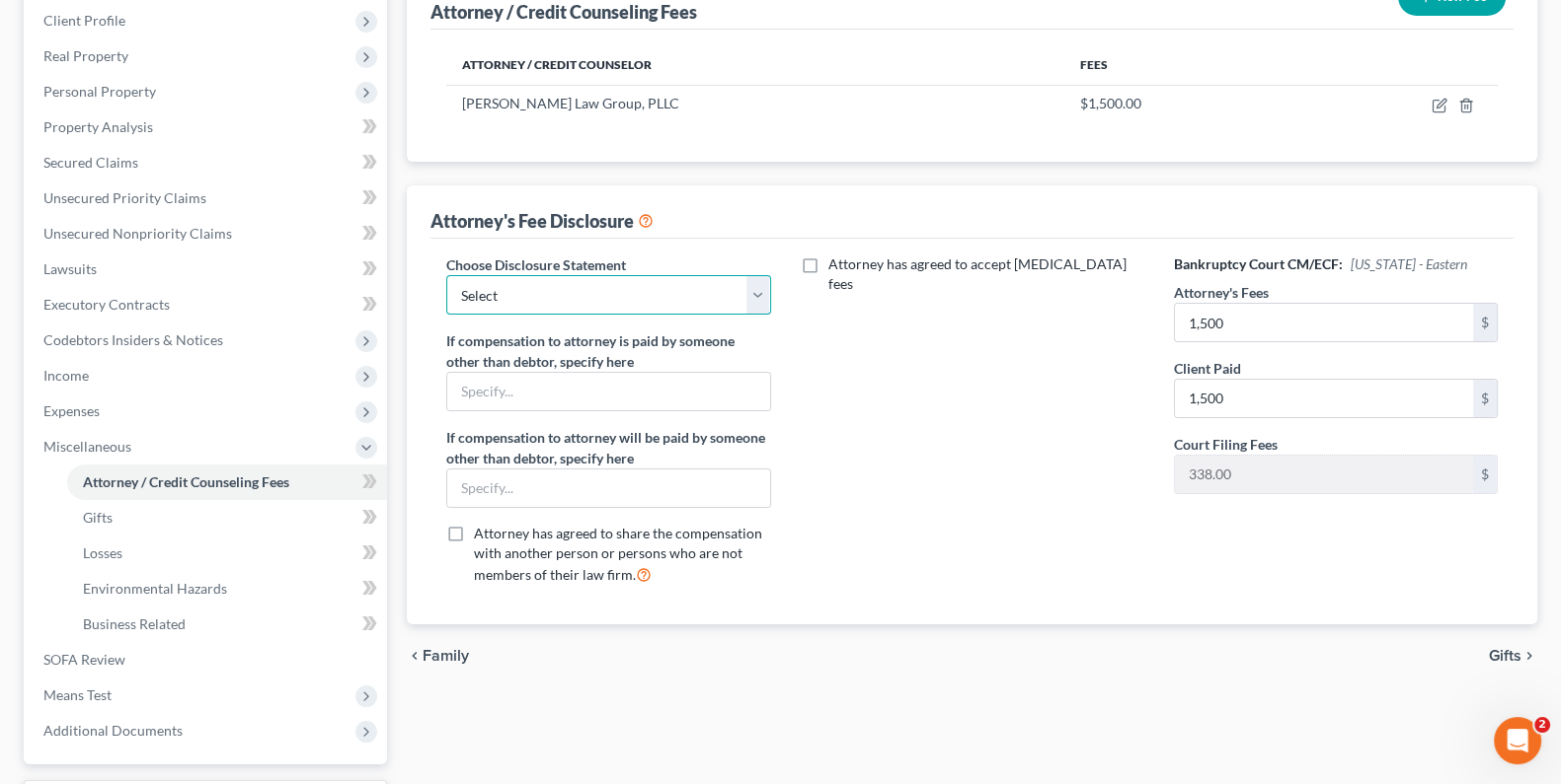
click at [769, 277] on select "Select Attorney" at bounding box center [608, 296] width 324 height 40
select select "0"
click at [446, 276] on select "Select Attorney" at bounding box center [608, 296] width 324 height 40
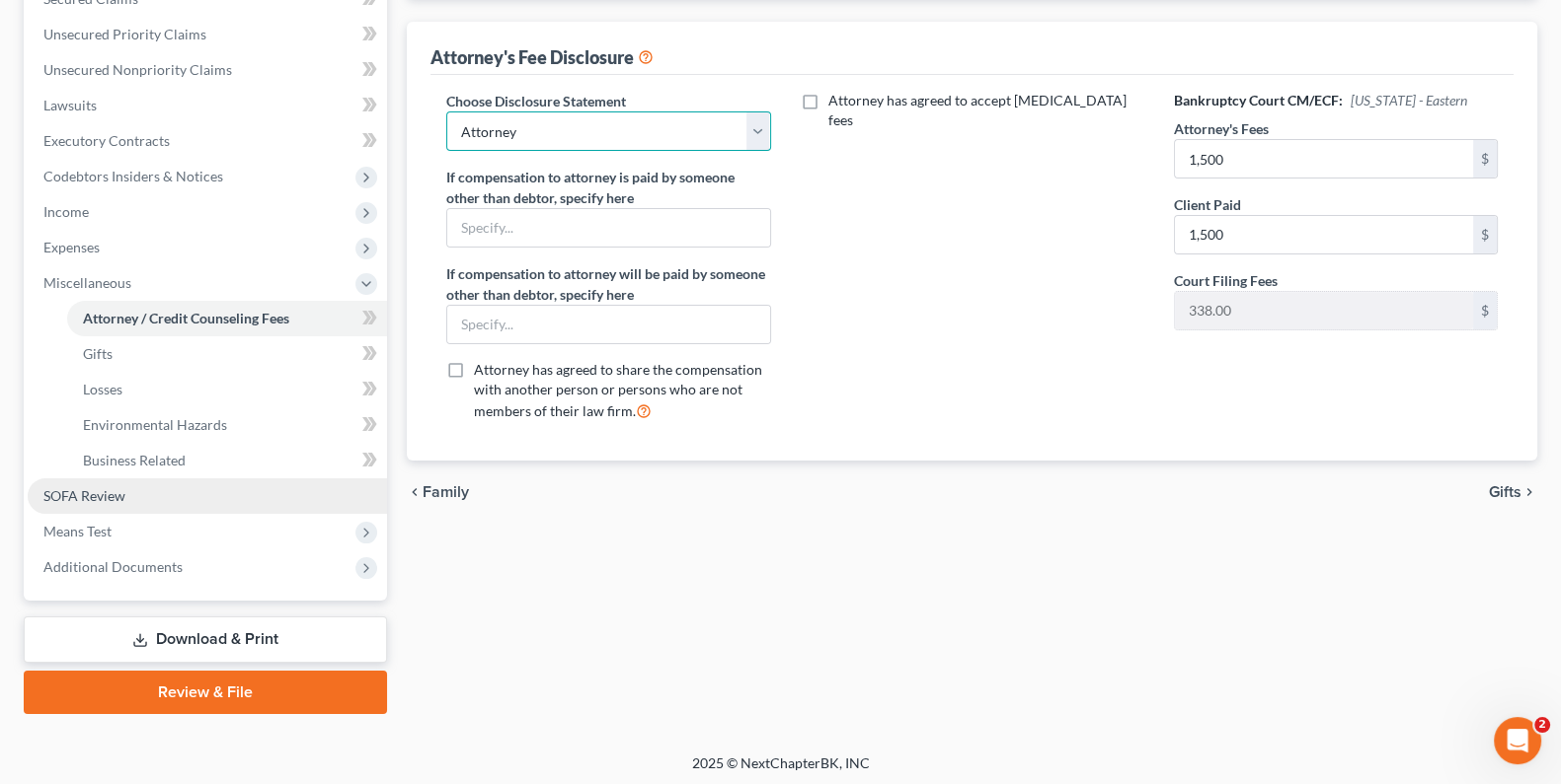
scroll to position [439, 0]
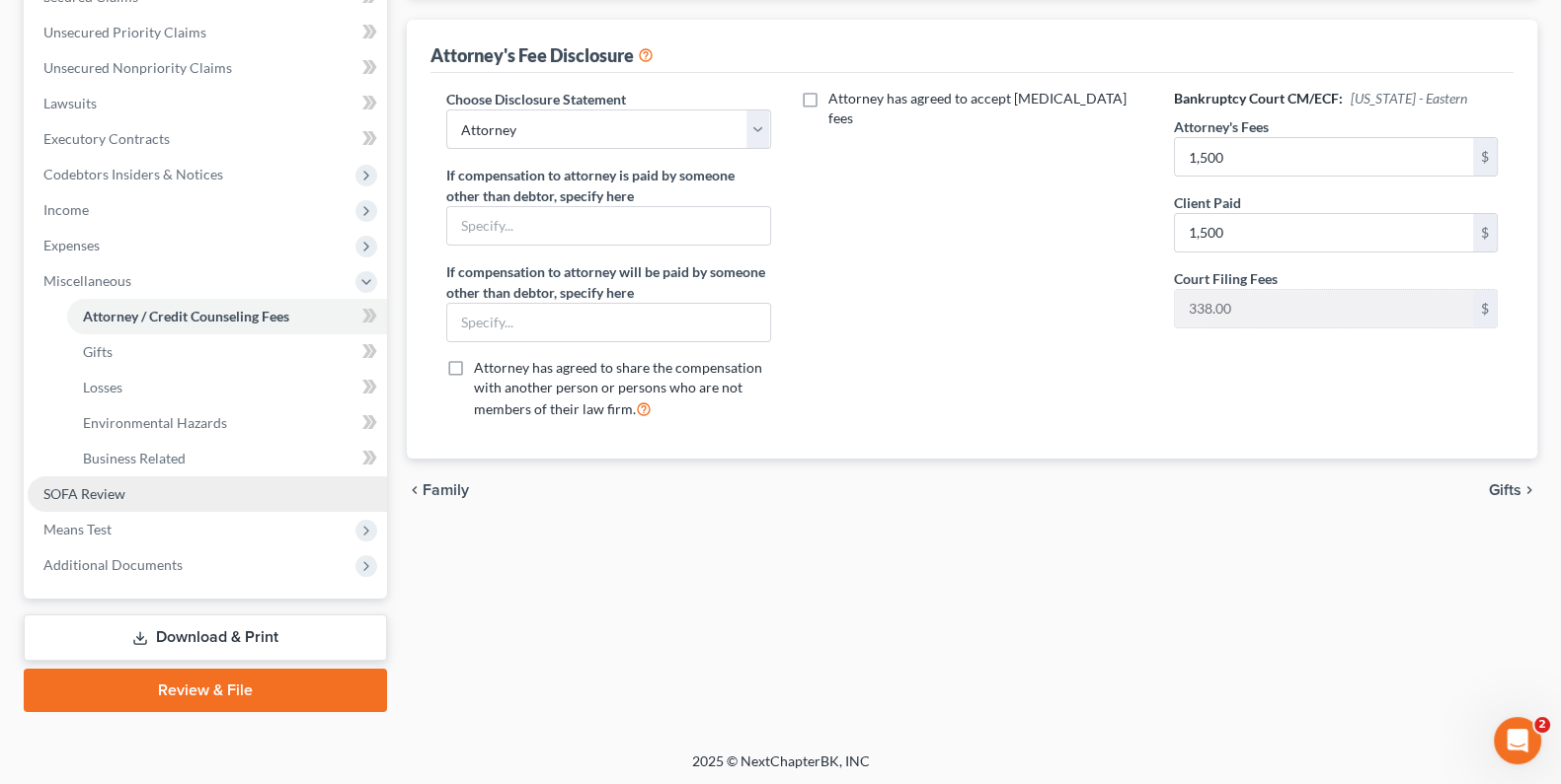
click at [76, 480] on link "SOFA Review" at bounding box center [208, 494] width 360 height 36
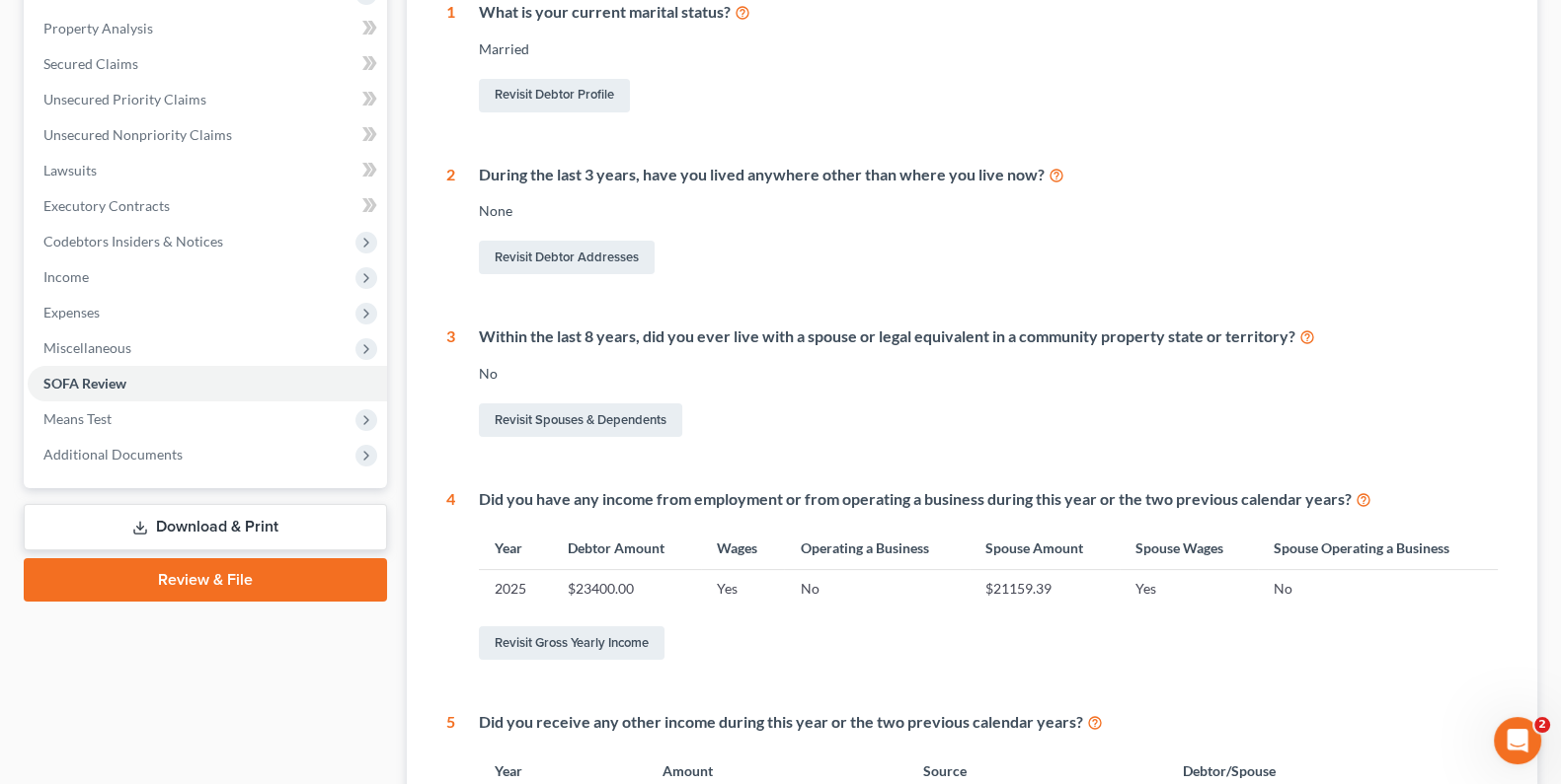
scroll to position [384, 0]
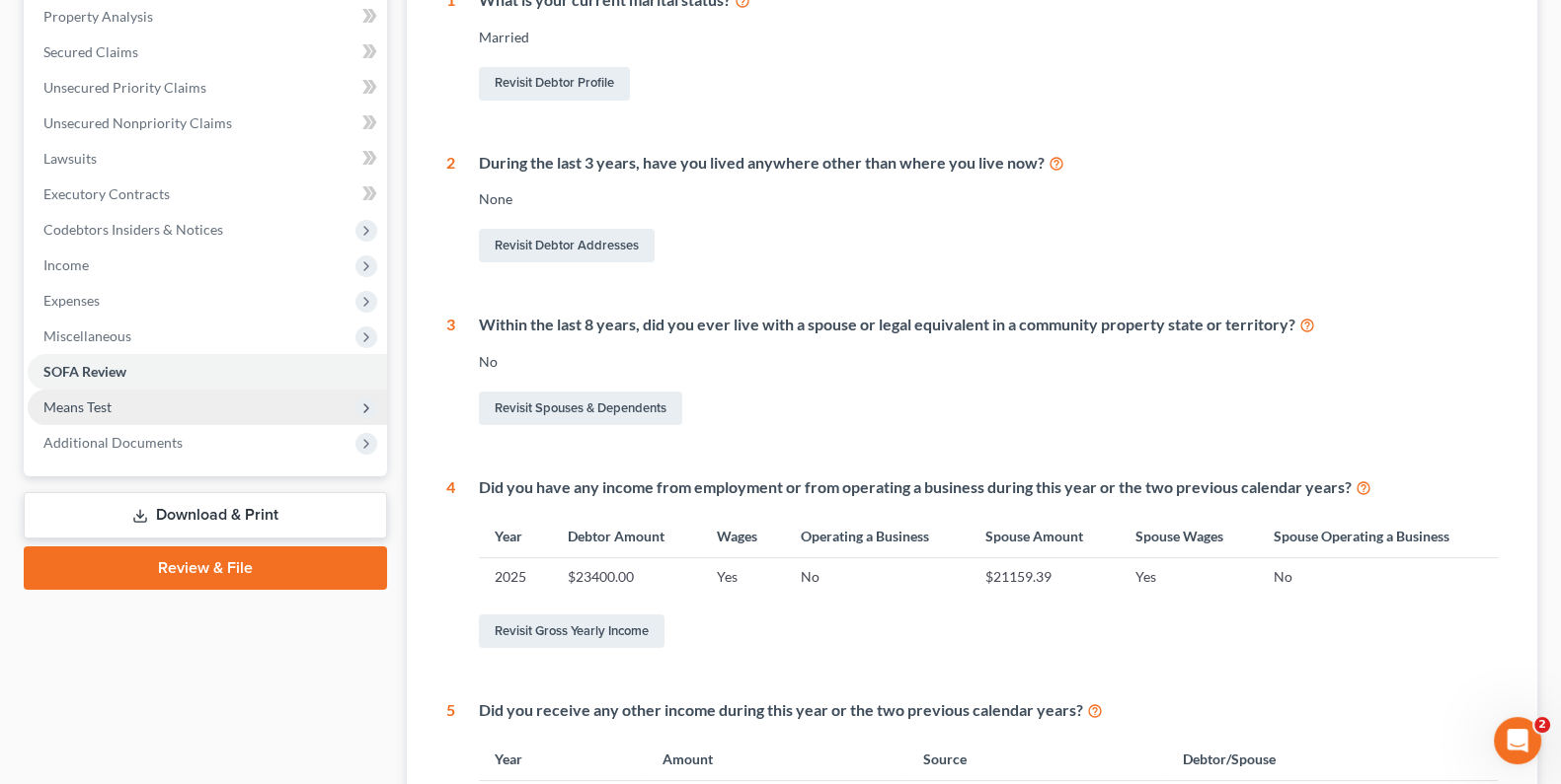
click at [136, 407] on span "Means Test" at bounding box center [208, 407] width 360 height 36
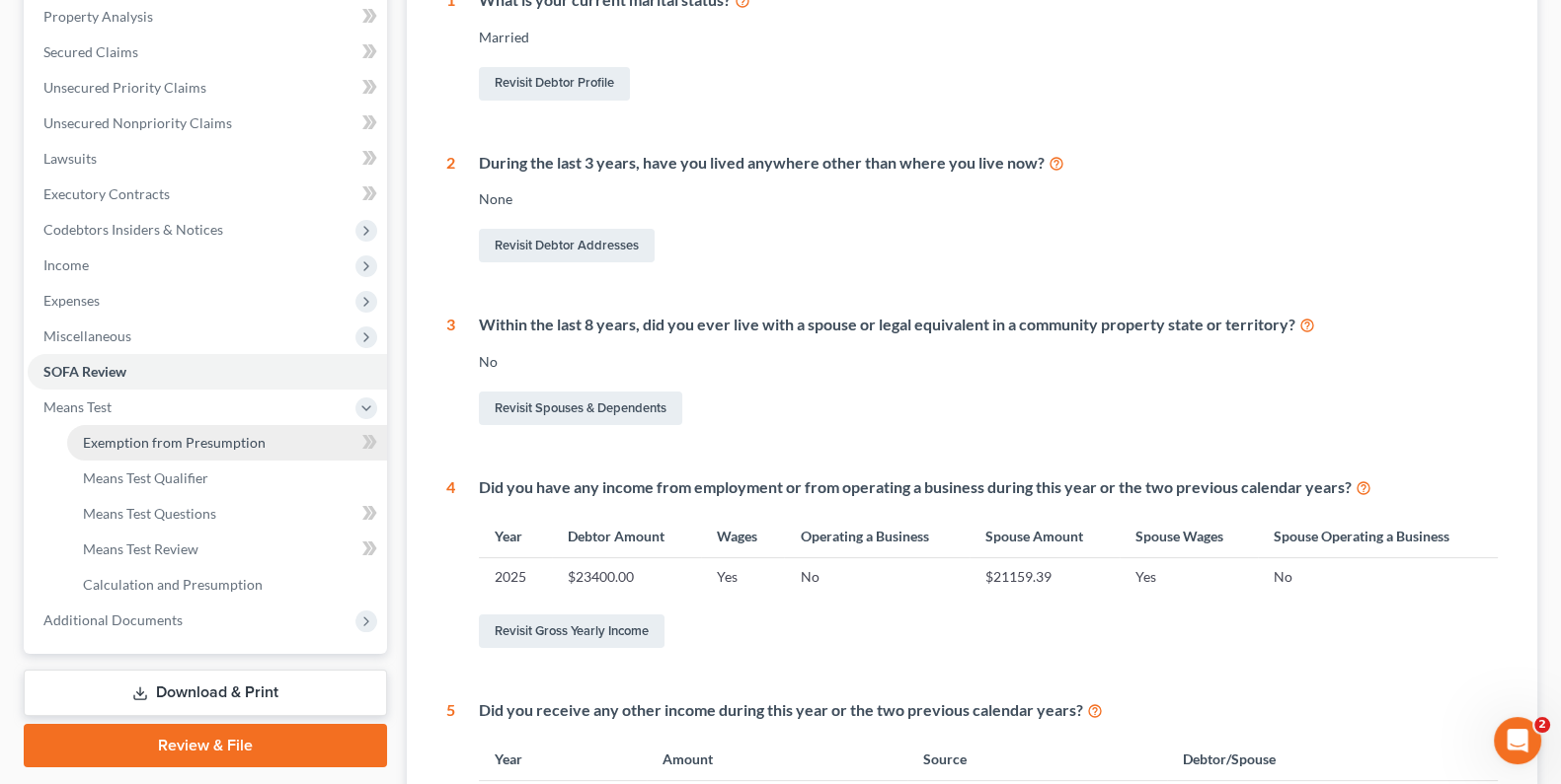
click at [142, 434] on span "Exemption from Presumption" at bounding box center [174, 442] width 183 height 17
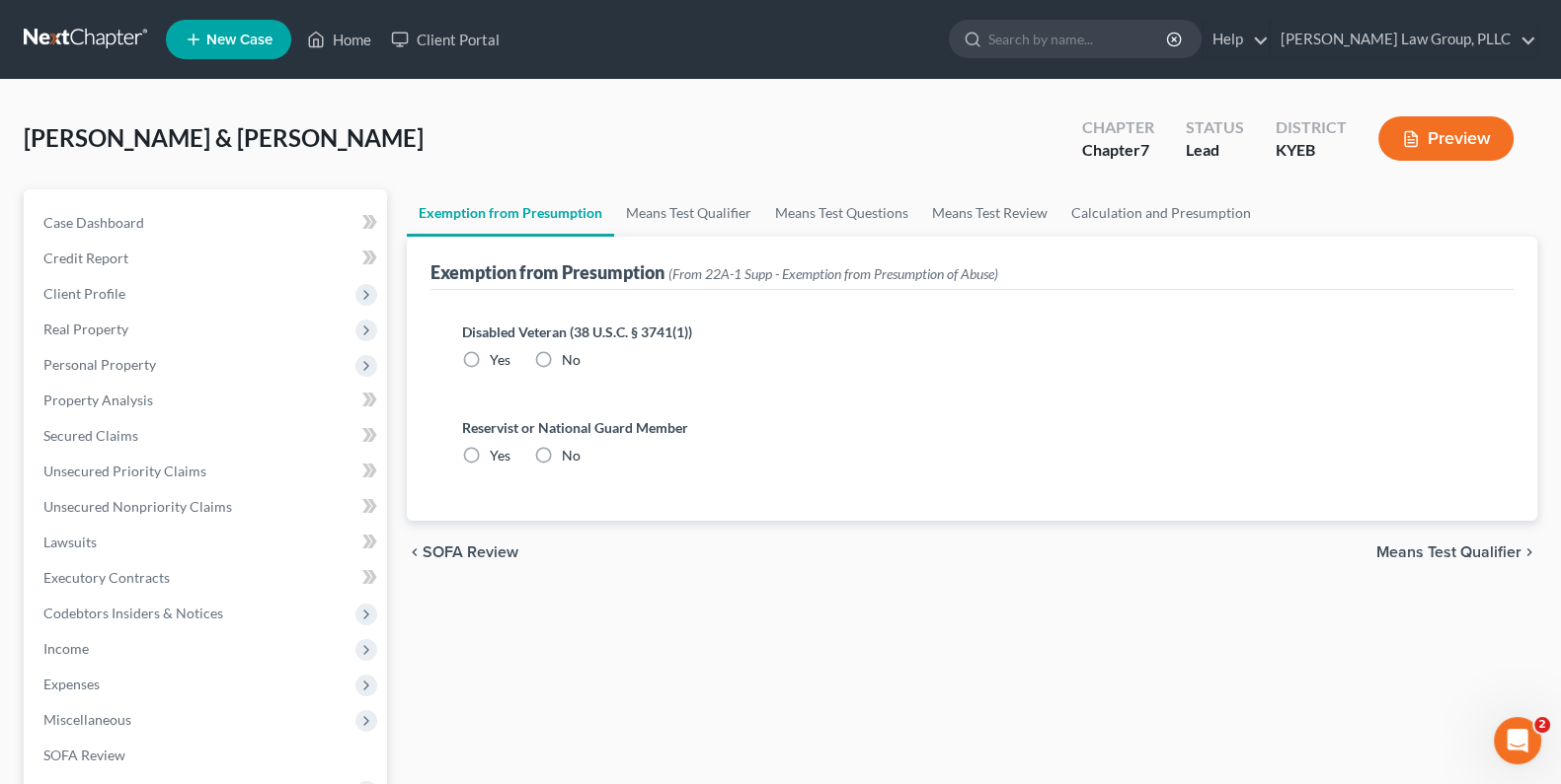
click at [562, 360] on label "No" at bounding box center [571, 361] width 19 height 20
click at [570, 360] on input "No" at bounding box center [576, 357] width 13 height 13
radio input "true"
click at [562, 453] on label "No" at bounding box center [571, 455] width 19 height 20
click at [570, 453] on input "No" at bounding box center [576, 451] width 13 height 13
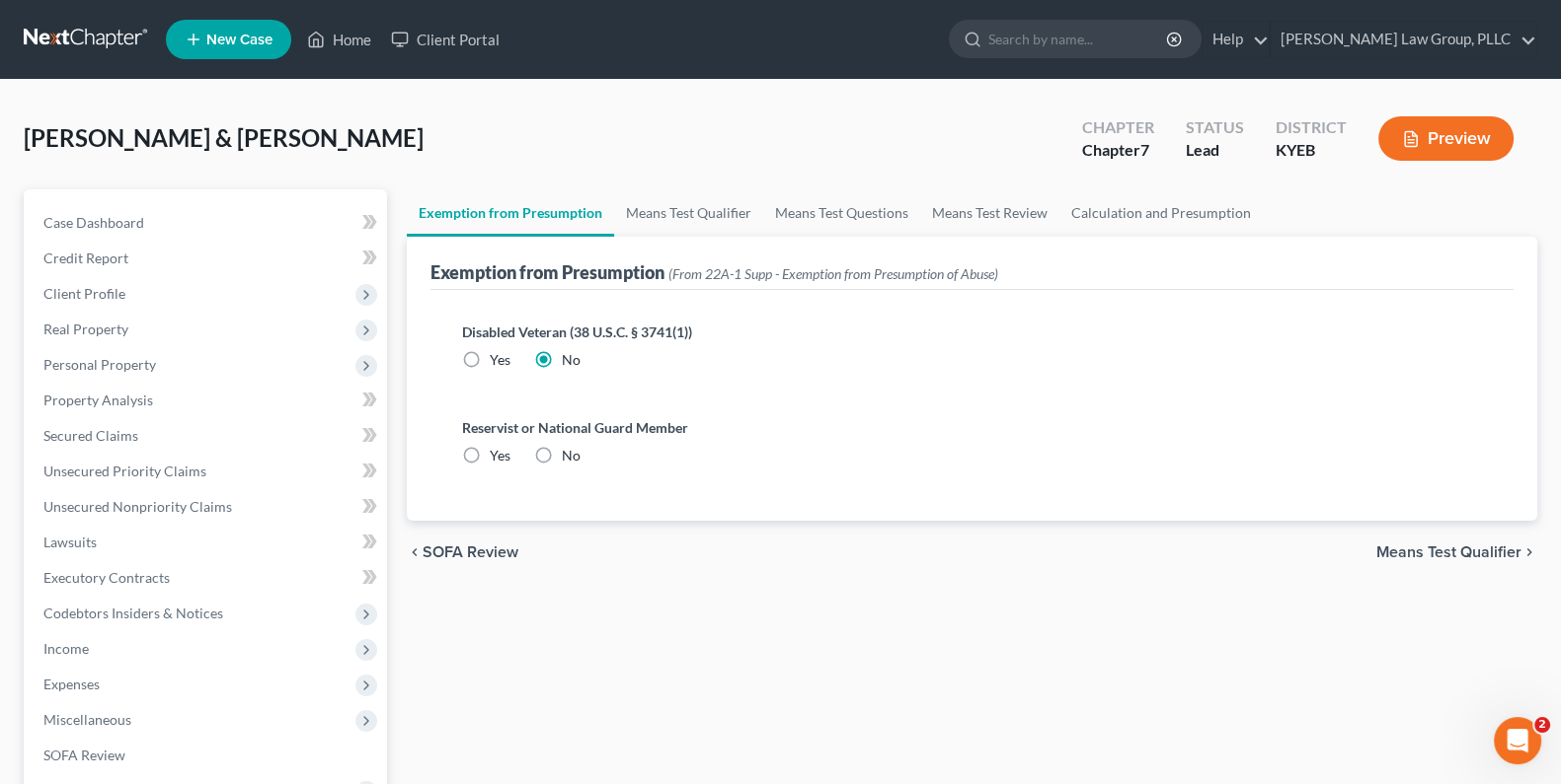
radio input "true"
click at [683, 222] on link "Means Test Qualifier" at bounding box center [688, 213] width 149 height 47
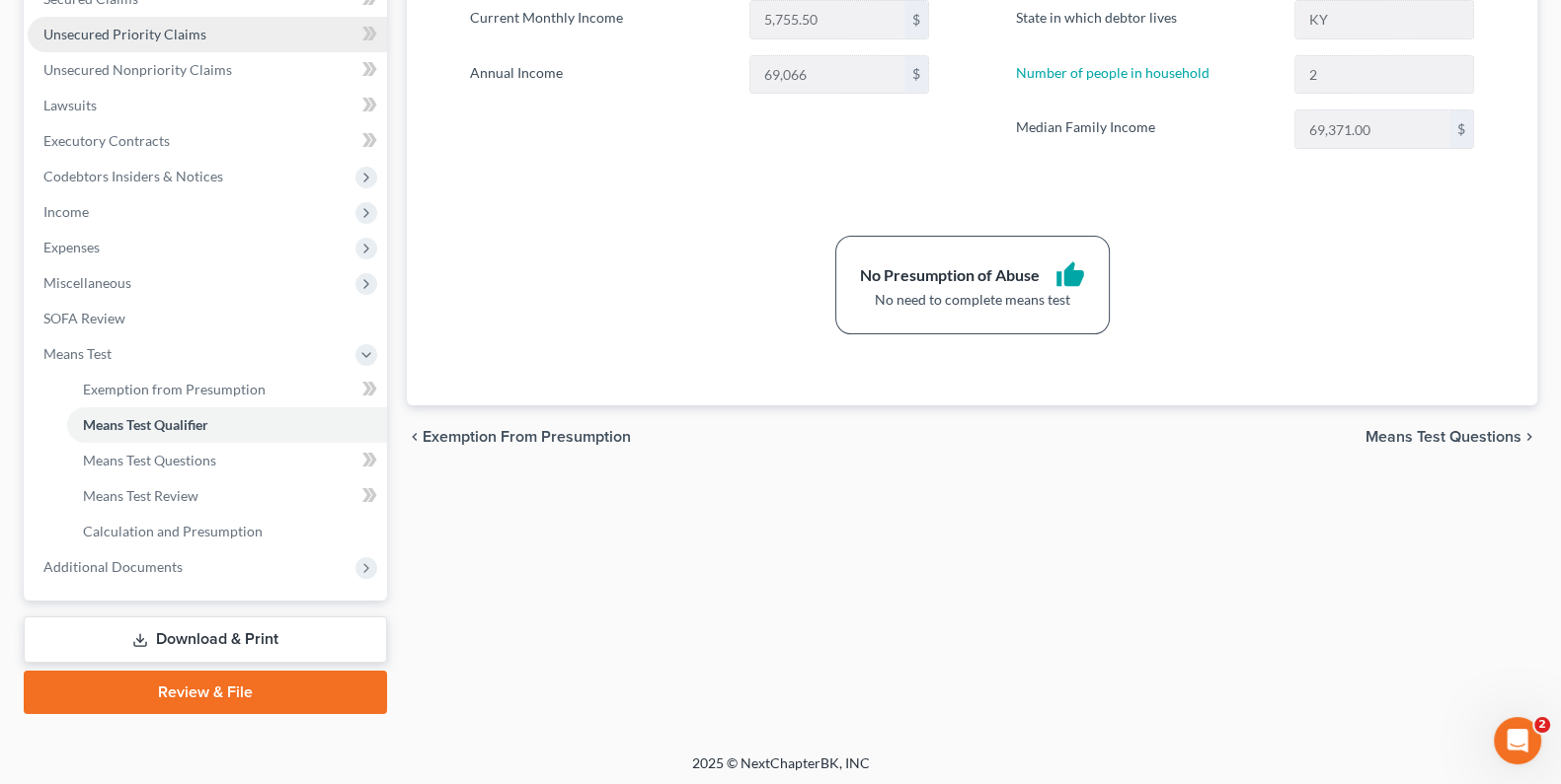
scroll to position [439, 0]
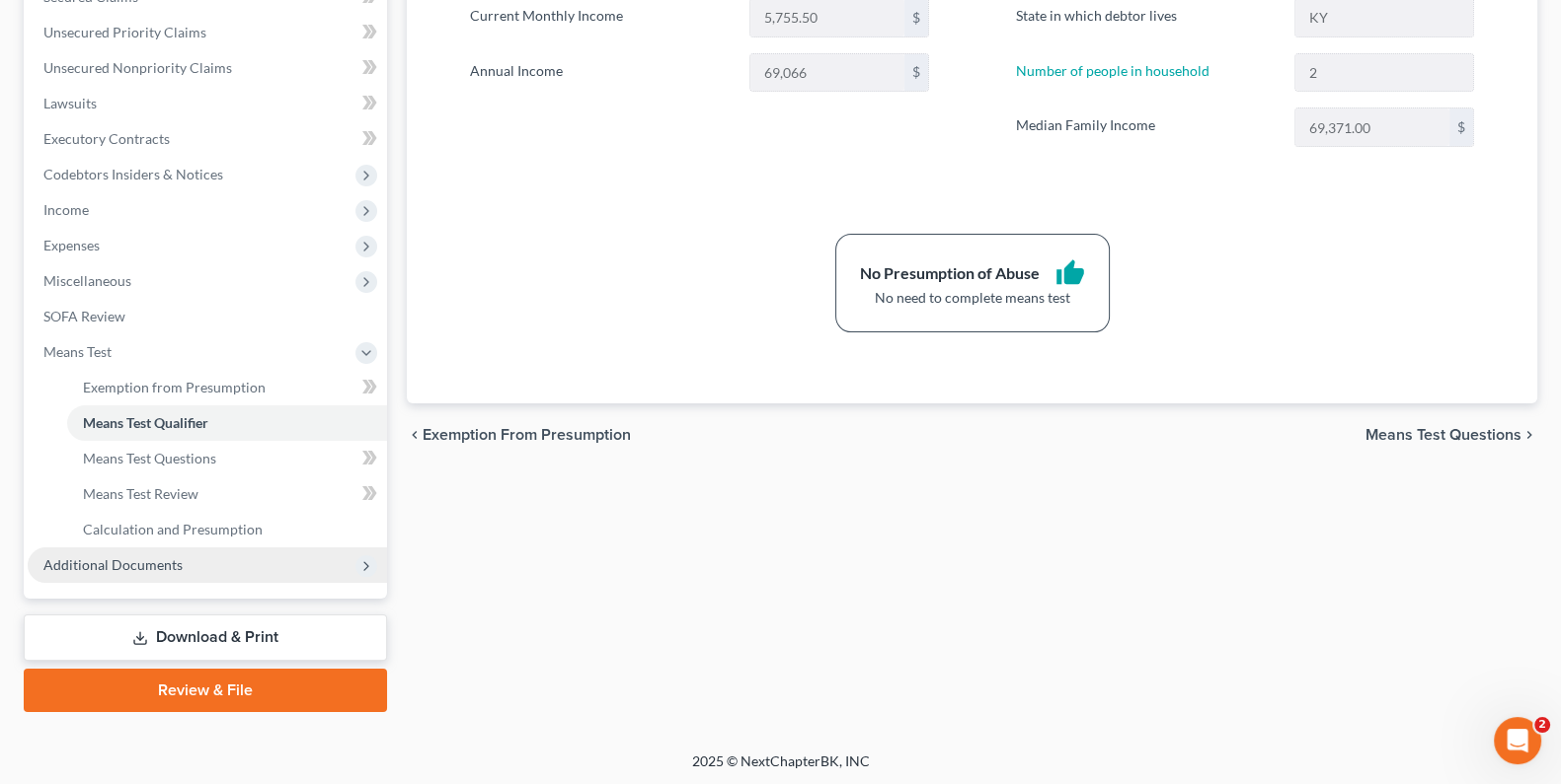
click at [153, 569] on span "Additional Documents" at bounding box center [112, 564] width 139 height 17
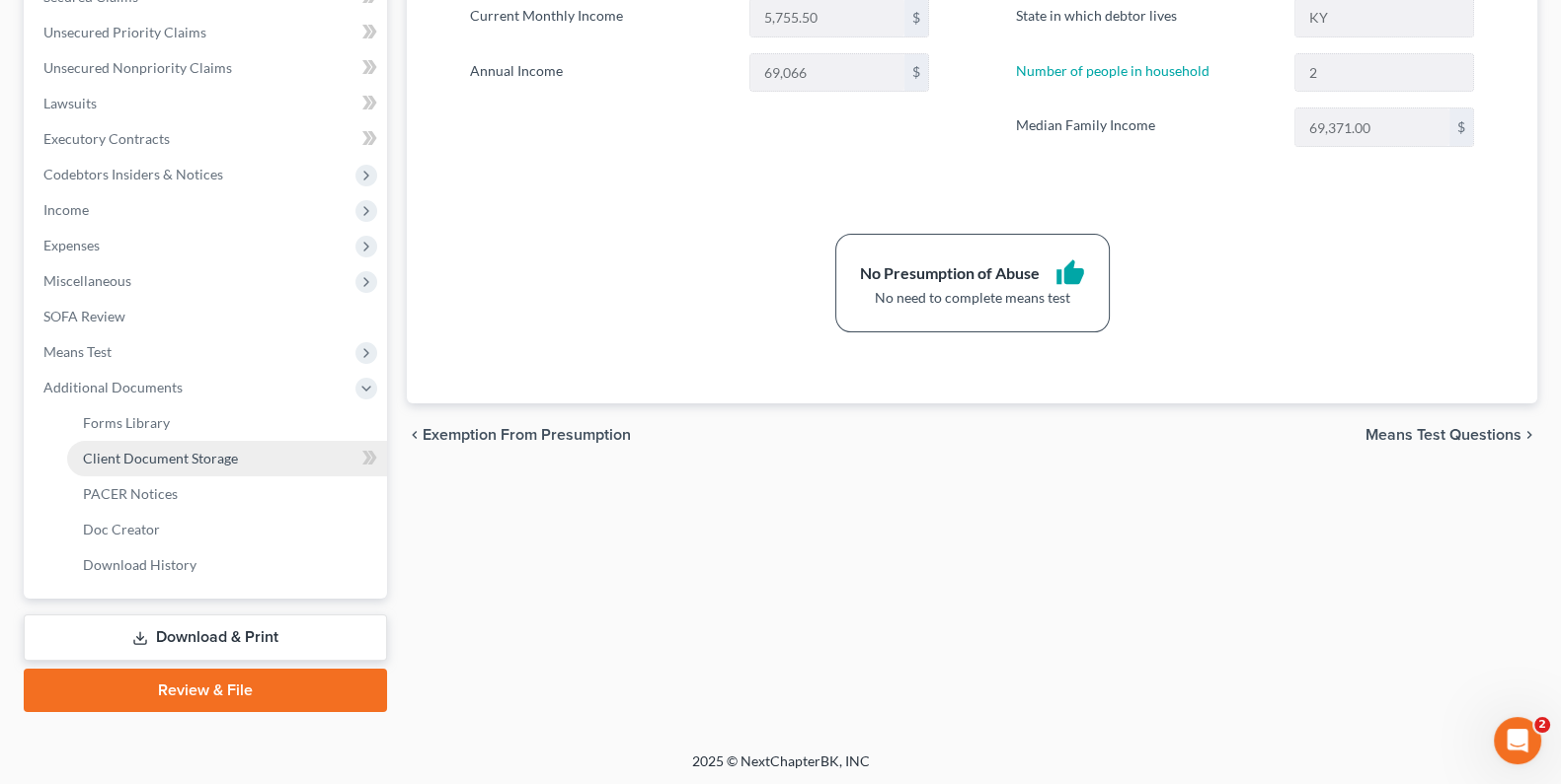
click at [173, 449] on span "Client Document Storage" at bounding box center [160, 457] width 155 height 17
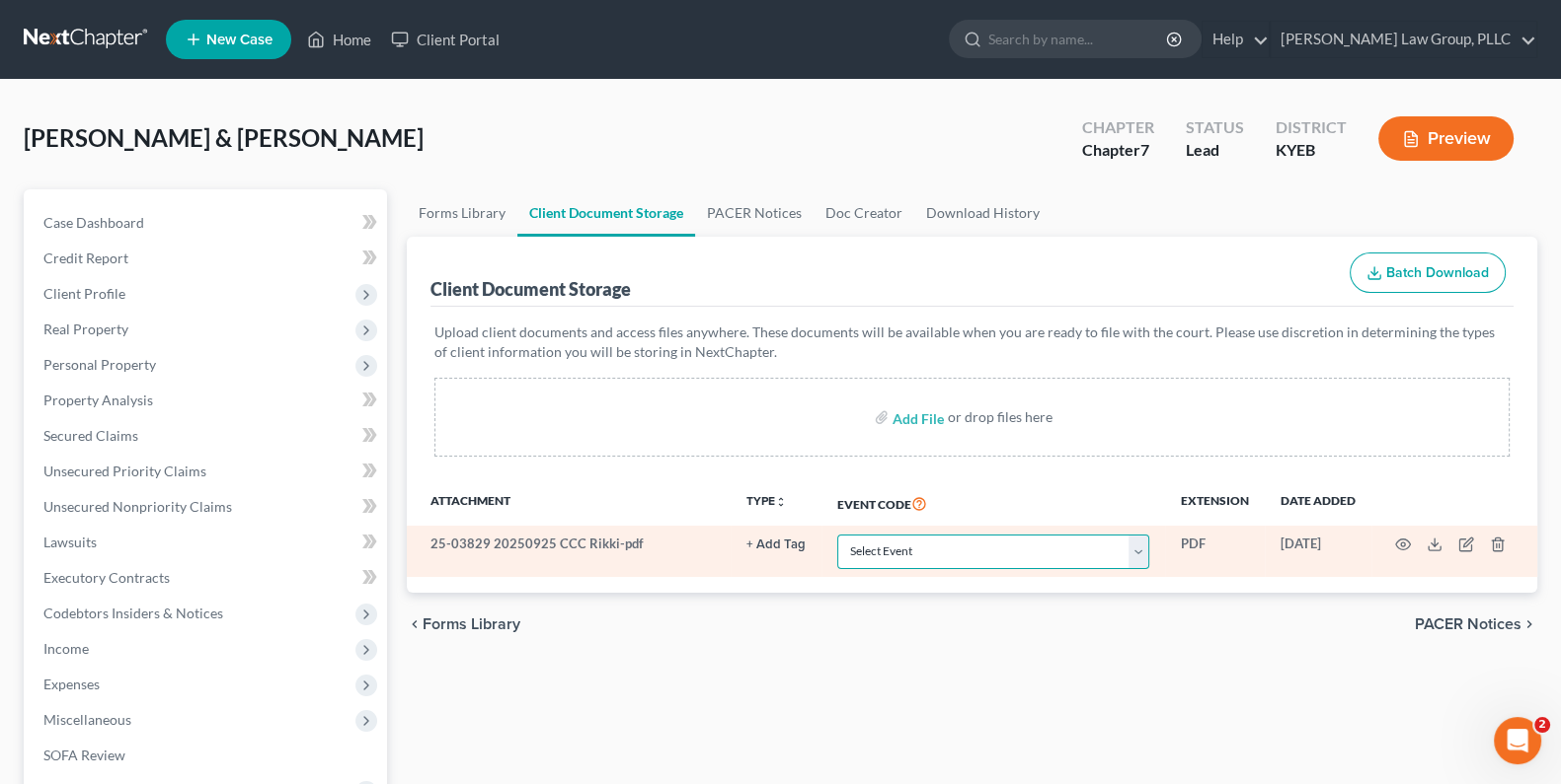
click at [1134, 549] on select "Select Event 20 Largest Unsecured Creditors Amended Schedules A-H, Mailing Matr…" at bounding box center [993, 551] width 312 height 35
select select "7"
click at [837, 534] on select "Select Event 20 Largest Unsecured Creditors Amended Schedules A-H, Mailing Matr…" at bounding box center [993, 551] width 312 height 35
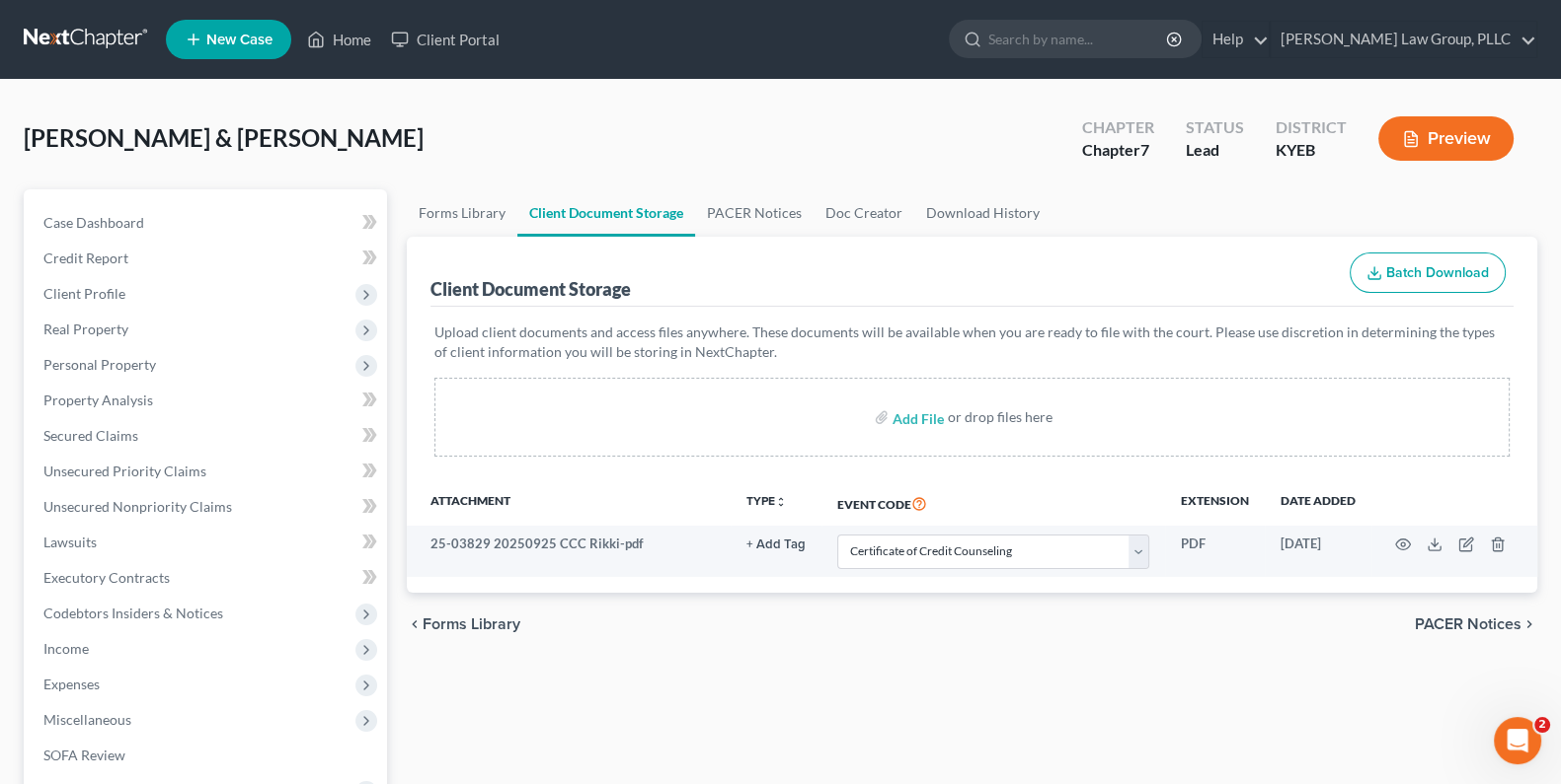
select select "7"
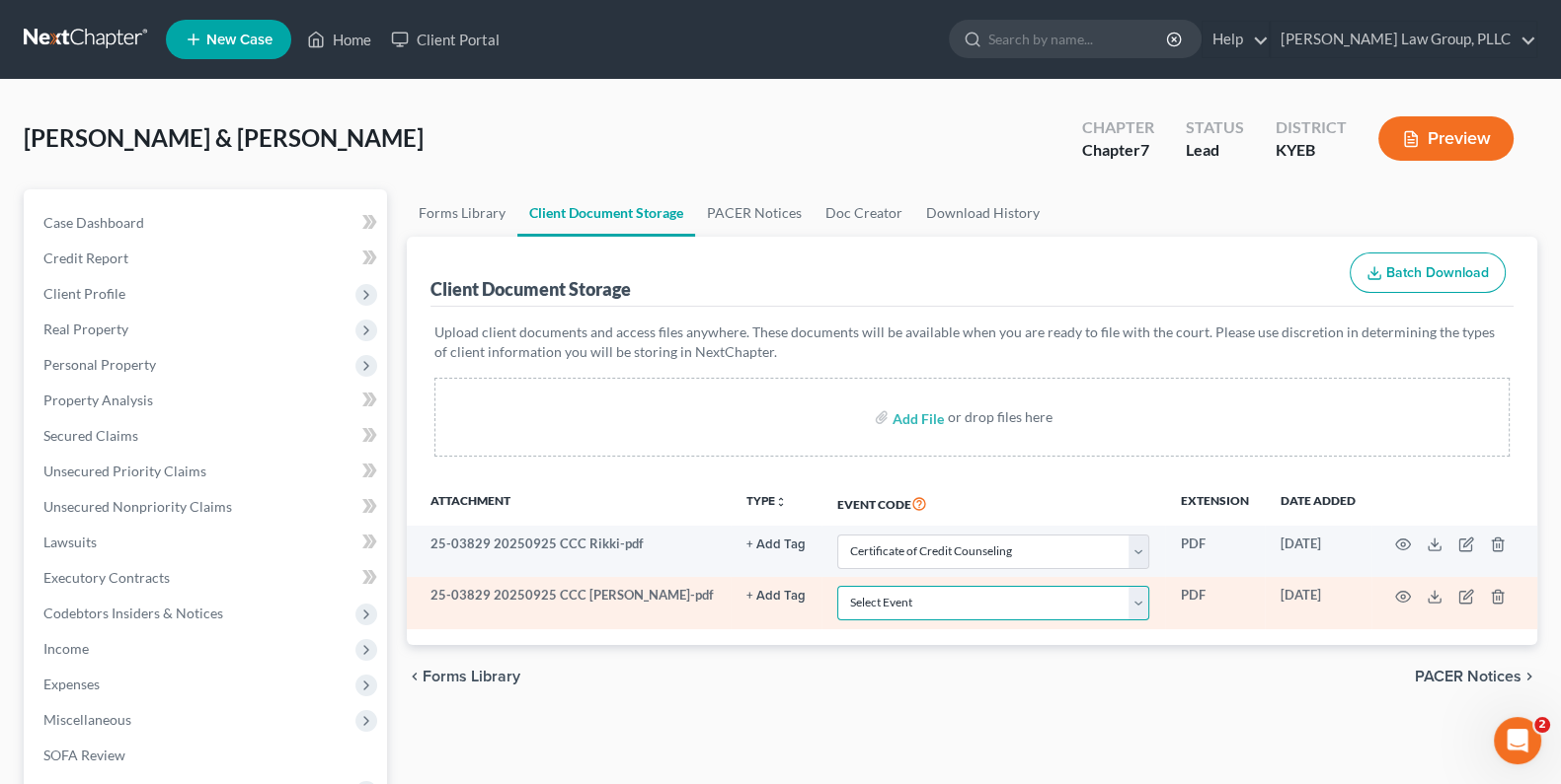
click at [1139, 603] on select "Select Event 20 Largest Unsecured Creditors Amended Schedules A-H, Mailing Matr…" at bounding box center [993, 603] width 312 height 35
select select "7"
click at [837, 586] on select "Select Event 20 Largest Unsecured Creditors Amended Schedules A-H, Mailing Matr…" at bounding box center [993, 603] width 312 height 35
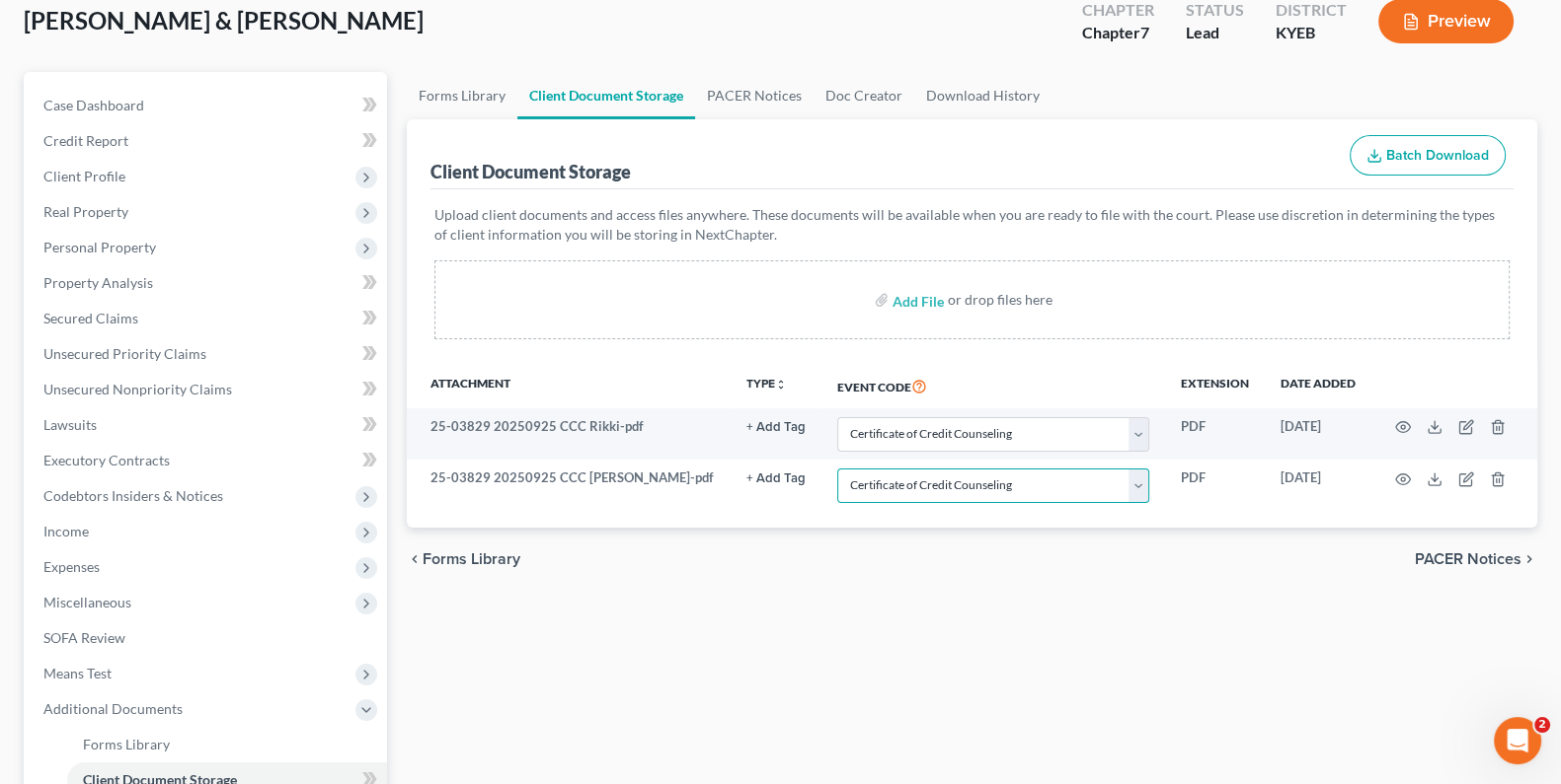
scroll to position [164, 0]
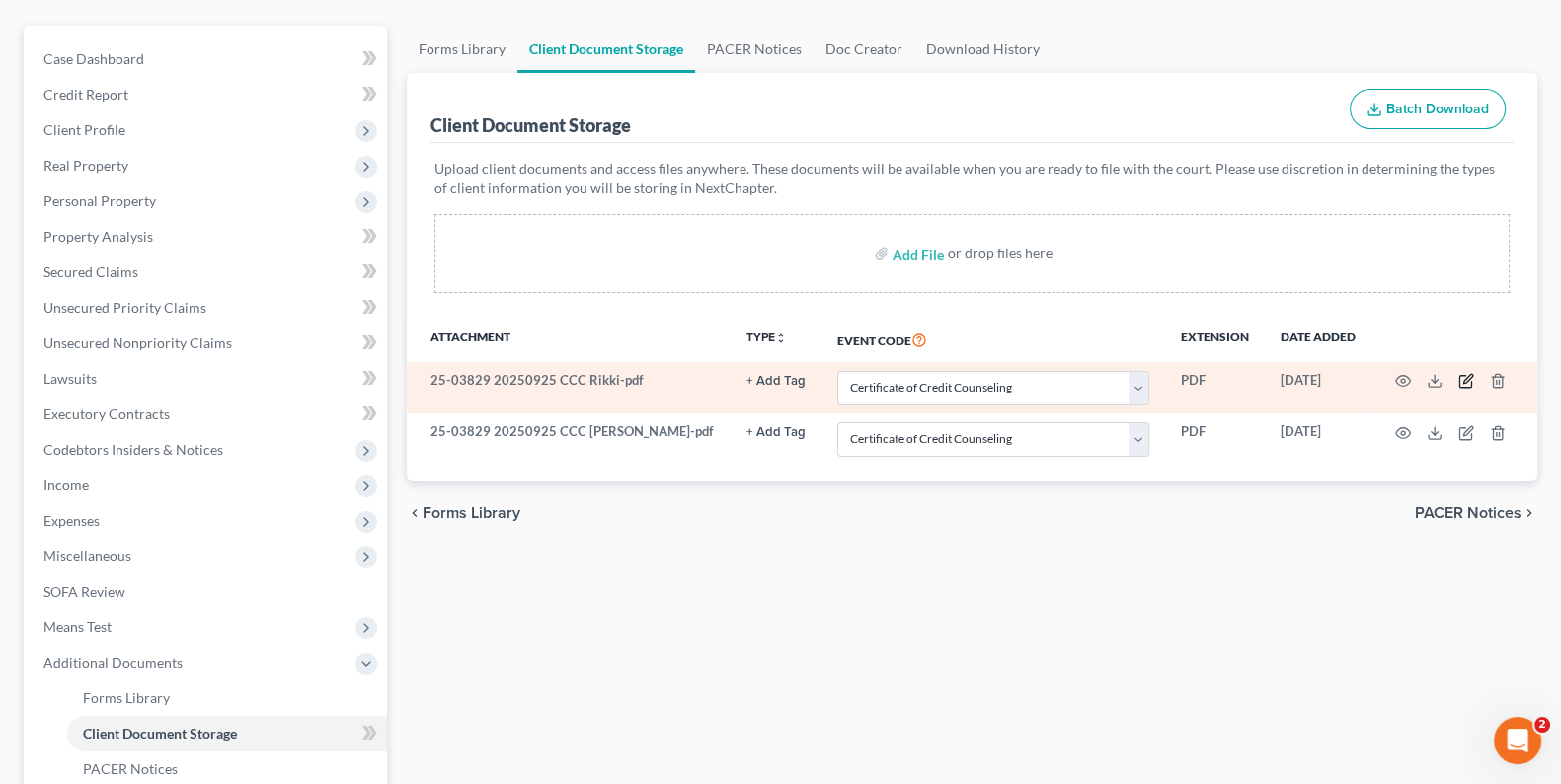
click at [1466, 385] on icon "button" at bounding box center [1466, 381] width 16 height 16
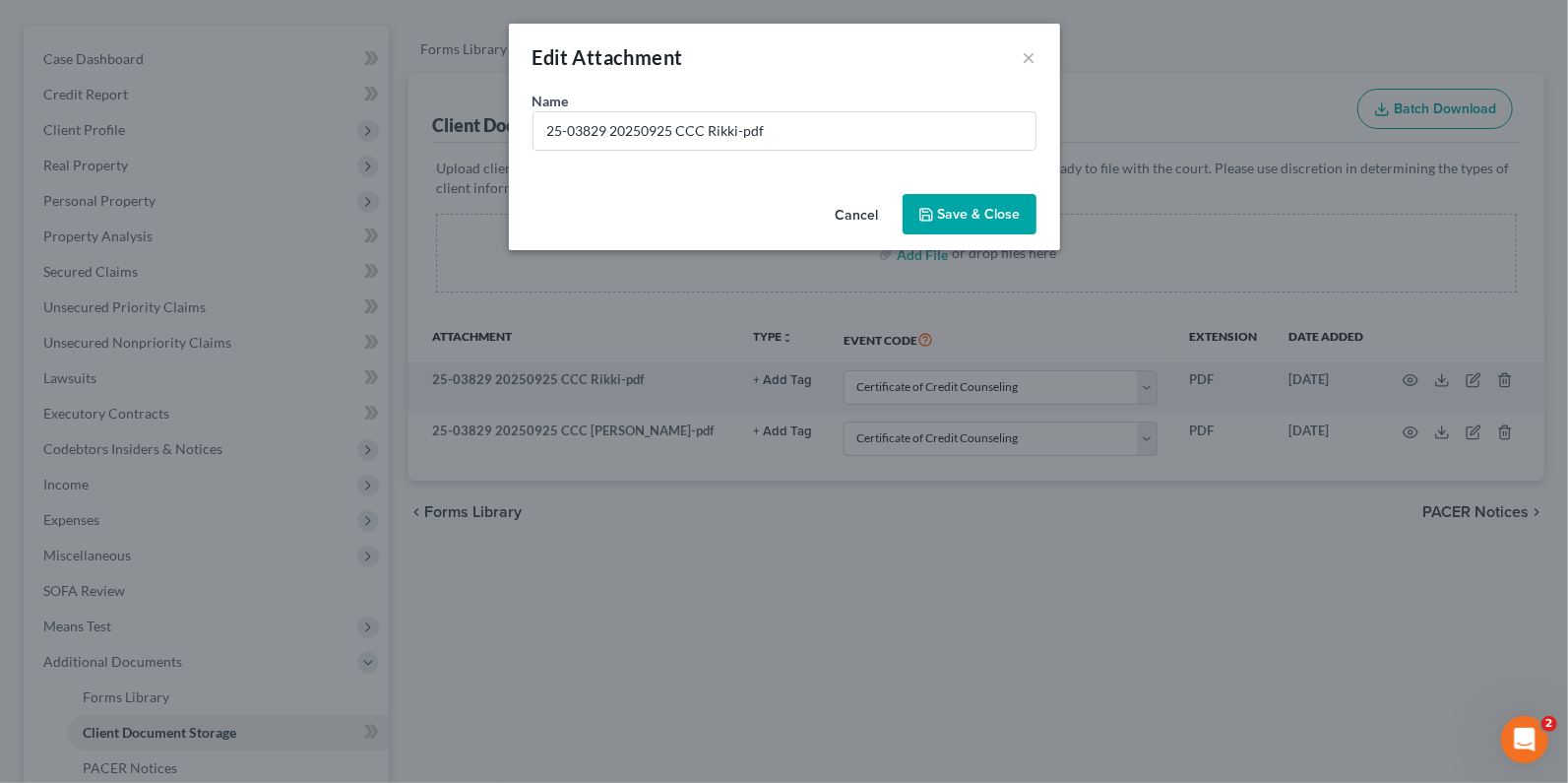
click at [956, 206] on span "Save & Close" at bounding box center [979, 213] width 83 height 17
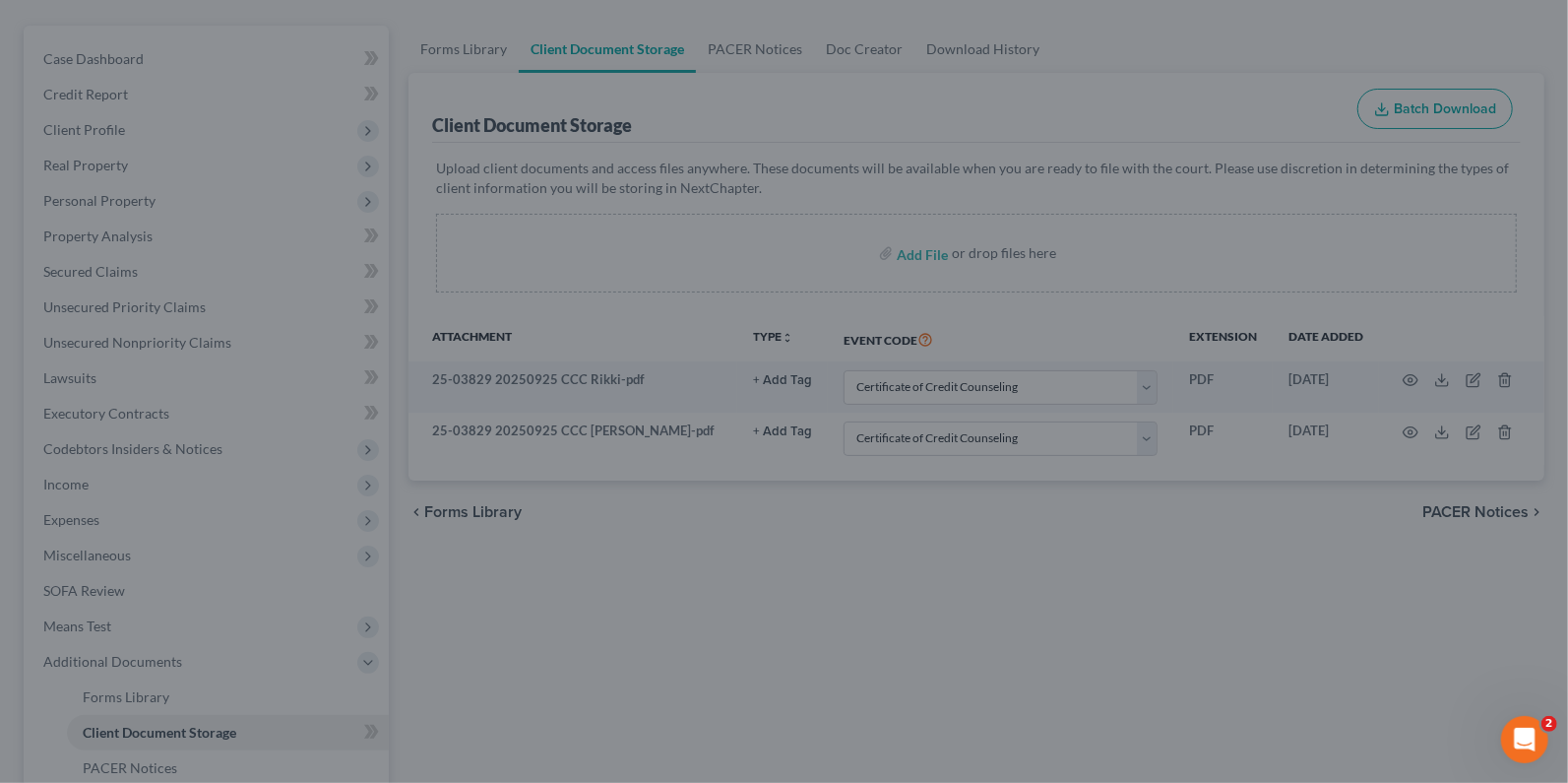
select select "7"
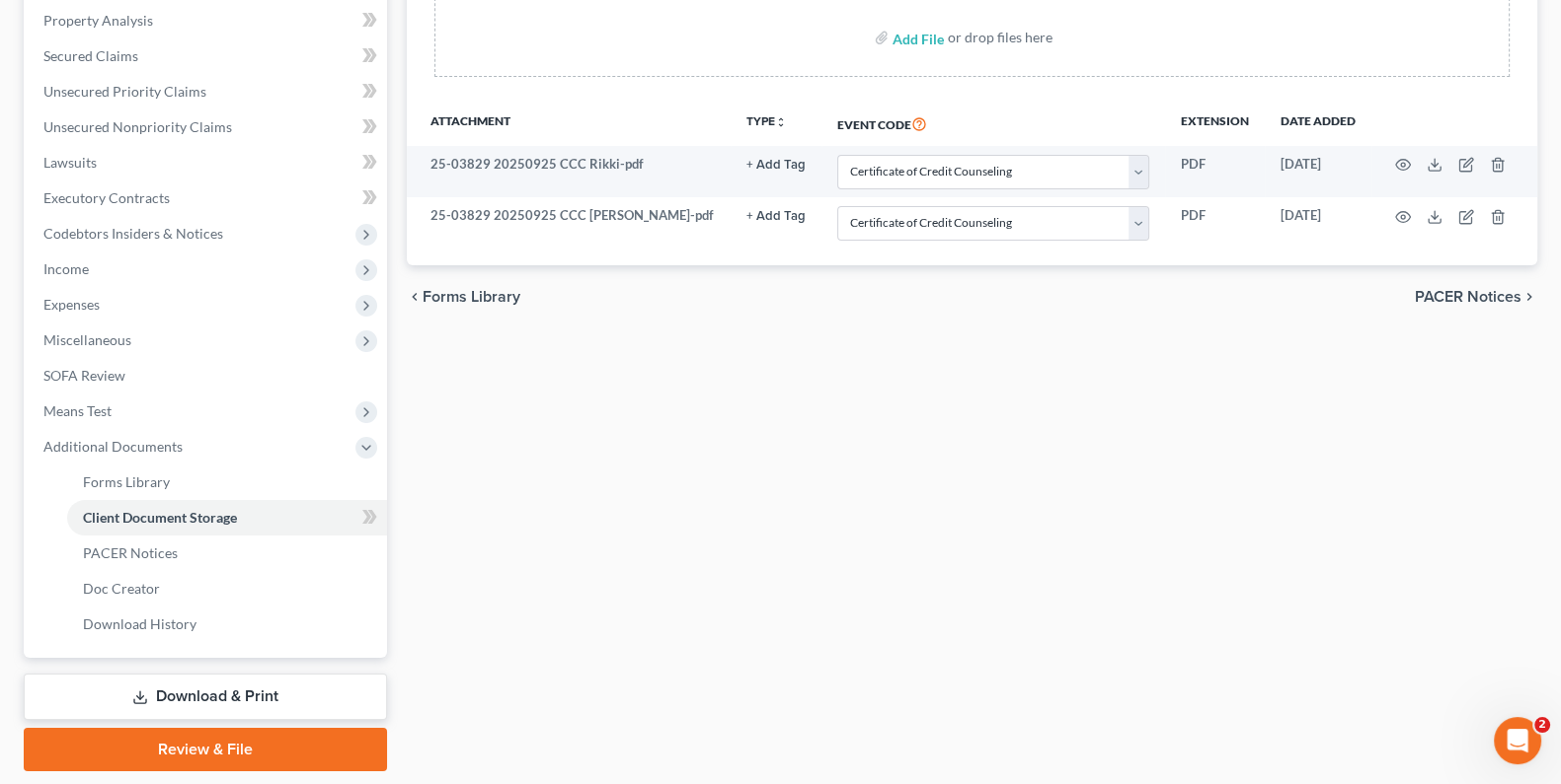
scroll to position [384, 0]
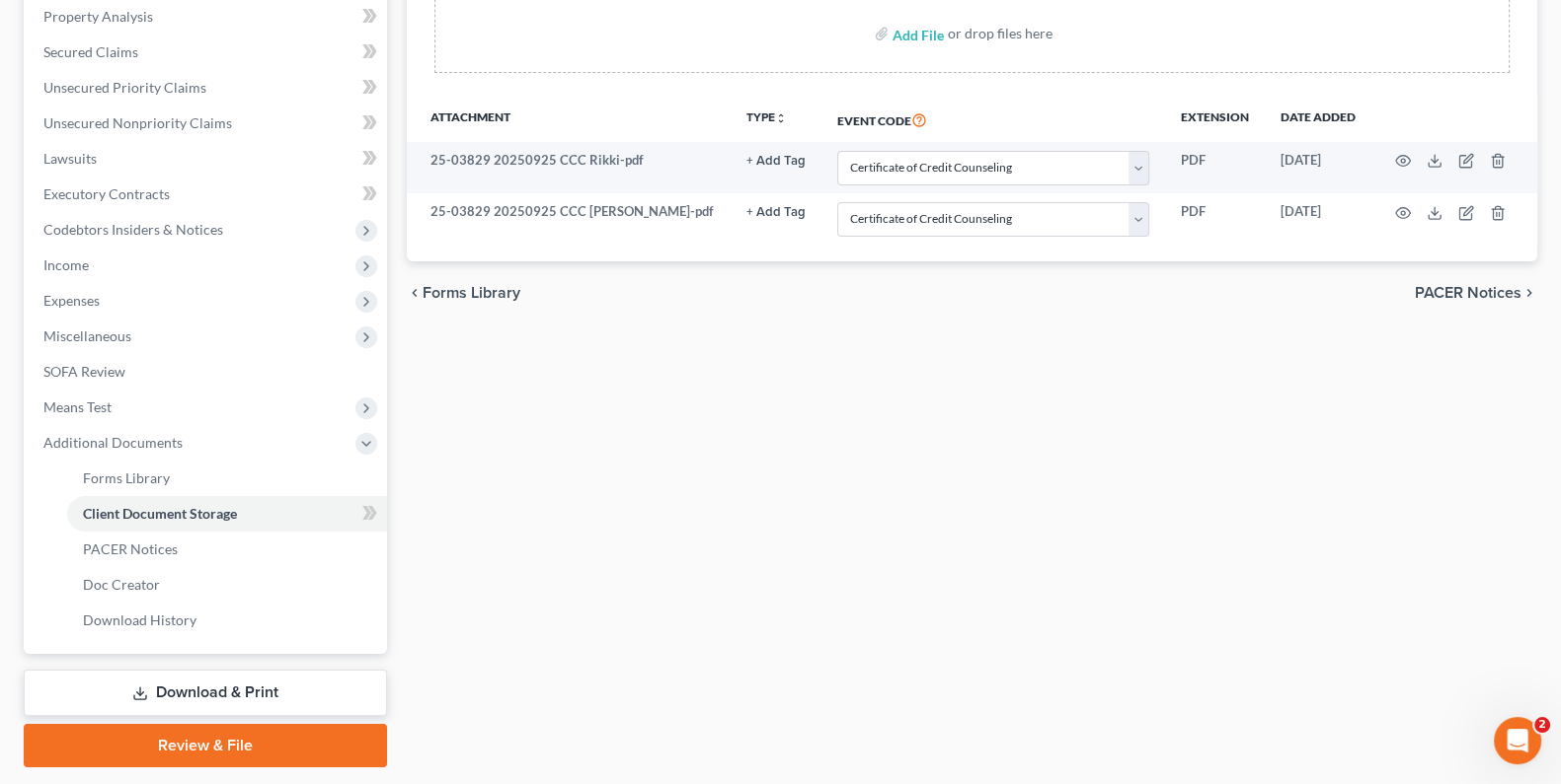
click at [171, 693] on link "Download & Print" at bounding box center [205, 693] width 363 height 46
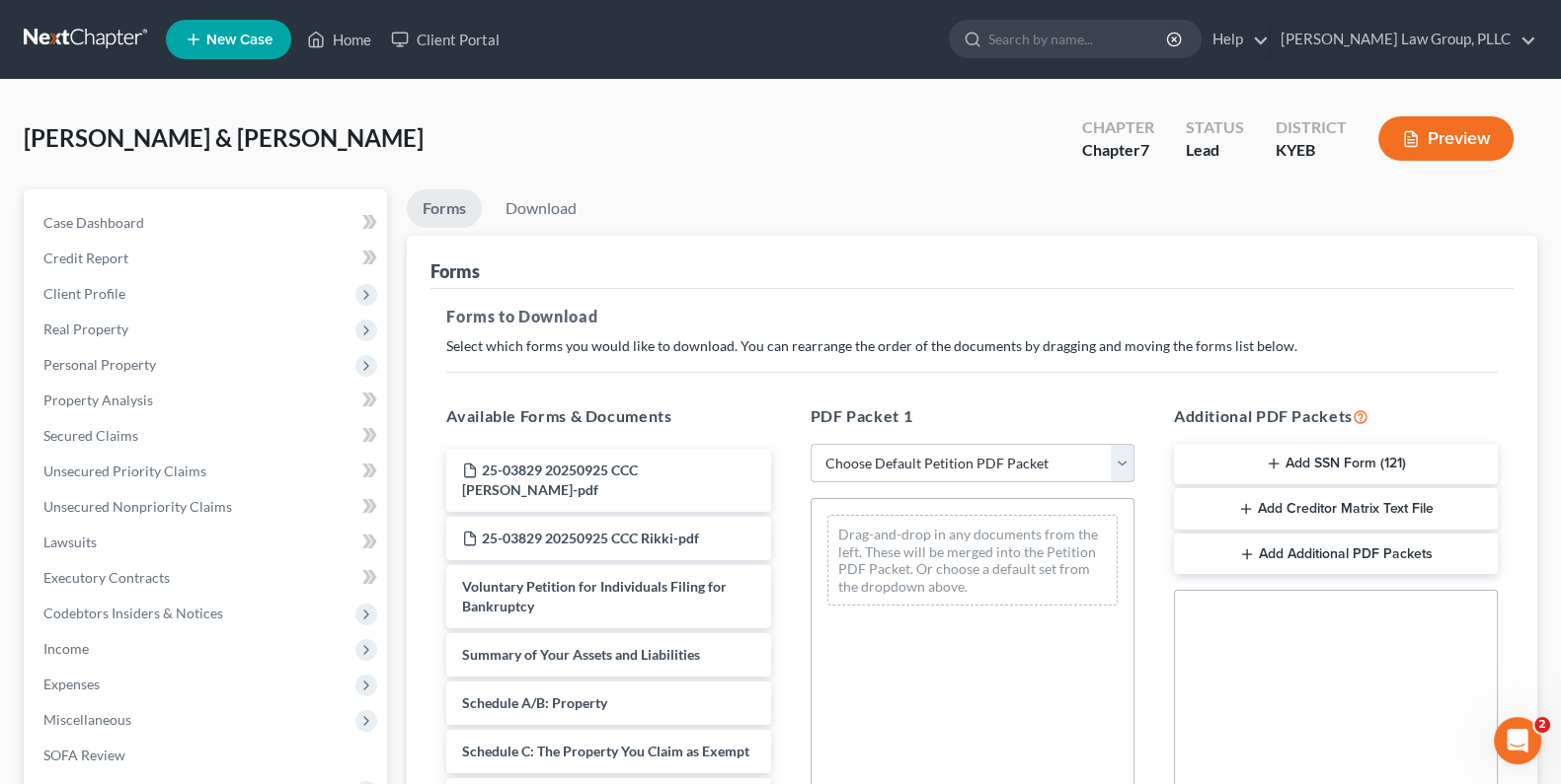
drag, startPoint x: 1120, startPoint y: 454, endPoint x: 1109, endPoint y: 457, distance: 11.4
click at [1121, 454] on select "Choose Default Petition PDF Packet Complete Bankruptcy Petition (all forms and …" at bounding box center [972, 463] width 324 height 40
select select "0"
click at [810, 443] on select "Choose Default Petition PDF Packet Complete Bankruptcy Petition (all forms and …" at bounding box center [972, 463] width 324 height 40
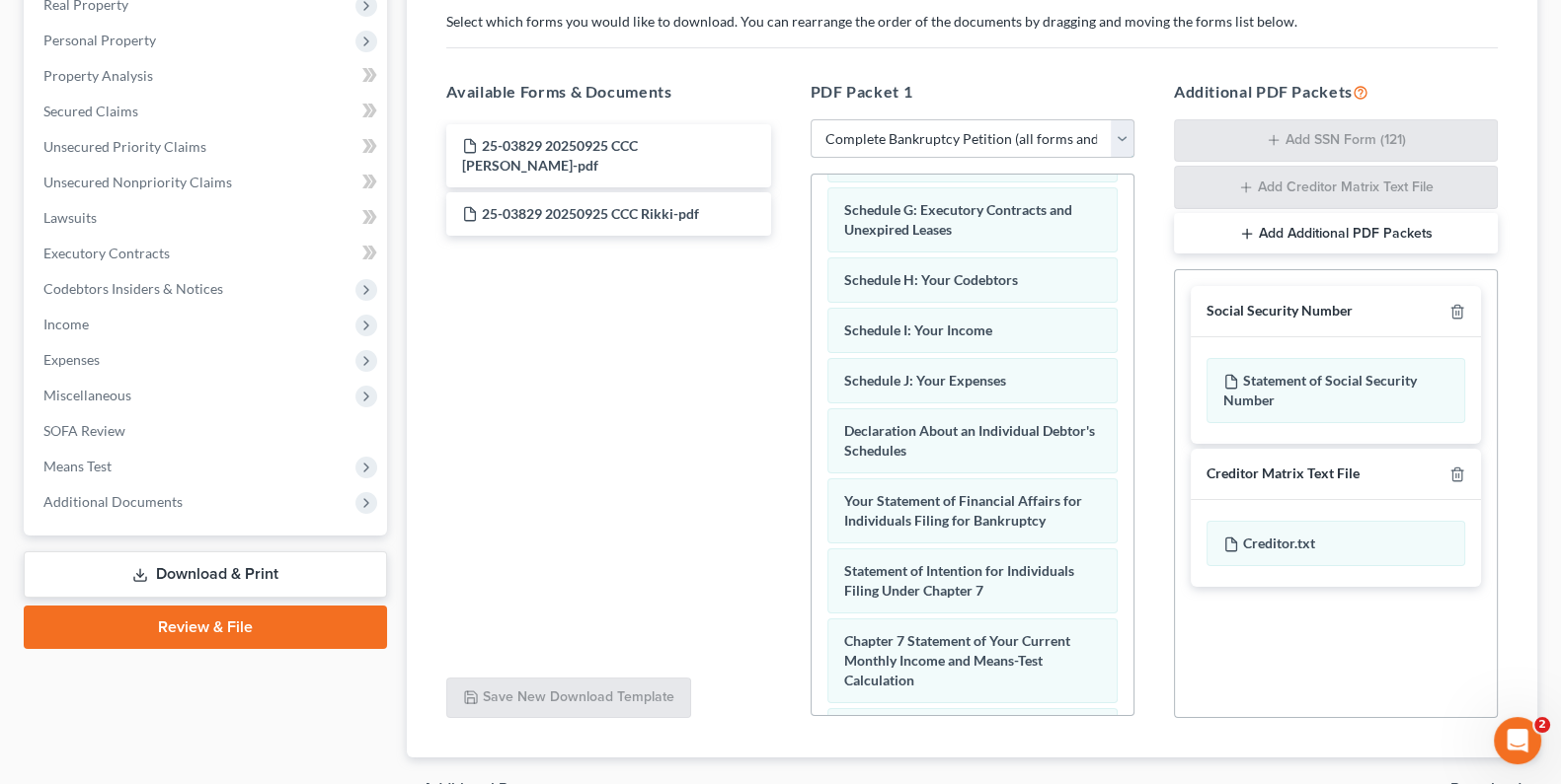
scroll to position [379, 0]
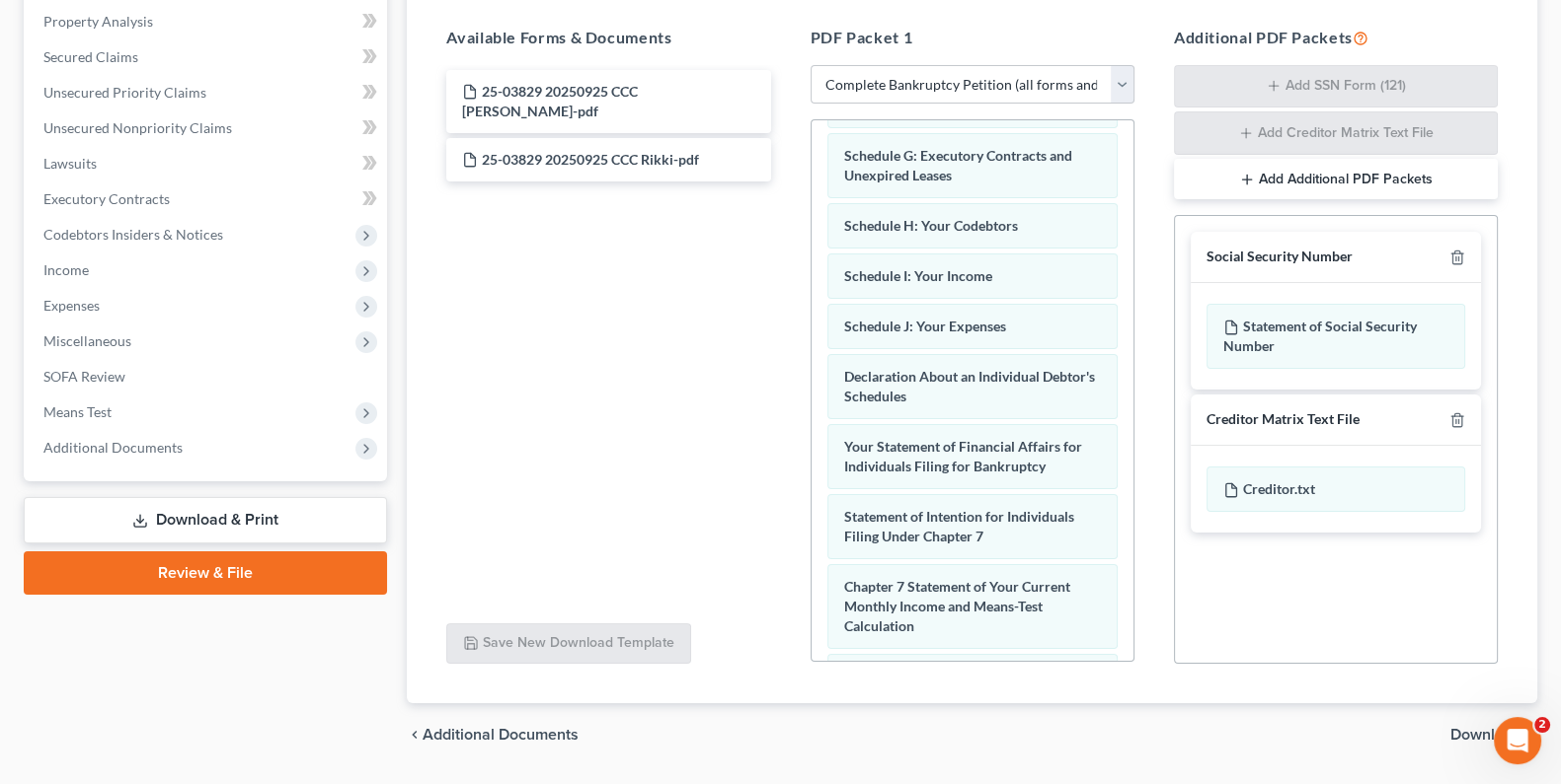
click at [1456, 732] on span "Download" at bounding box center [1485, 735] width 71 height 16
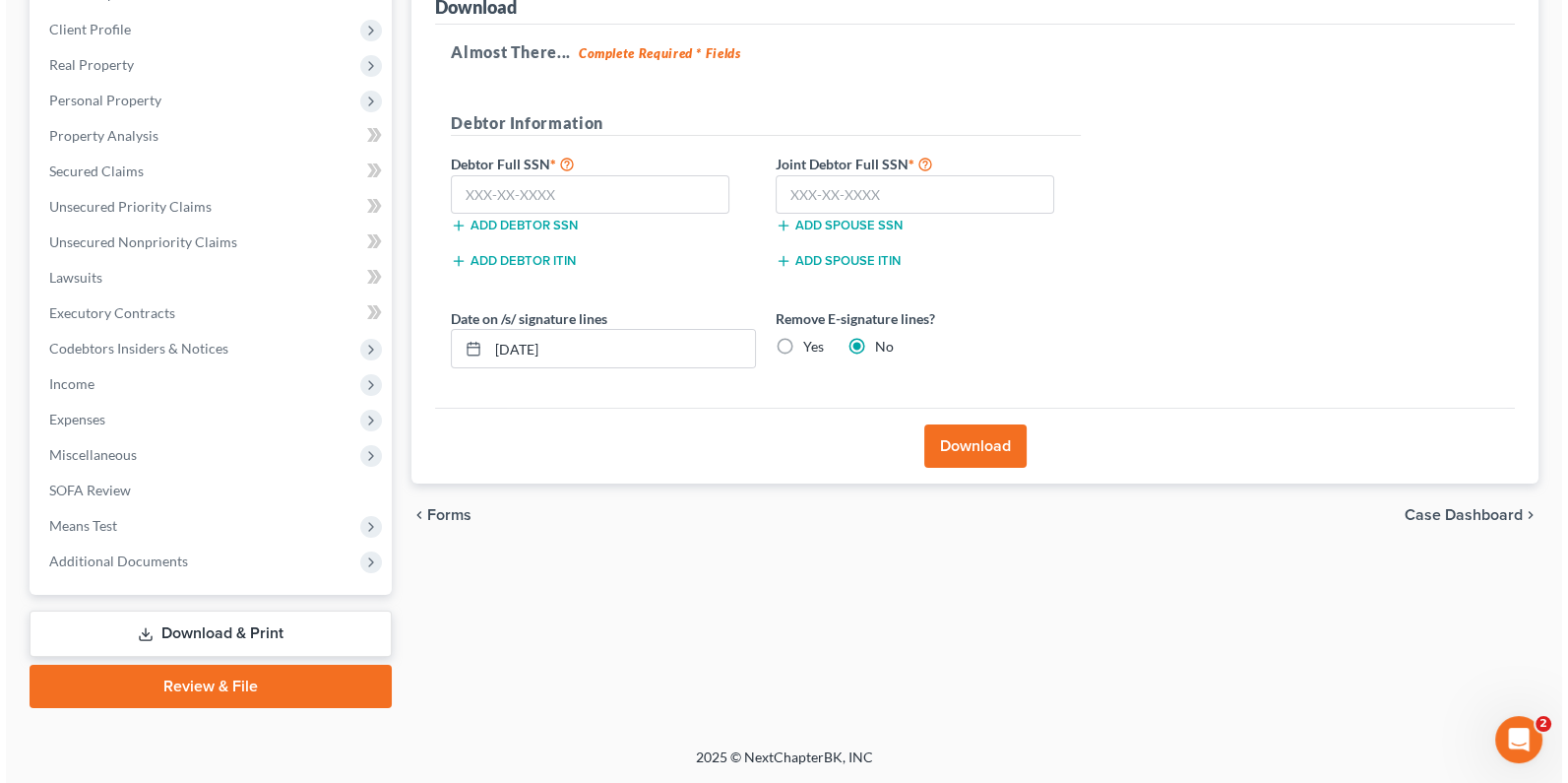
scroll to position [262, 0]
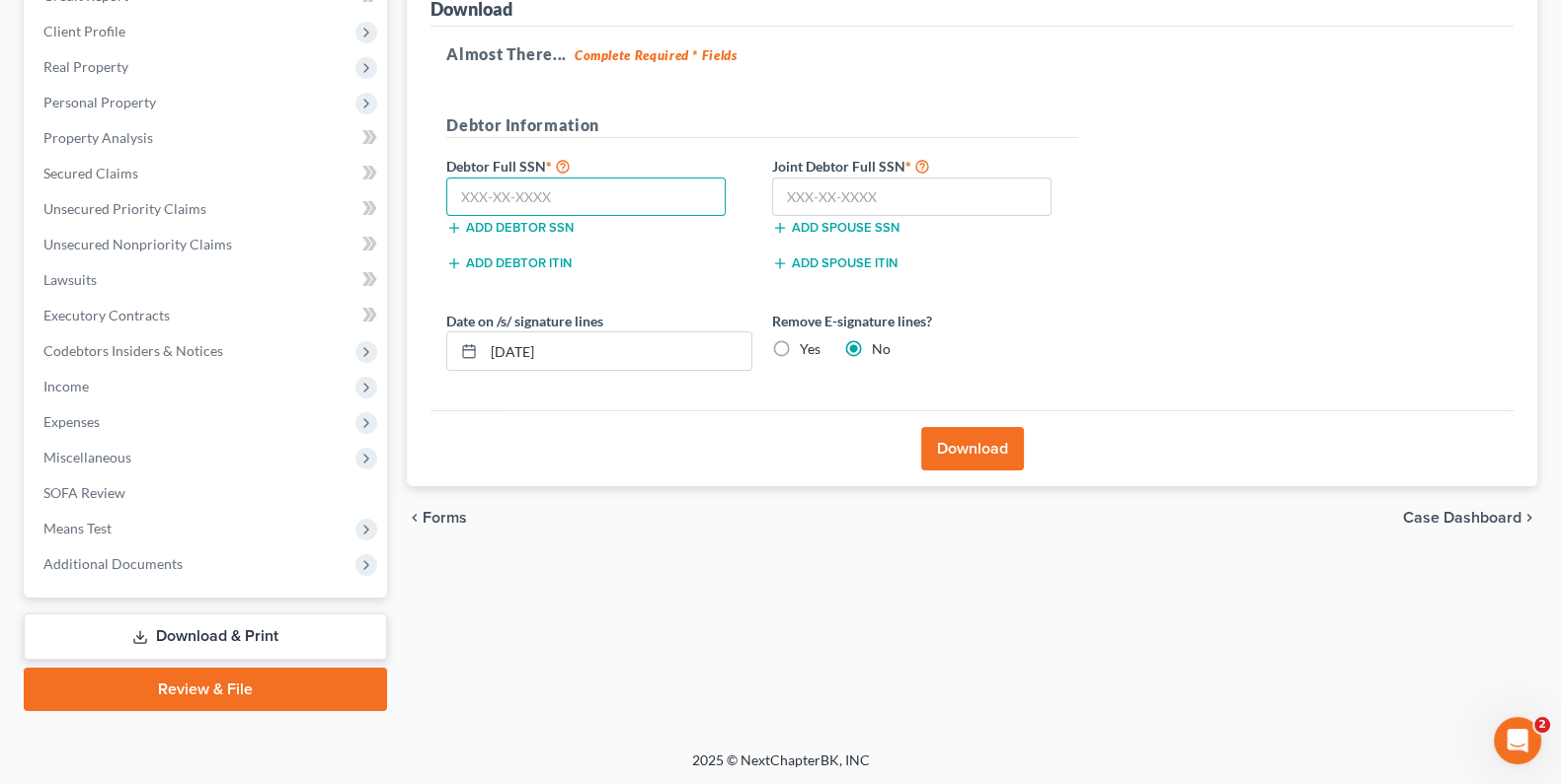
click at [617, 199] on input "text" at bounding box center [586, 198] width 280 height 40
type input "321-32-1321"
type input "123-32-1132"
click at [977, 442] on button "Download" at bounding box center [972, 448] width 103 height 43
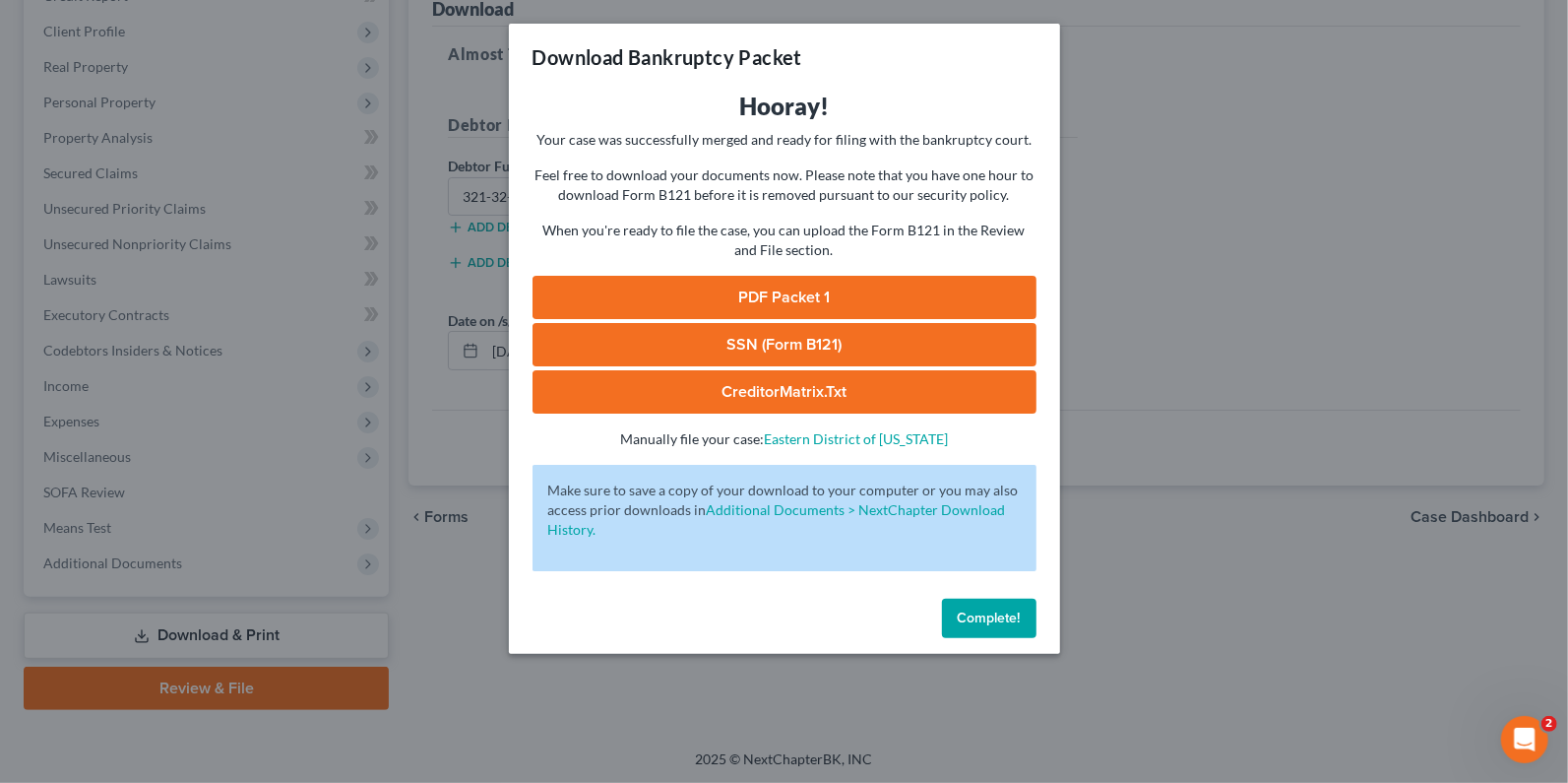
click at [773, 294] on link "PDF Packet 1" at bounding box center [784, 297] width 504 height 43
